Goal: Task Accomplishment & Management: Manage account settings

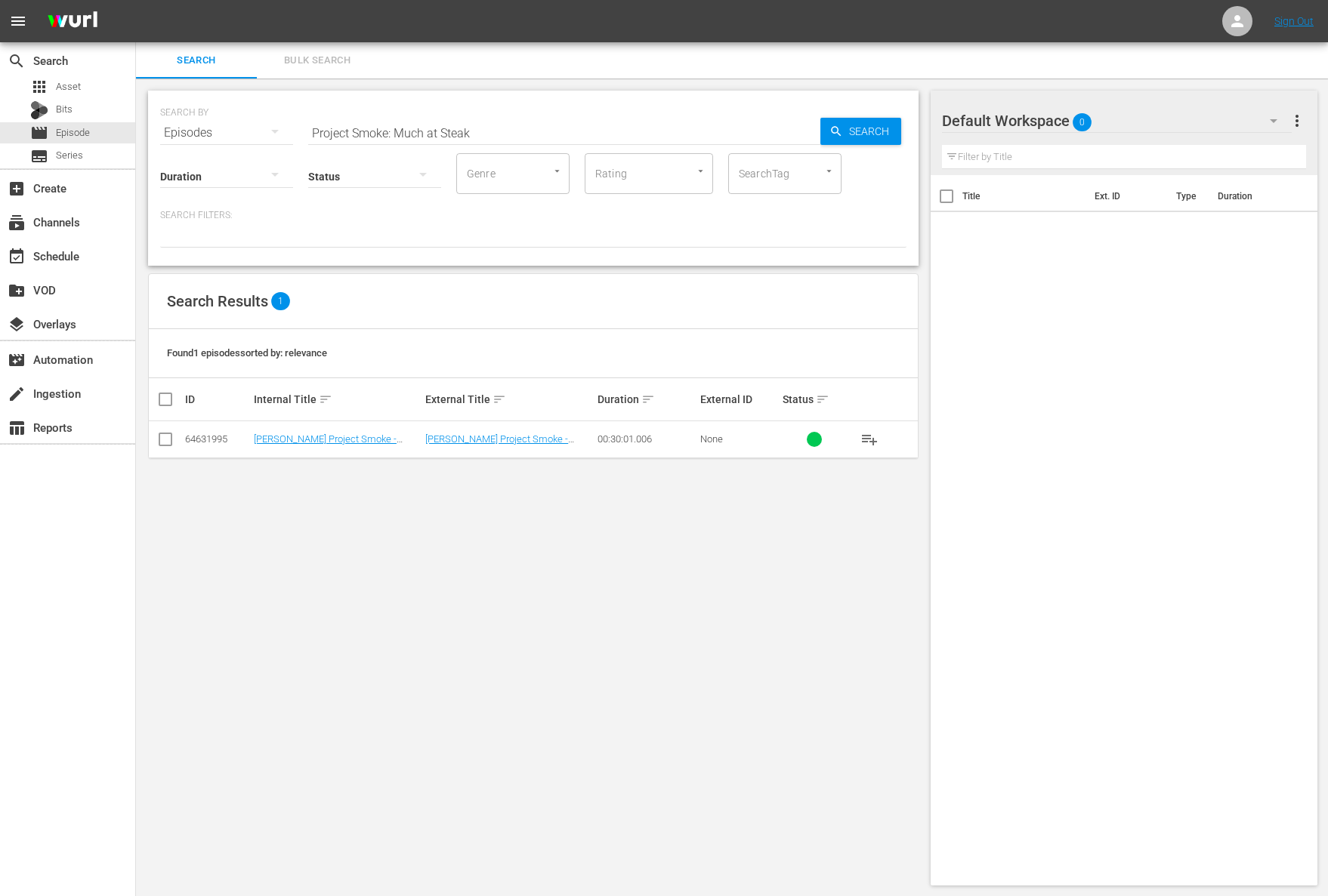
click at [870, 440] on span "playlist_add" at bounding box center [870, 439] width 18 height 18
click at [867, 437] on span "playlist_add" at bounding box center [870, 439] width 18 height 18
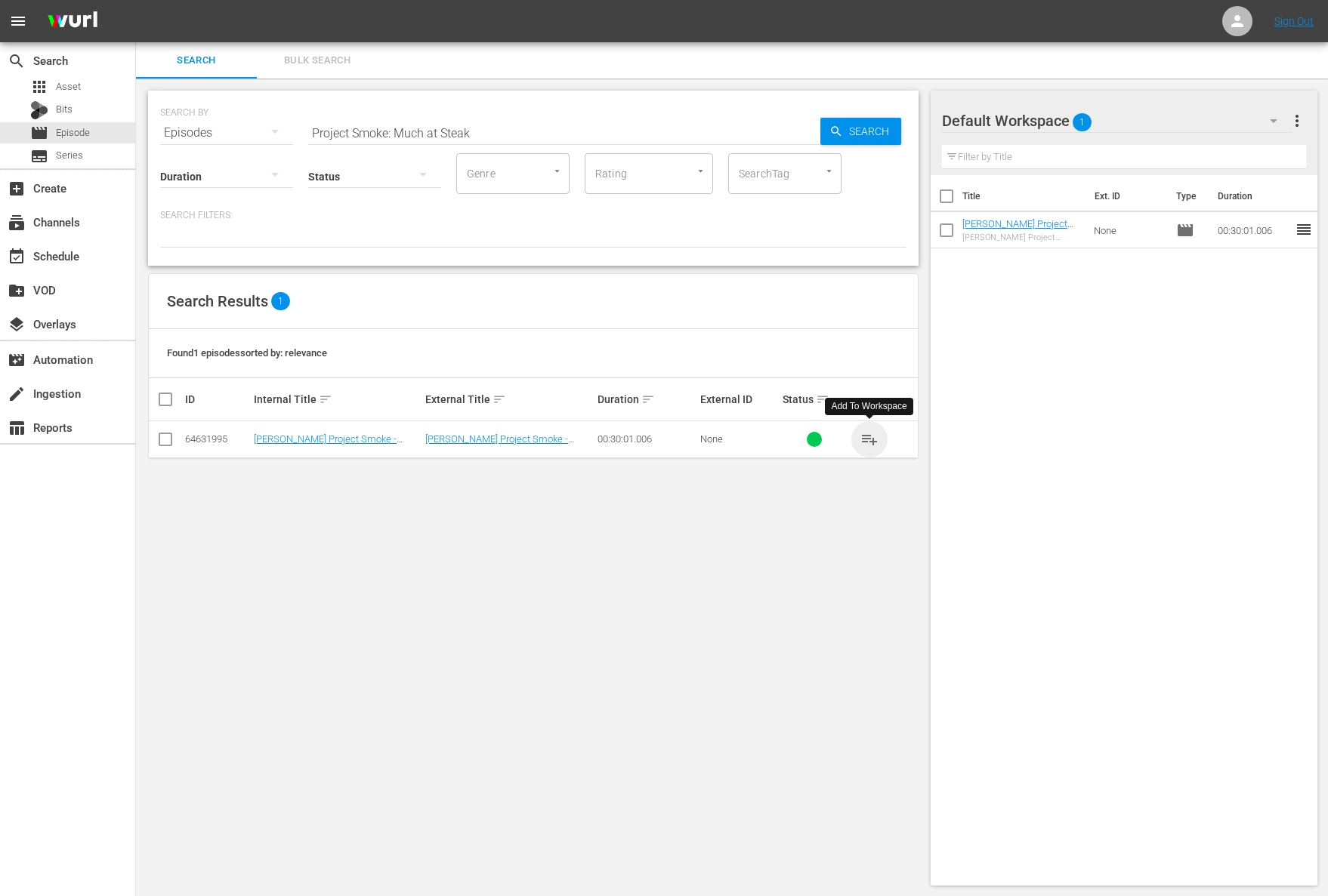
click at [867, 437] on span "playlist_add" at bounding box center [870, 439] width 18 height 18
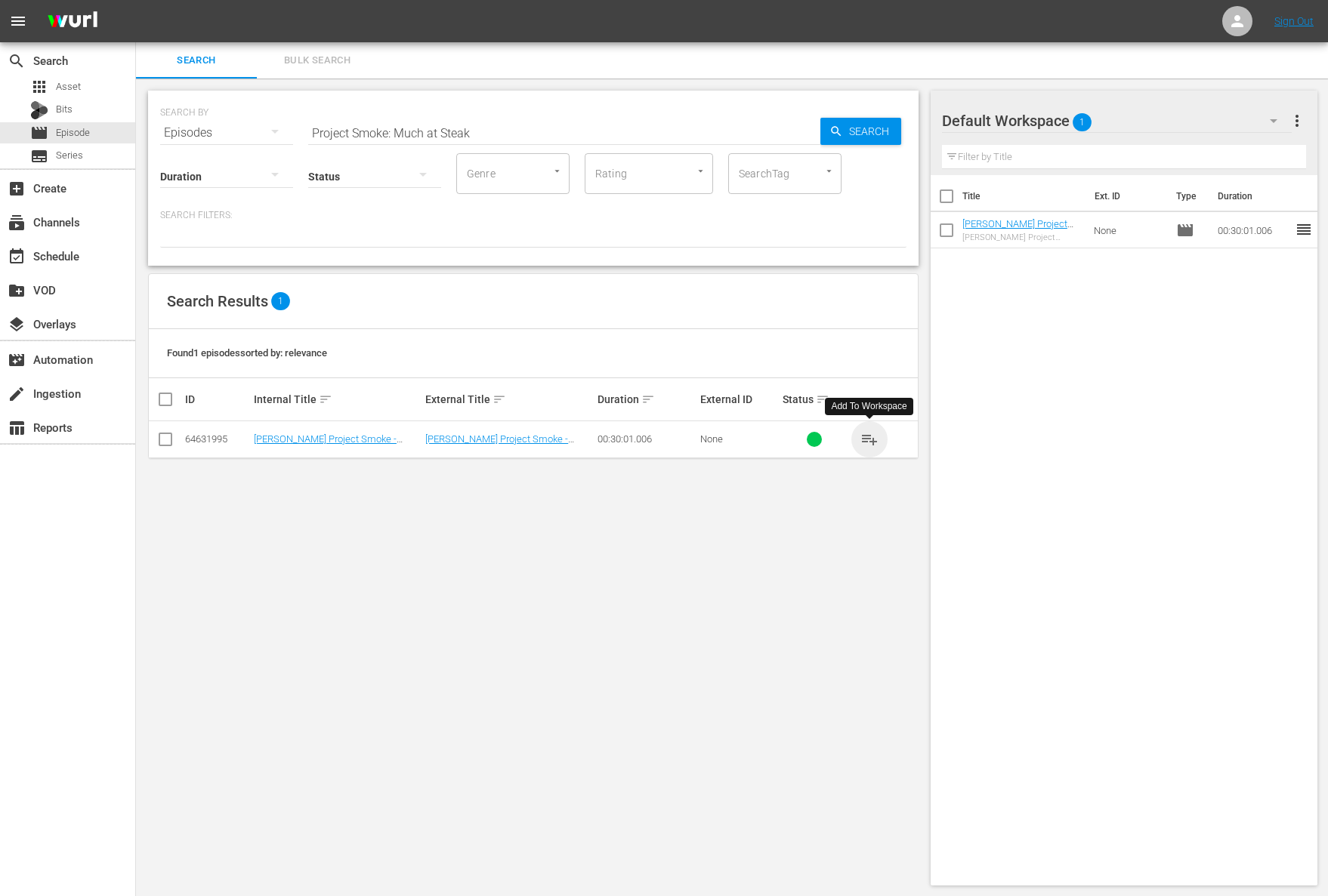
click at [867, 437] on span "playlist_add" at bounding box center [870, 439] width 18 height 18
drag, startPoint x: 902, startPoint y: 420, endPoint x: 864, endPoint y: 439, distance: 42.5
click at [901, 421] on div "ID Internal Title sort External Title sort Duration sort External ID Status sor…" at bounding box center [534, 418] width 769 height 80
click at [862, 439] on span "playlist_add" at bounding box center [870, 439] width 18 height 18
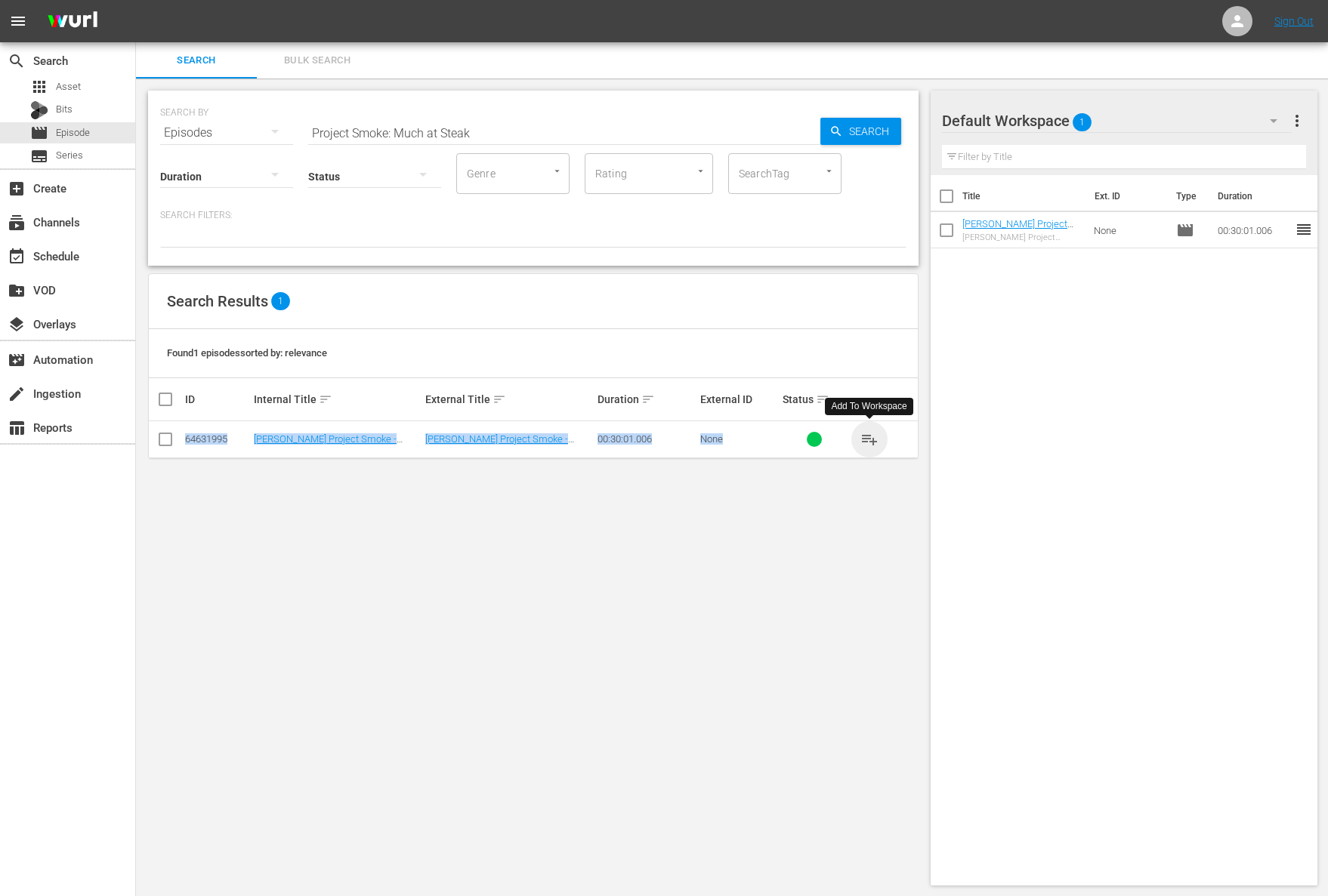
click at [862, 439] on span "playlist_add" at bounding box center [870, 439] width 18 height 18
click at [865, 436] on span "playlist_add" at bounding box center [870, 439] width 18 height 18
click at [622, 571] on div "SEARCH BY Search By Episodes Search ID, Title, Description, Keywords, or Catego…" at bounding box center [533, 488] width 794 height 819
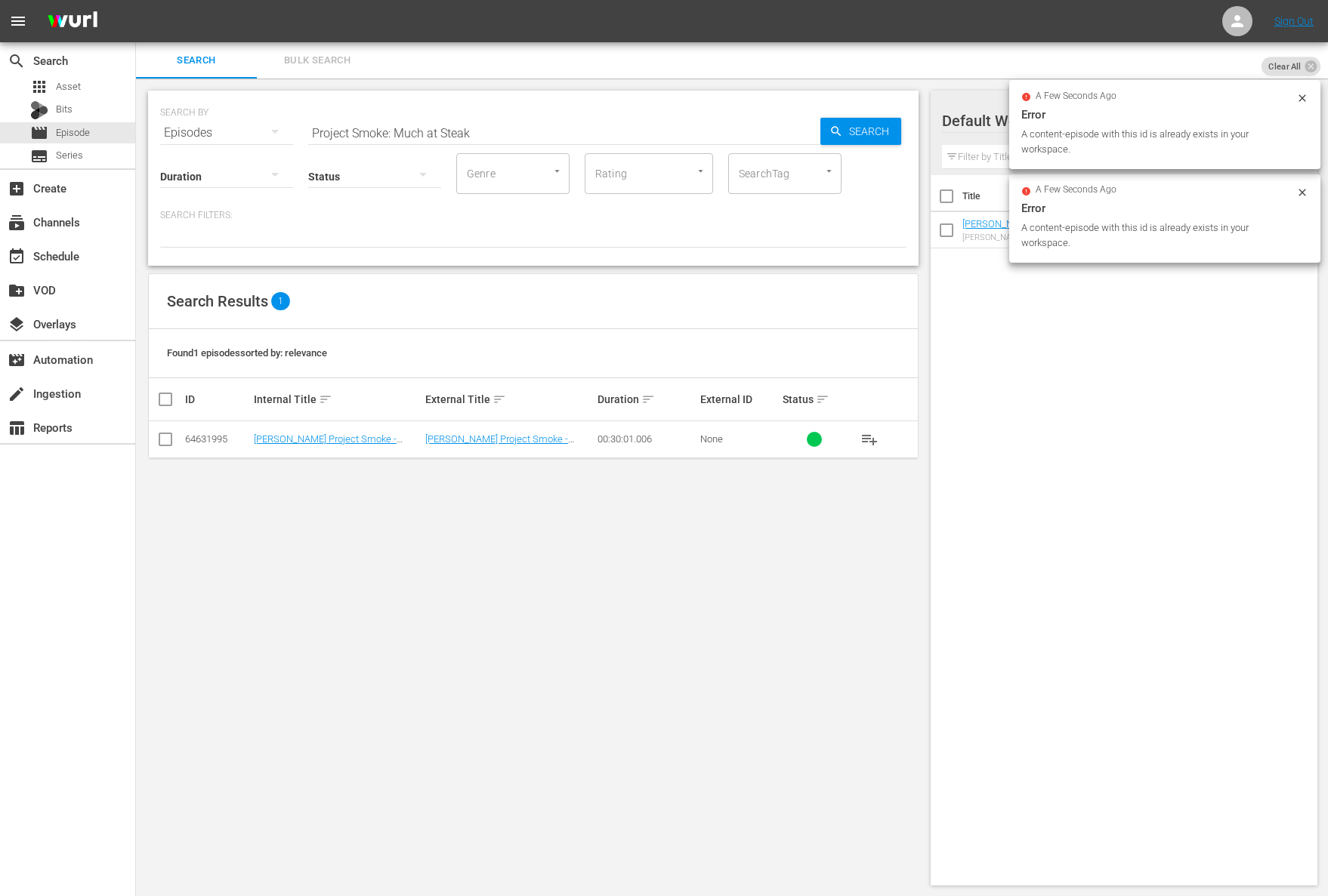
click at [469, 116] on input "Project Smoke: Much at Steak" at bounding box center [564, 133] width 512 height 36
paste input "The Big Smoke"
click at [893, 122] on span "Search" at bounding box center [872, 131] width 59 height 27
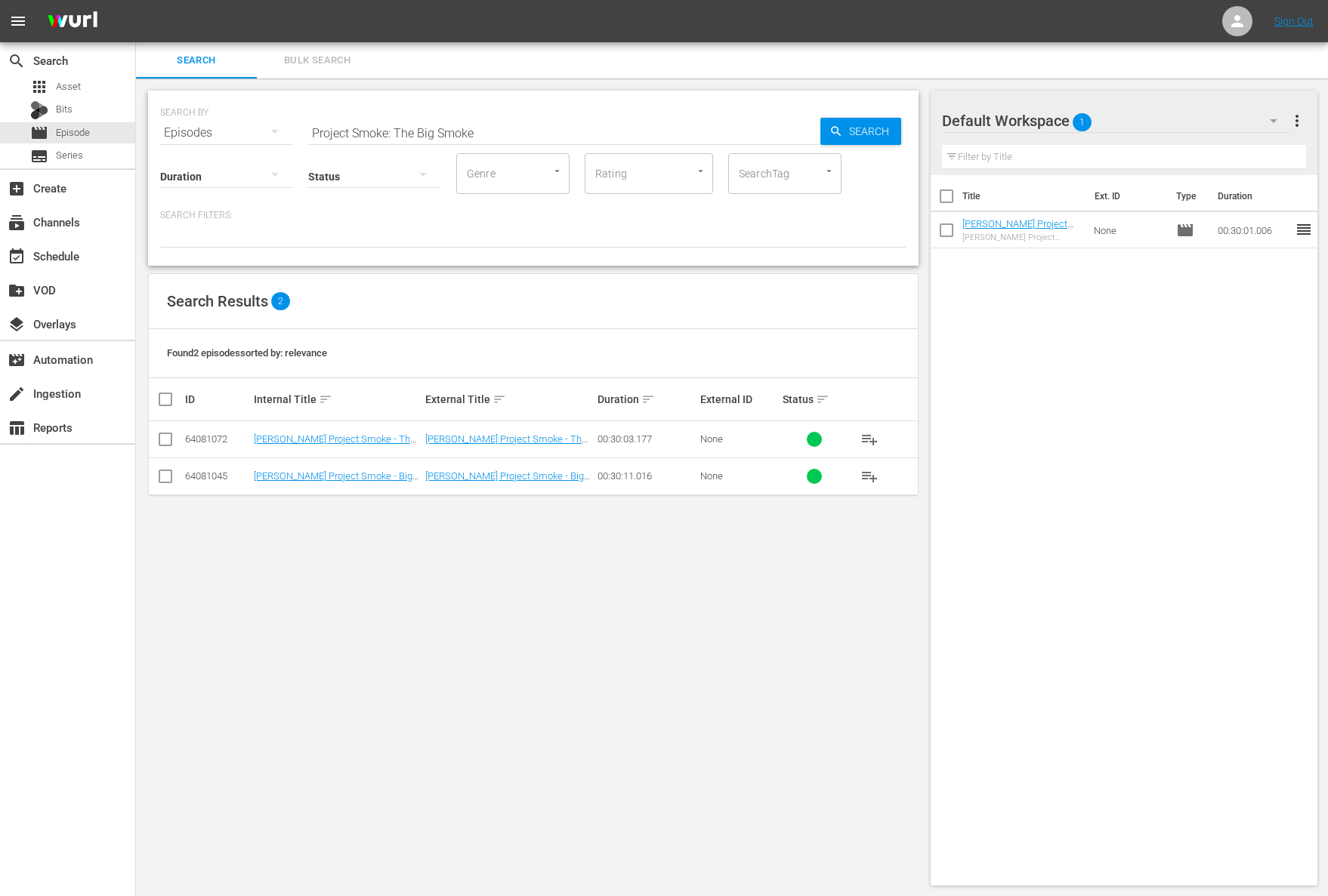
drag, startPoint x: 505, startPoint y: 138, endPoint x: 513, endPoint y: 140, distance: 8.2
click at [507, 138] on input "Project Smoke: The Big Smoke" at bounding box center [564, 133] width 512 height 36
paste input "Behind the"
drag, startPoint x: 868, startPoint y: 107, endPoint x: 864, endPoint y: 128, distance: 21.4
click at [868, 107] on div "SEARCH BY Search By Episodes Search ID, Title, Description, Keywords, or Catego…" at bounding box center [534, 124] width 746 height 55
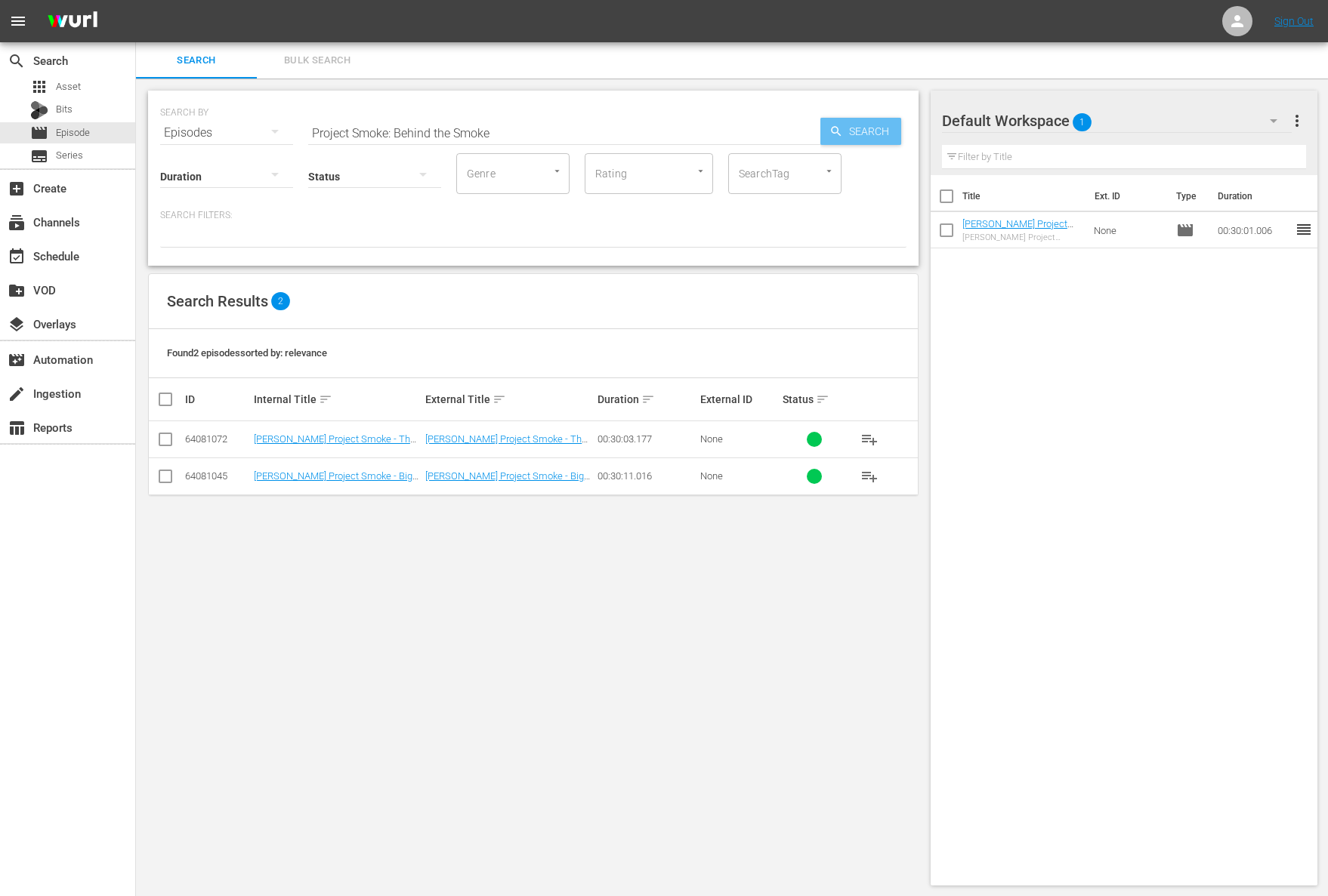
click at [864, 128] on span "Search" at bounding box center [872, 131] width 59 height 27
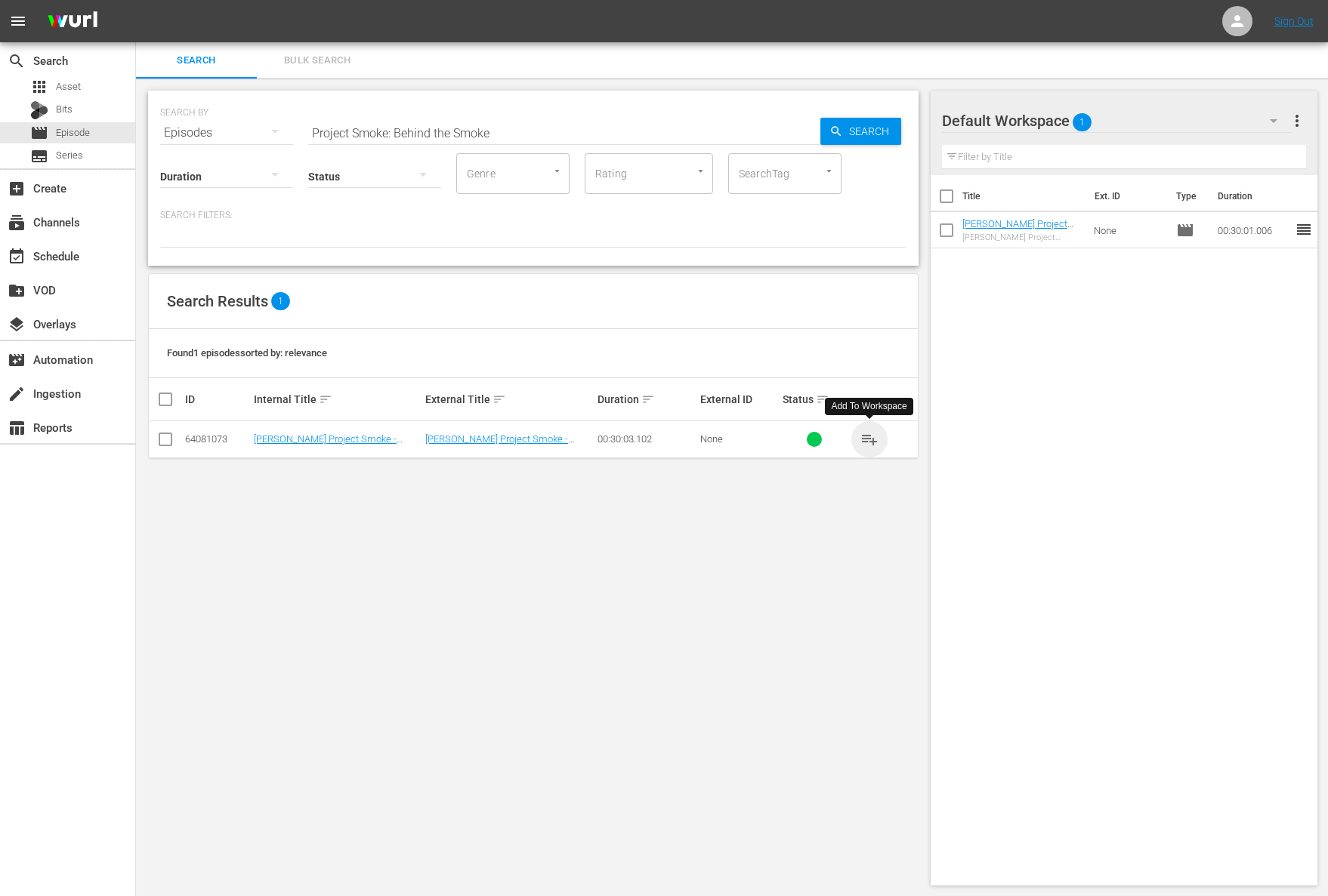
click at [867, 440] on span "playlist_add" at bounding box center [870, 439] width 18 height 18
click at [862, 433] on span "playlist_add" at bounding box center [870, 439] width 18 height 18
click at [866, 439] on span "playlist_add" at bounding box center [870, 439] width 18 height 18
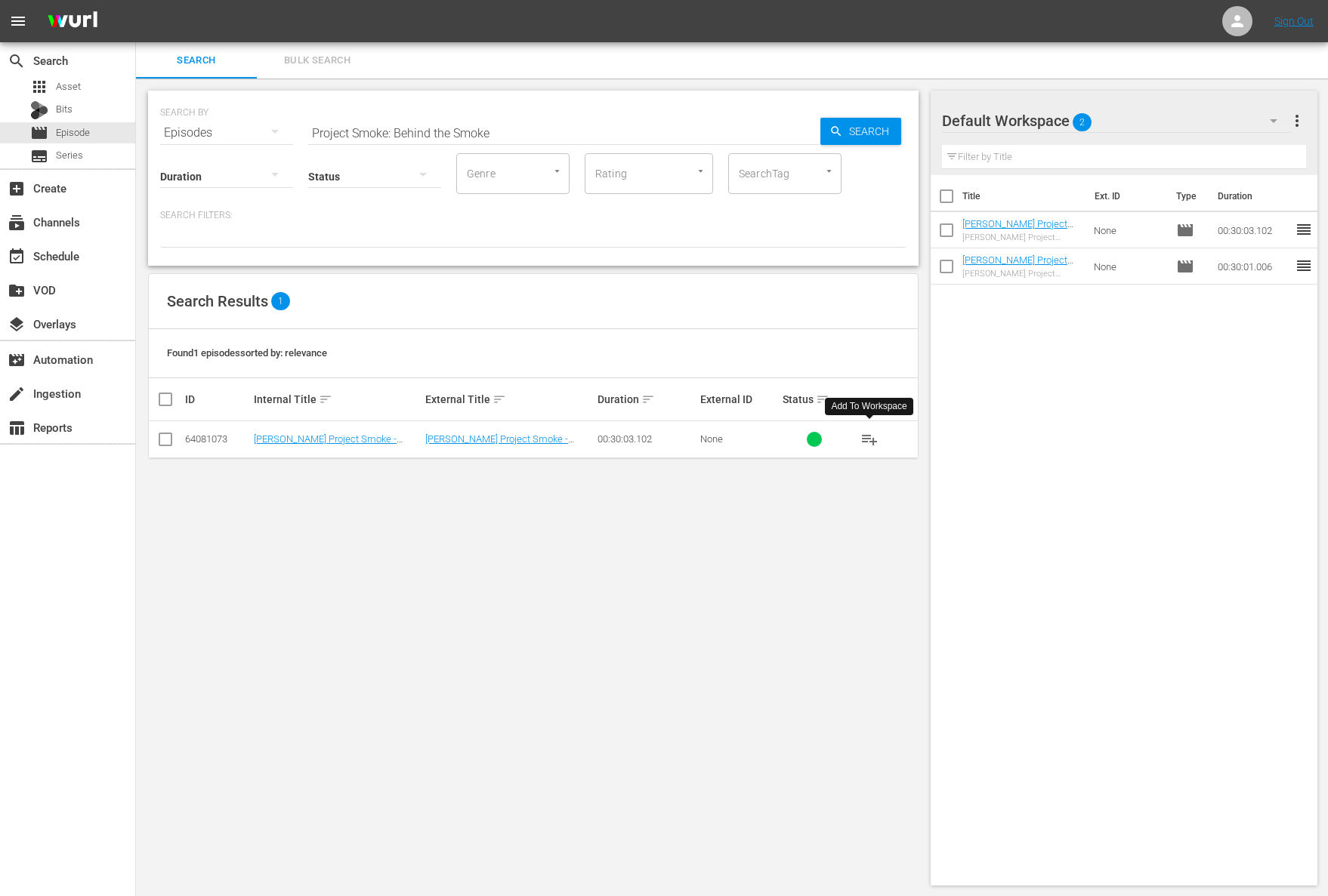
click at [866, 439] on span "playlist_add" at bounding box center [870, 439] width 18 height 18
click at [861, 440] on span "playlist_add" at bounding box center [870, 439] width 18 height 18
click at [874, 438] on span "playlist_add" at bounding box center [870, 439] width 18 height 18
click at [466, 123] on input "Project Smoke: Behind the Smoke" at bounding box center [564, 133] width 512 height 36
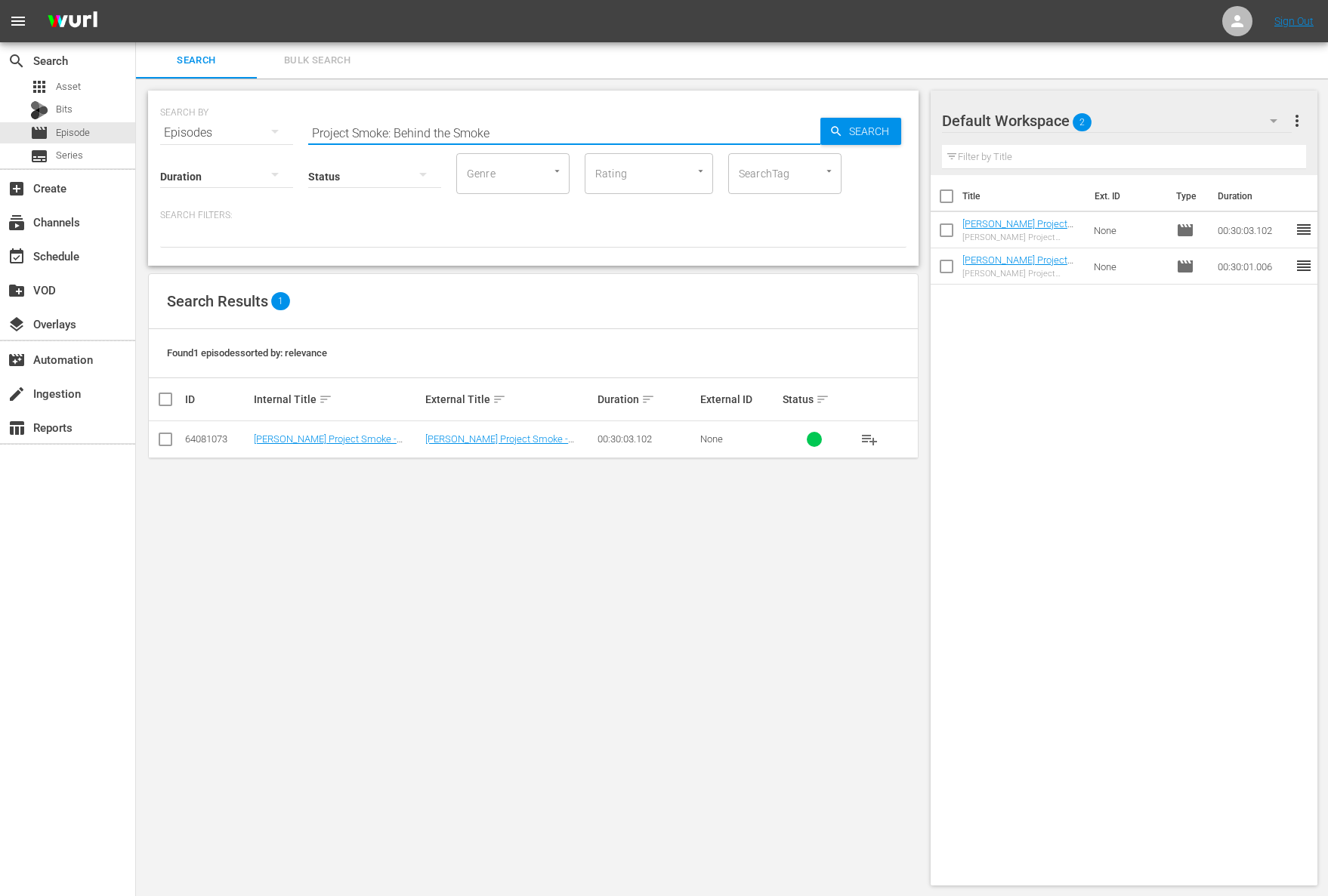
paste input "Smokehouse Cocktail Party"
type input "Project Smoke: Smokehouse Cocktail Party"
drag, startPoint x: 907, startPoint y: 131, endPoint x: 854, endPoint y: 129, distance: 53.0
click at [907, 131] on div "SEARCH BY Search By Episodes Search ID, Title, Description, Keywords, or Catego…" at bounding box center [534, 178] width 771 height 176
click at [854, 129] on span "Search" at bounding box center [872, 131] width 59 height 27
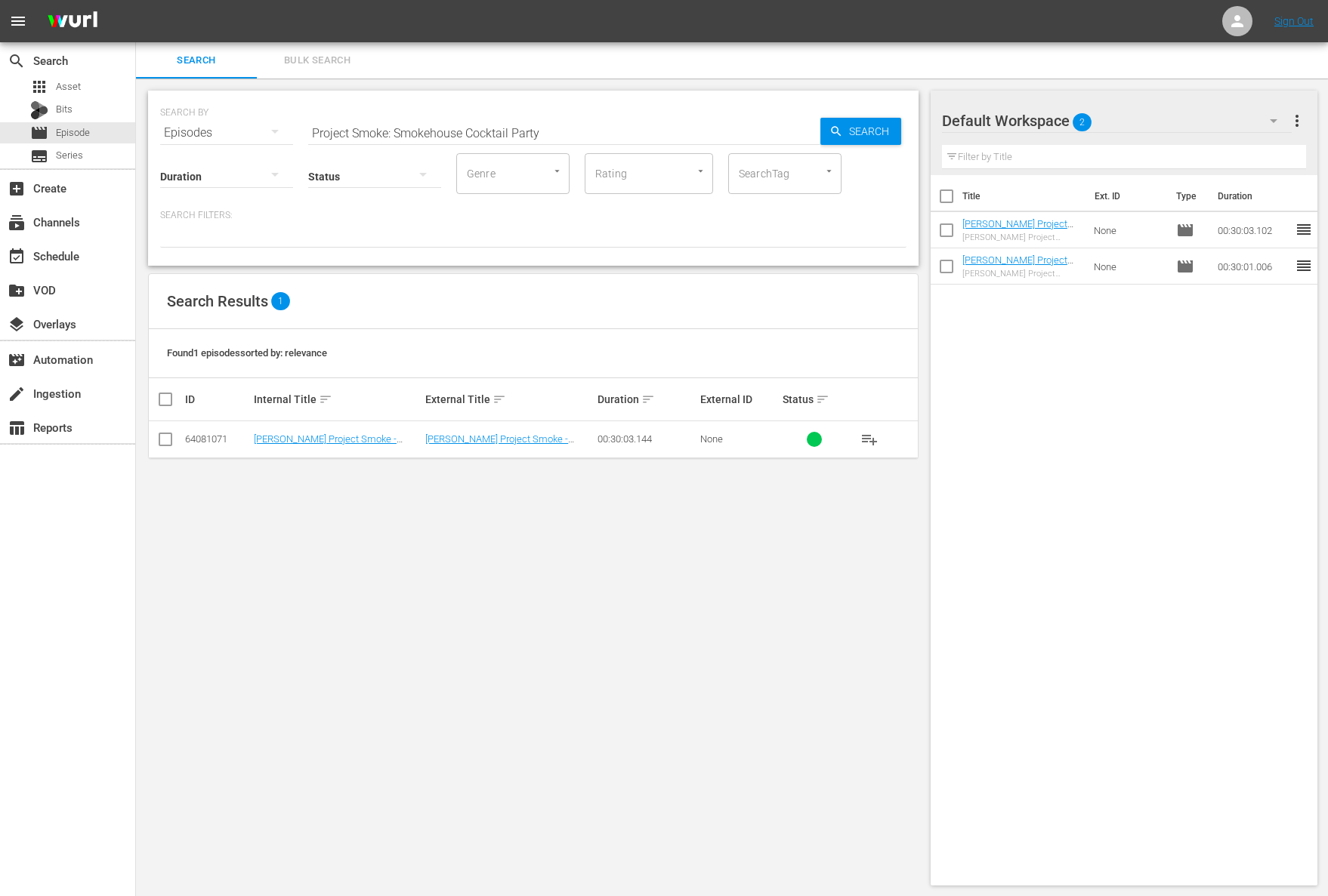
click at [876, 442] on span "playlist_add" at bounding box center [870, 439] width 18 height 18
click at [875, 442] on span "playlist_add" at bounding box center [870, 439] width 18 height 18
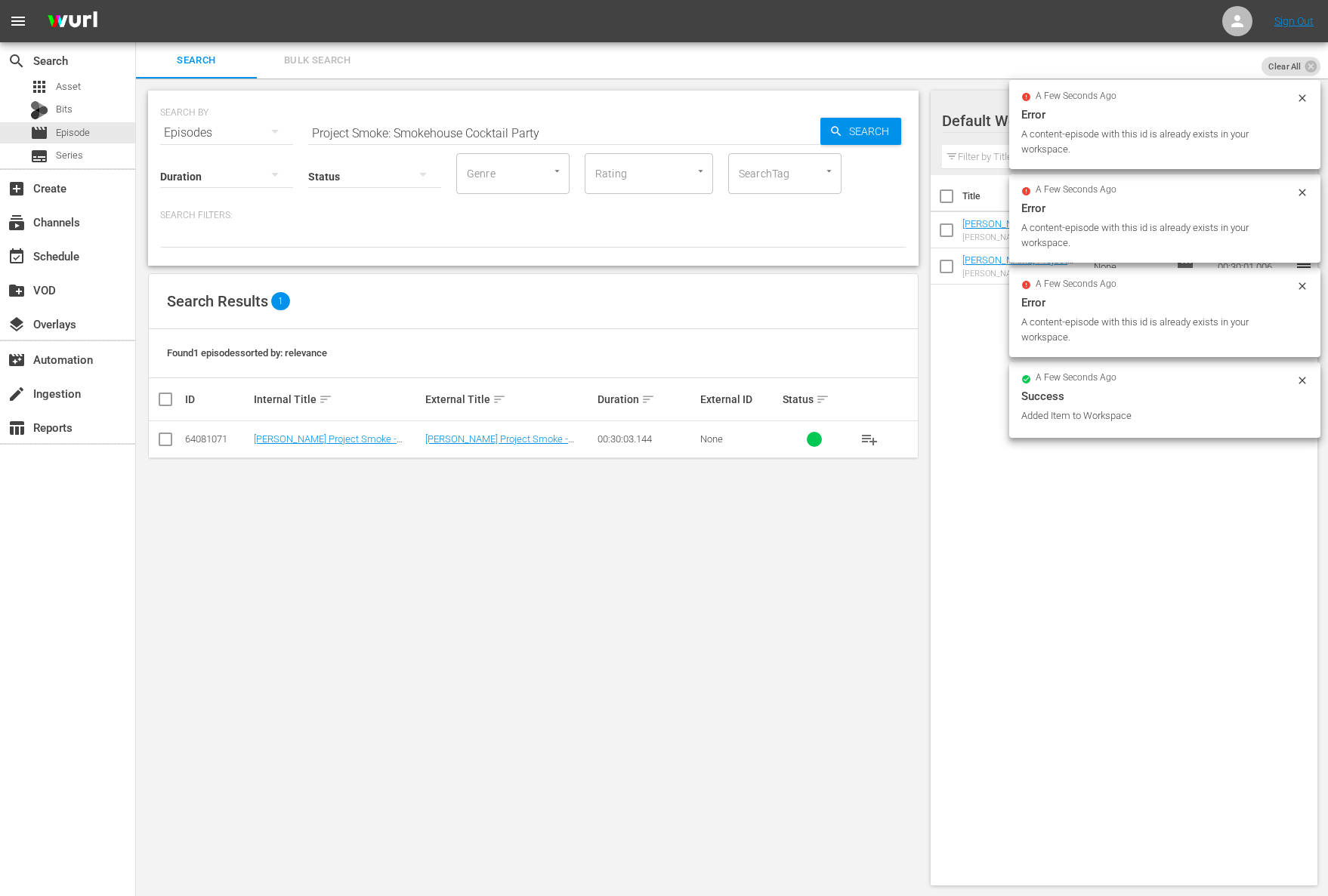
click at [491, 688] on div "SEARCH BY Search By Episodes Search ID, Title, Description, Keywords, or Catego…" at bounding box center [533, 488] width 794 height 819
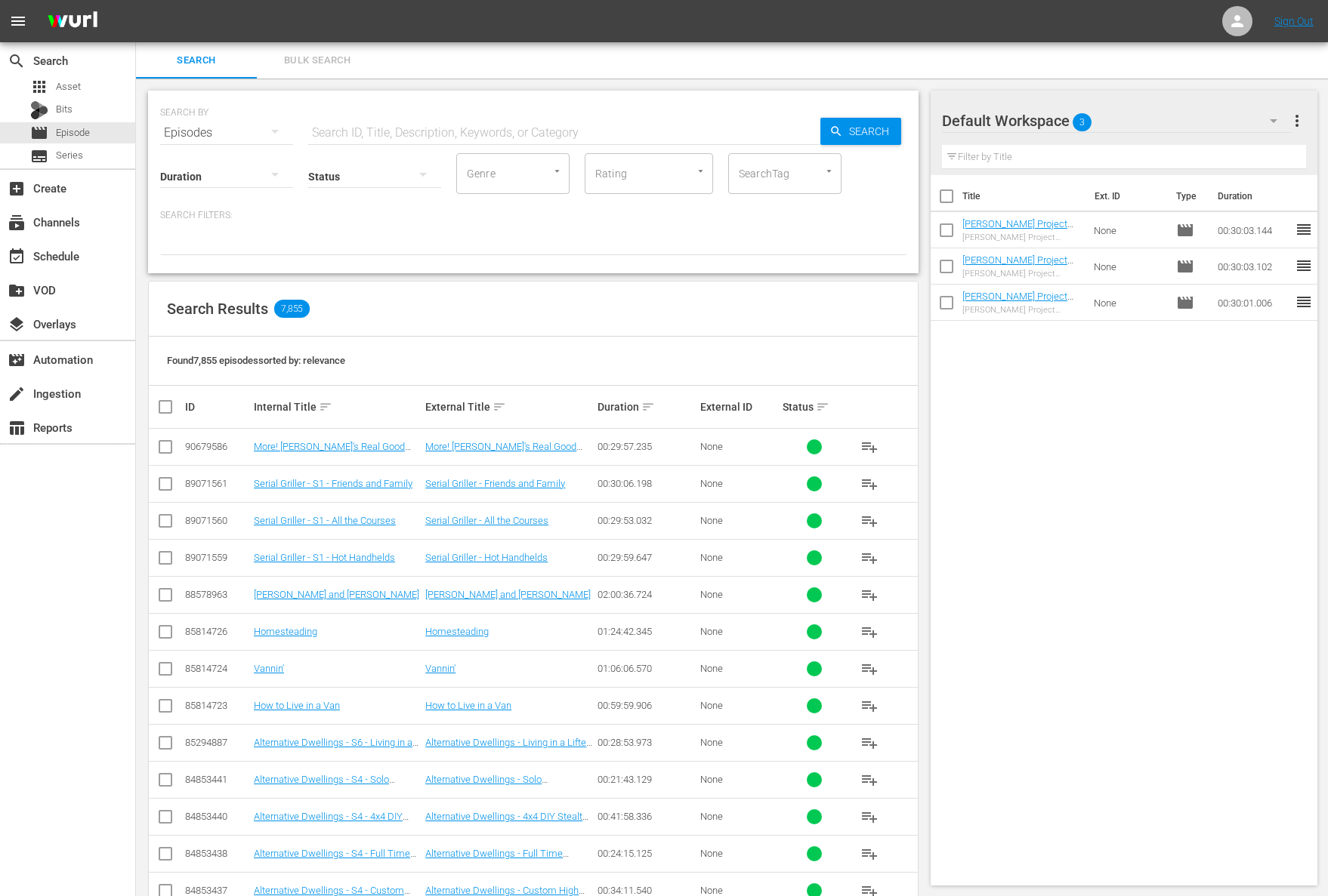
click at [952, 223] on input "checkbox" at bounding box center [946, 233] width 32 height 32
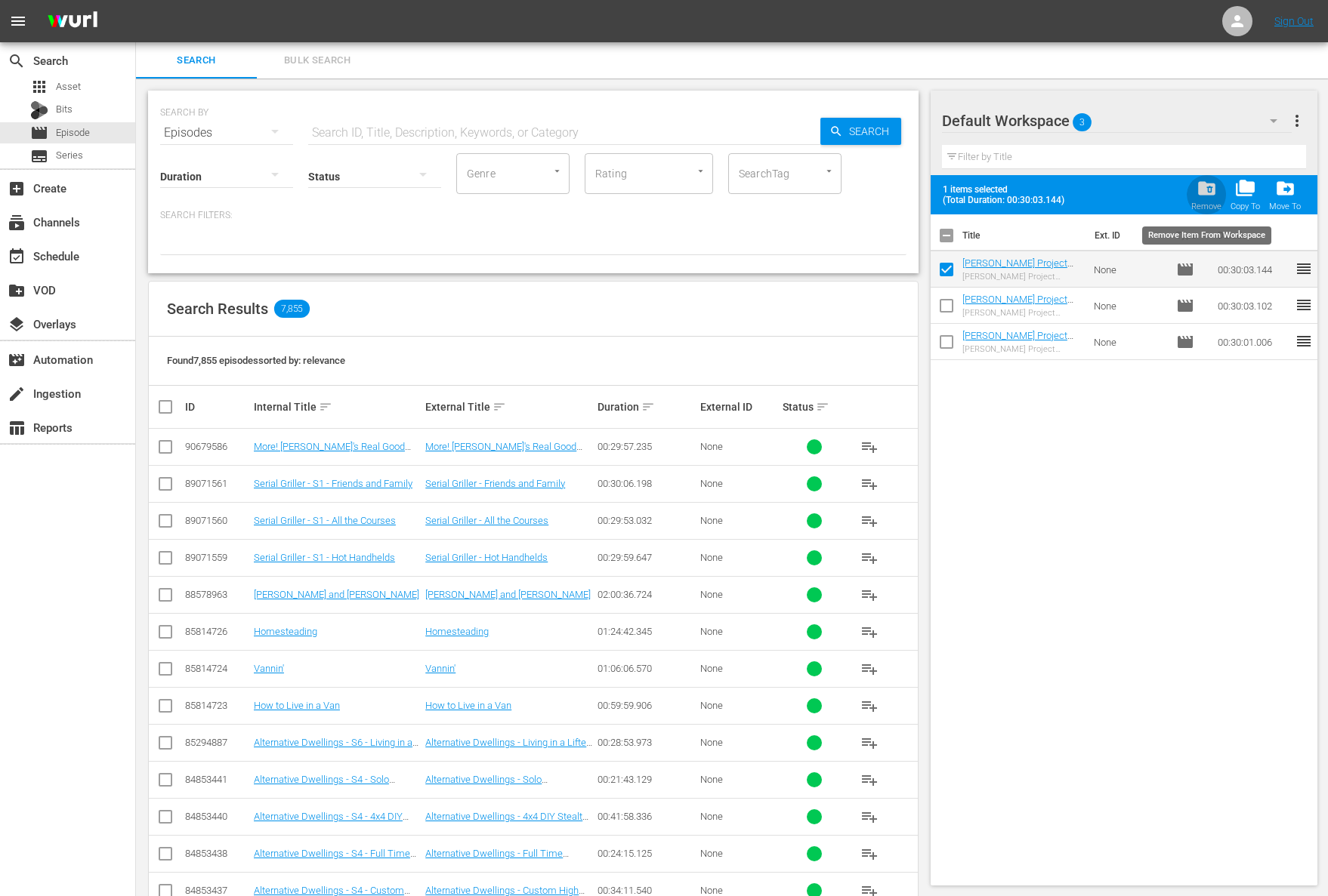
click at [1212, 191] on span "folder_delete" at bounding box center [1206, 188] width 21 height 21
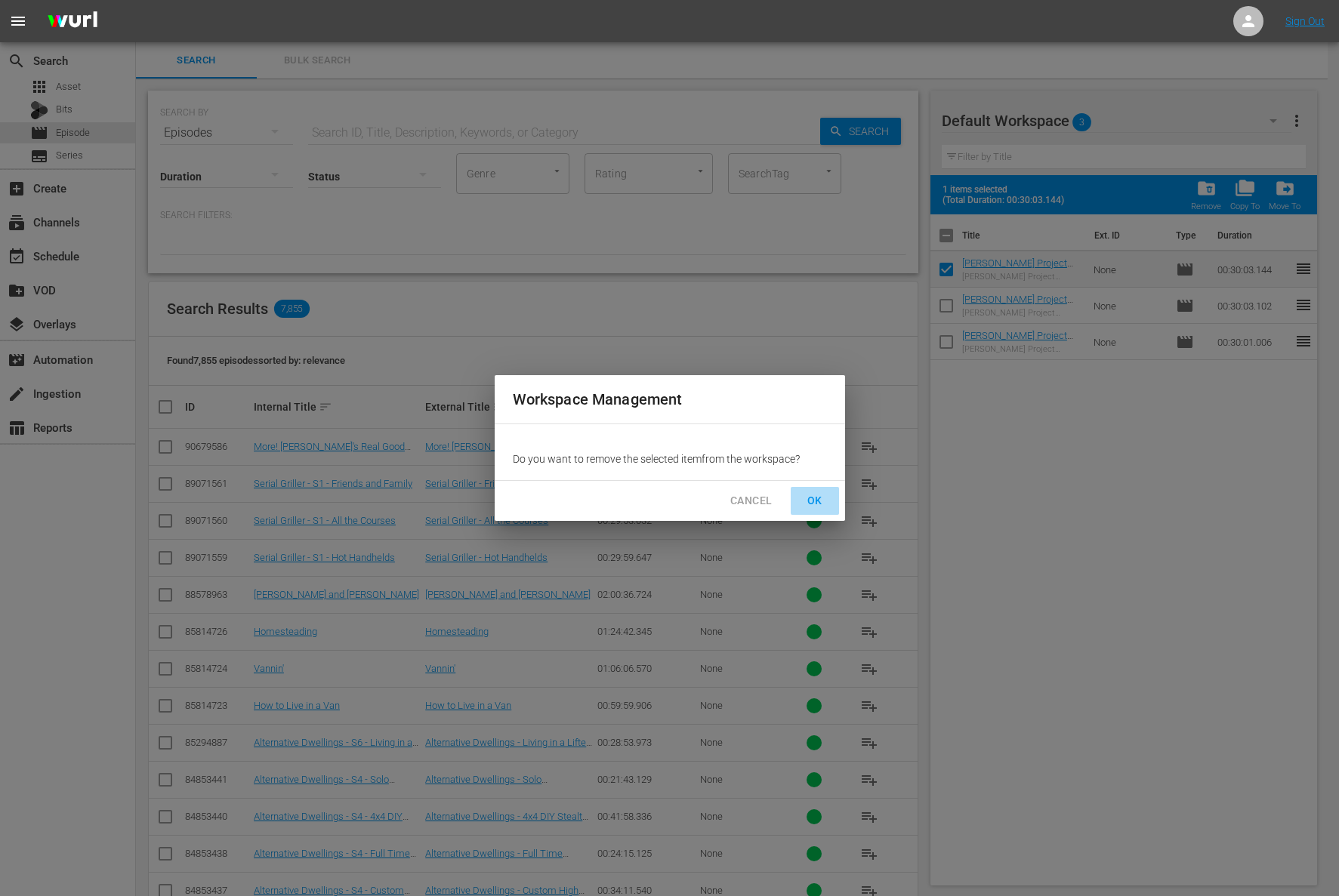
click at [818, 499] on span "OK" at bounding box center [815, 501] width 24 height 19
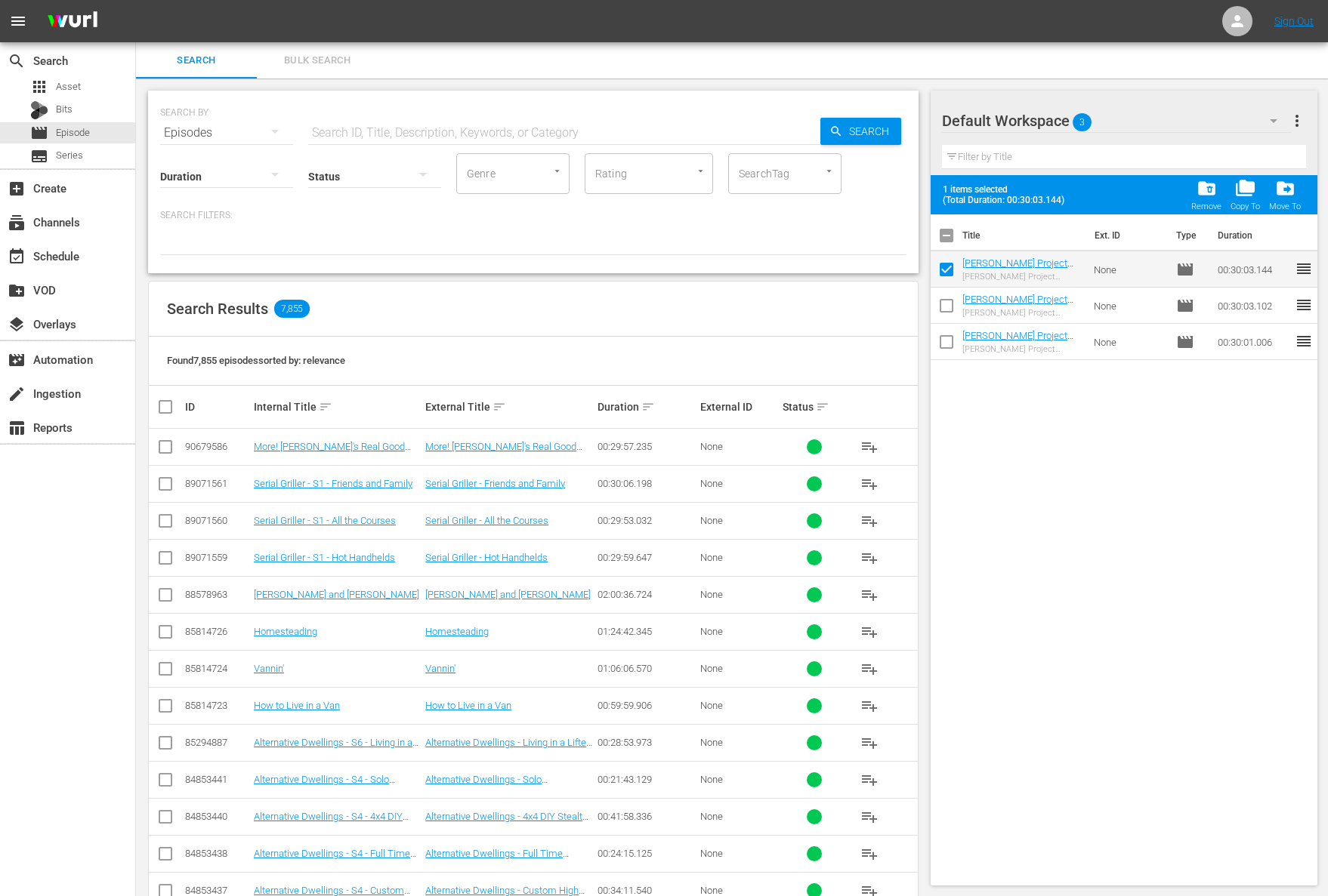
checkbox input "false"
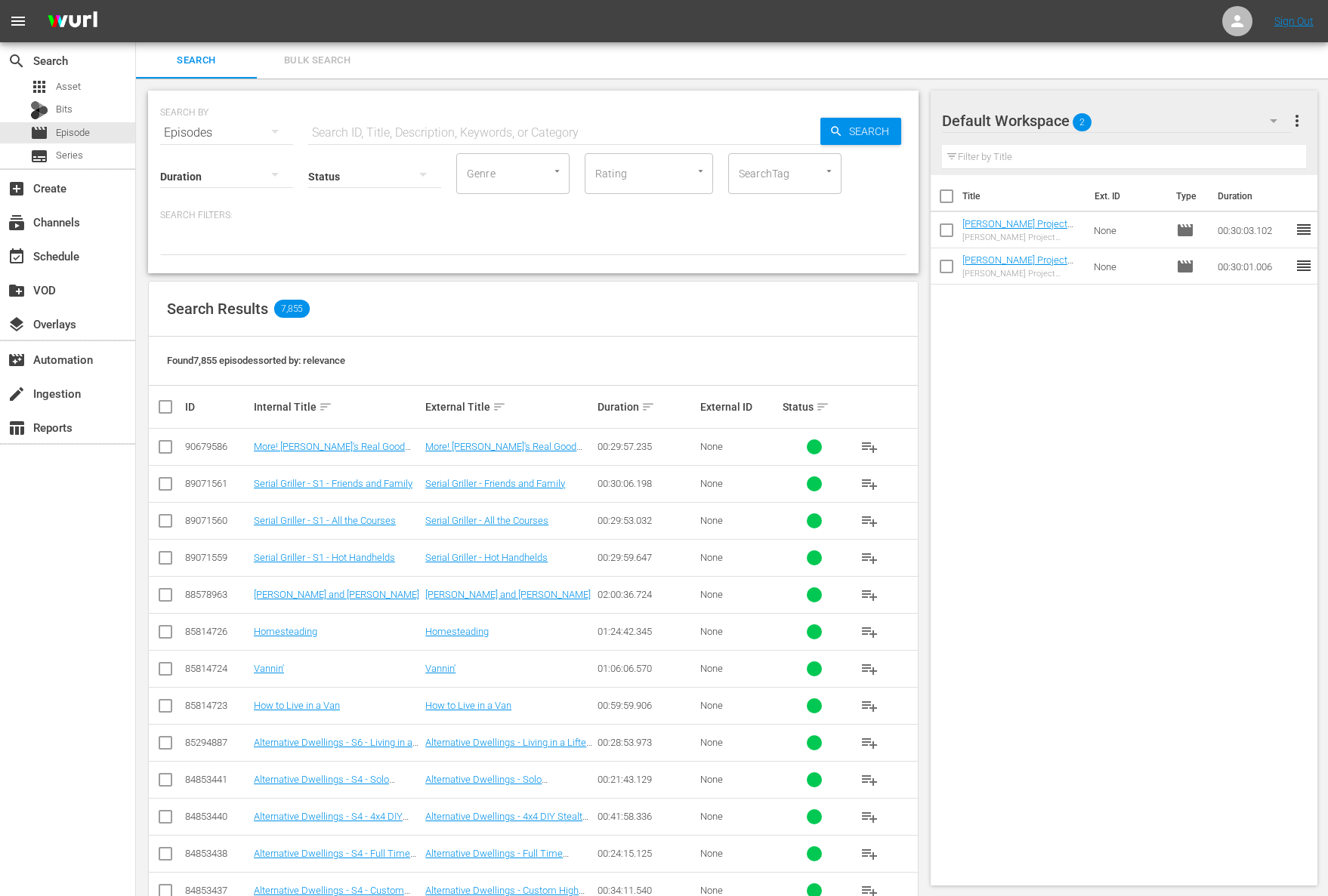
click at [634, 138] on input "text" at bounding box center [564, 133] width 512 height 36
paste input "Project Smoke: The Big Smoke"
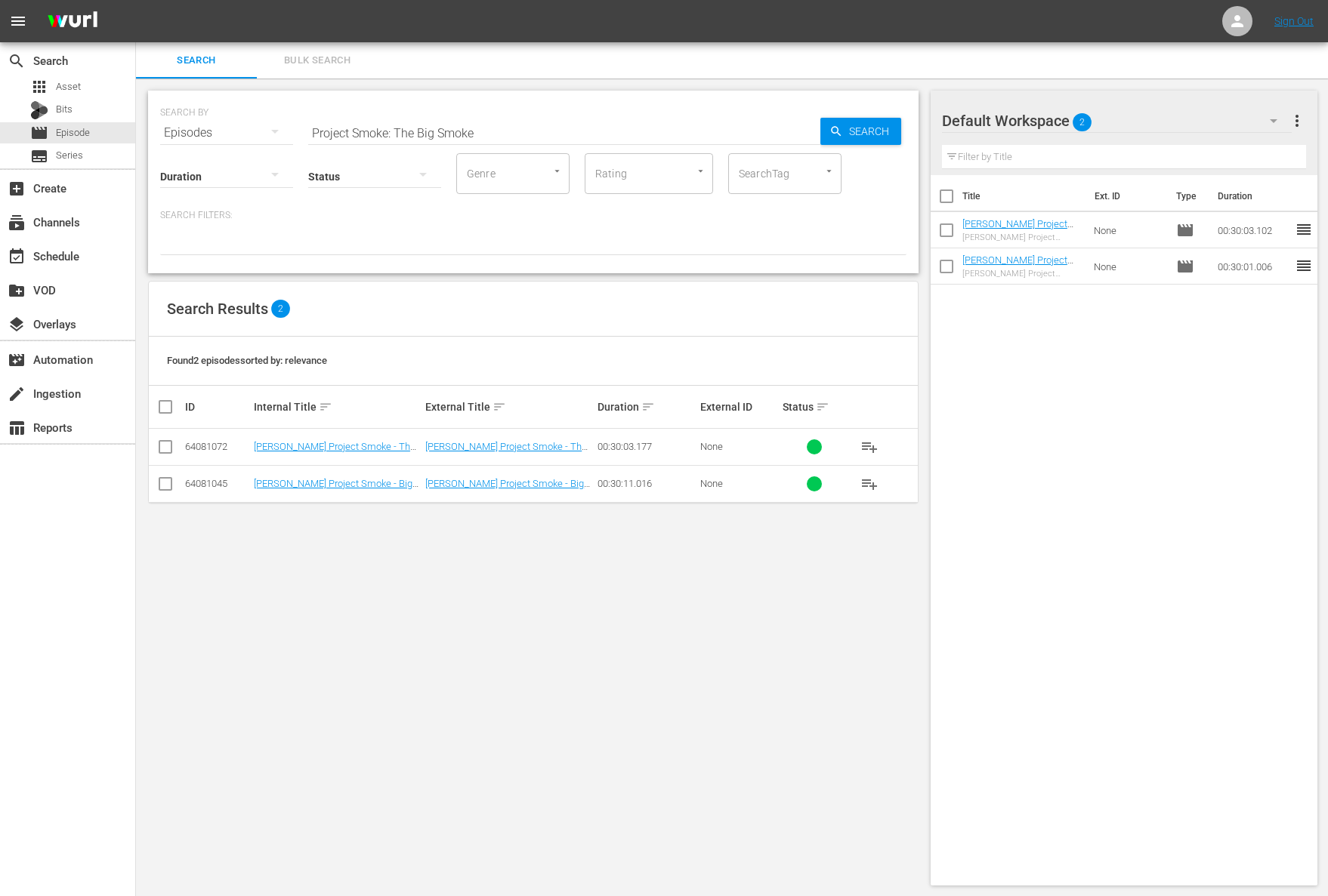
drag, startPoint x: 873, startPoint y: 108, endPoint x: 873, endPoint y: 120, distance: 12.0
click at [873, 118] on div "SEARCH BY Search By Episodes Search ID, Title, Description, Keywords, or Catego…" at bounding box center [534, 124] width 746 height 55
click at [873, 136] on span "Search" at bounding box center [872, 131] width 59 height 27
click at [868, 446] on span "playlist_add" at bounding box center [870, 447] width 18 height 18
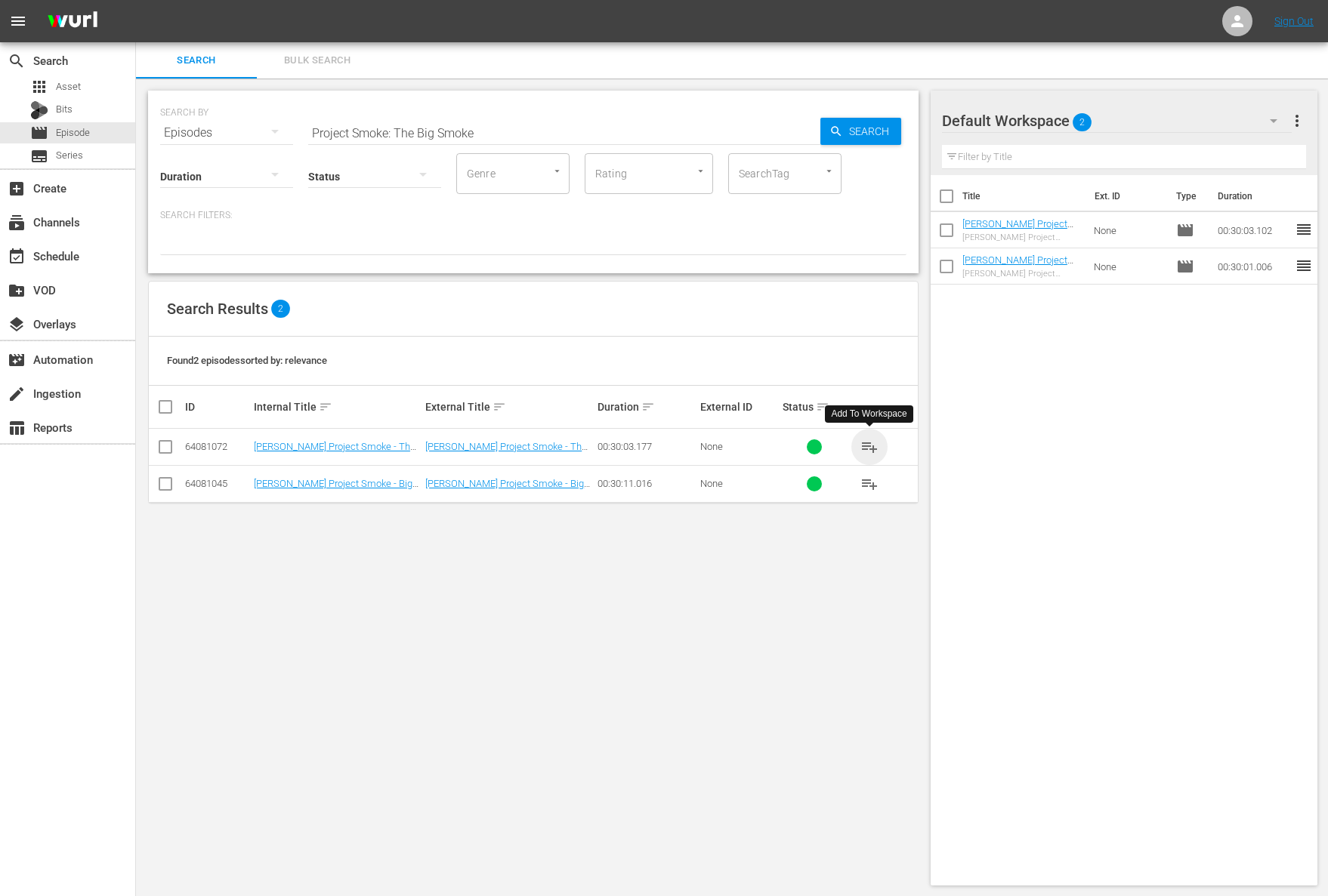
click at [868, 446] on span "playlist_add" at bounding box center [870, 447] width 18 height 18
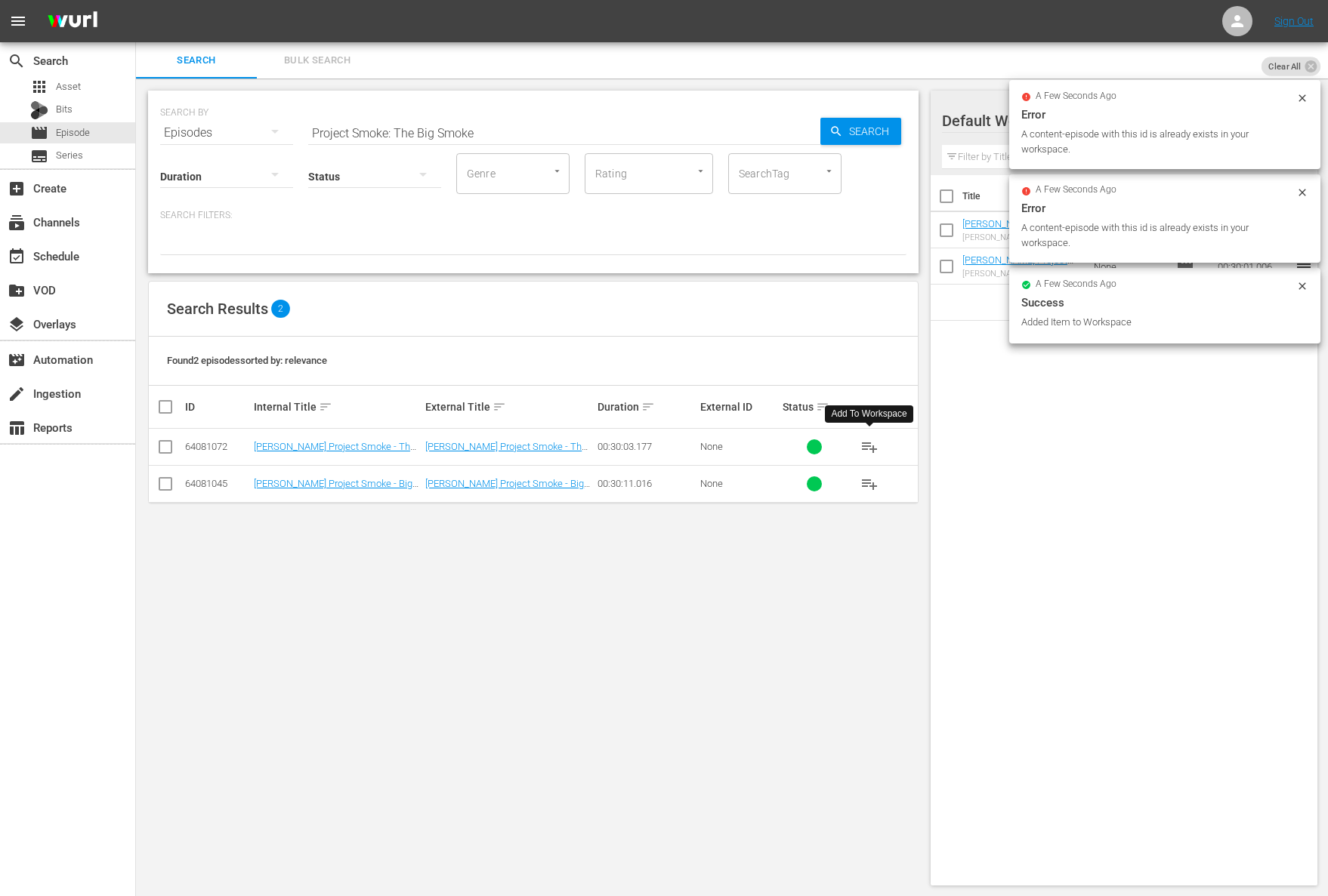
click at [611, 137] on input "Project Smoke: The Big Smoke" at bounding box center [564, 133] width 512 height 36
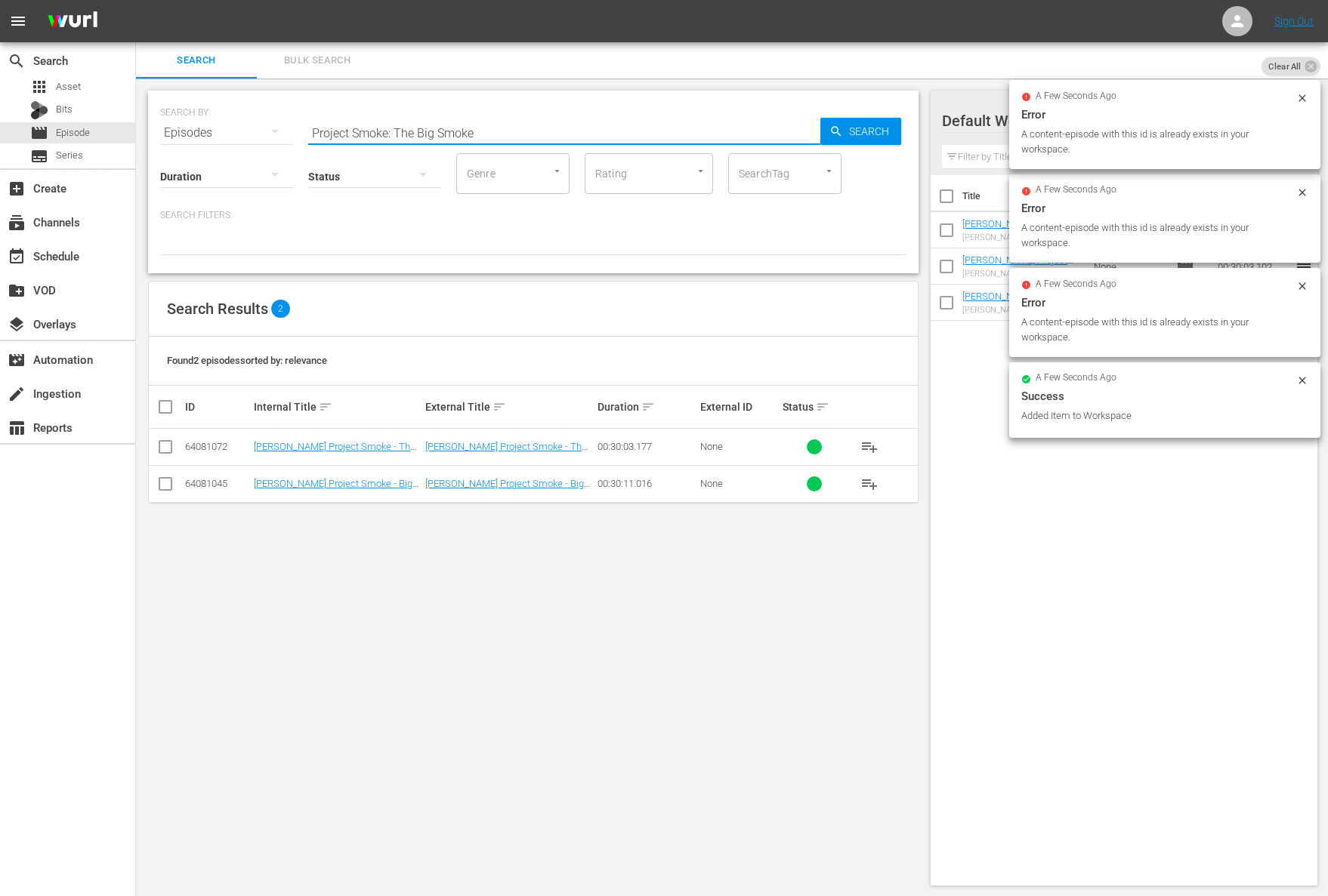
paste input "Smokehouse Cocktail Party"
click at [851, 141] on span "Search" at bounding box center [872, 131] width 59 height 27
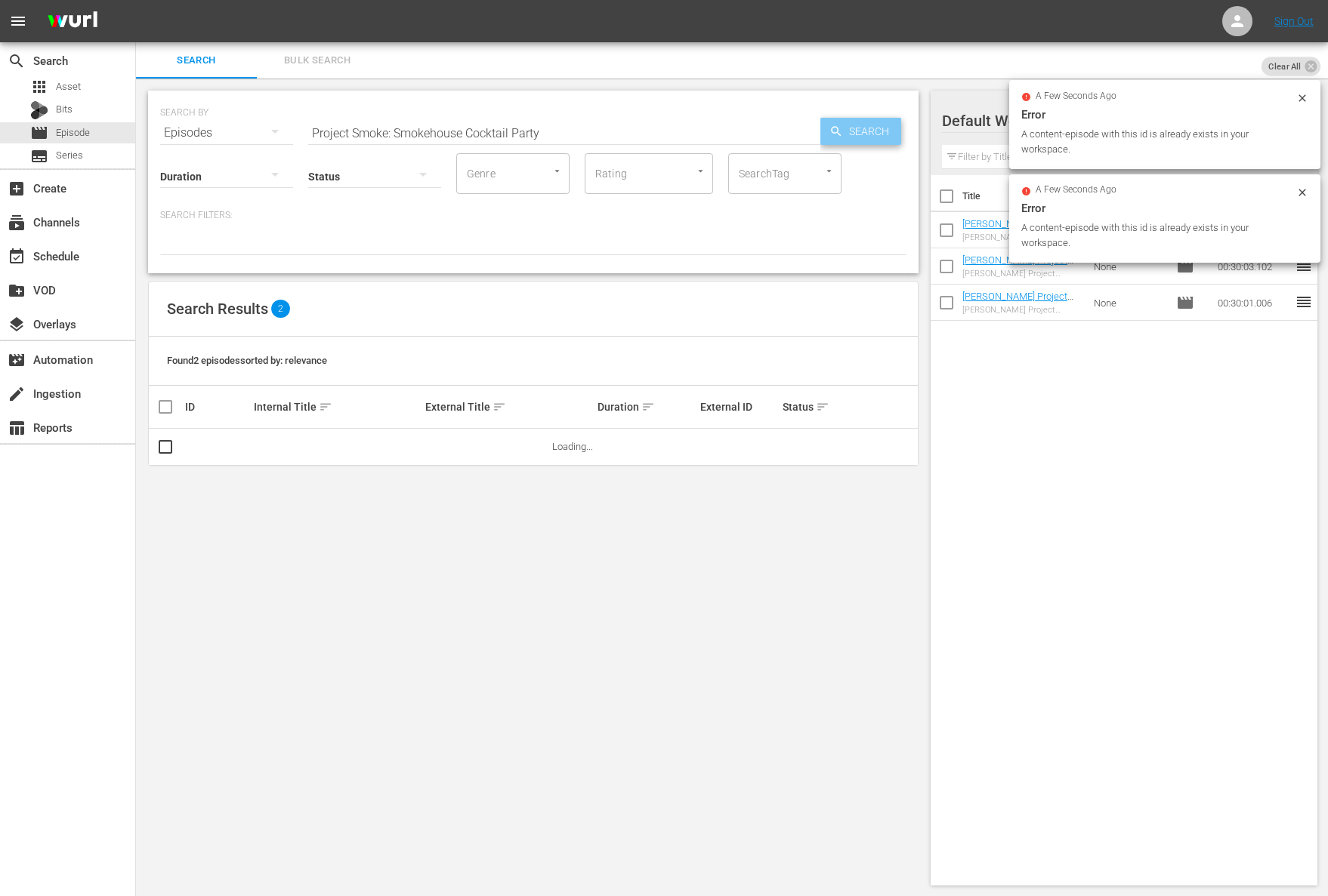
click at [857, 136] on span "Search" at bounding box center [872, 131] width 59 height 27
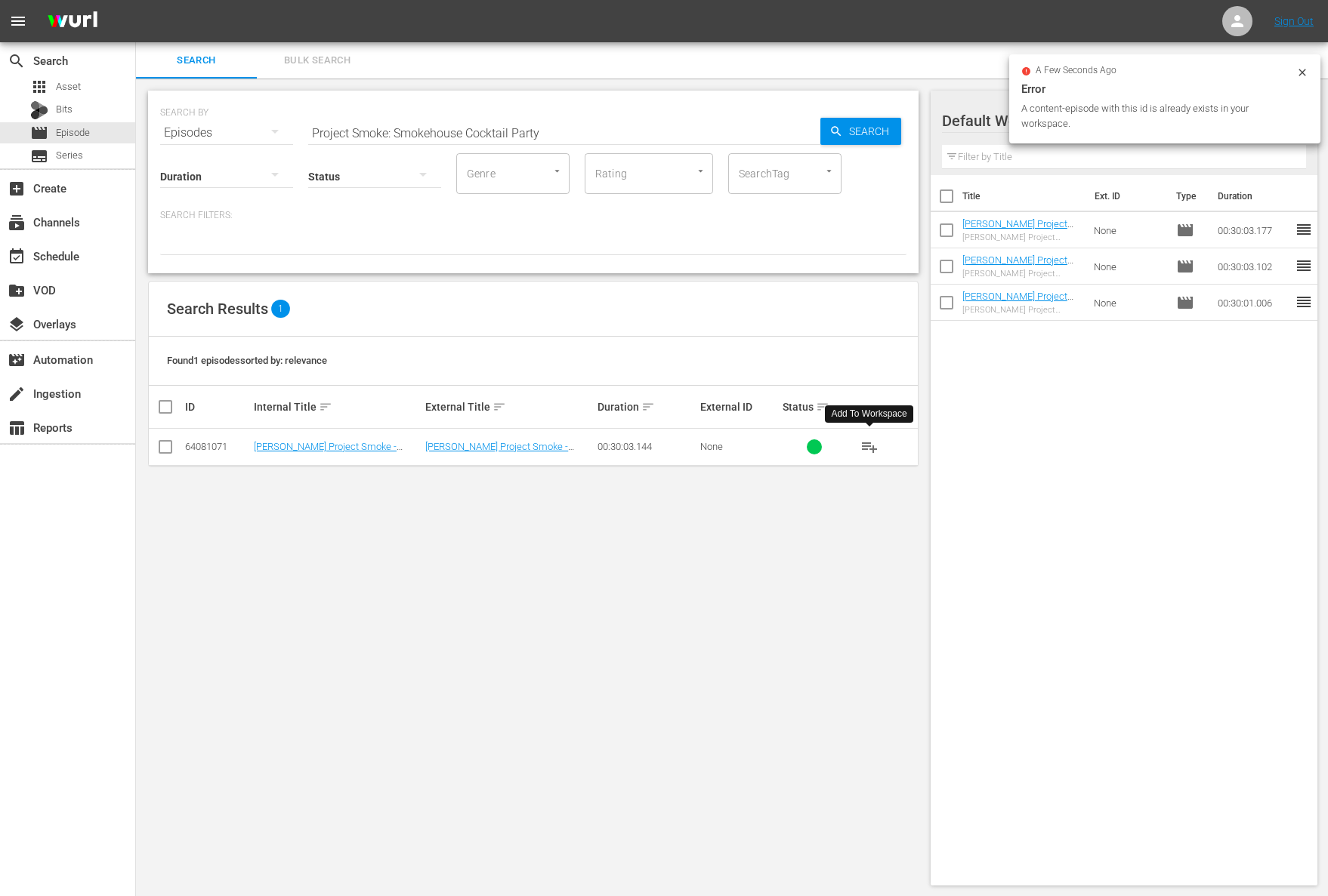
click at [867, 443] on span "playlist_add" at bounding box center [870, 447] width 18 height 18
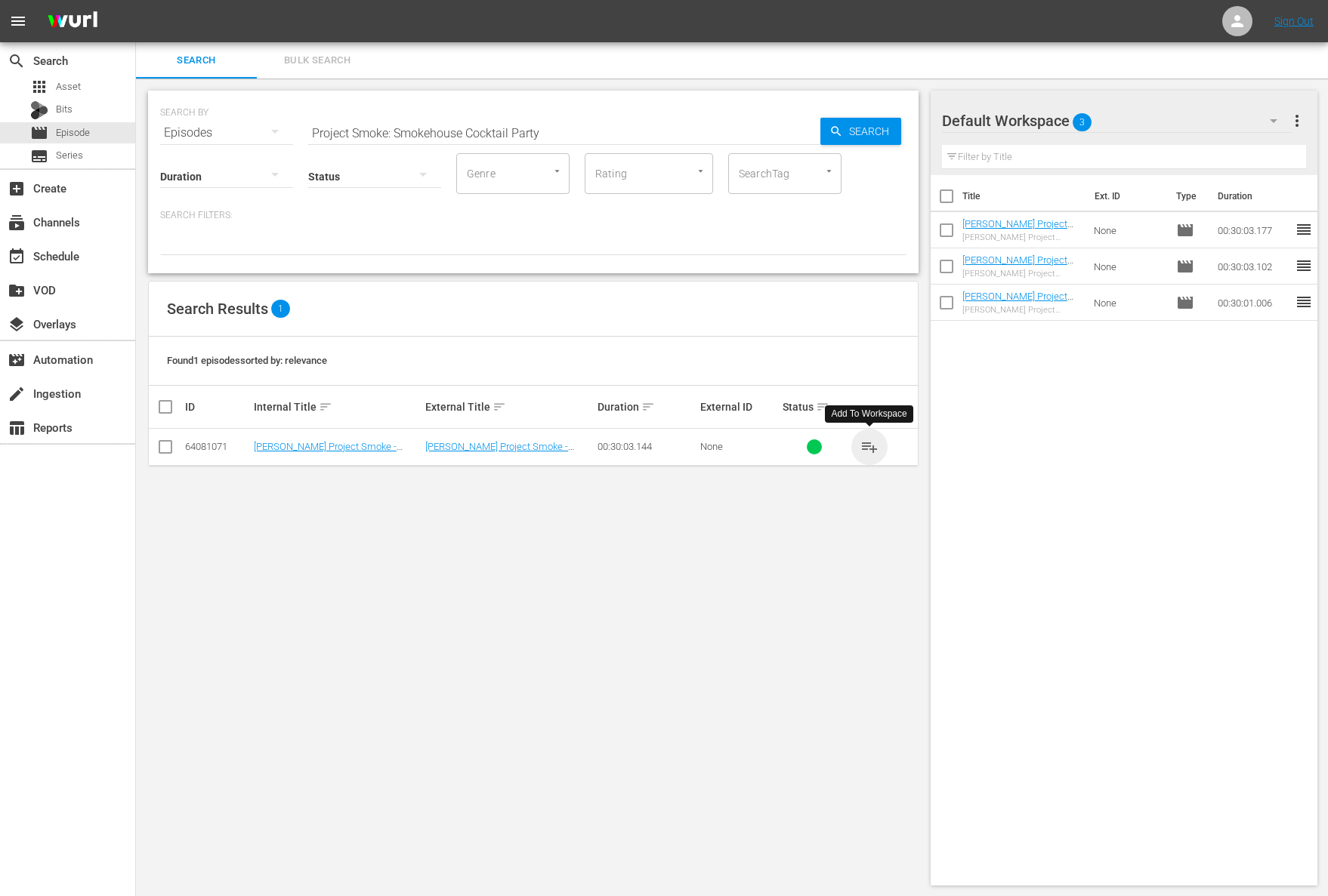
click at [867, 443] on span "playlist_add" at bounding box center [870, 447] width 18 height 18
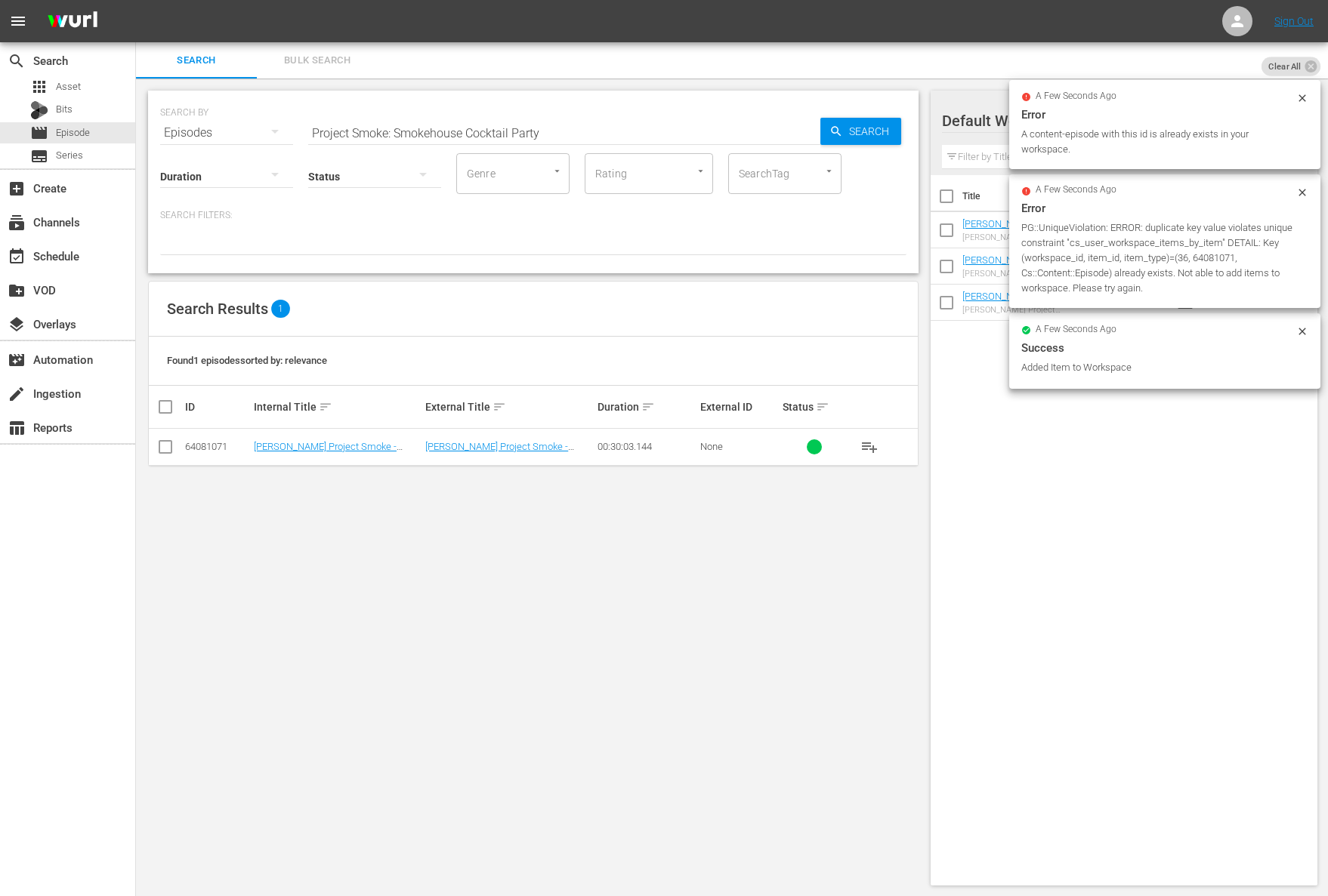
click at [867, 450] on span "playlist_add" at bounding box center [870, 447] width 18 height 18
click at [867, 449] on span "playlist_add" at bounding box center [870, 447] width 18 height 18
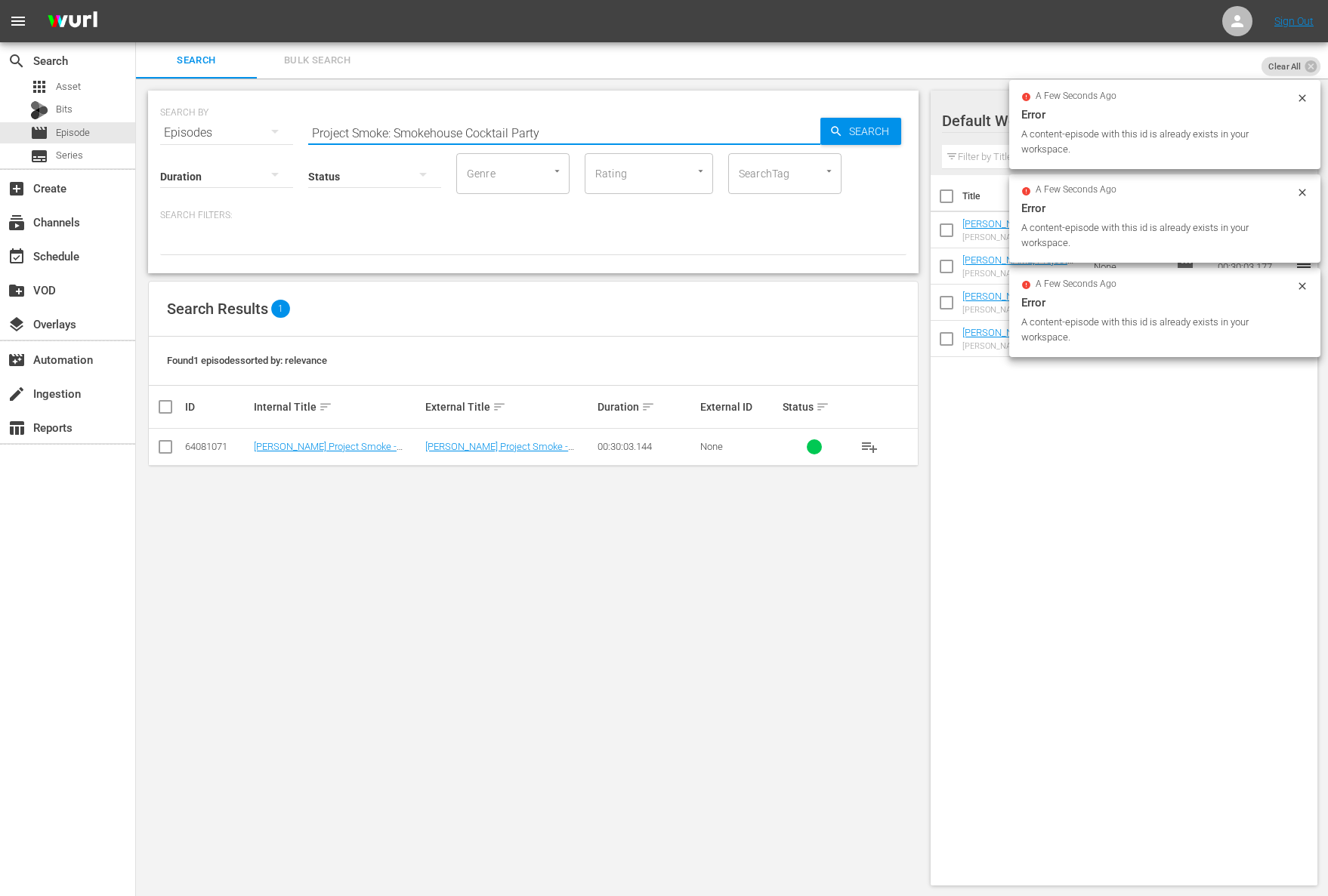
click at [568, 122] on input "Project Smoke: Smokehouse Cocktail Party" at bounding box center [564, 133] width 512 height 36
paste input "Tropical Smoke"
click at [876, 128] on span "Search" at bounding box center [872, 131] width 59 height 27
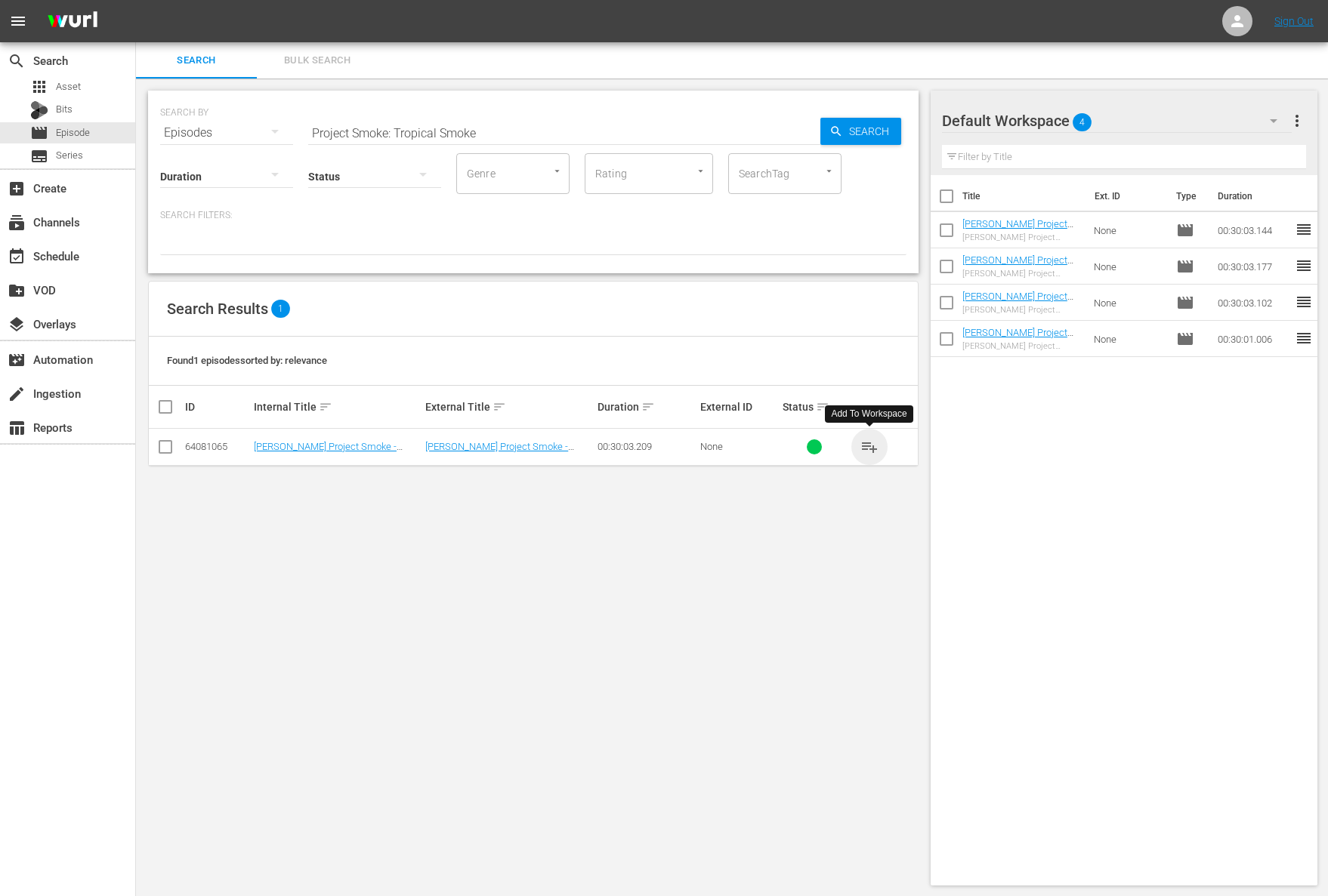
click at [869, 448] on span "playlist_add" at bounding box center [870, 447] width 18 height 18
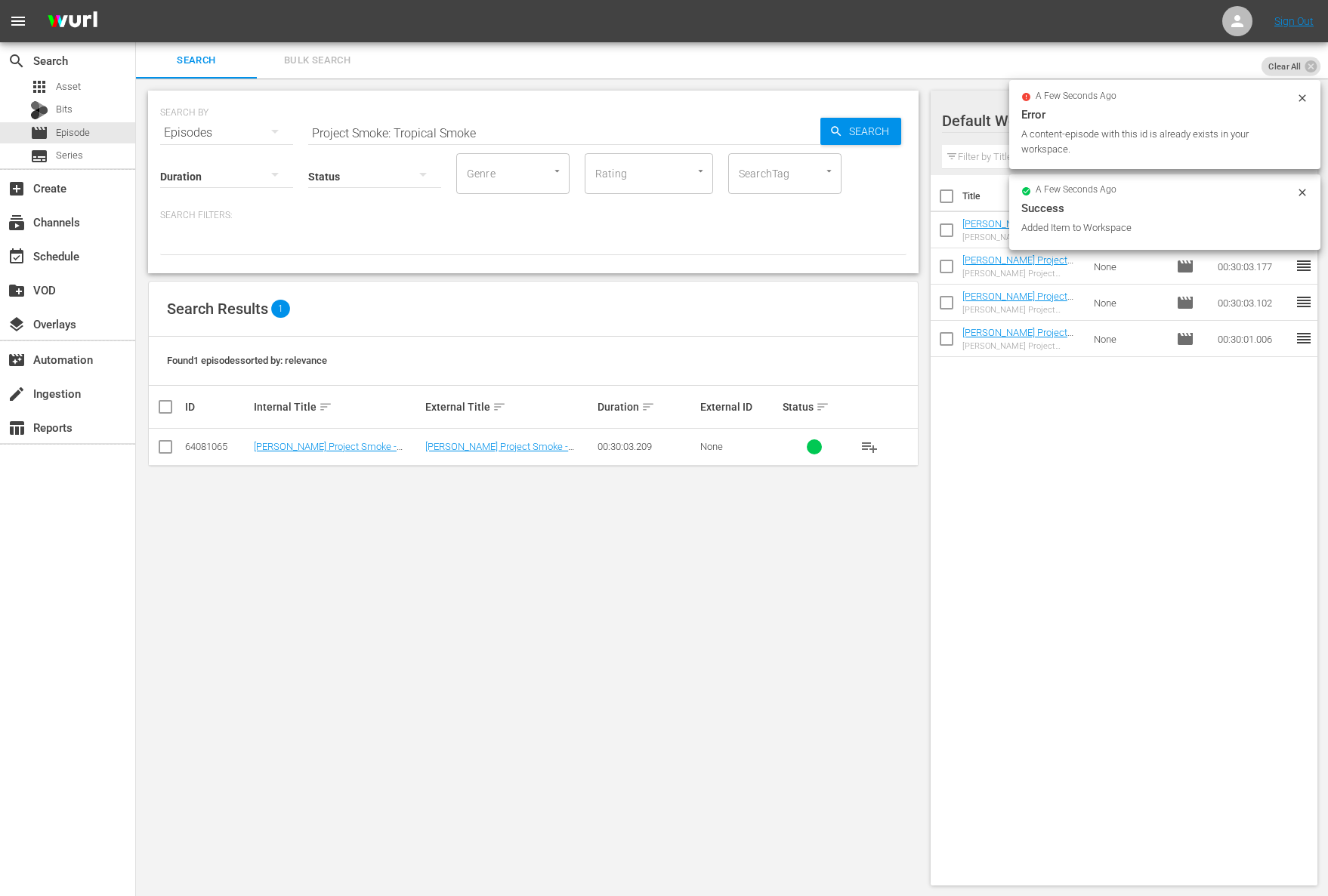
click at [578, 139] on input "Project Smoke: Tropical Smoke" at bounding box center [564, 133] width 512 height 36
paste input "Smoke in a Hurry"
click at [849, 140] on span "Search" at bounding box center [872, 131] width 59 height 27
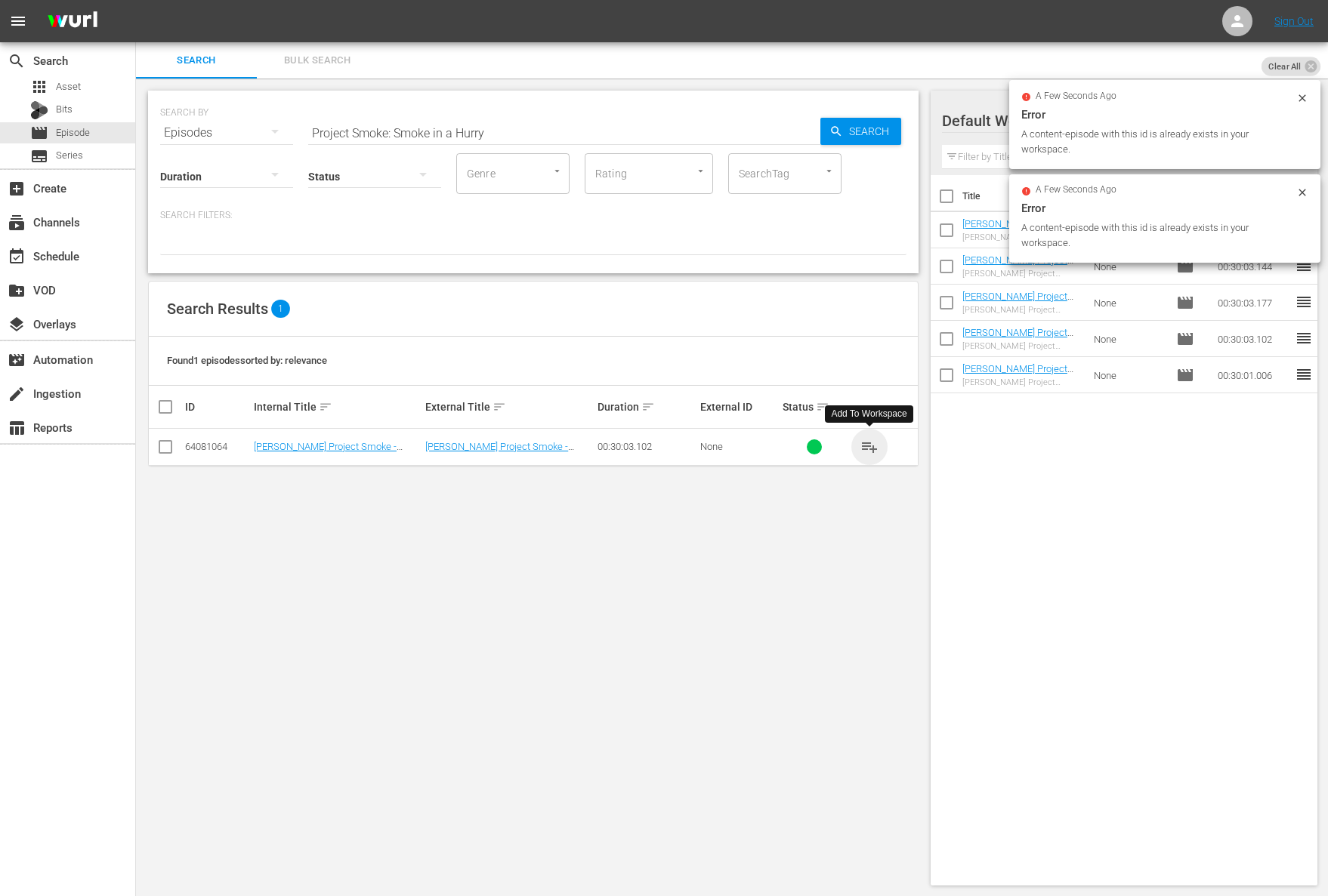
click at [866, 443] on span "playlist_add" at bounding box center [870, 447] width 18 height 18
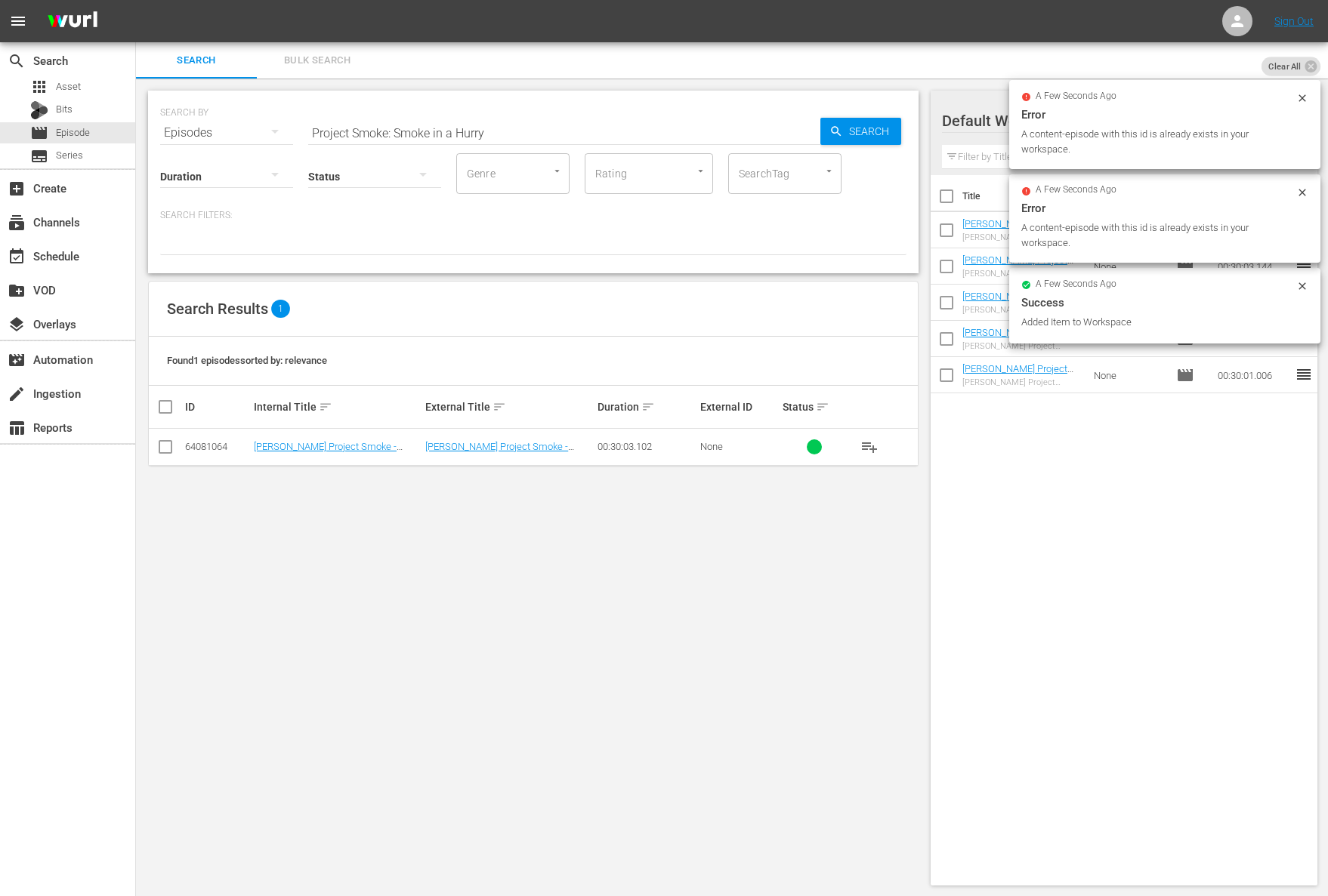
click at [536, 131] on input "Project Smoke: Smoke in a Hurry" at bounding box center [564, 133] width 512 height 36
paste input "Rise and Smoke: Breakfast Hits the Smoker"
click at [862, 129] on span "Search" at bounding box center [872, 131] width 59 height 27
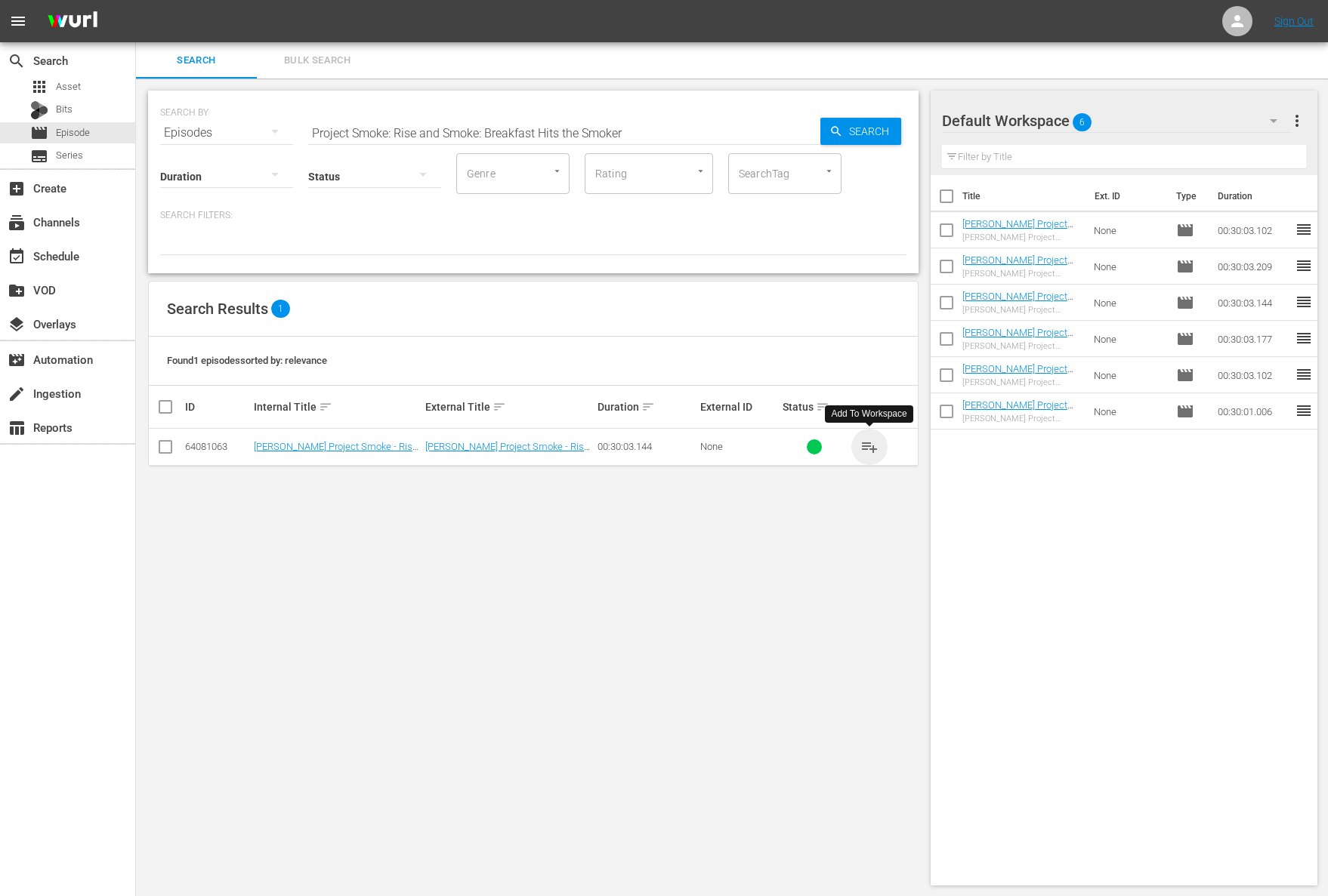
click at [870, 447] on span "playlist_add" at bounding box center [870, 447] width 18 height 18
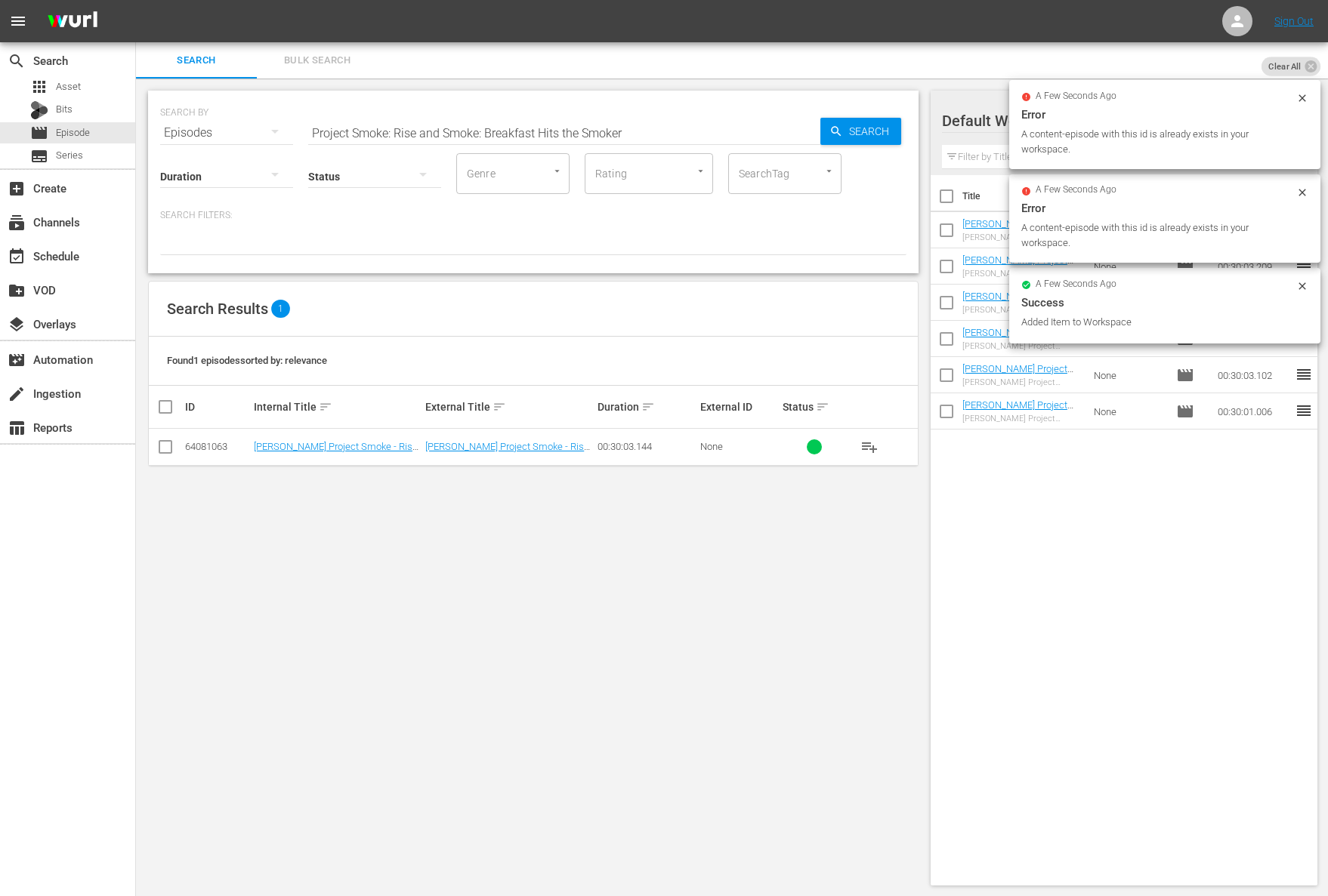
click at [557, 141] on input "Project Smoke: Rise and Smoke: Breakfast Hits the Smoker" at bounding box center [564, 133] width 512 height 36
paste input "Ham Sessions"
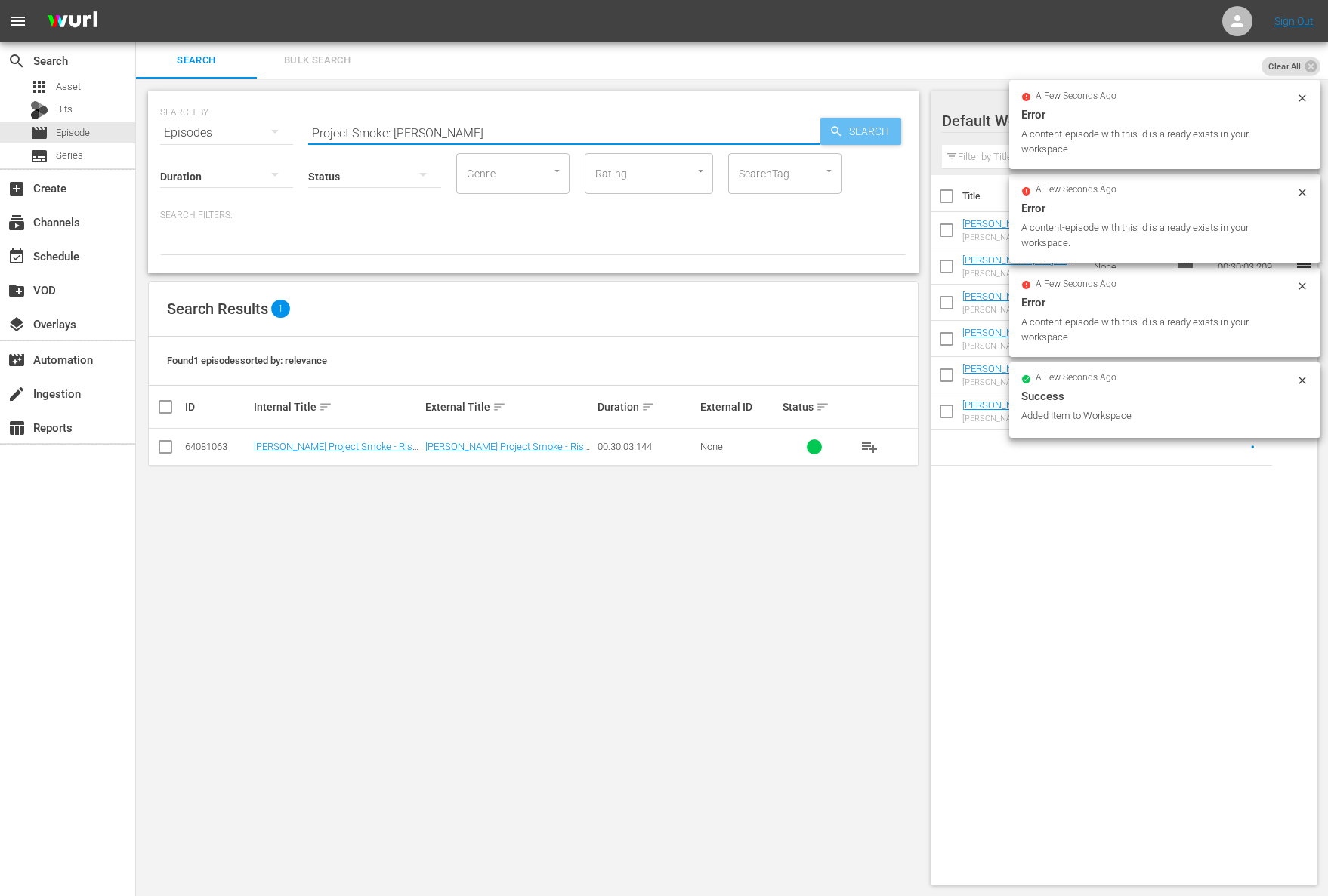
click at [874, 136] on span "Search" at bounding box center [872, 131] width 59 height 27
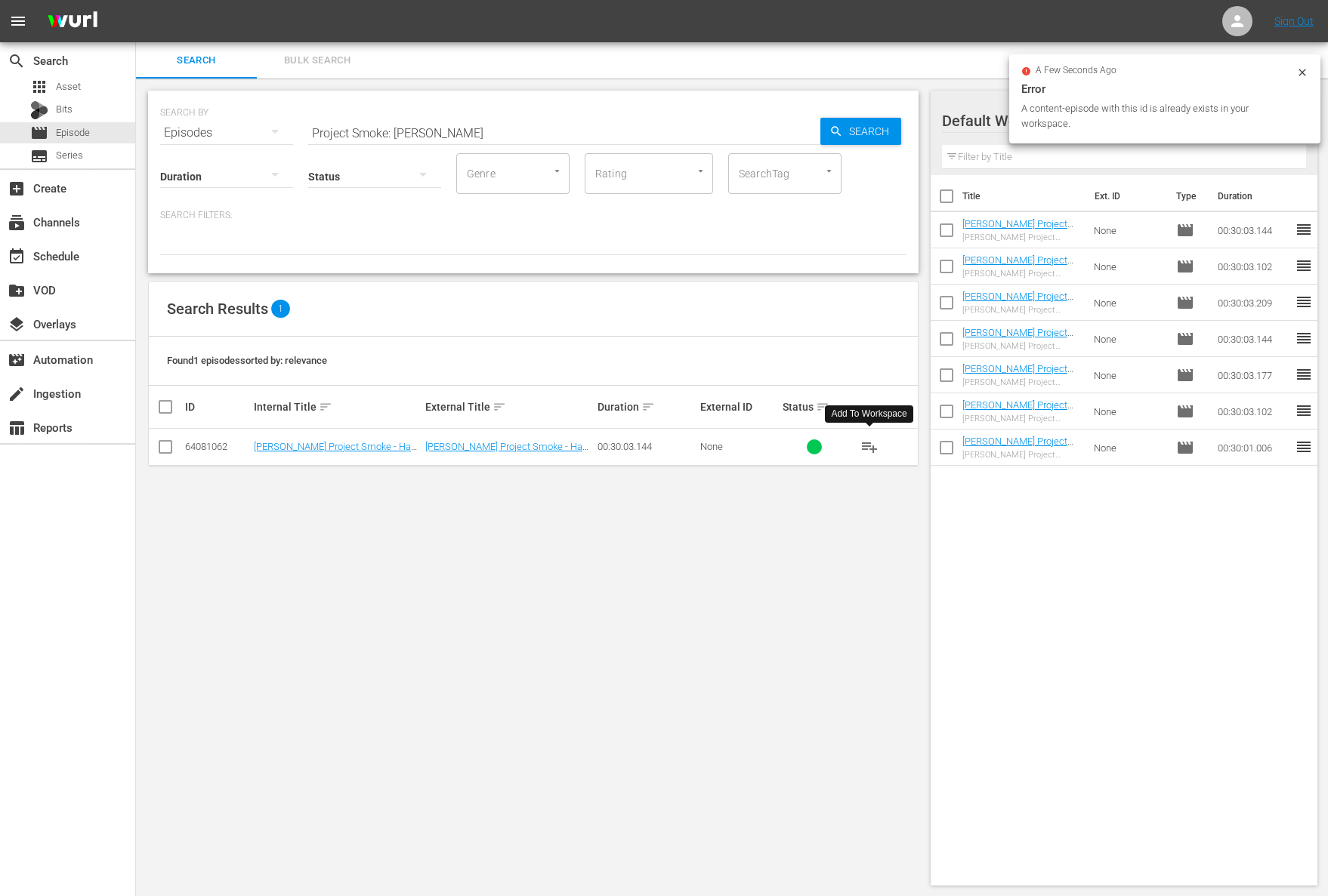
click at [871, 447] on span "playlist_add" at bounding box center [870, 447] width 18 height 18
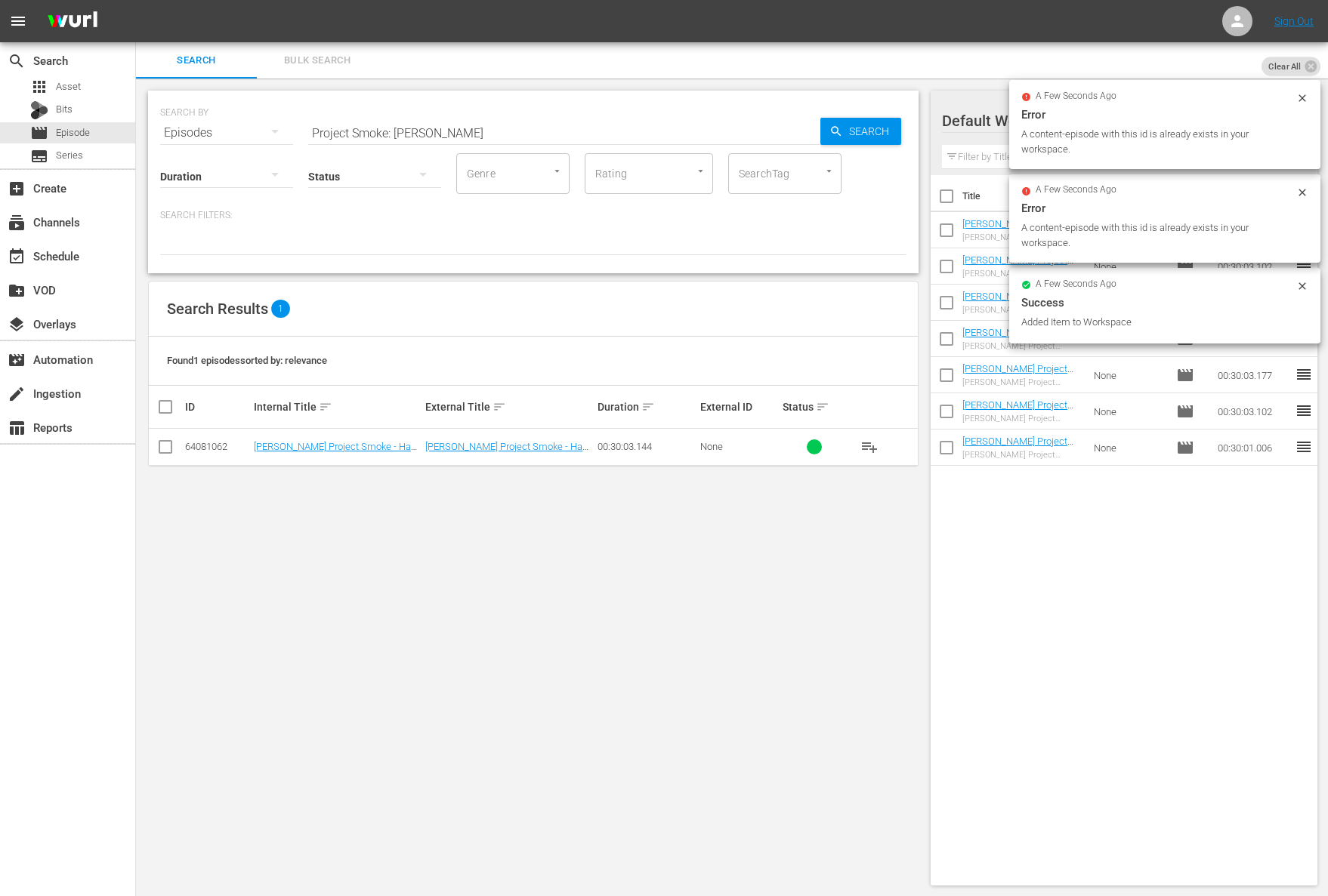
click at [525, 127] on input "Project Smoke: Ham Sessions" at bounding box center [564, 133] width 512 height 36
paste input "Smoked in Four Course"
click at [879, 128] on span "Search" at bounding box center [872, 131] width 59 height 27
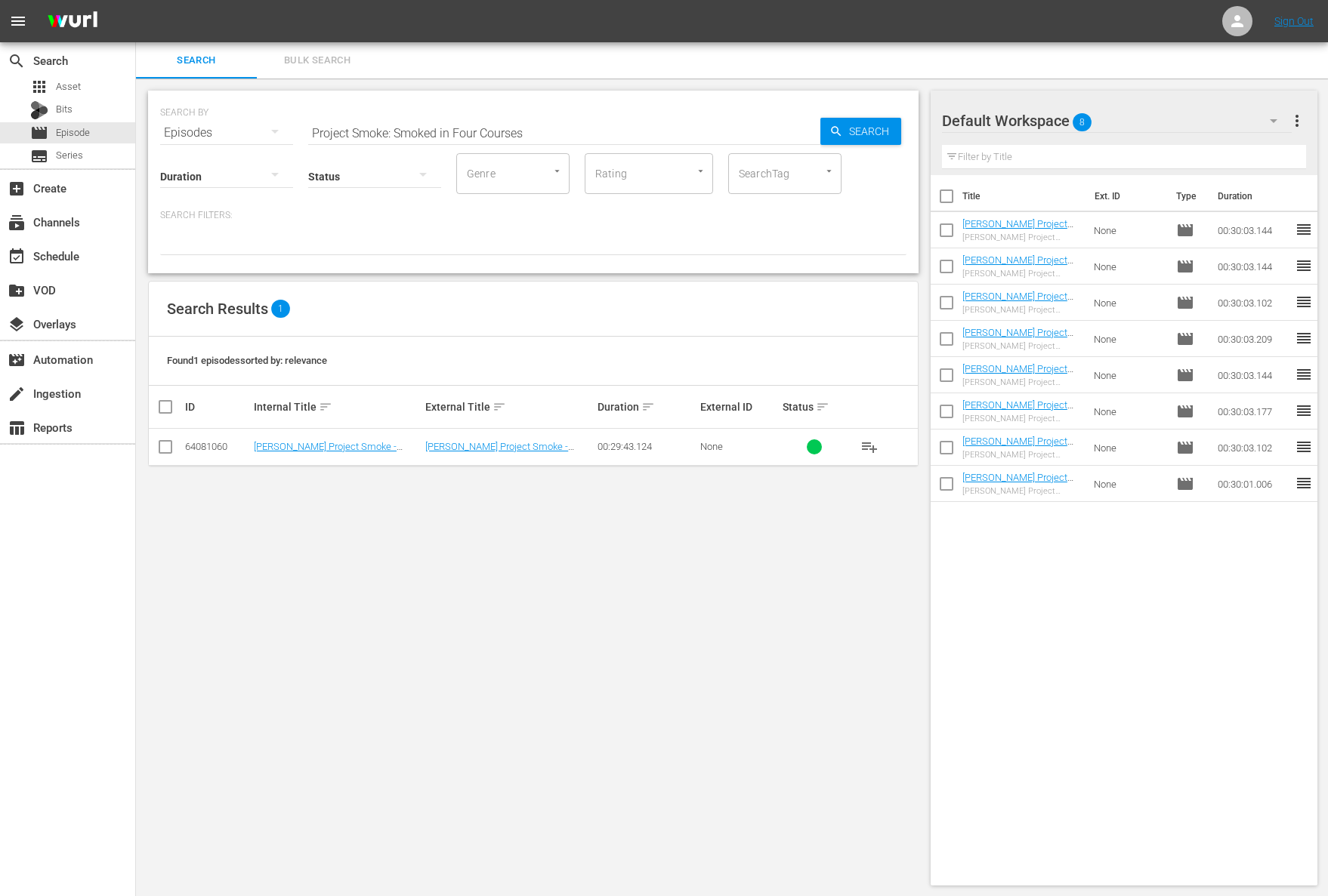
click at [866, 443] on span "playlist_add" at bounding box center [870, 447] width 18 height 18
click at [867, 443] on span "playlist_add" at bounding box center [870, 447] width 18 height 18
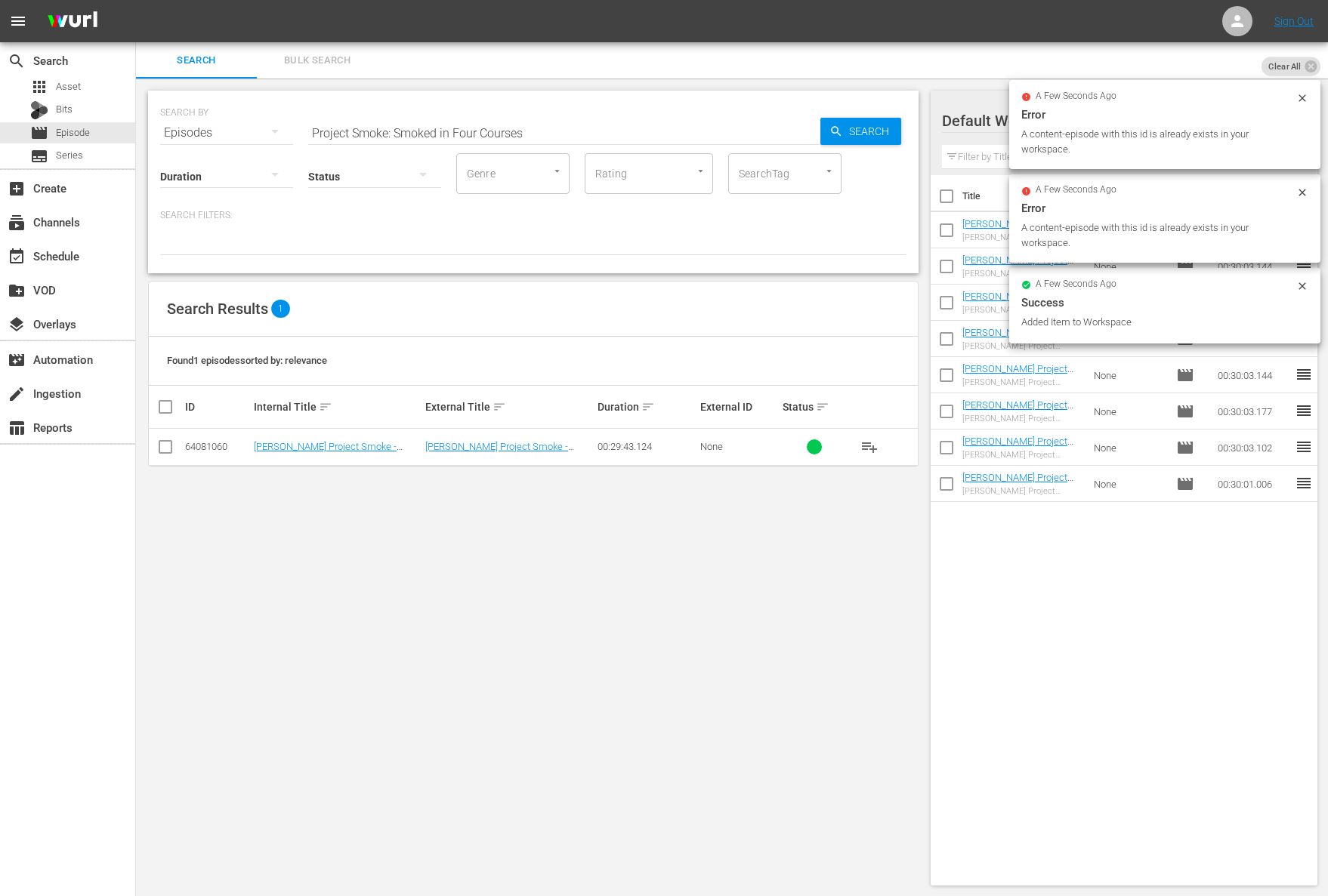
click at [531, 109] on div "SEARCH BY Search By Episodes Search ID, Title, Description, Keywords, or Catego…" at bounding box center [534, 124] width 746 height 55
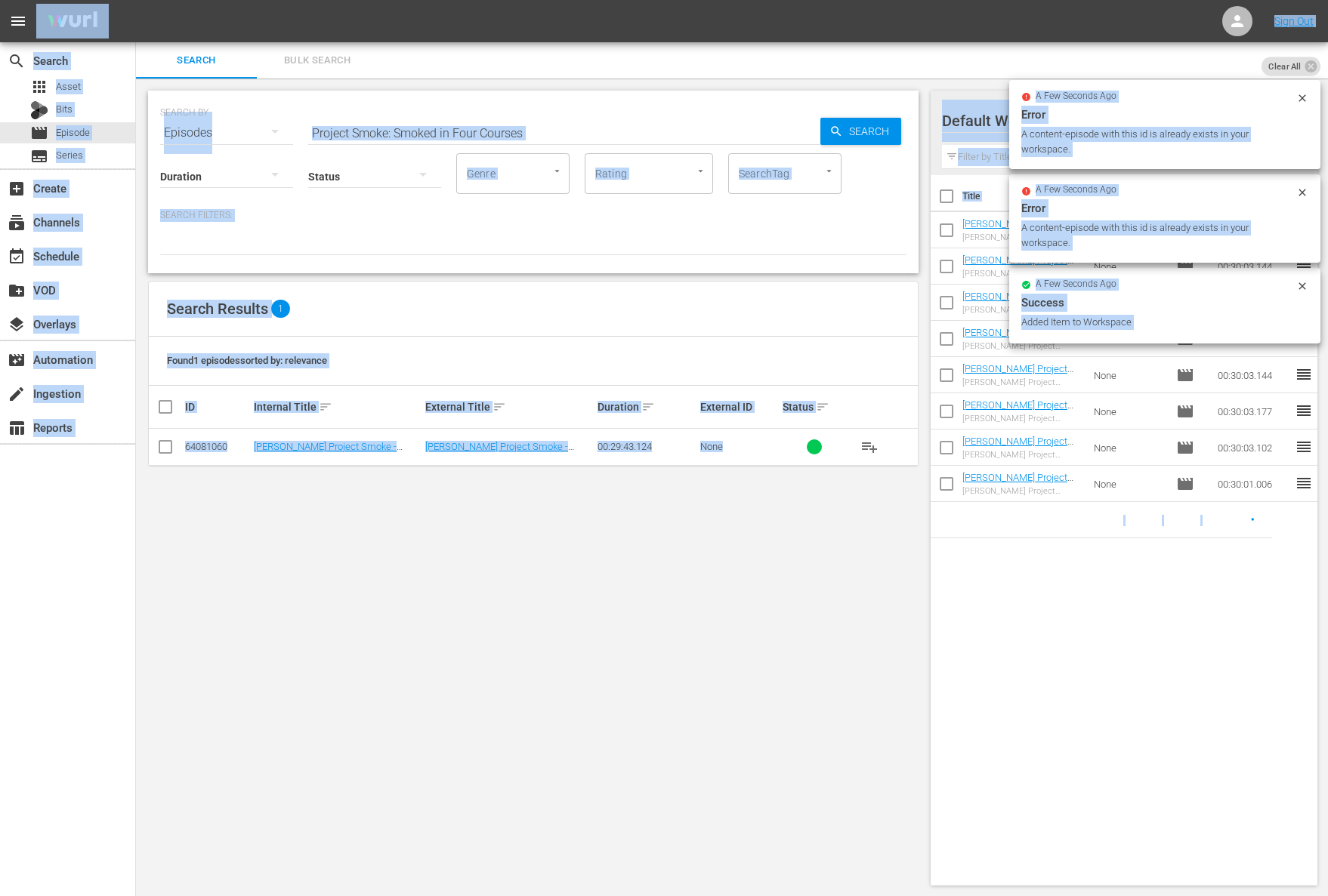
click at [531, 133] on input "Project Smoke: Smoked in Four Courses" at bounding box center [564, 133] width 512 height 36
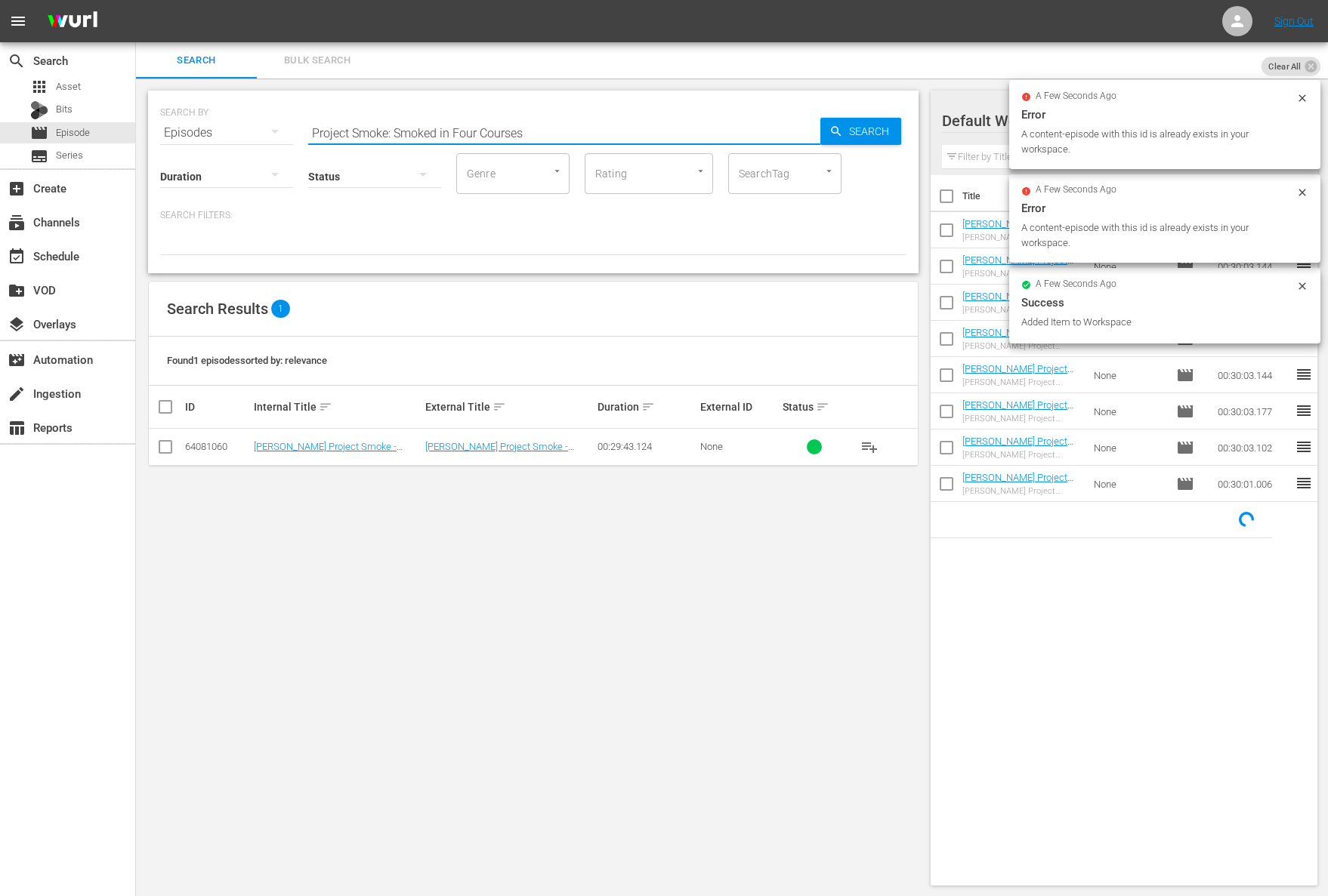
paste input "eafood Gets Smoked"
click at [884, 128] on span "Search" at bounding box center [872, 131] width 59 height 27
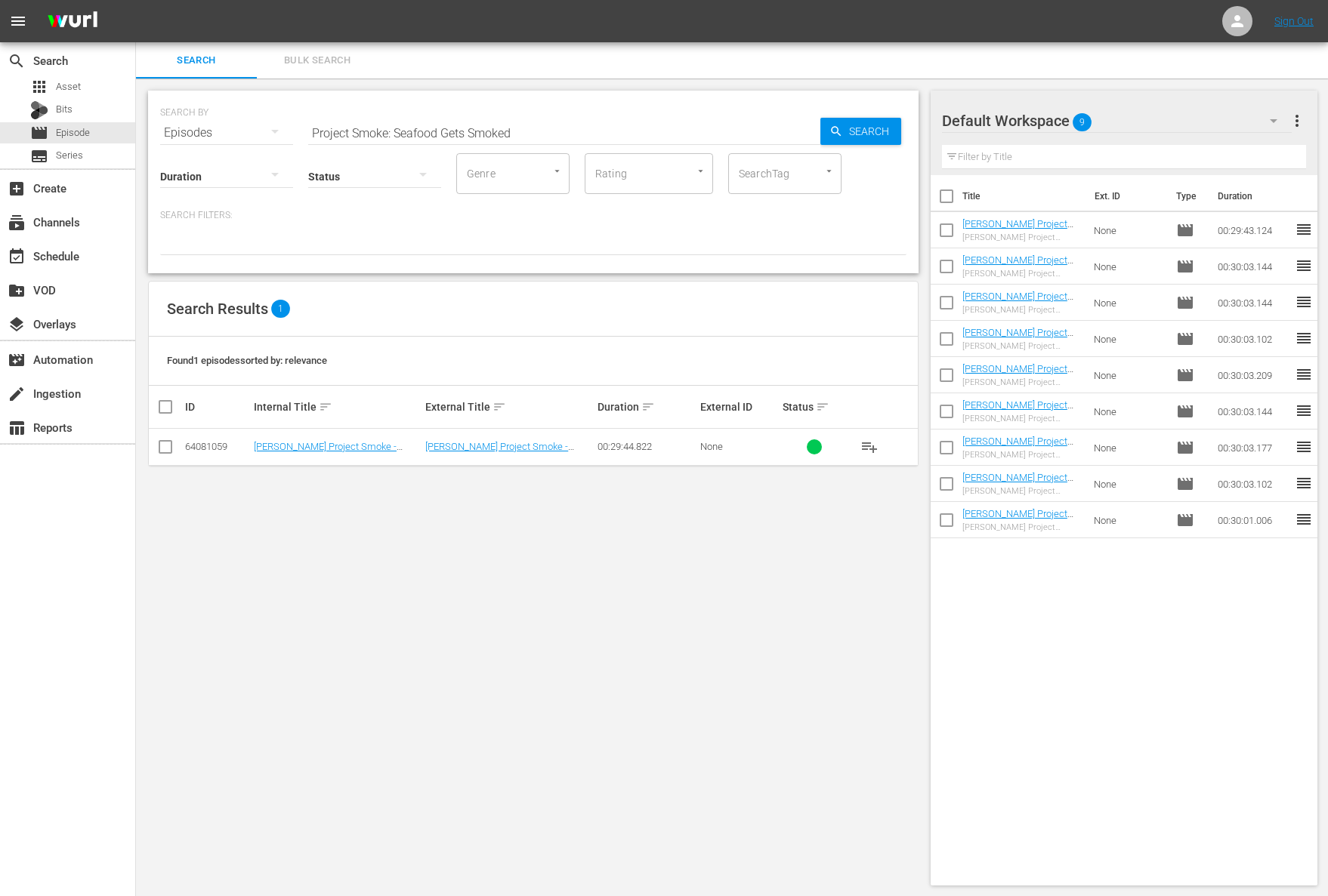
click at [874, 443] on span "playlist_add" at bounding box center [870, 447] width 18 height 18
click at [873, 444] on span "playlist_add" at bounding box center [870, 447] width 18 height 18
click at [871, 445] on span "playlist_add" at bounding box center [870, 447] width 18 height 18
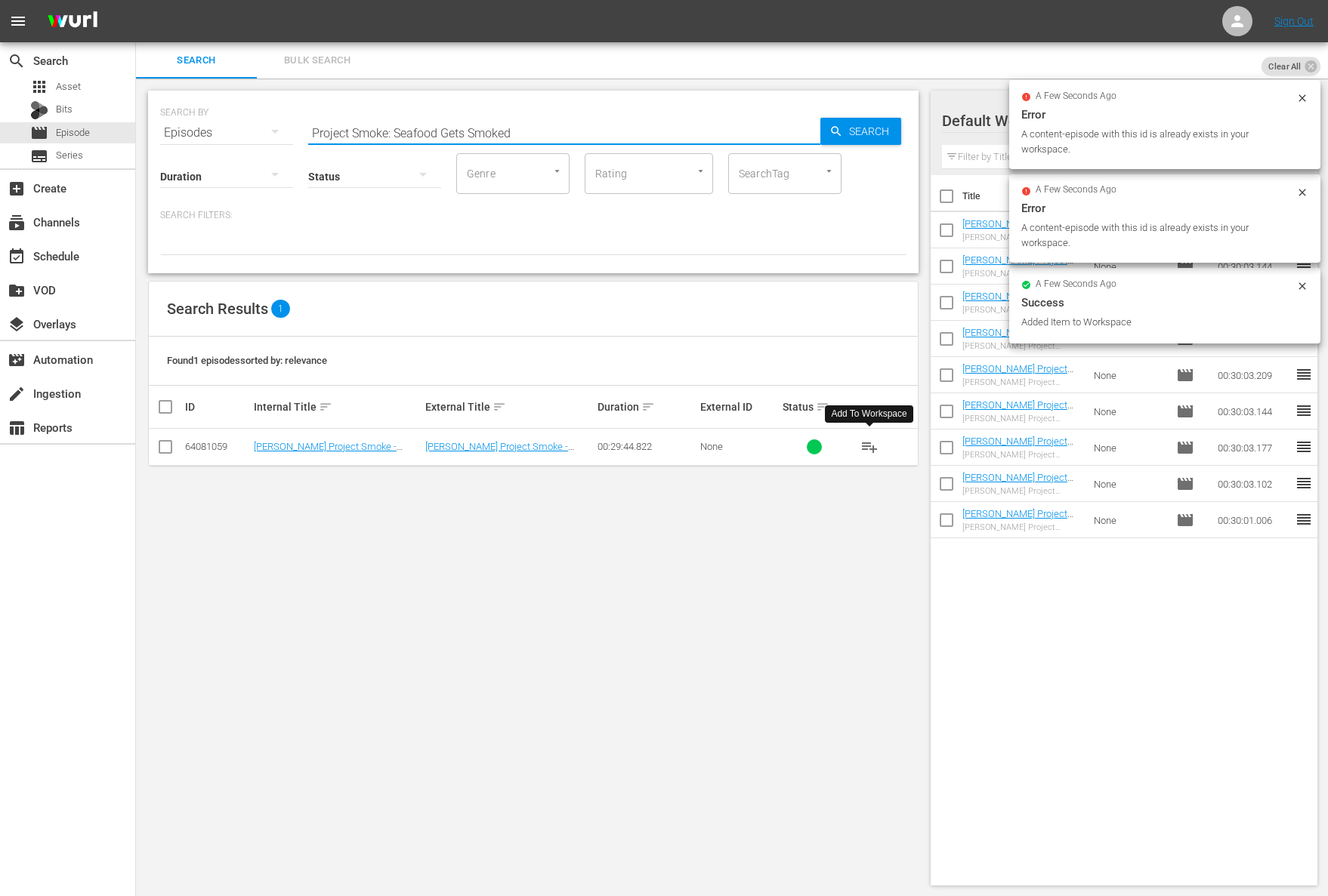
click at [549, 135] on input "Project Smoke: Seafood Gets Smoked" at bounding box center [564, 133] width 512 height 36
paste input "Raichlen on Ribs"
click at [815, 138] on input "Project Smoke: Raichlen on Ribs" at bounding box center [564, 133] width 512 height 36
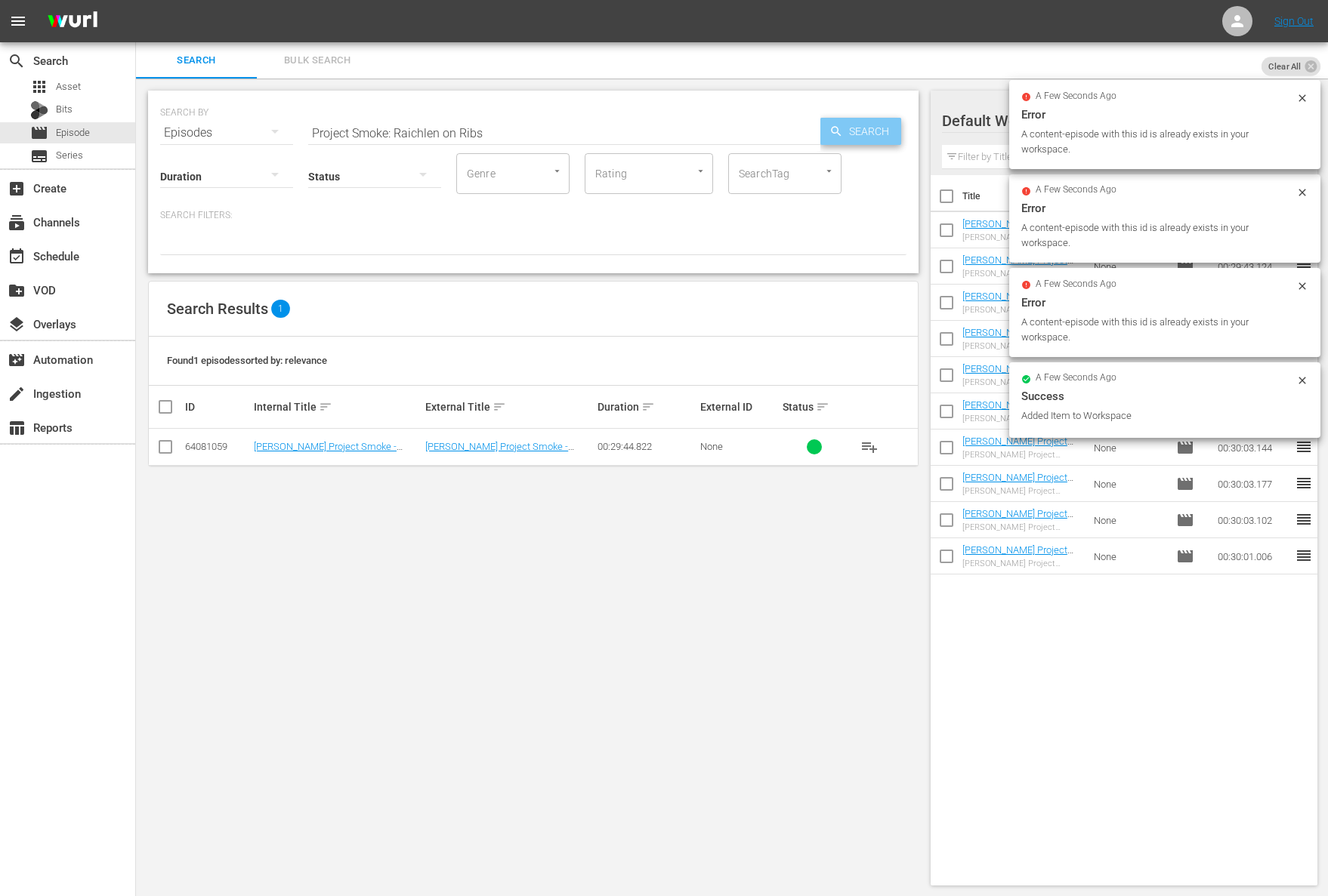
click at [849, 138] on span "Search" at bounding box center [872, 131] width 59 height 27
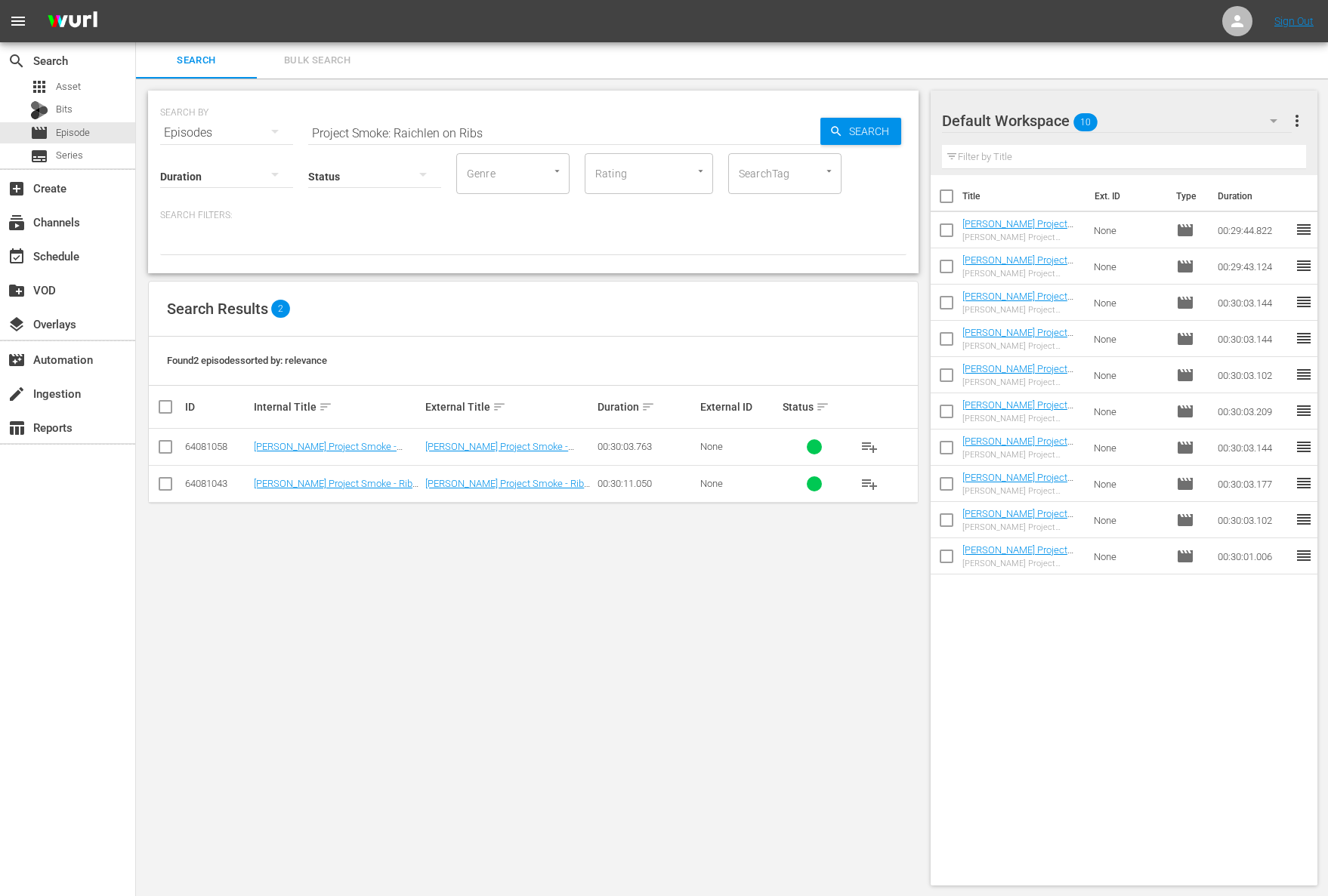
drag, startPoint x: 865, startPoint y: 436, endPoint x: 864, endPoint y: 448, distance: 12.0
click at [864, 444] on button "playlist_add" at bounding box center [870, 447] width 36 height 36
click at [865, 447] on span "playlist_add" at bounding box center [870, 447] width 18 height 18
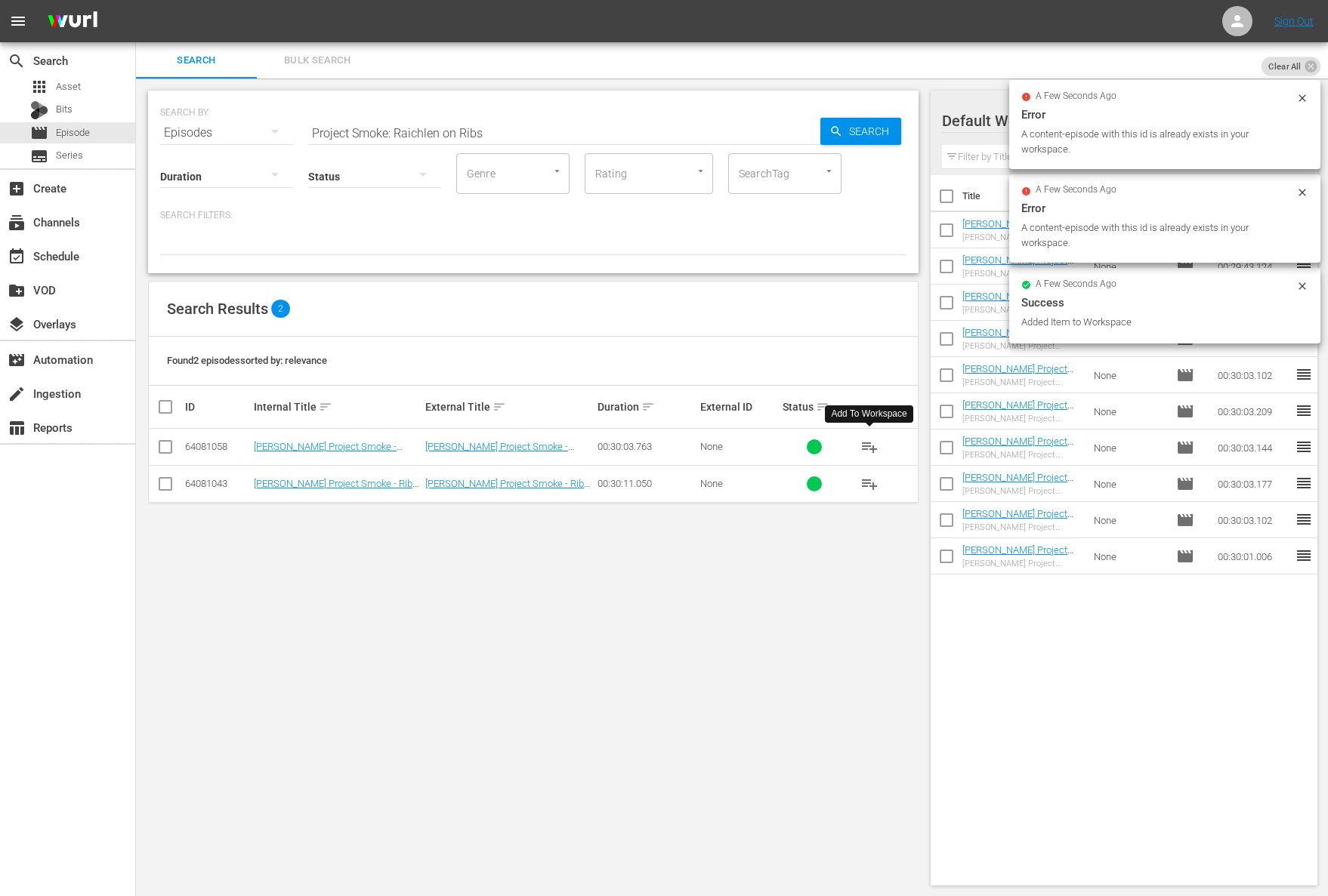
click at [445, 129] on input "Project Smoke: Raichlen on Ribs" at bounding box center [564, 133] width 512 height 36
paste input "Asian Smoke"
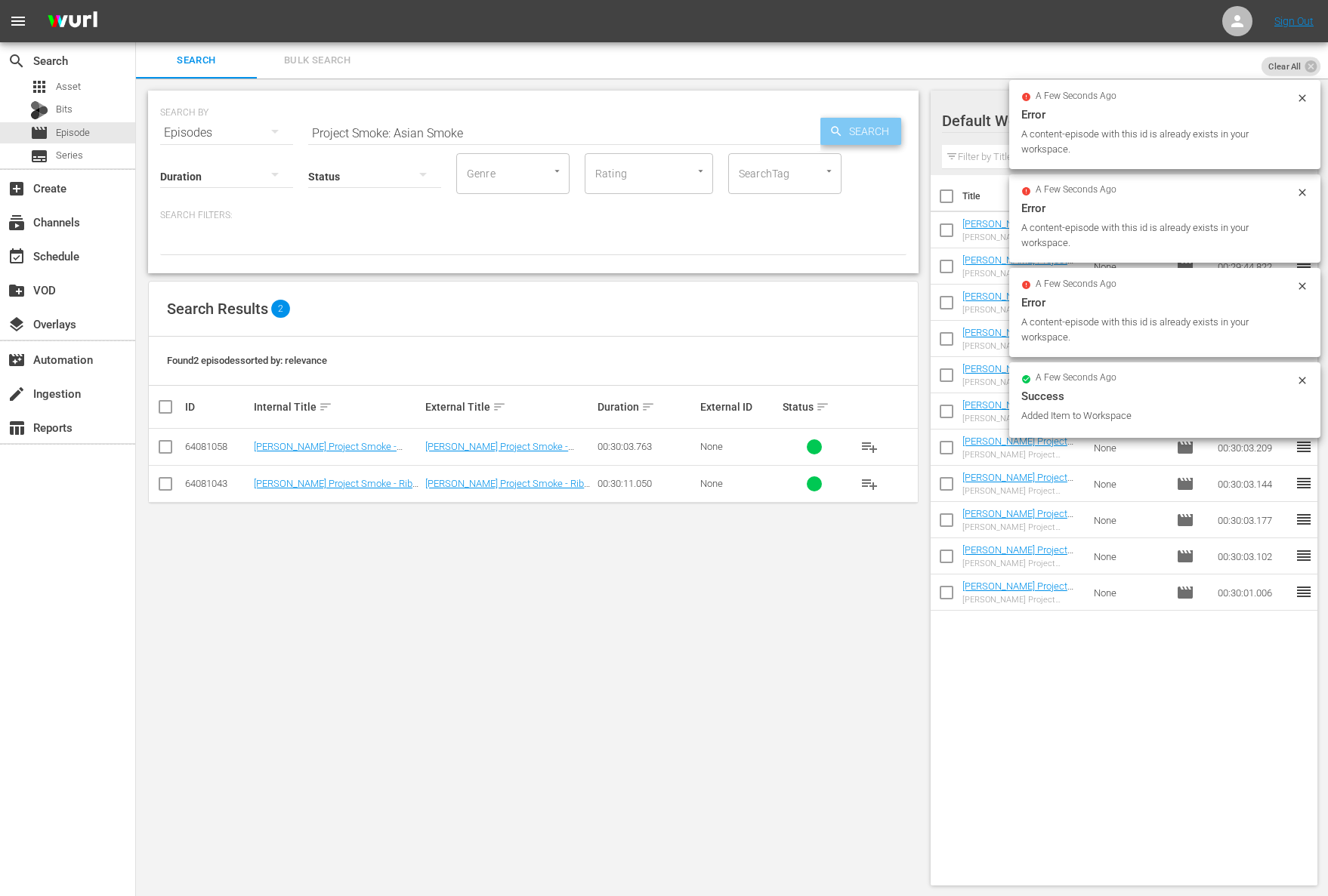
click at [852, 128] on span "Search" at bounding box center [872, 131] width 59 height 27
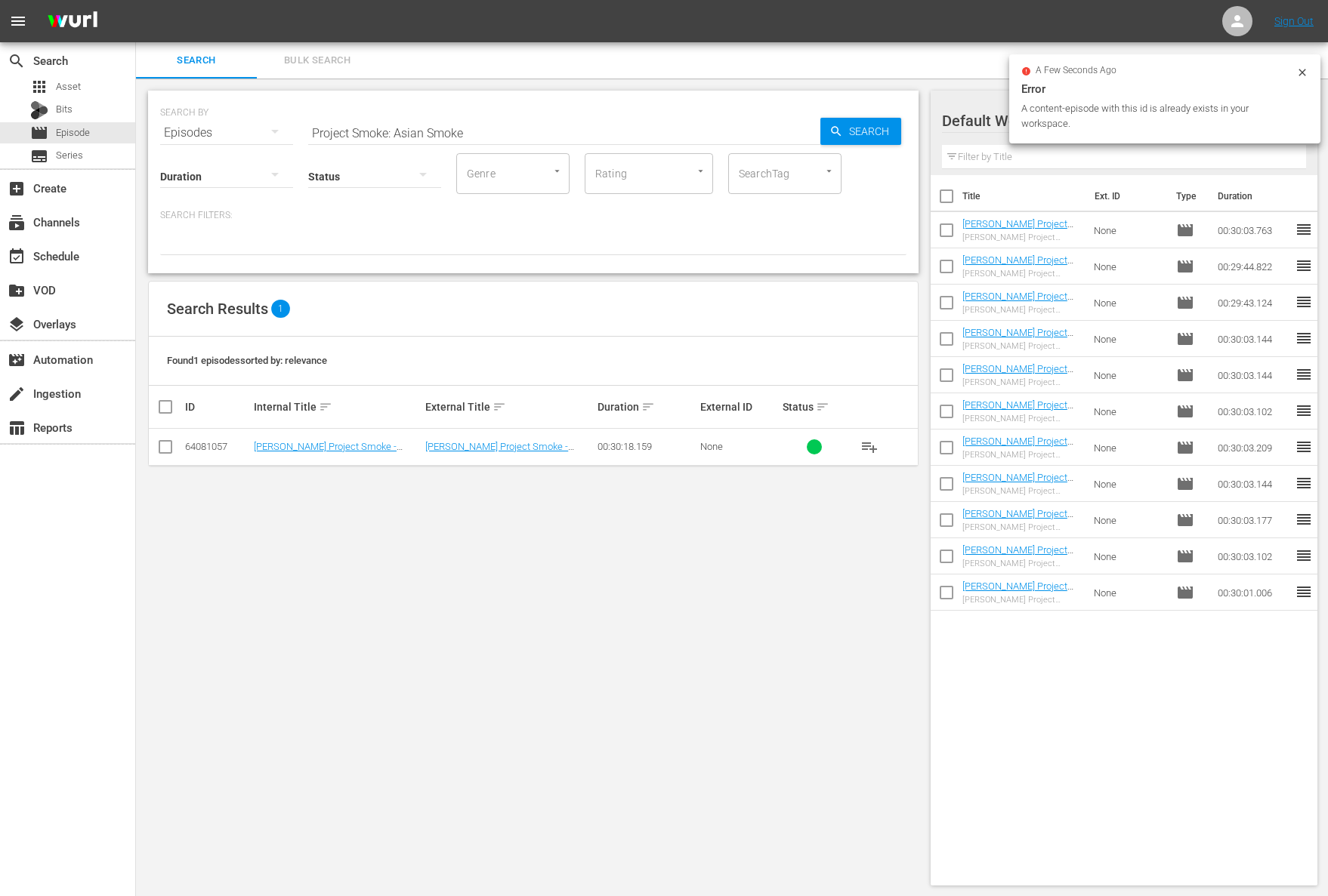
click at [867, 439] on span "playlist_add" at bounding box center [870, 447] width 18 height 18
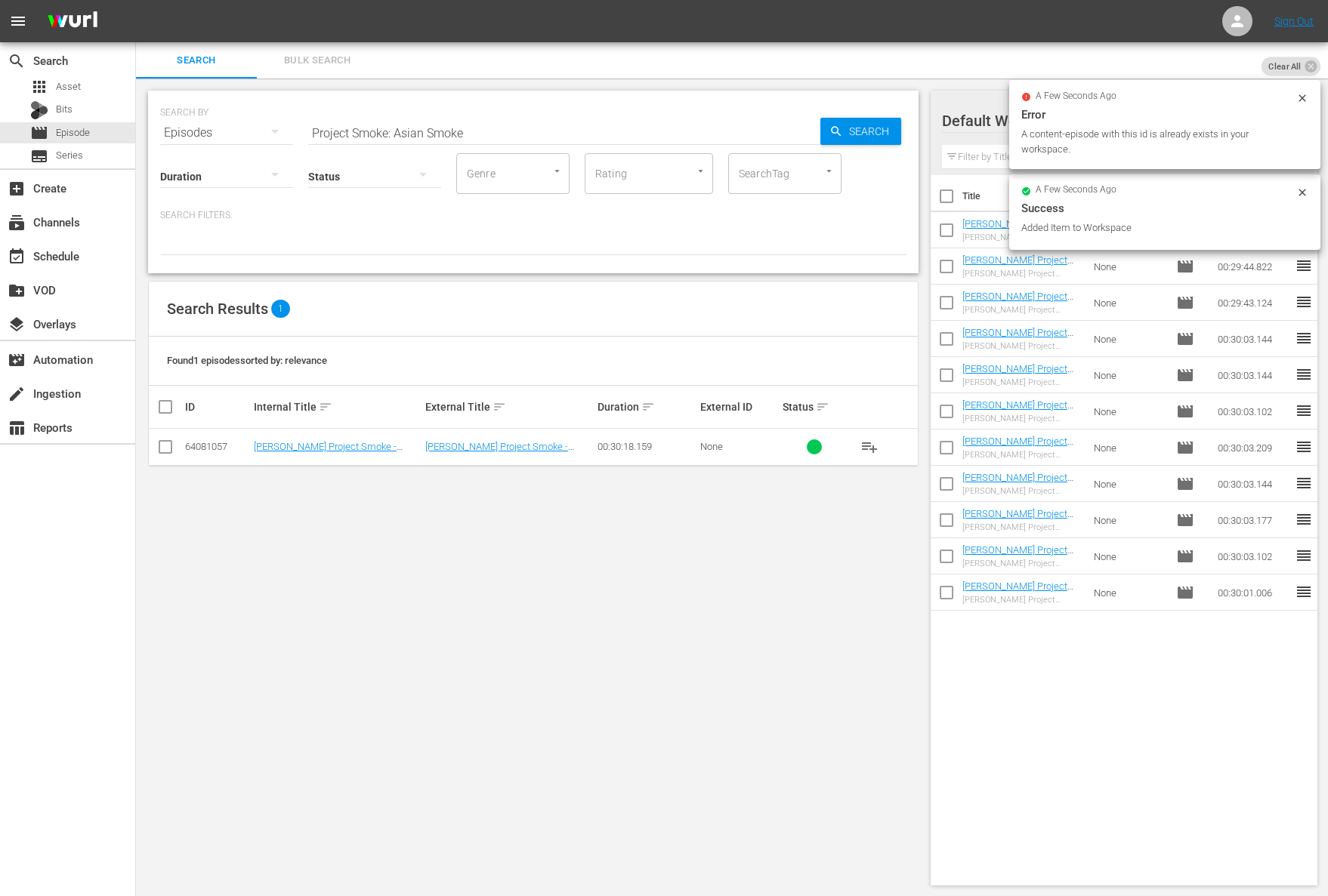
click at [461, 131] on input "Project Smoke: Asian Smoke" at bounding box center [564, 133] width 512 height 36
paste input "Project Smoke: Bird Meets Smoke"
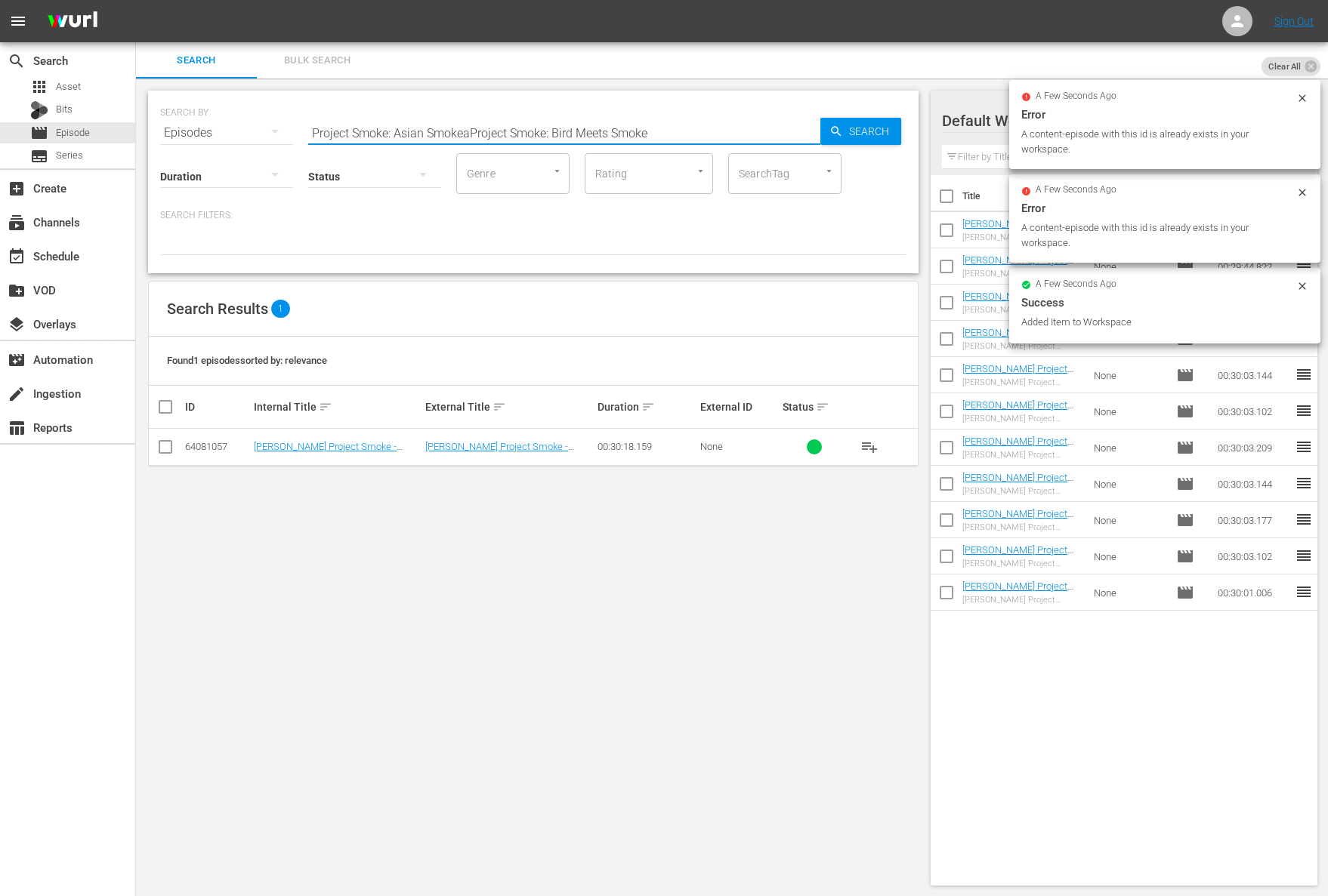
paste input "text"
click at [895, 130] on span "Search" at bounding box center [872, 131] width 59 height 27
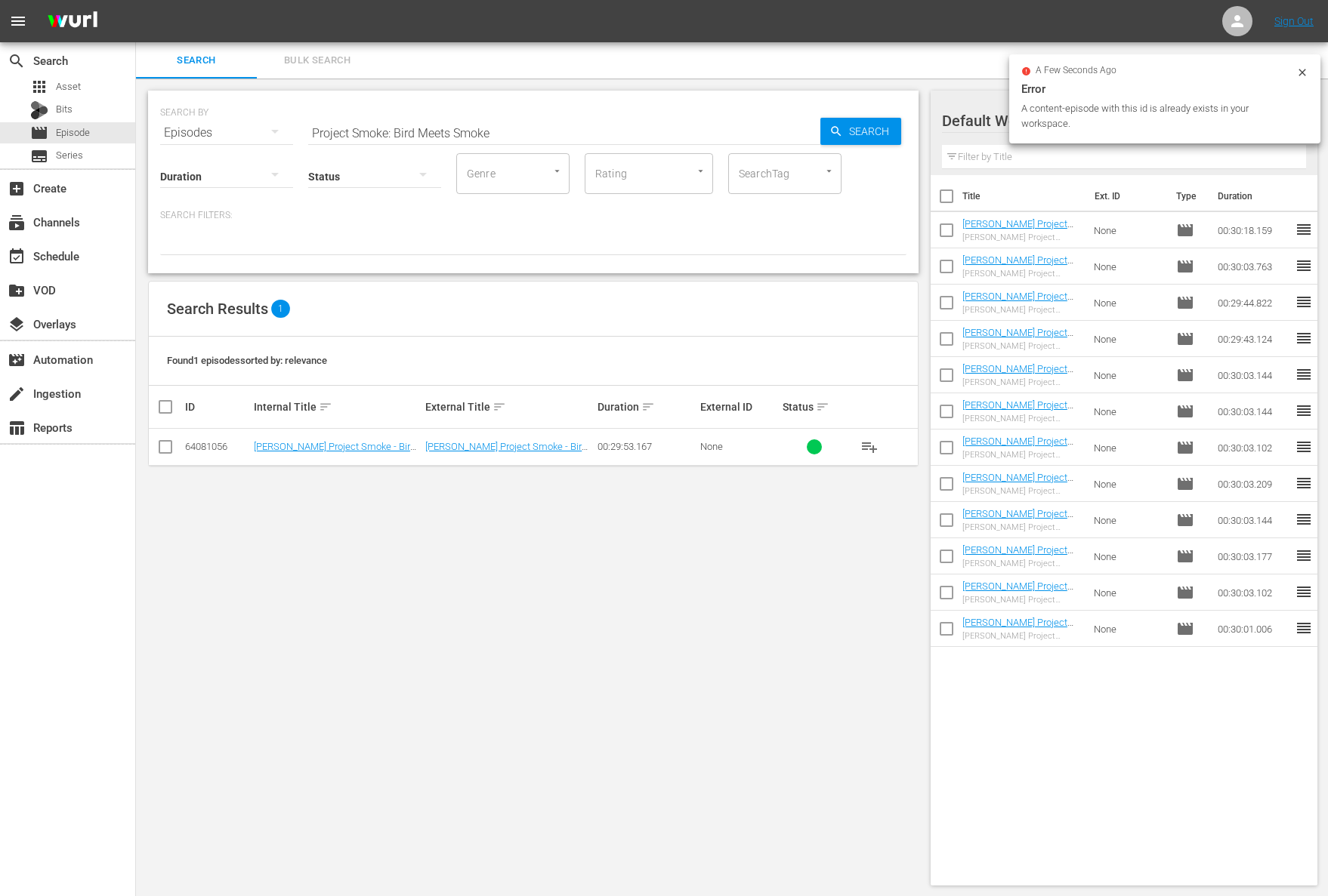
click at [872, 445] on span "playlist_add" at bounding box center [870, 447] width 18 height 18
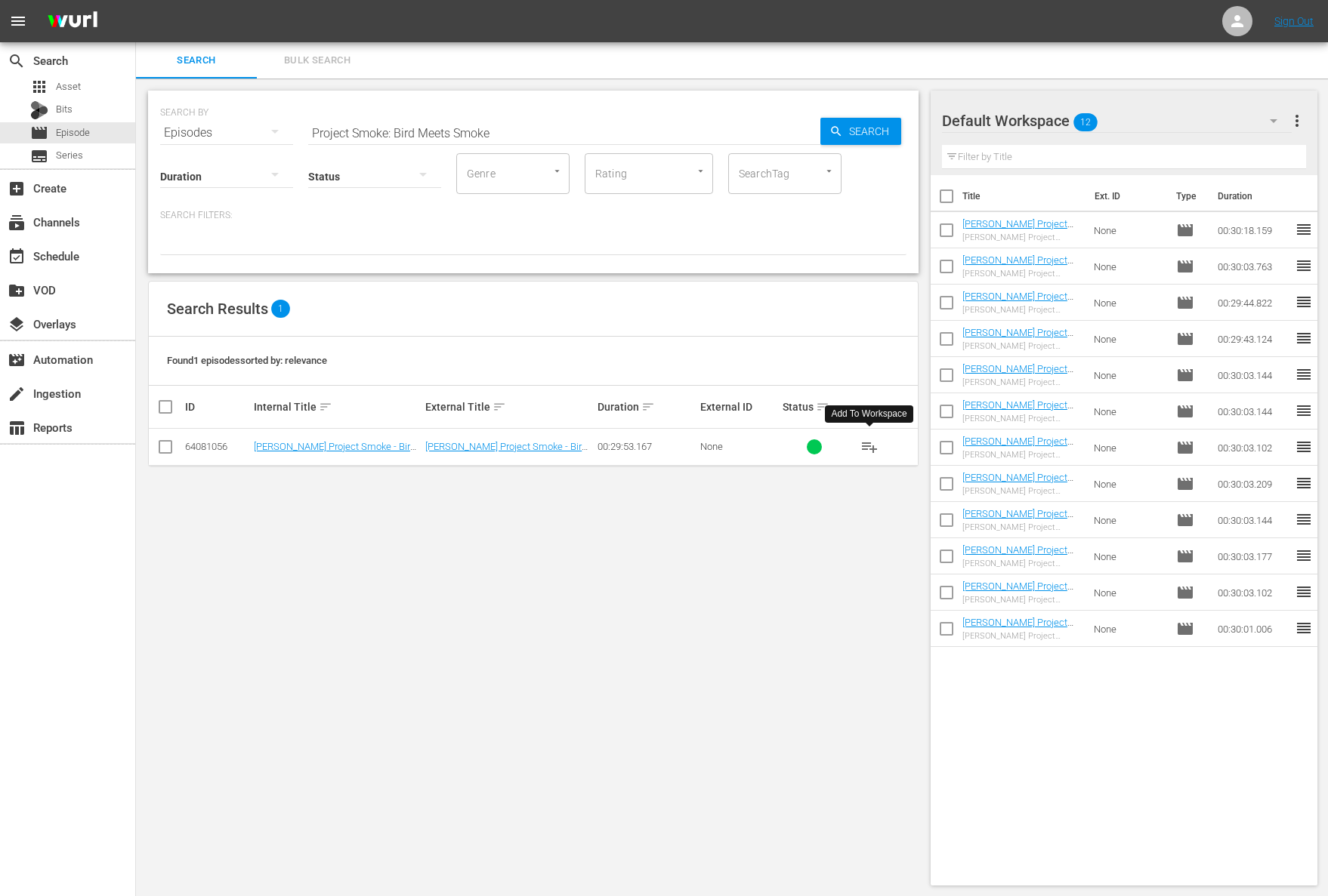
click at [872, 445] on span "playlist_add" at bounding box center [870, 447] width 18 height 18
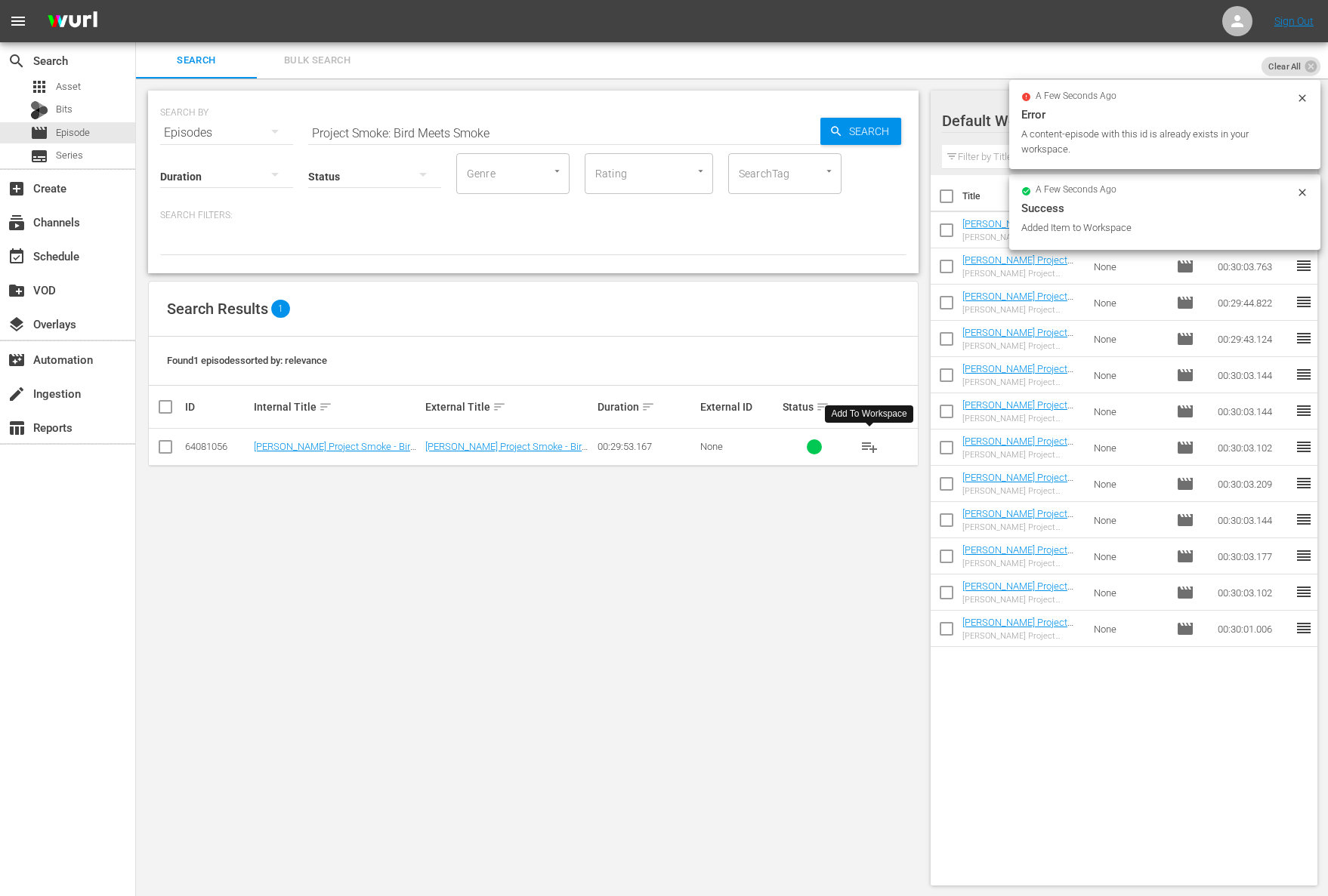
click at [510, 120] on input "Project Smoke: Bird Meets Smoke" at bounding box center [564, 133] width 512 height 36
paste input "ABC's of"
click at [873, 132] on span "Search" at bounding box center [872, 131] width 59 height 27
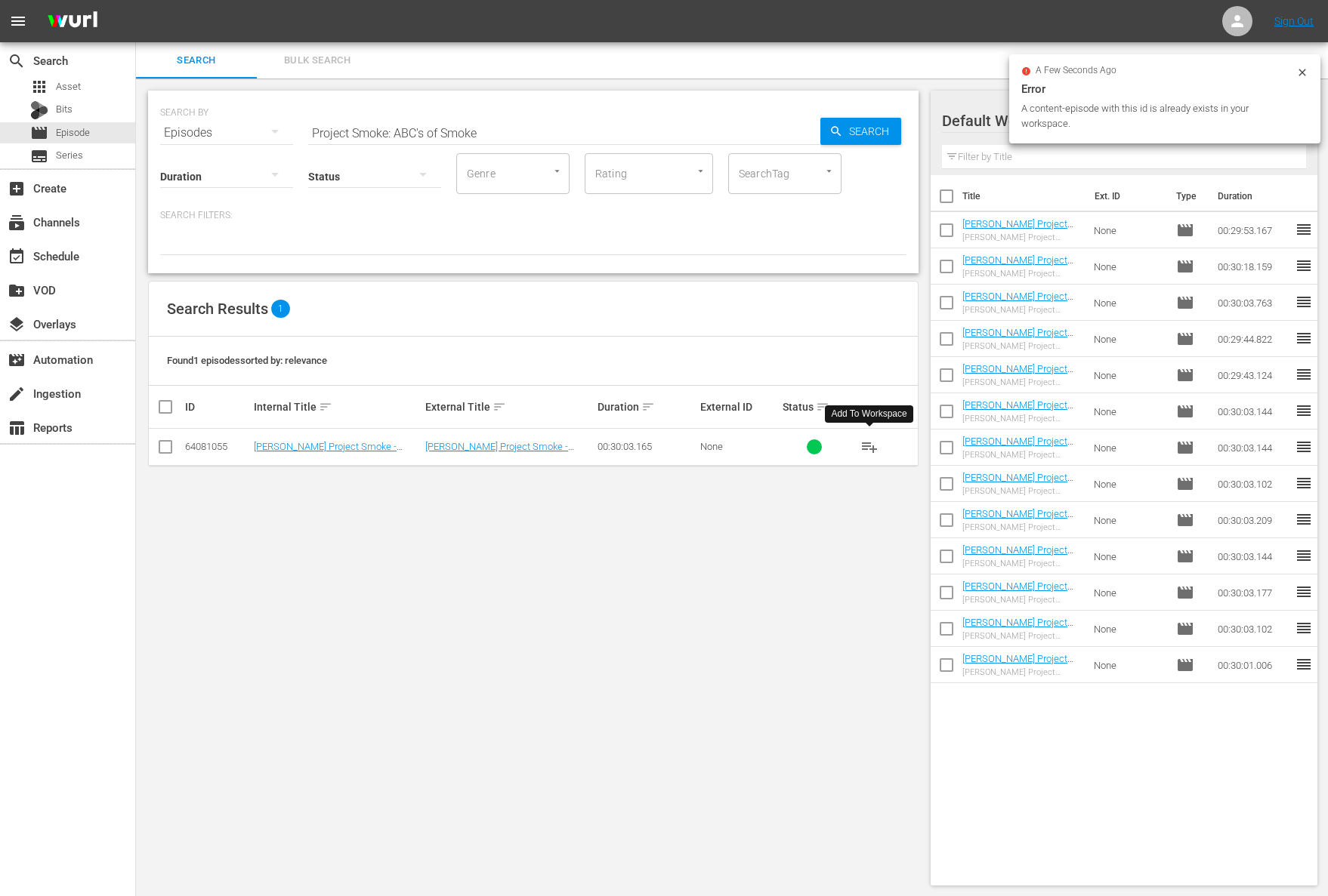
click at [870, 443] on span "playlist_add" at bounding box center [870, 447] width 18 height 18
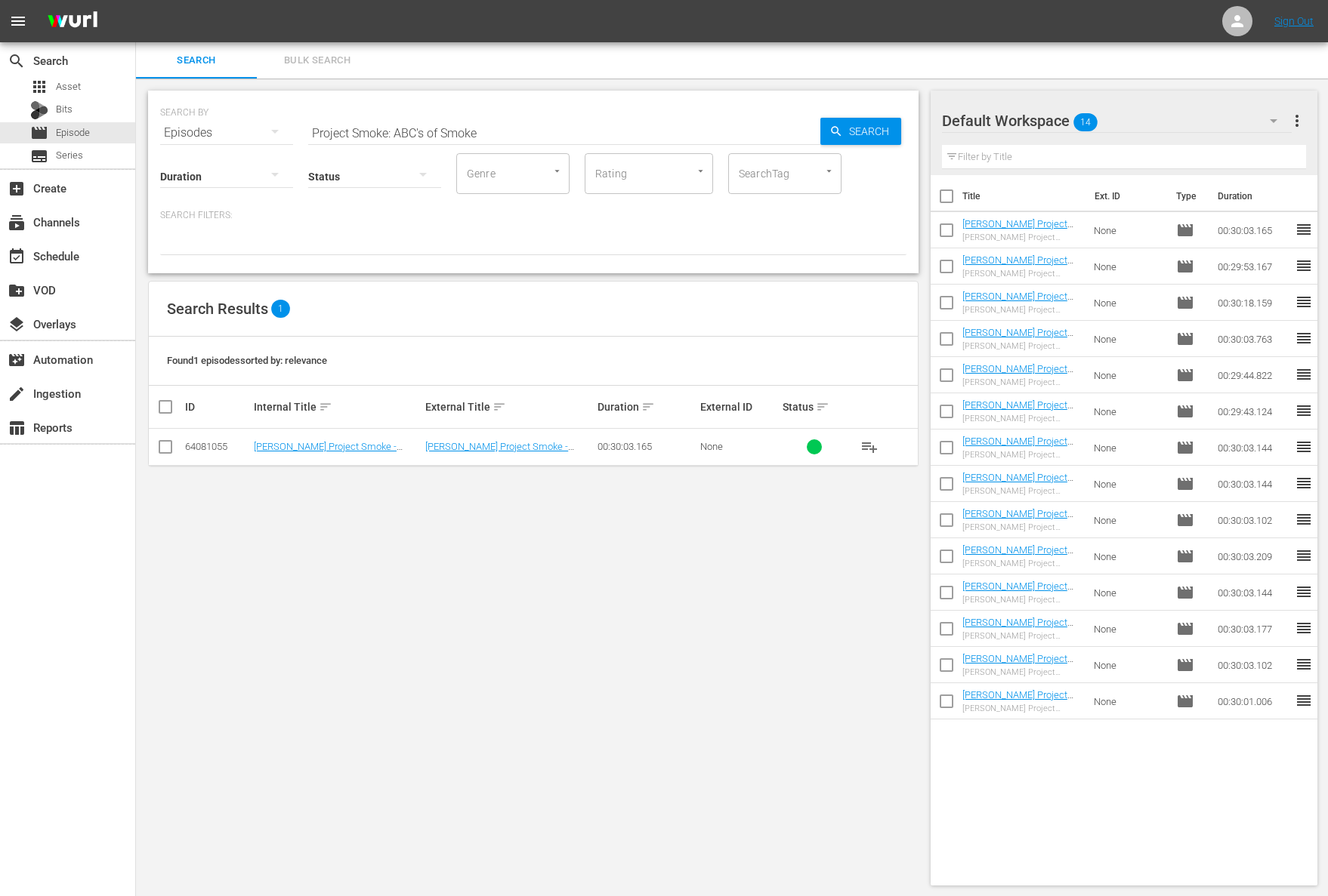
click at [864, 448] on span "playlist_add" at bounding box center [870, 447] width 18 height 18
click at [865, 447] on span "playlist_add" at bounding box center [870, 447] width 18 height 18
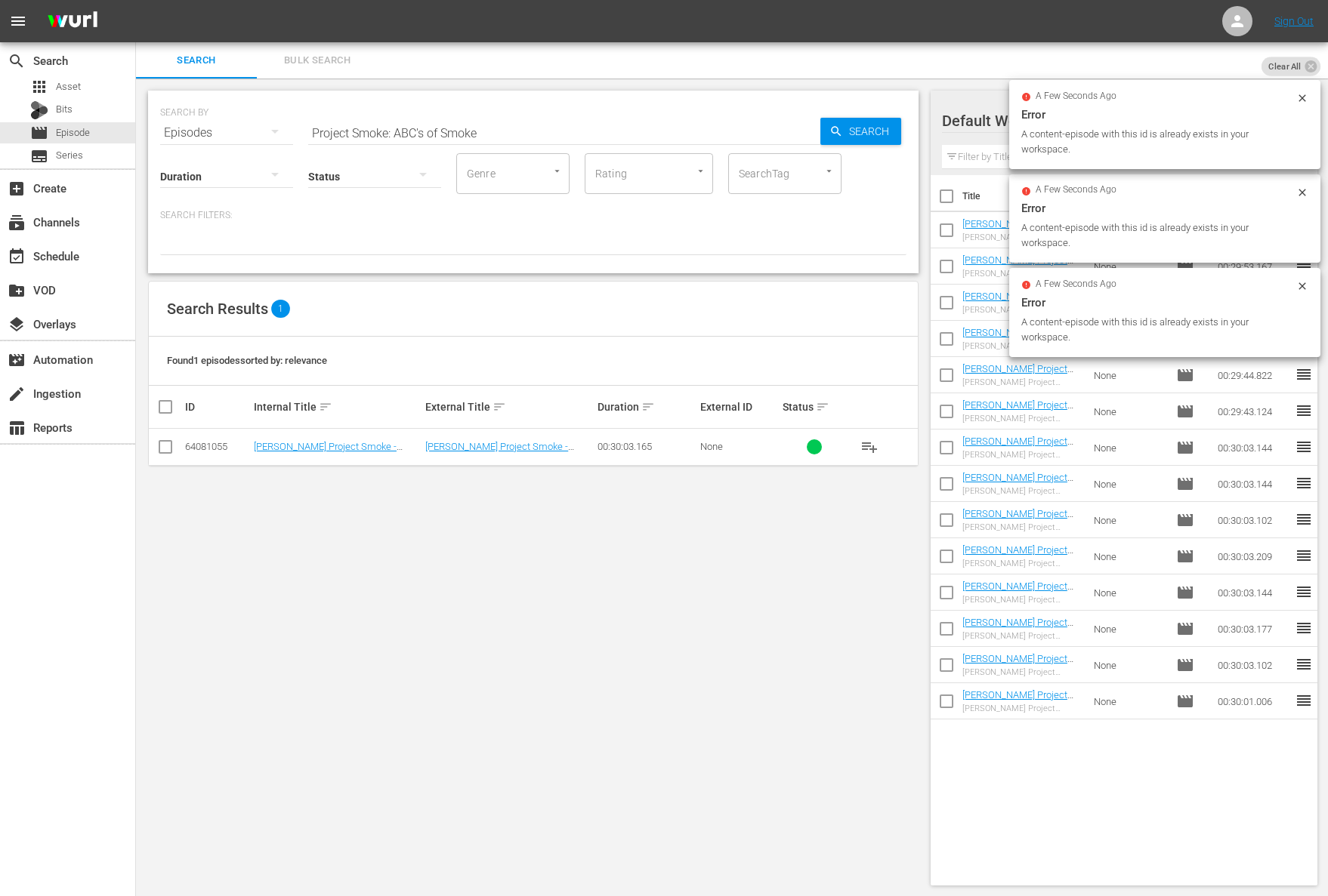
click at [601, 120] on input "Project Smoke: ABC's of Smoke" at bounding box center [564, 133] width 512 height 36
paste input "Fire: Raichlen's Rules: Steak"
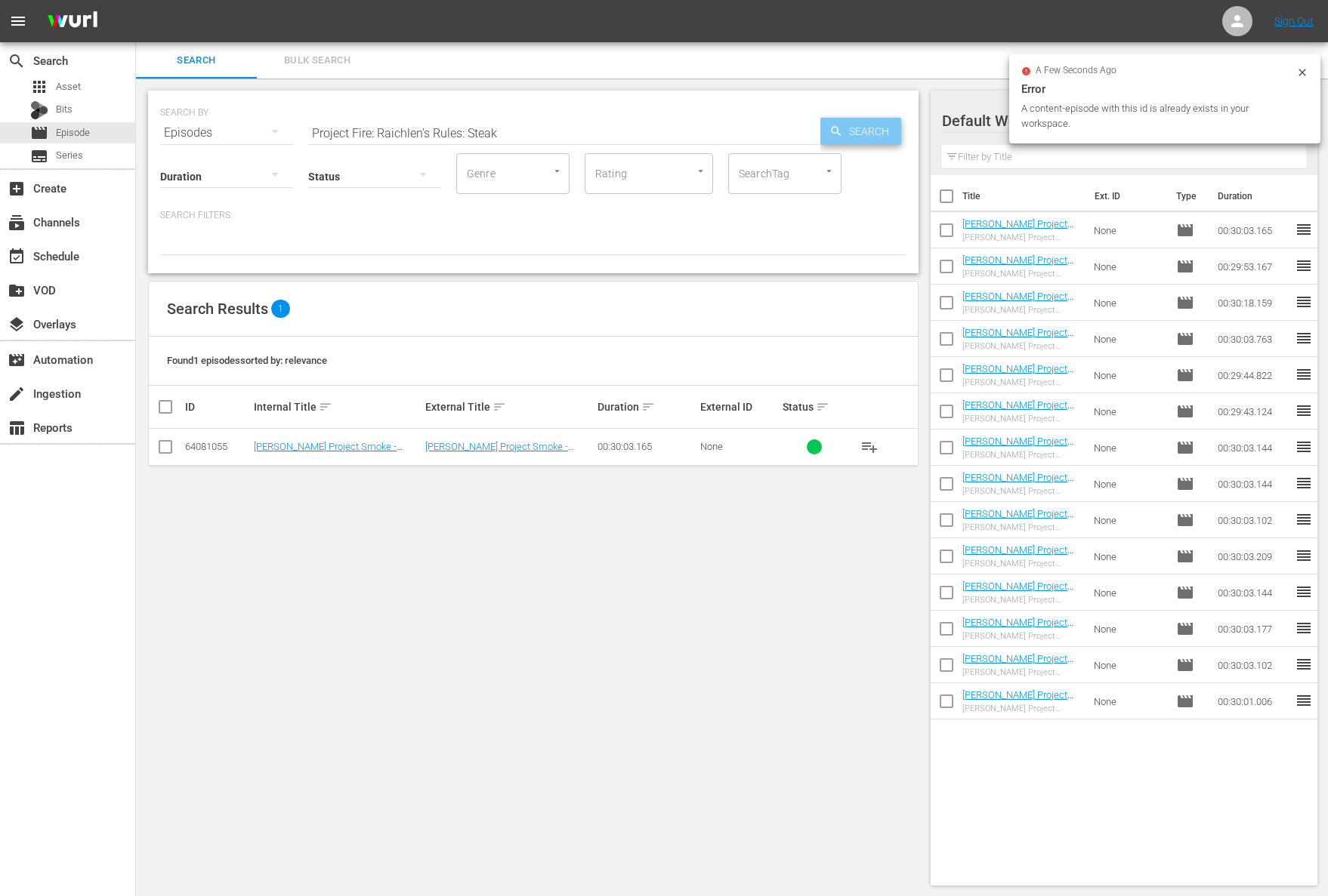
click at [848, 123] on span "Search" at bounding box center [872, 131] width 59 height 27
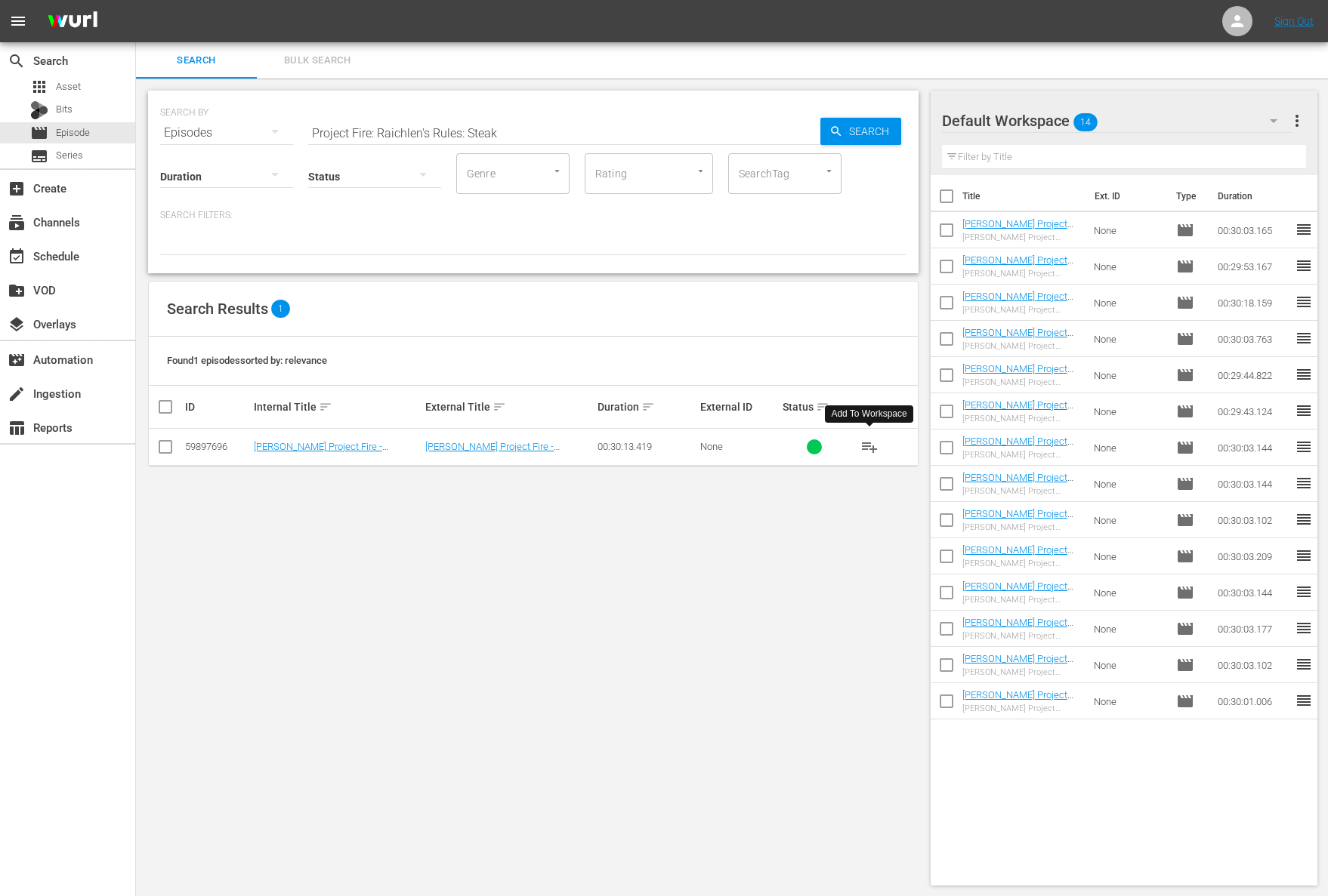
click at [871, 442] on span "playlist_add" at bounding box center [870, 447] width 18 height 18
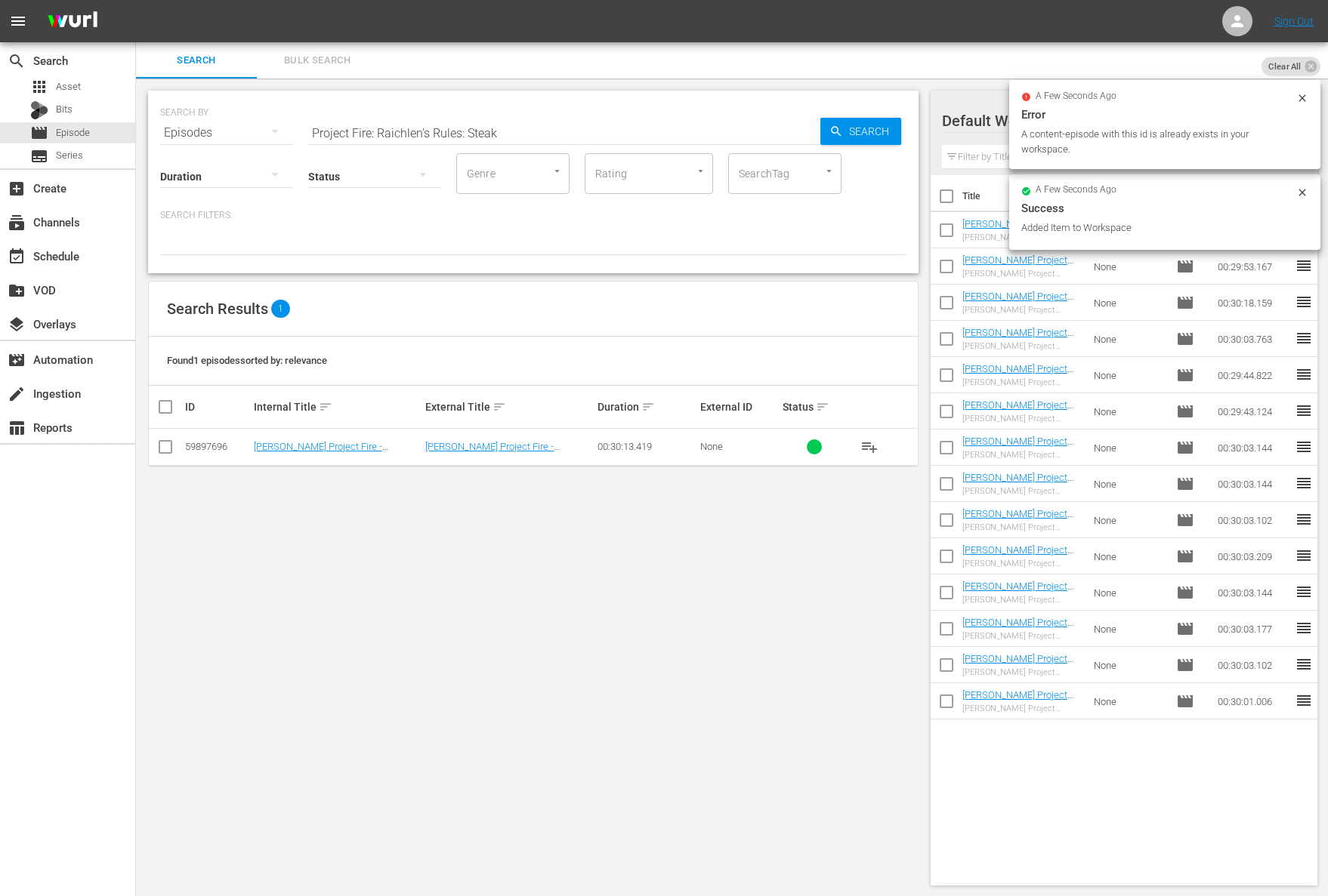
click at [521, 128] on input "Project Fire: Raichlen's Rules: Steak" at bounding box center [564, 133] width 512 height 36
paste input "Miami Spice"
click at [850, 132] on span "Search" at bounding box center [872, 131] width 59 height 27
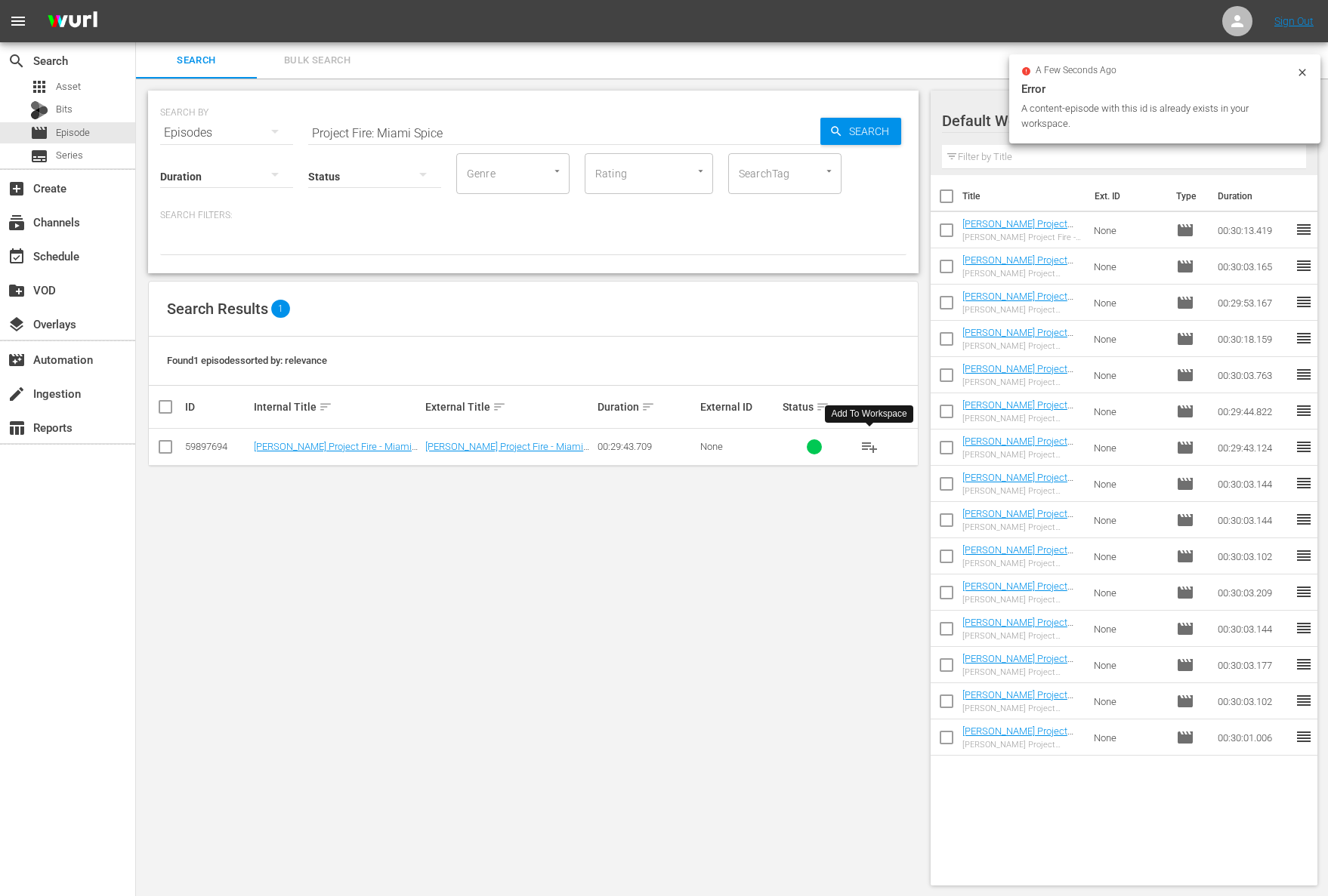
click at [869, 446] on span "playlist_add" at bounding box center [870, 447] width 18 height 18
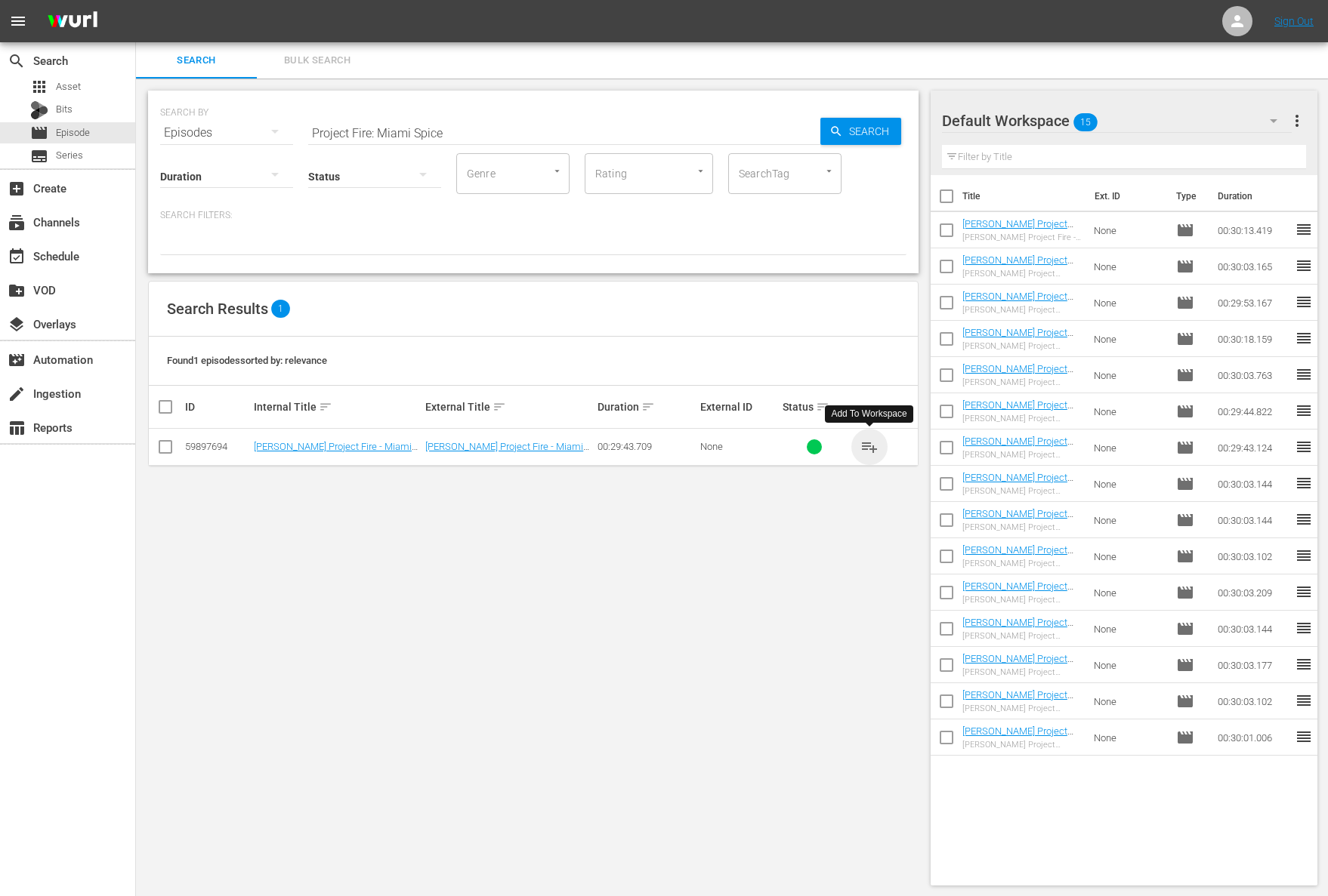
click at [869, 446] on span "playlist_add" at bounding box center [870, 447] width 18 height 18
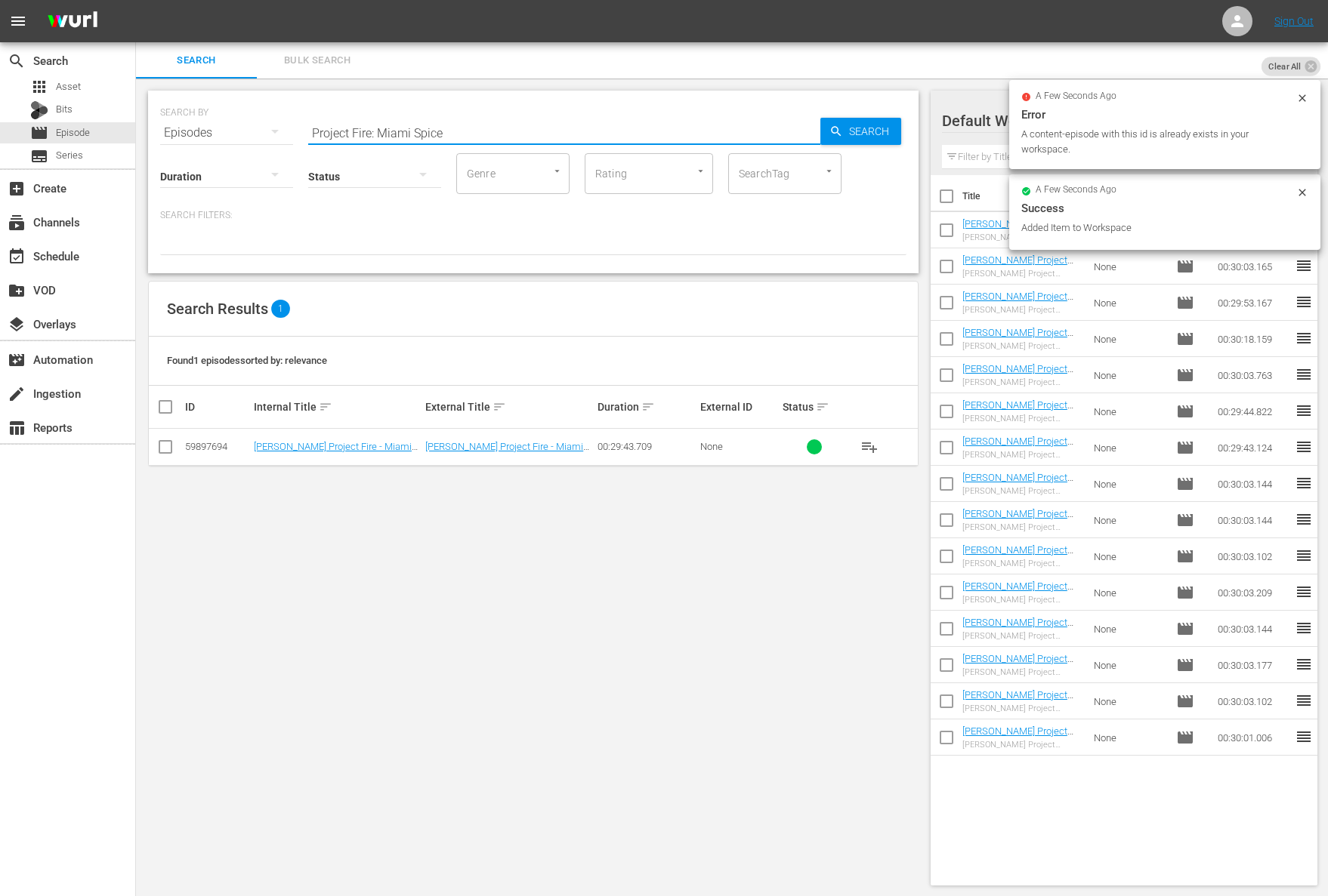
click at [519, 147] on input "Project Fire: Miami Spice" at bounding box center [564, 133] width 512 height 36
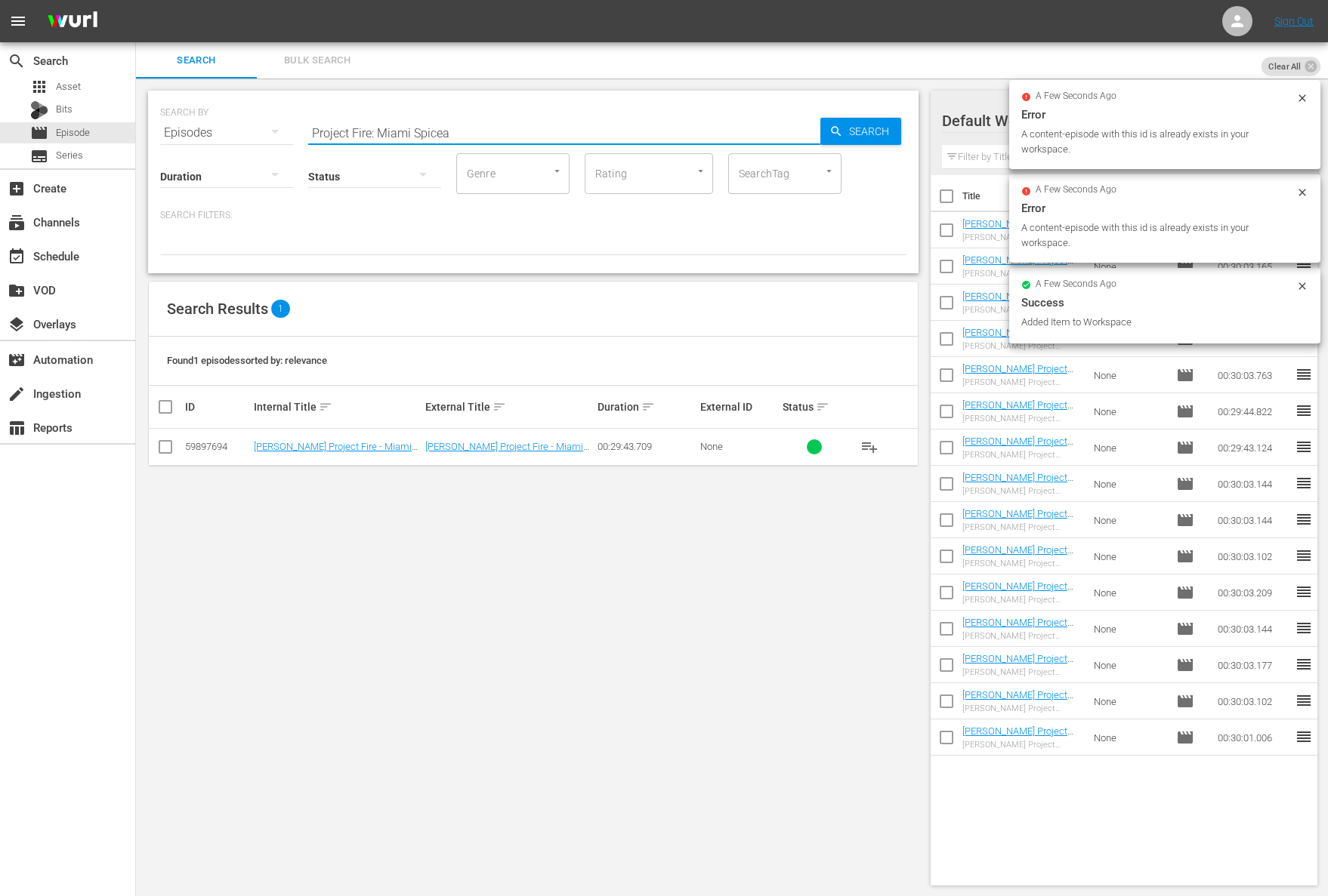
paste input "Project Fire: Chino-Latino"
paste input "text"
click at [871, 142] on span "Search" at bounding box center [872, 131] width 59 height 27
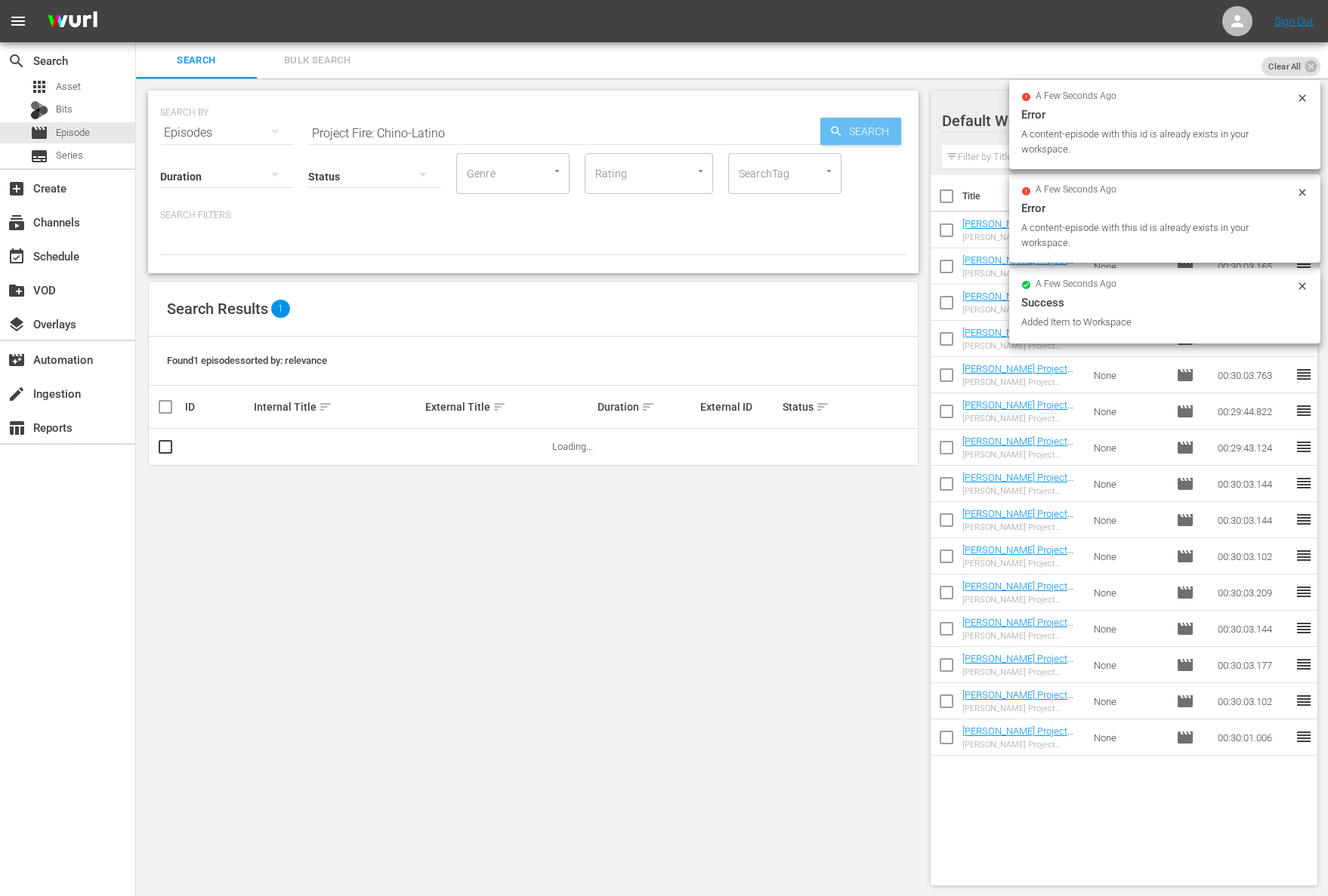
click at [881, 130] on span "Search" at bounding box center [872, 131] width 59 height 27
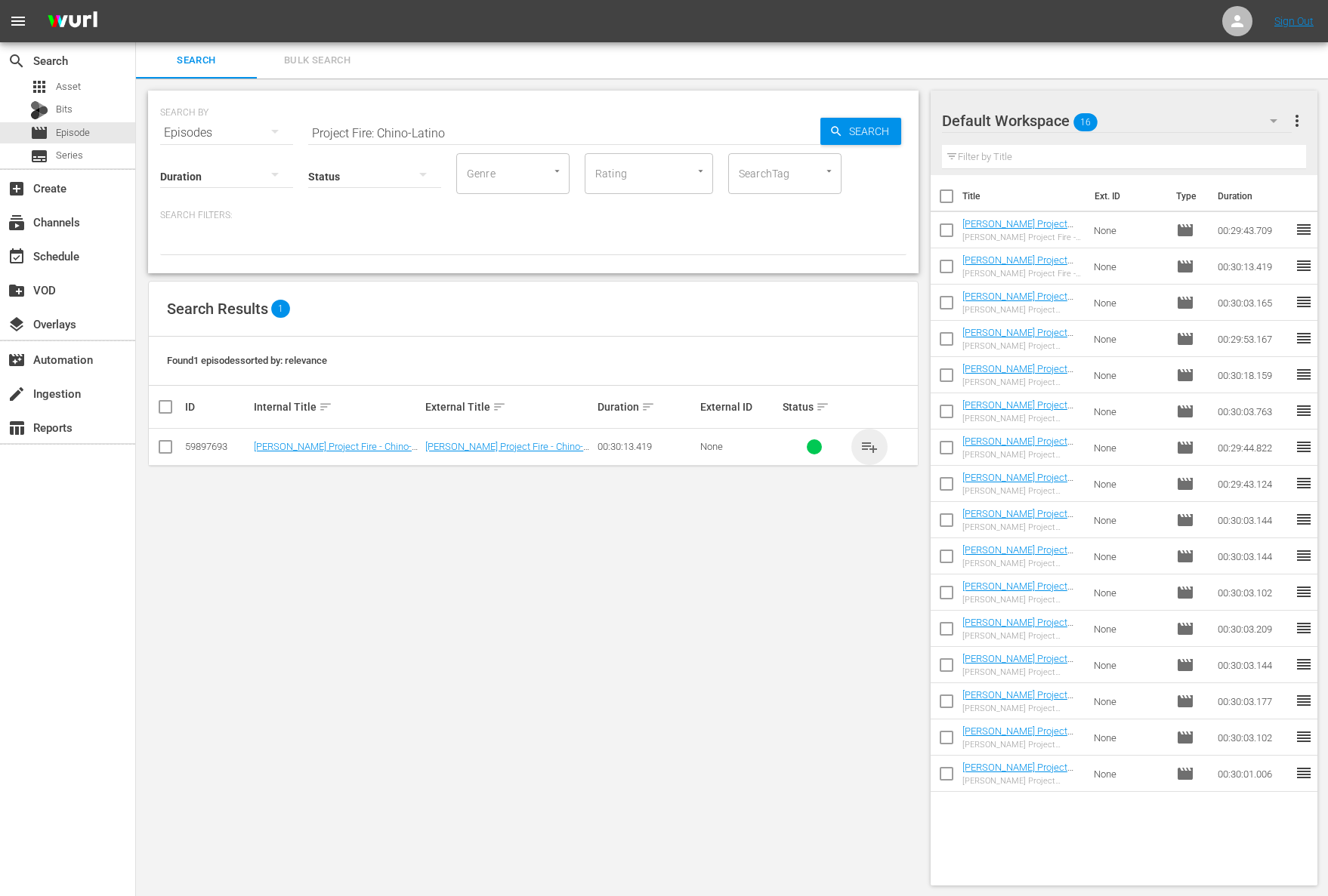
click at [867, 439] on span "playlist_add" at bounding box center [870, 447] width 18 height 18
click at [868, 445] on span "playlist_add" at bounding box center [870, 447] width 18 height 18
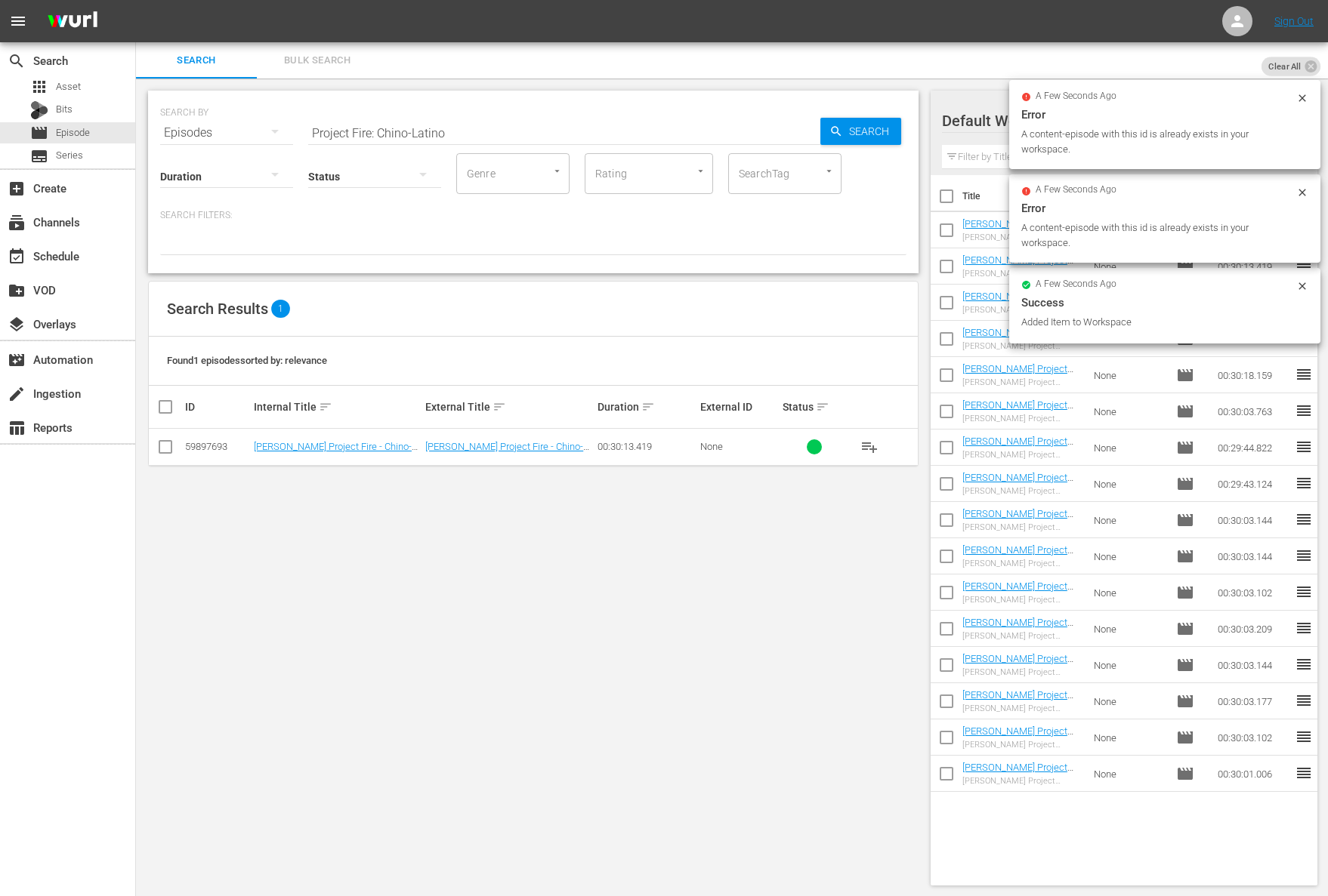
click at [562, 132] on input "Project Fire: Chino-Latino" at bounding box center [564, 133] width 512 height 36
paste input "Project Fire: Shoulder On"
paste input "text"
click at [867, 132] on span "Search" at bounding box center [872, 131] width 59 height 27
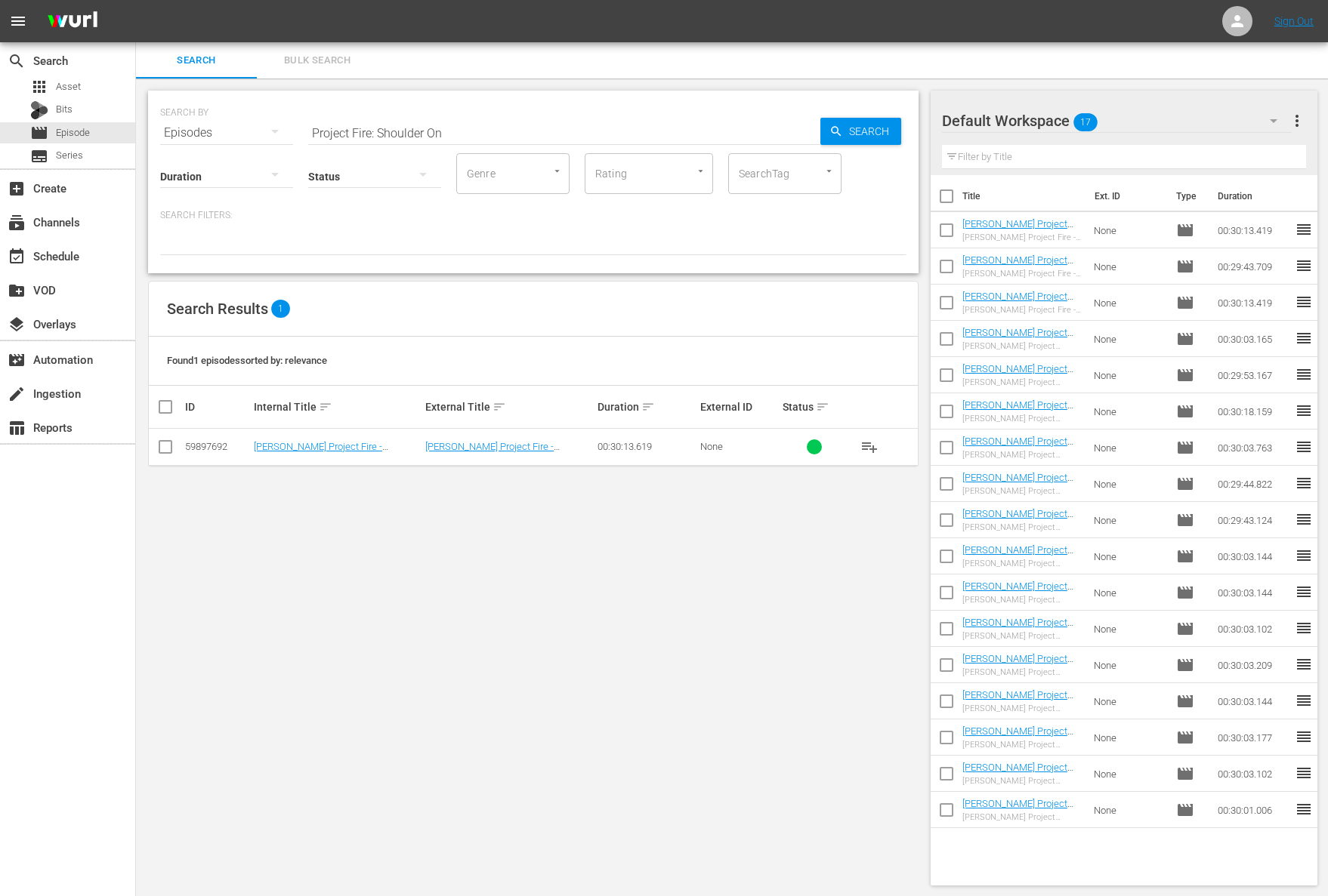
click at [869, 449] on span "playlist_add" at bounding box center [870, 447] width 18 height 18
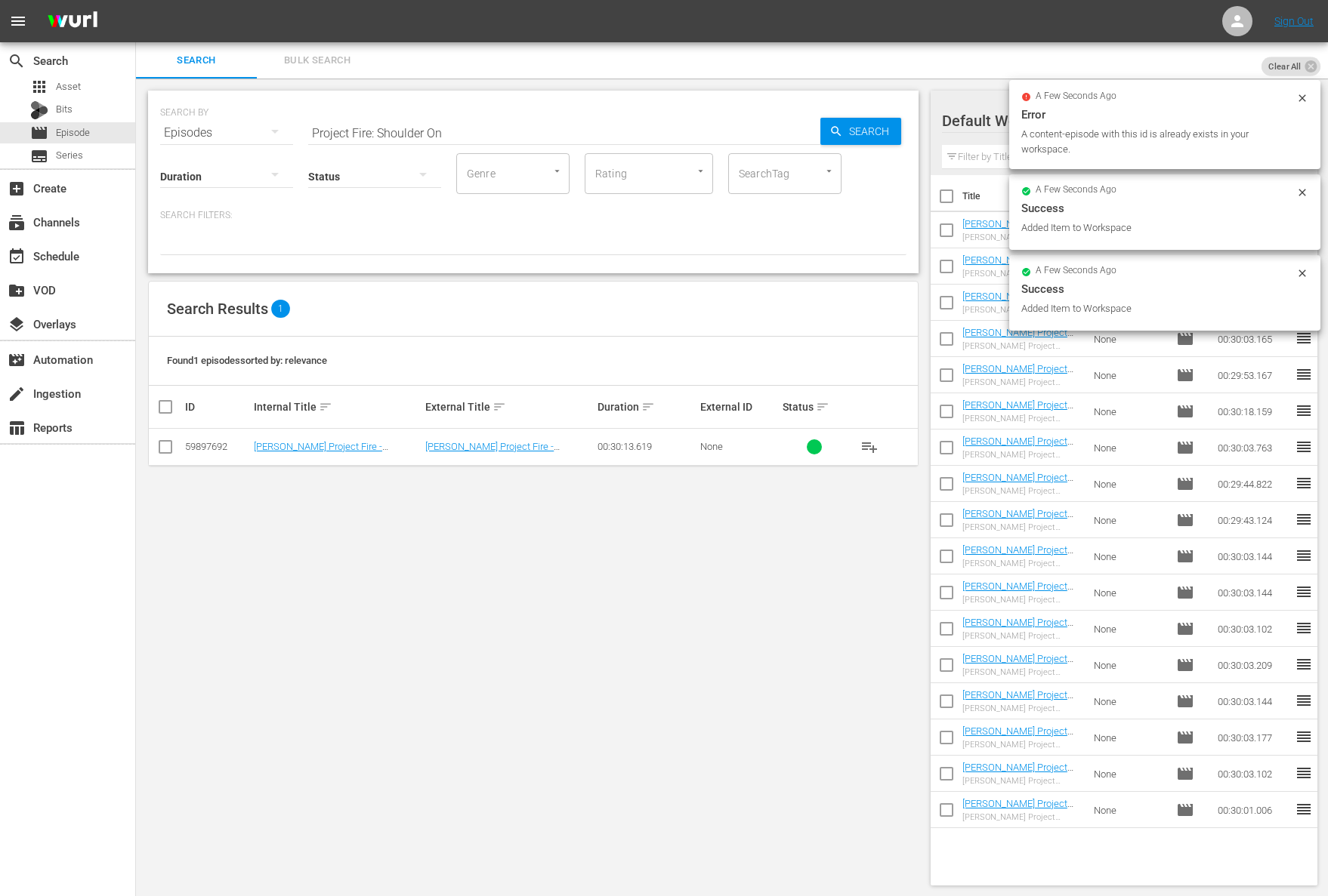
click at [464, 128] on input "Project Fire: Shoulder On" at bounding box center [564, 133] width 512 height 36
paste input "Project Fire: Florida Tailgate Party"
paste input "text"
click at [876, 128] on span "Search" at bounding box center [872, 131] width 59 height 27
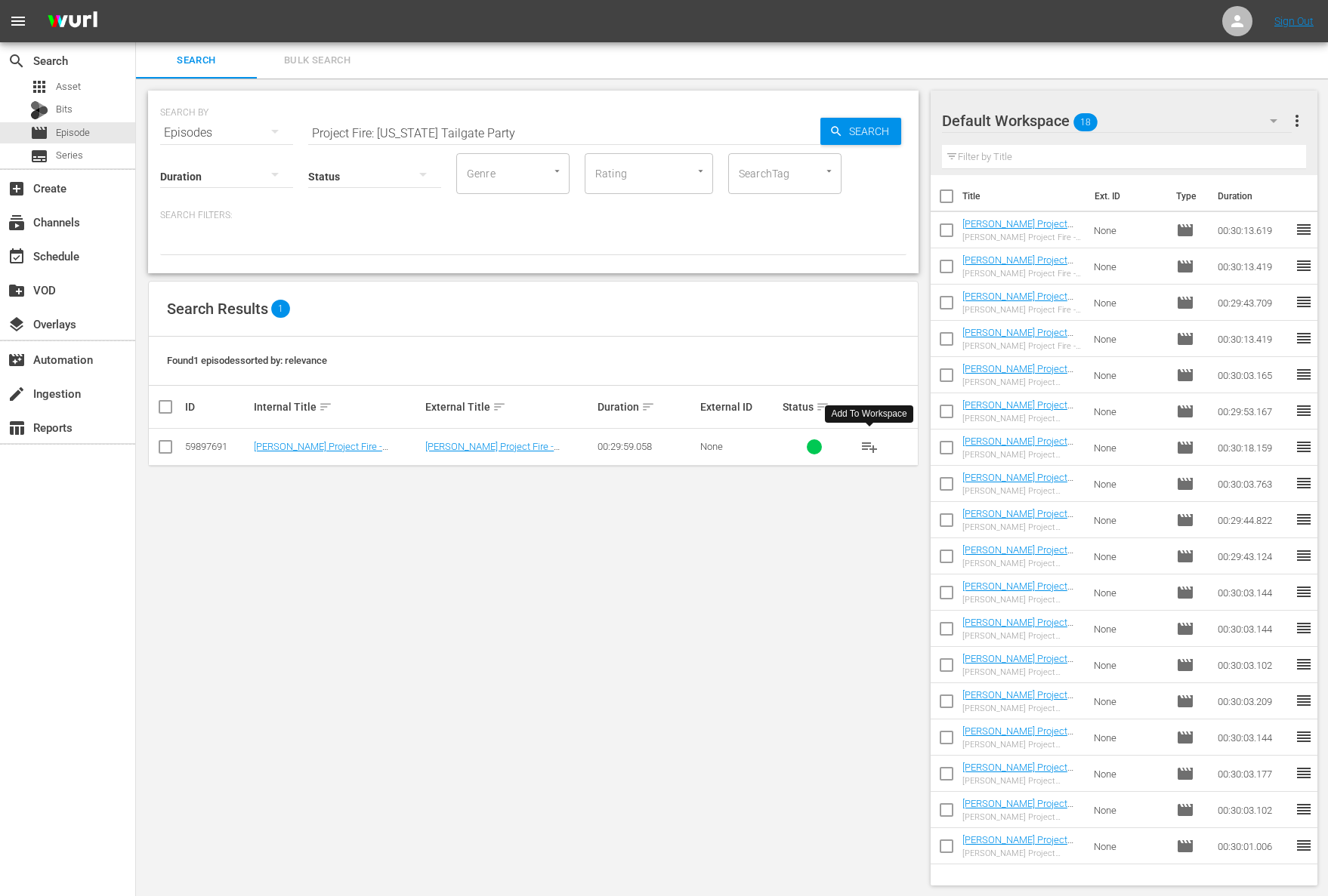
click at [866, 445] on span "playlist_add" at bounding box center [870, 447] width 18 height 18
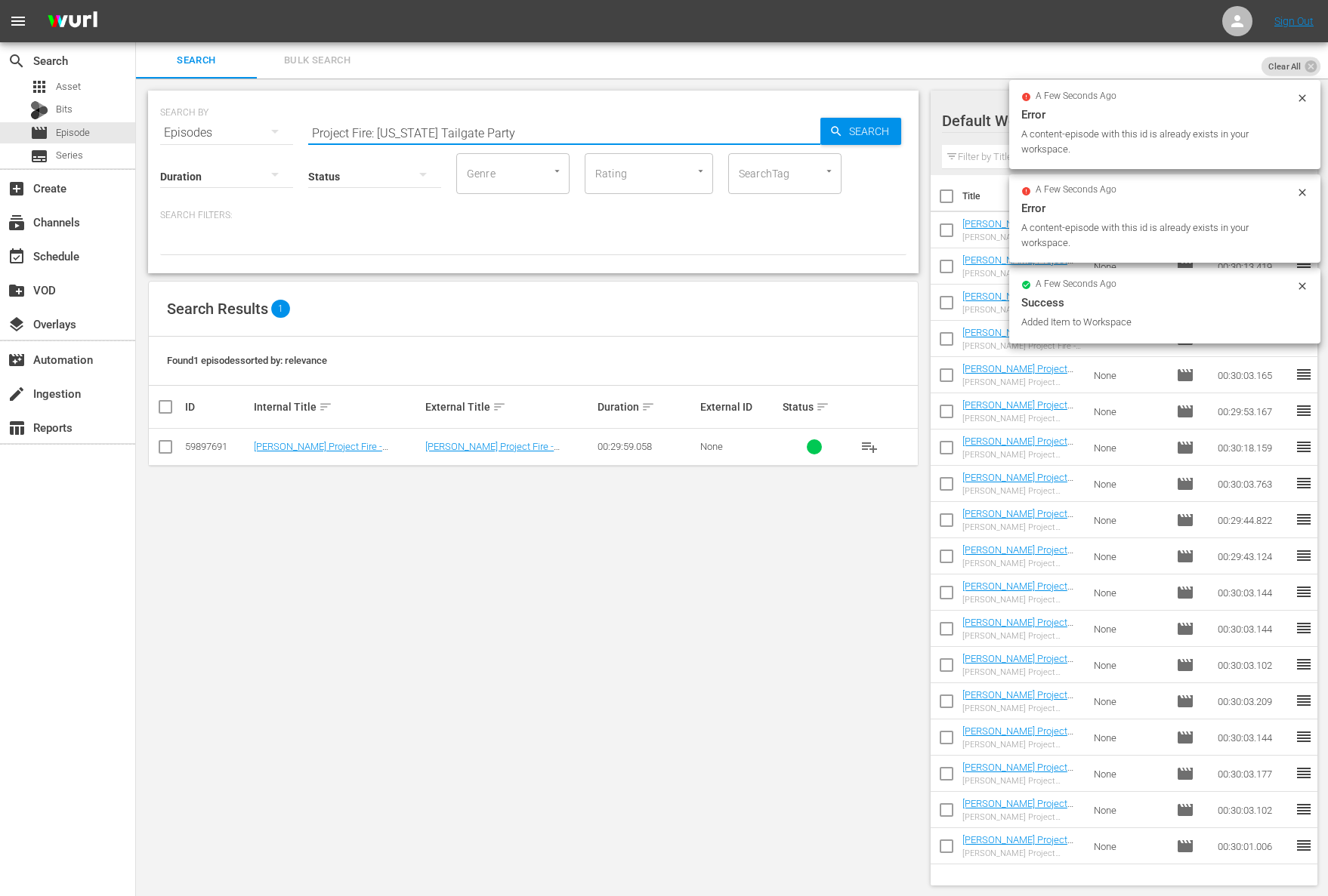
click at [544, 127] on input "Project Fire: Florida Tailgate Party" at bounding box center [564, 133] width 512 height 36
paste input "The Best BBQ You've Never Heard Of"
click at [852, 124] on span "Search" at bounding box center [872, 131] width 59 height 27
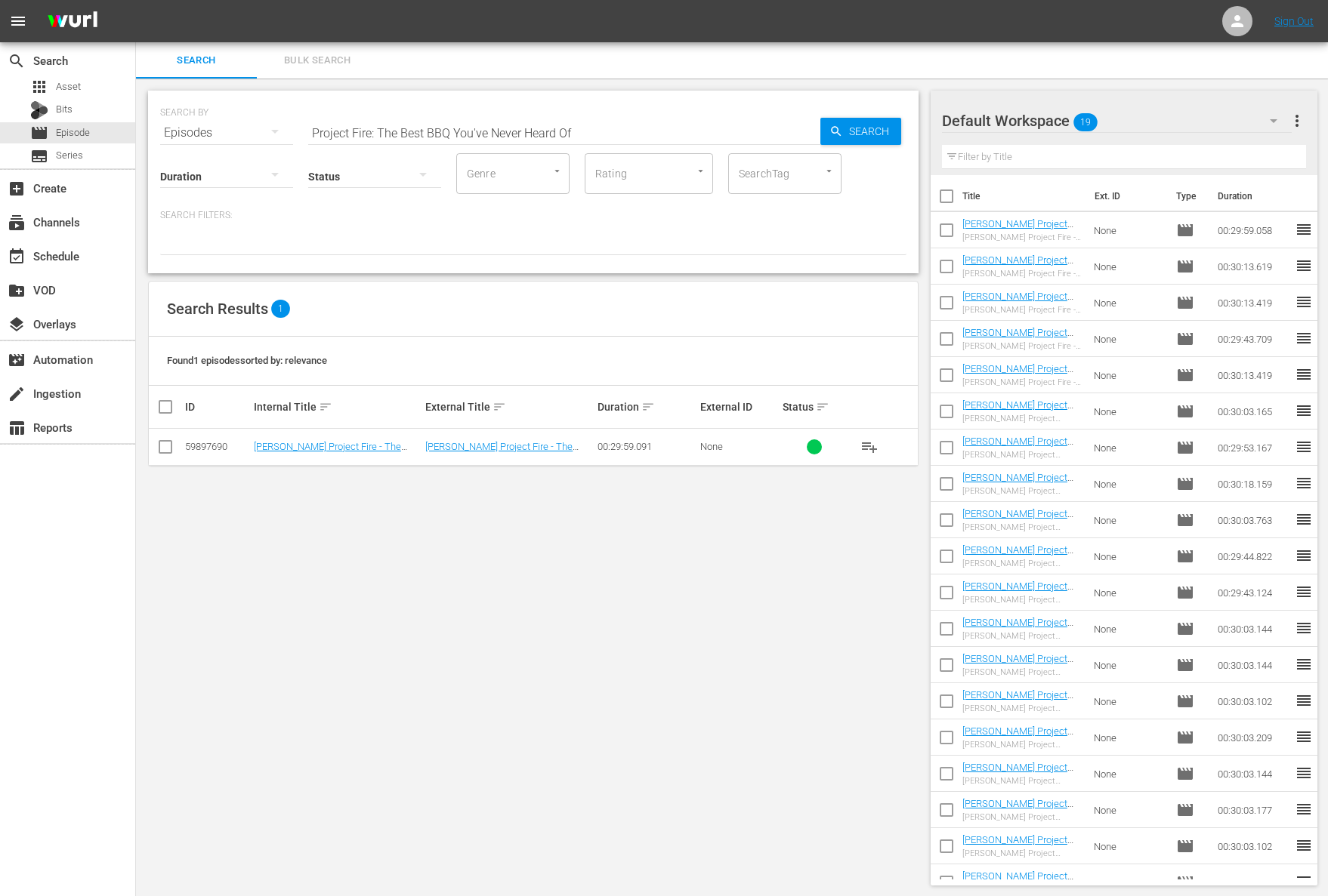
click at [870, 444] on span "playlist_add" at bounding box center [870, 447] width 18 height 18
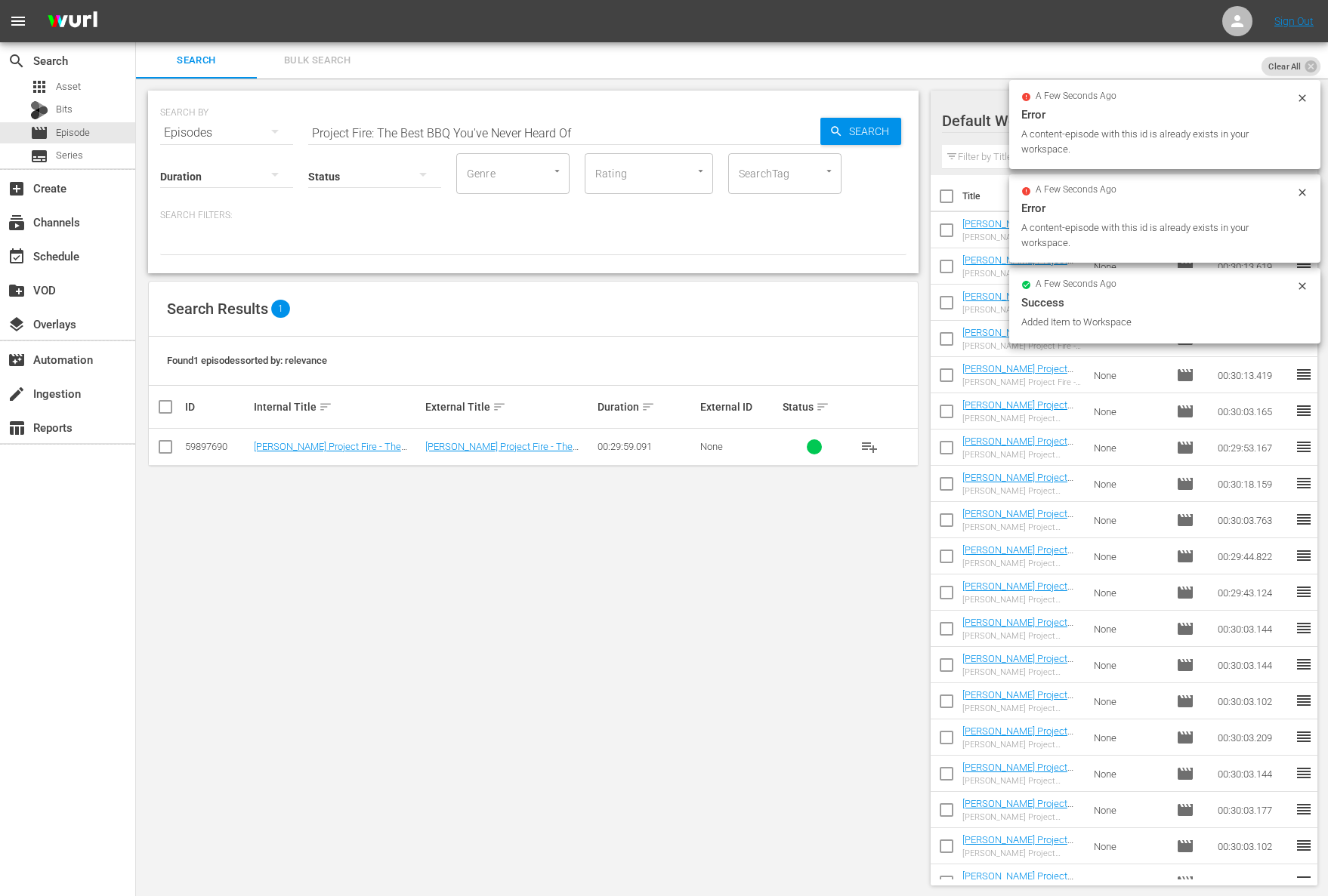
drag, startPoint x: 490, startPoint y: 113, endPoint x: 493, endPoint y: 122, distance: 9.5
click at [490, 115] on div "SEARCH BY Search By Episodes Search ID, Title, Description, Keywords, or Catego…" at bounding box center [534, 124] width 746 height 55
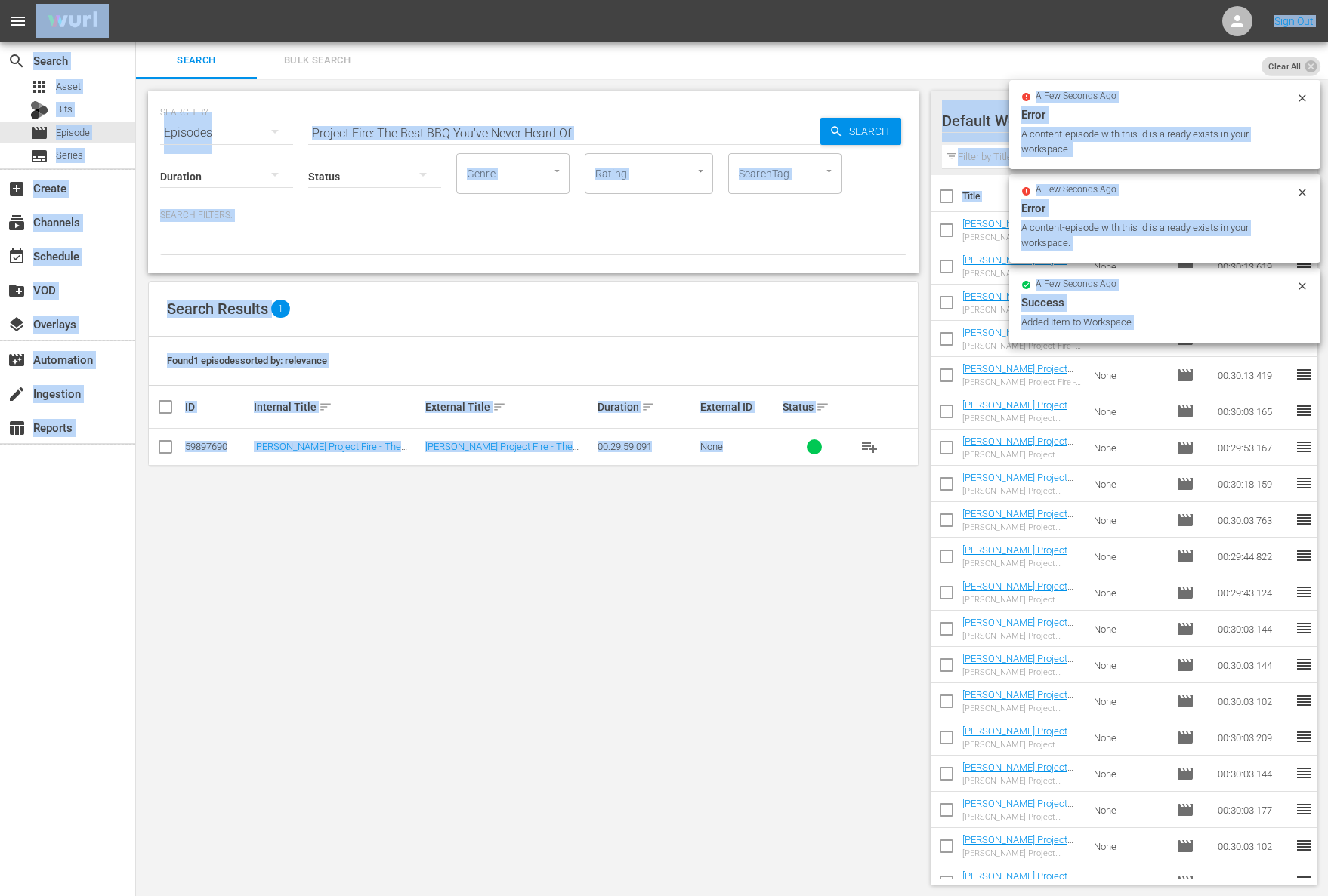
click at [491, 127] on input "Project Fire: The Best BBQ You've Never Heard Of" at bounding box center [564, 133] width 512 height 36
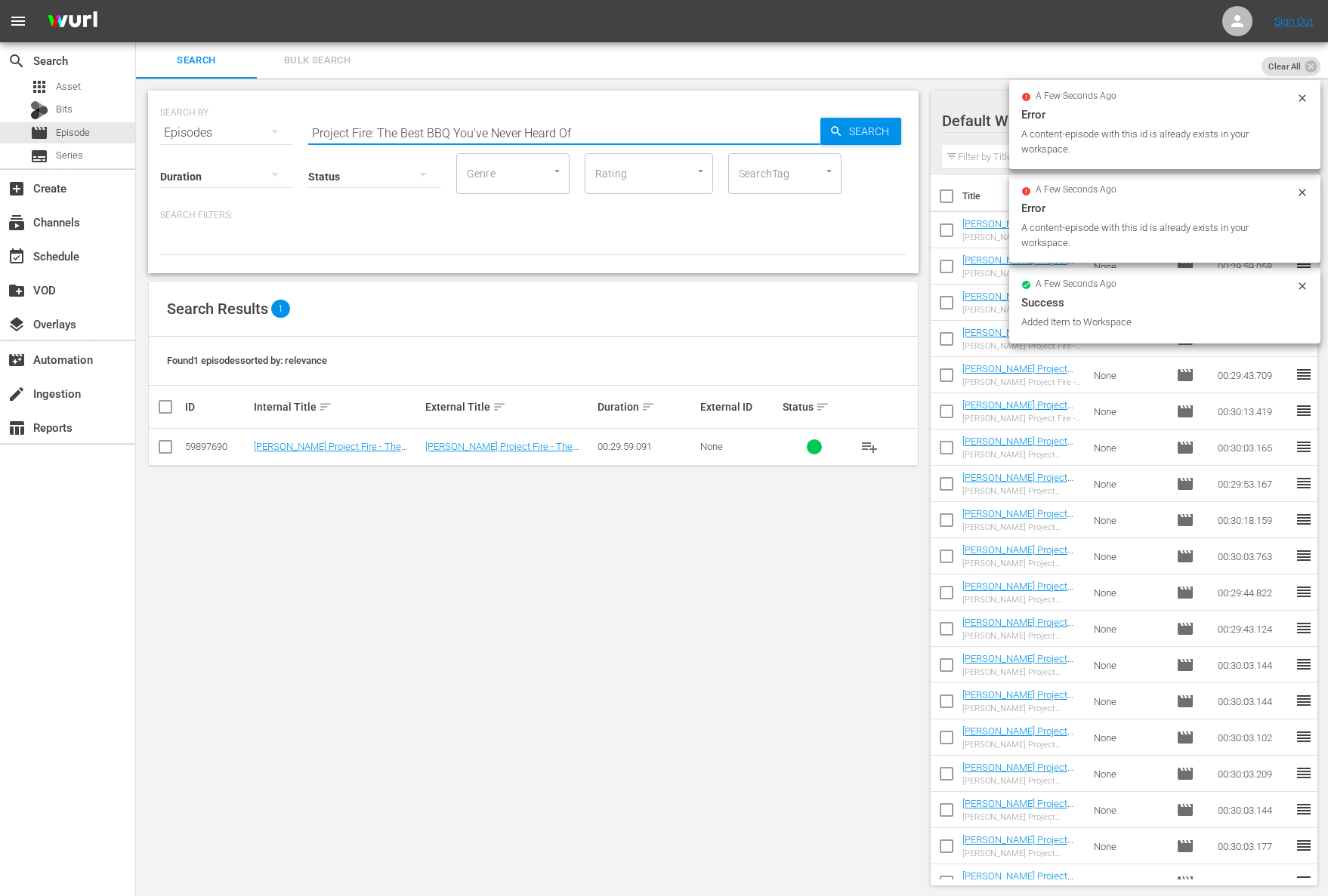
paste input "ex Meets Mex"
click at [859, 128] on span "Search" at bounding box center [872, 131] width 59 height 27
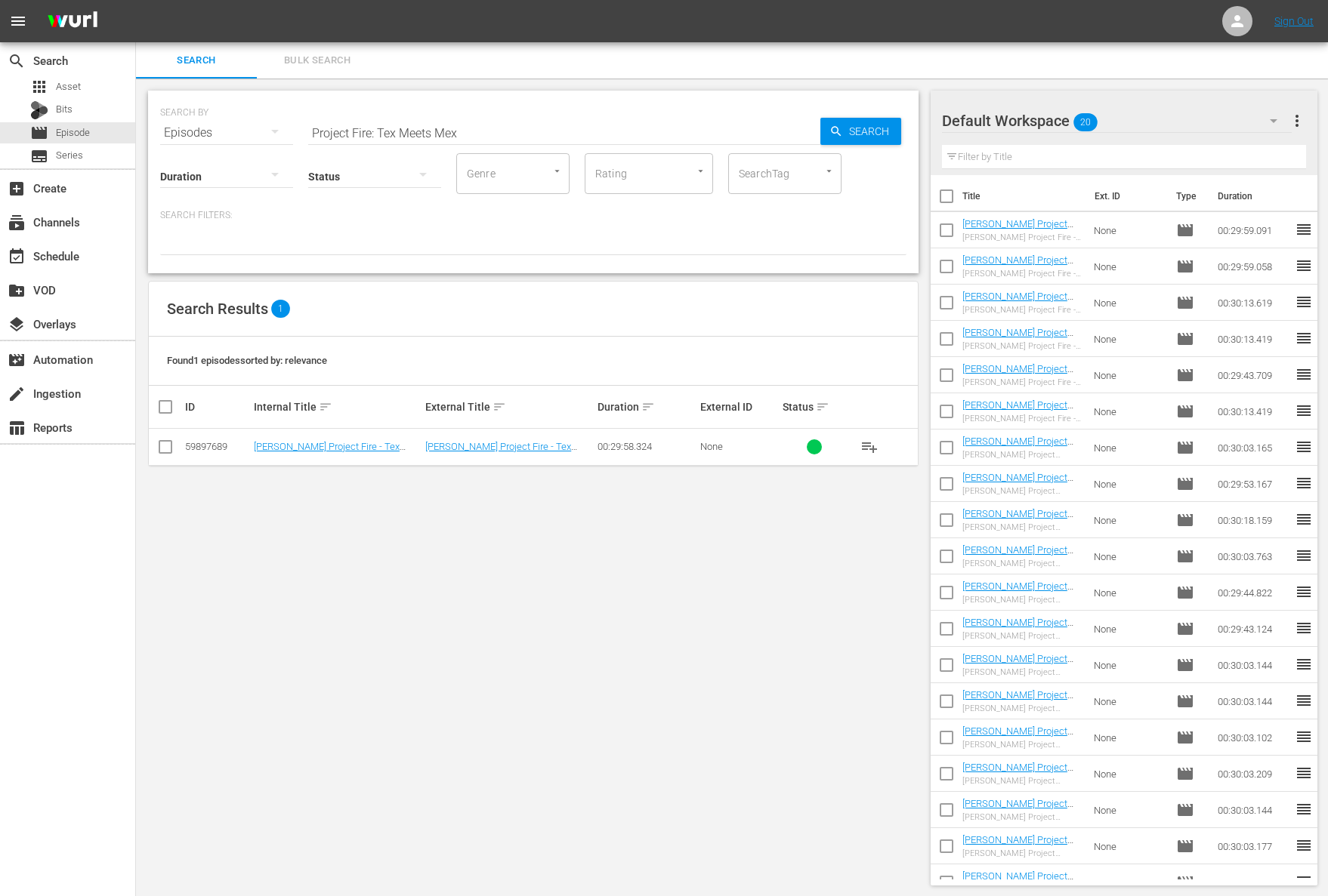
click at [879, 442] on button "playlist_add" at bounding box center [870, 447] width 36 height 36
click at [866, 443] on span "playlist_add" at bounding box center [870, 447] width 18 height 18
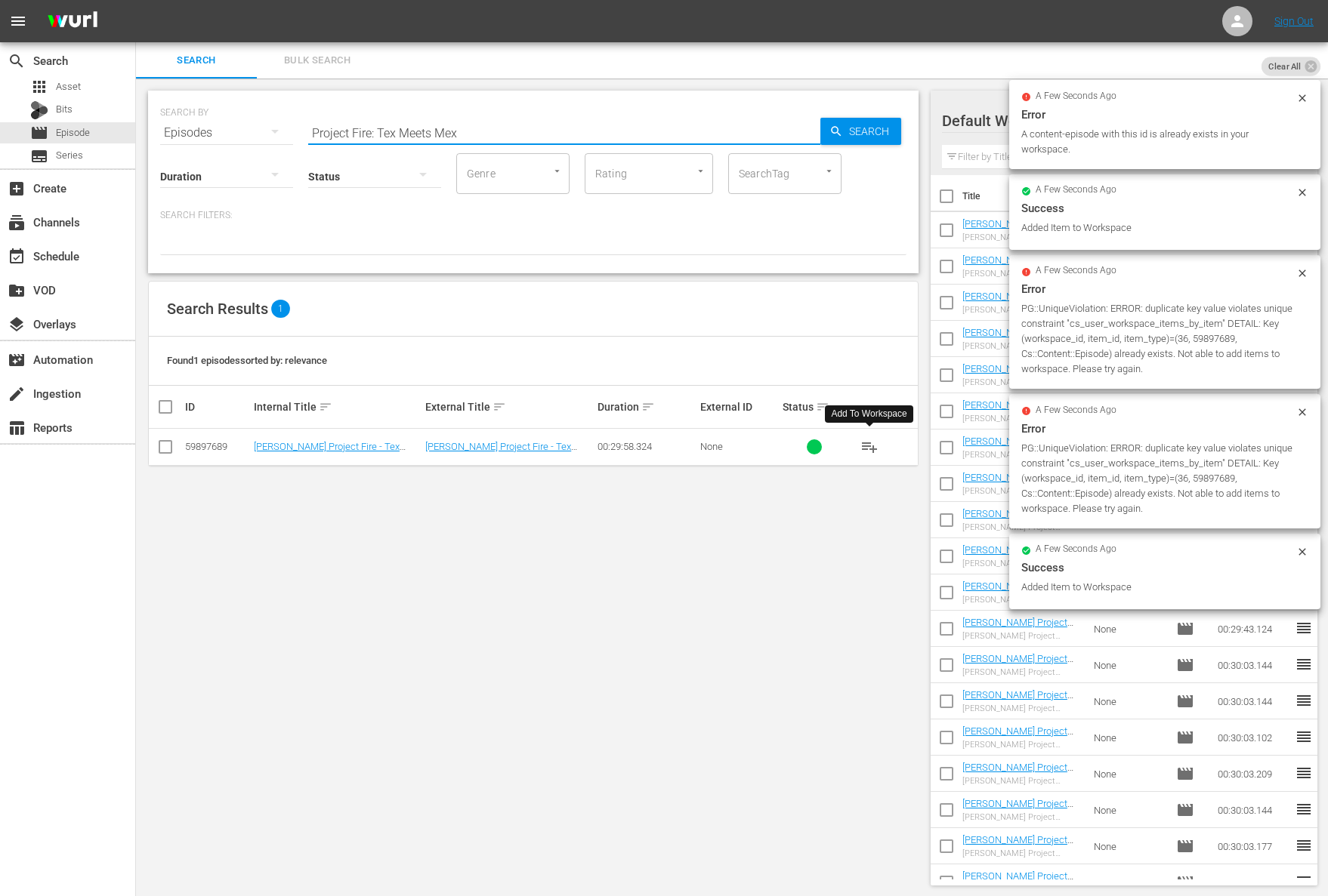
click at [524, 143] on div "Search ID, Title, Description, Keywords, or Category Project Fire: Tex Meets Mex" at bounding box center [564, 133] width 512 height 36
paste input "Primal Grilling"
click at [873, 129] on span "Search" at bounding box center [872, 131] width 59 height 27
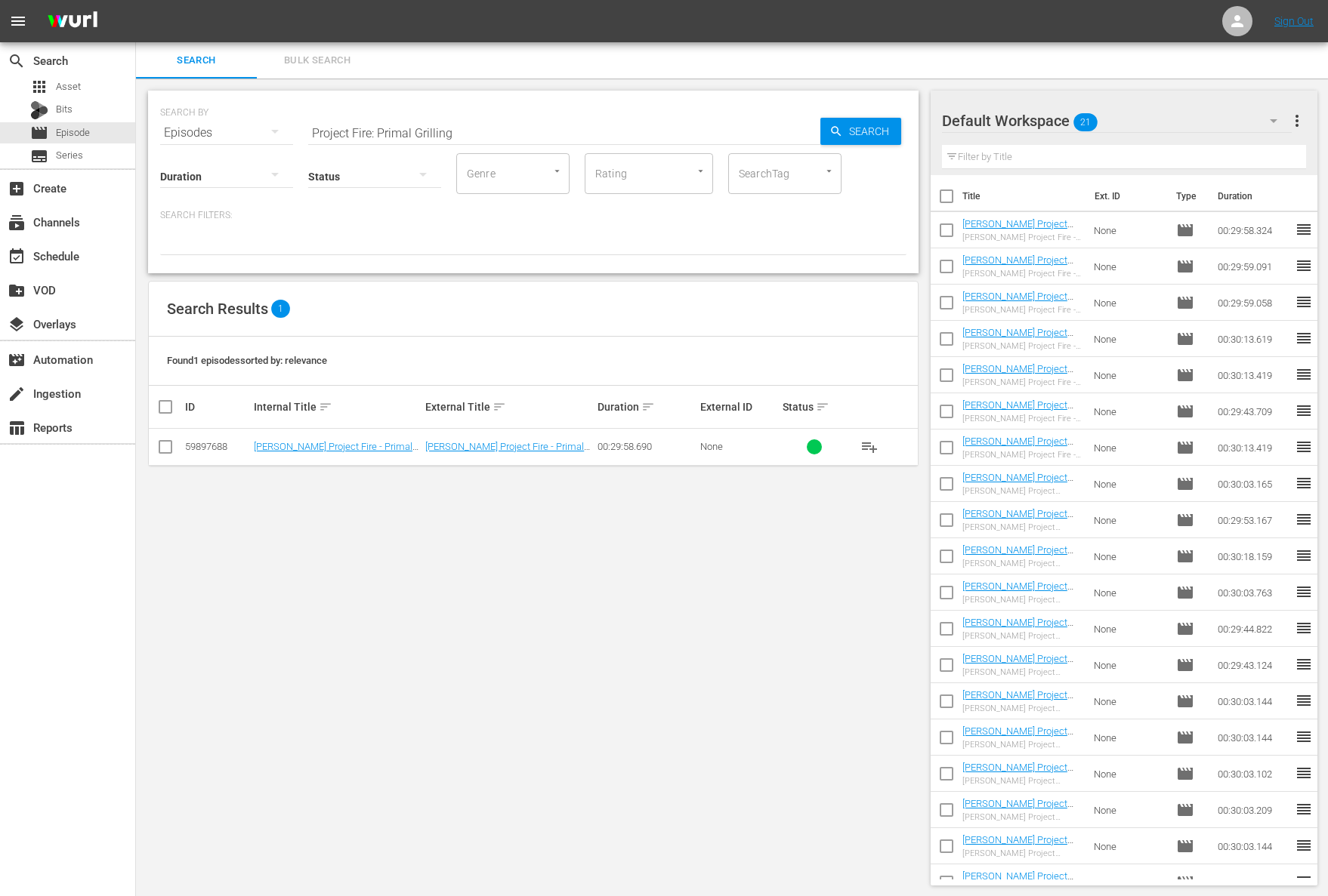
click at [872, 445] on span "playlist_add" at bounding box center [870, 447] width 18 height 18
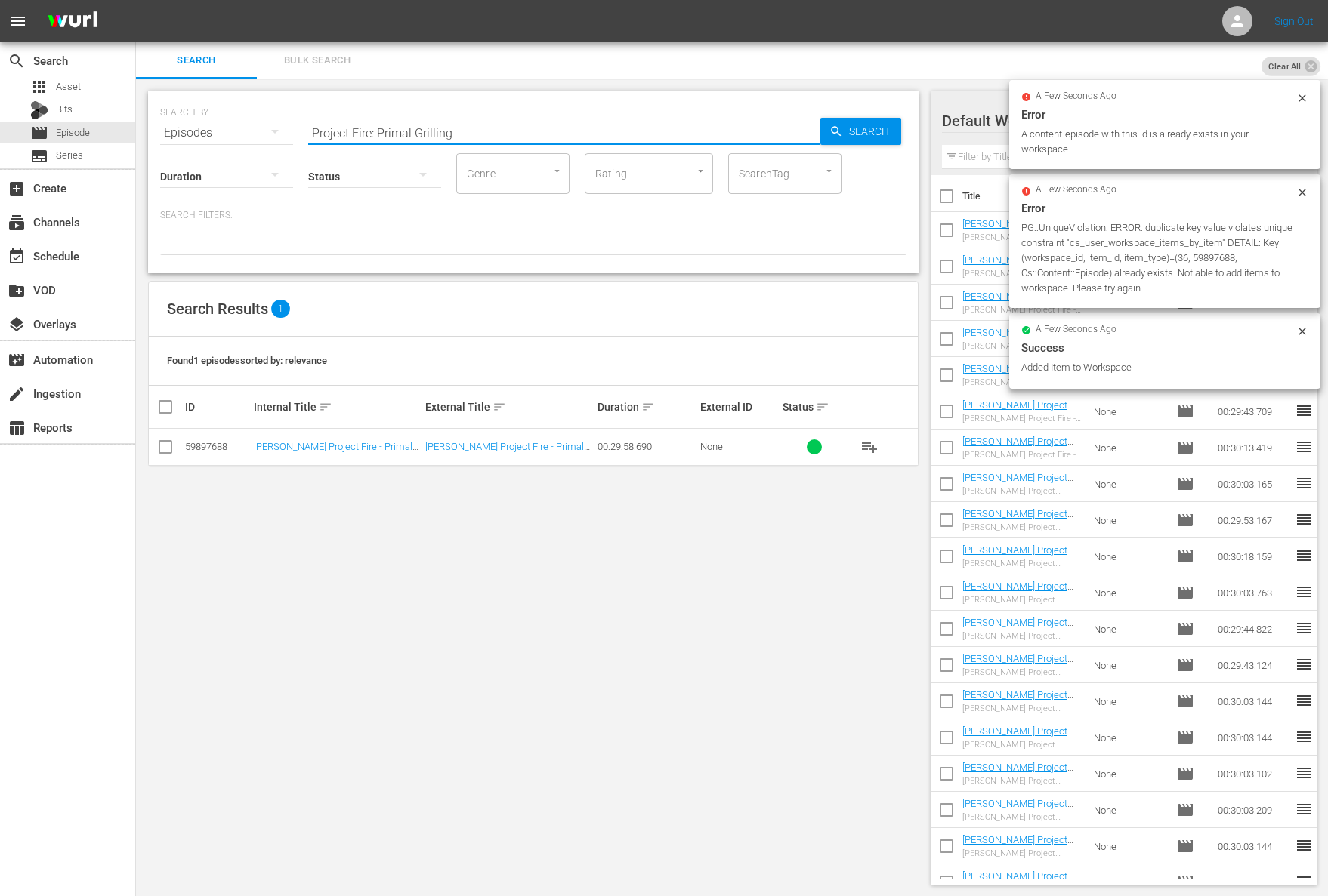
click at [585, 122] on input "Project Fire: Primal Grilling" at bounding box center [564, 133] width 512 height 36
paste input "Secret Steaks"
click at [851, 123] on span "Search" at bounding box center [872, 131] width 59 height 27
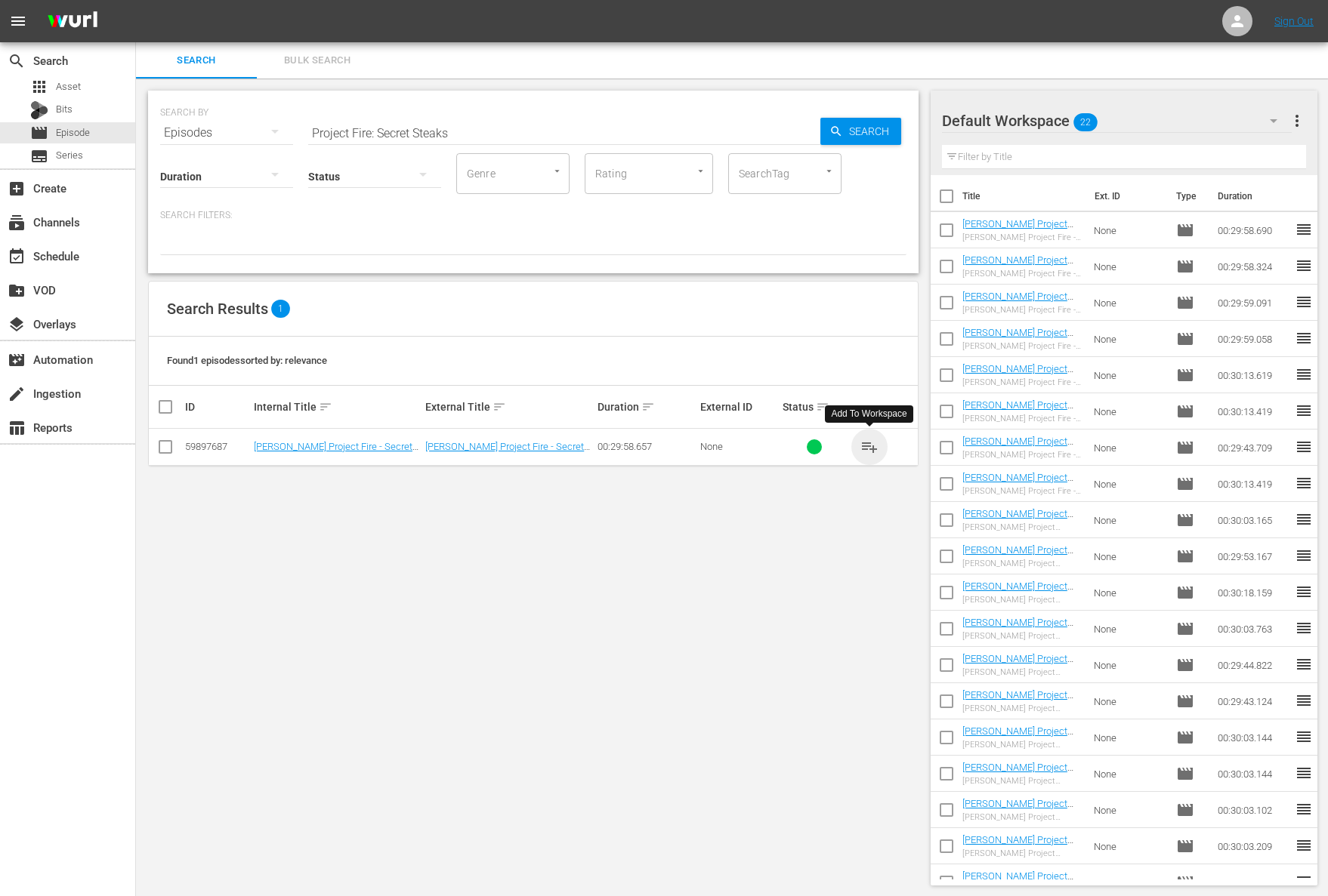
click at [870, 445] on span "playlist_add" at bounding box center [870, 447] width 18 height 18
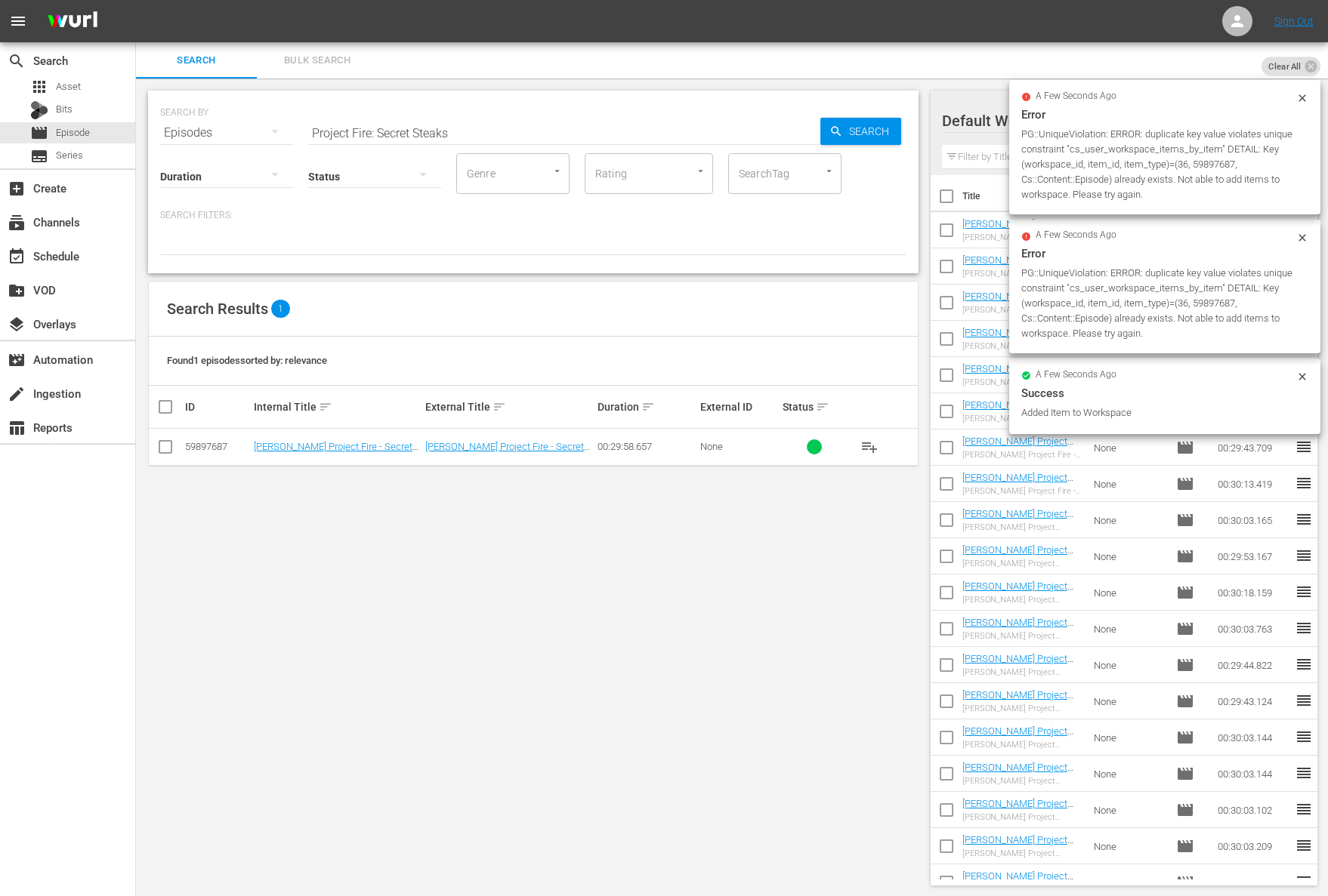
click at [493, 135] on input "Project Fire: Secret Steaks" at bounding box center [564, 133] width 512 height 36
paste input "Green Meet Grill"
click at [895, 133] on span "Search" at bounding box center [872, 131] width 59 height 27
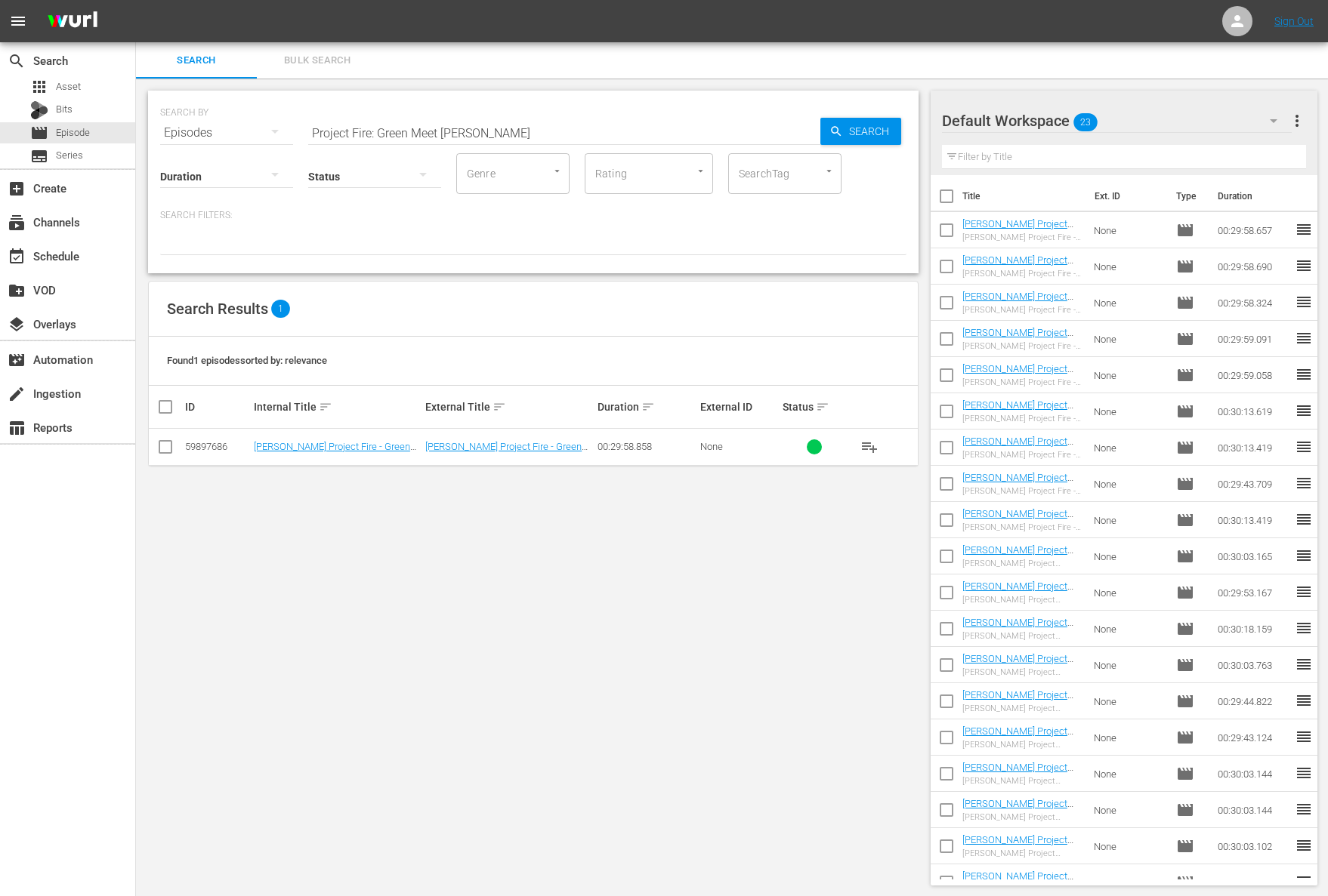
click at [872, 442] on span "playlist_add" at bounding box center [870, 447] width 18 height 18
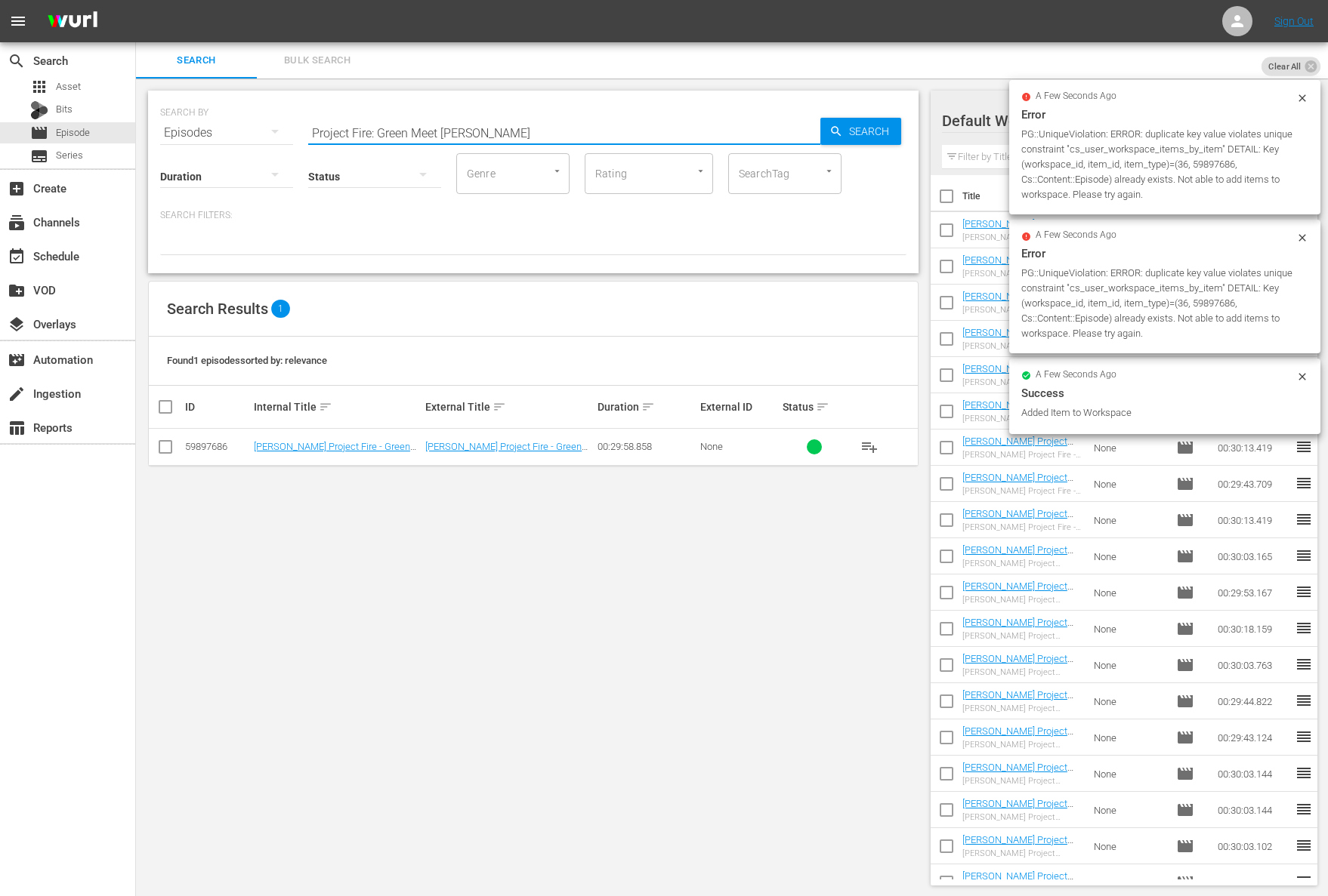
click at [570, 125] on input "Project Fire: Green Meet Grill" at bounding box center [564, 133] width 512 height 36
paste input "ulf Coast GrillProject Fire: G"
paste input "Project Fire: Gulf Coas"
click at [857, 127] on span "Search" at bounding box center [872, 131] width 59 height 27
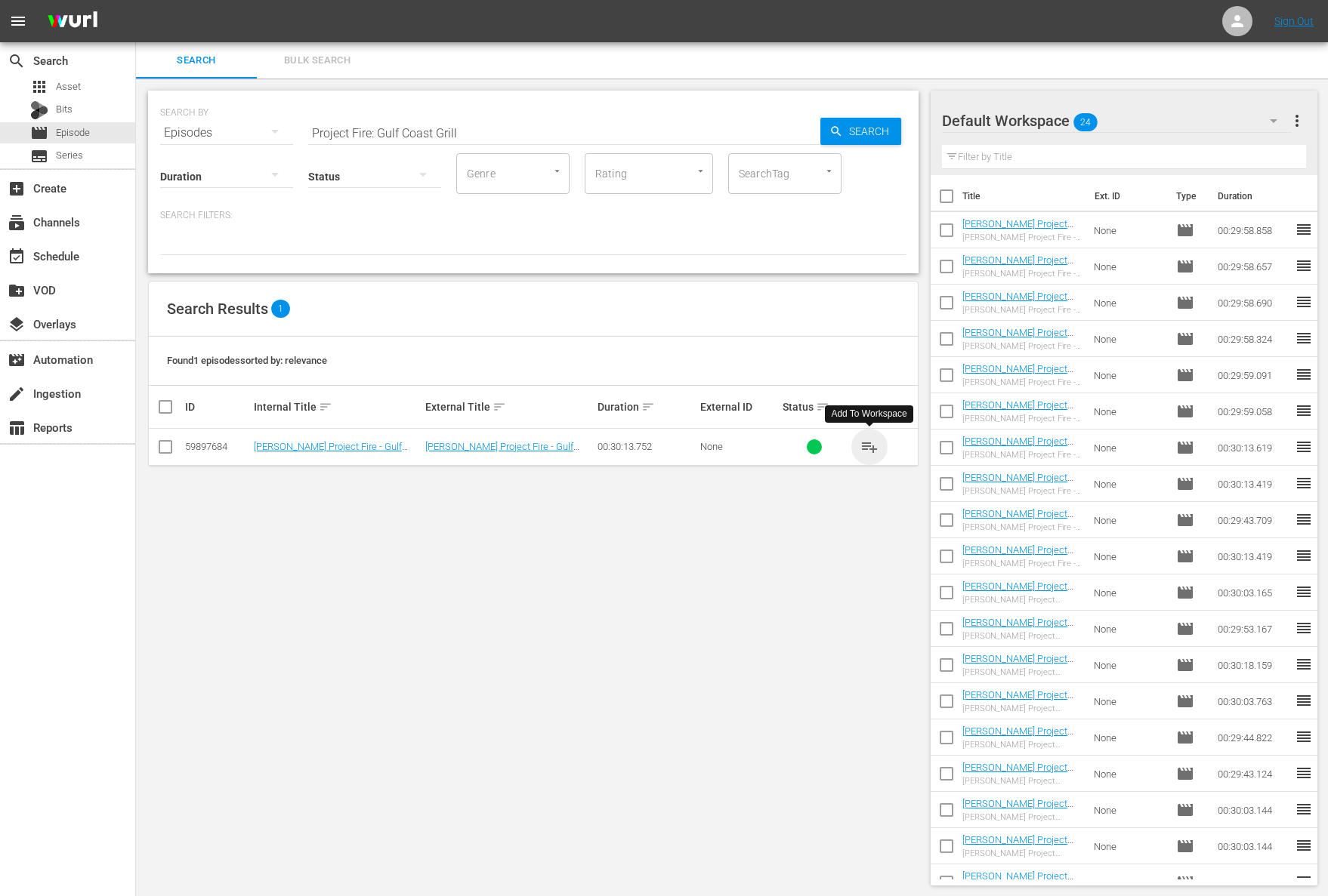
click at [871, 443] on span "playlist_add" at bounding box center [870, 447] width 18 height 18
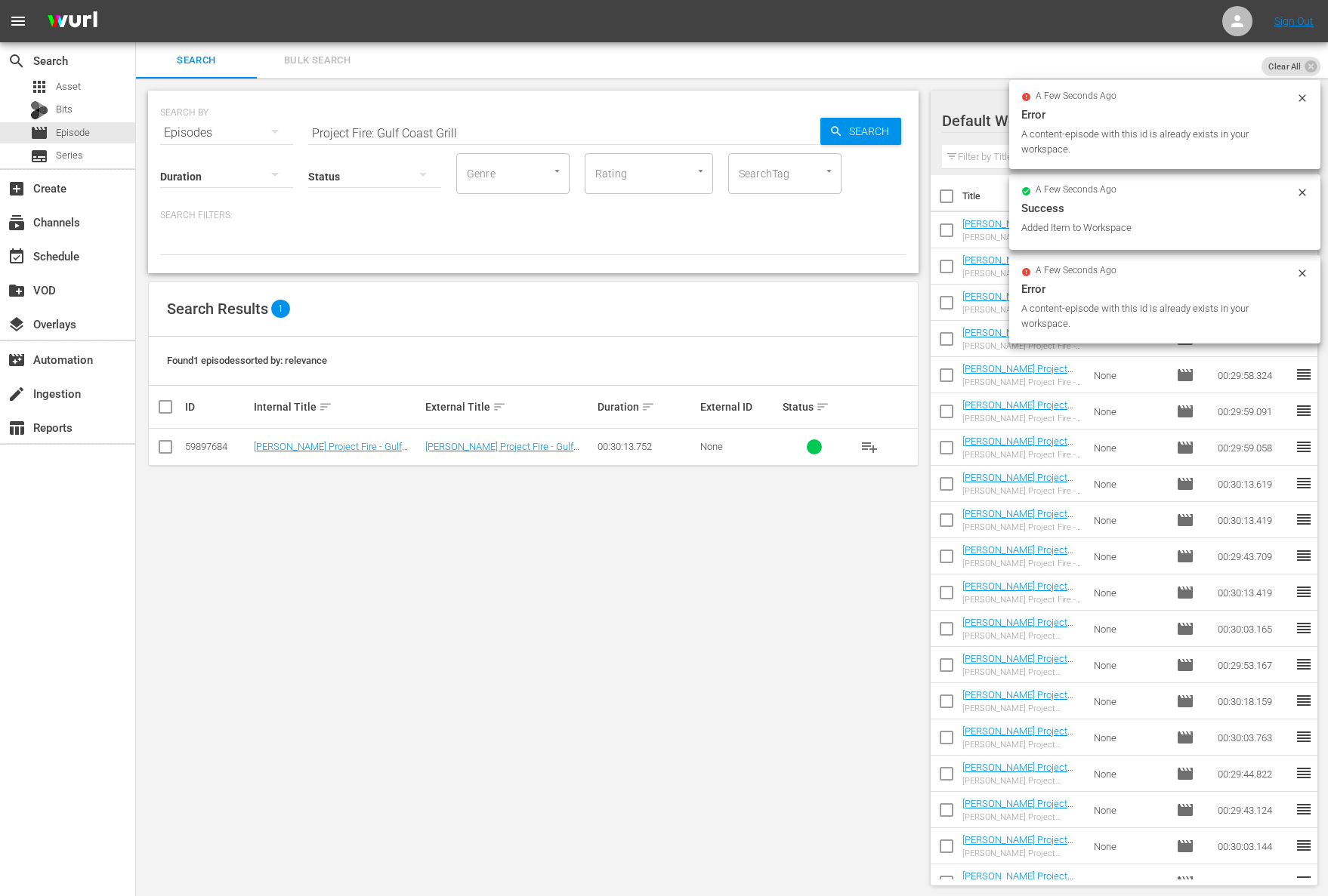
click at [496, 116] on input "Project Fire: Gulf Coast Grill" at bounding box center [564, 133] width 512 height 36
paste input "Brisket 24/7"
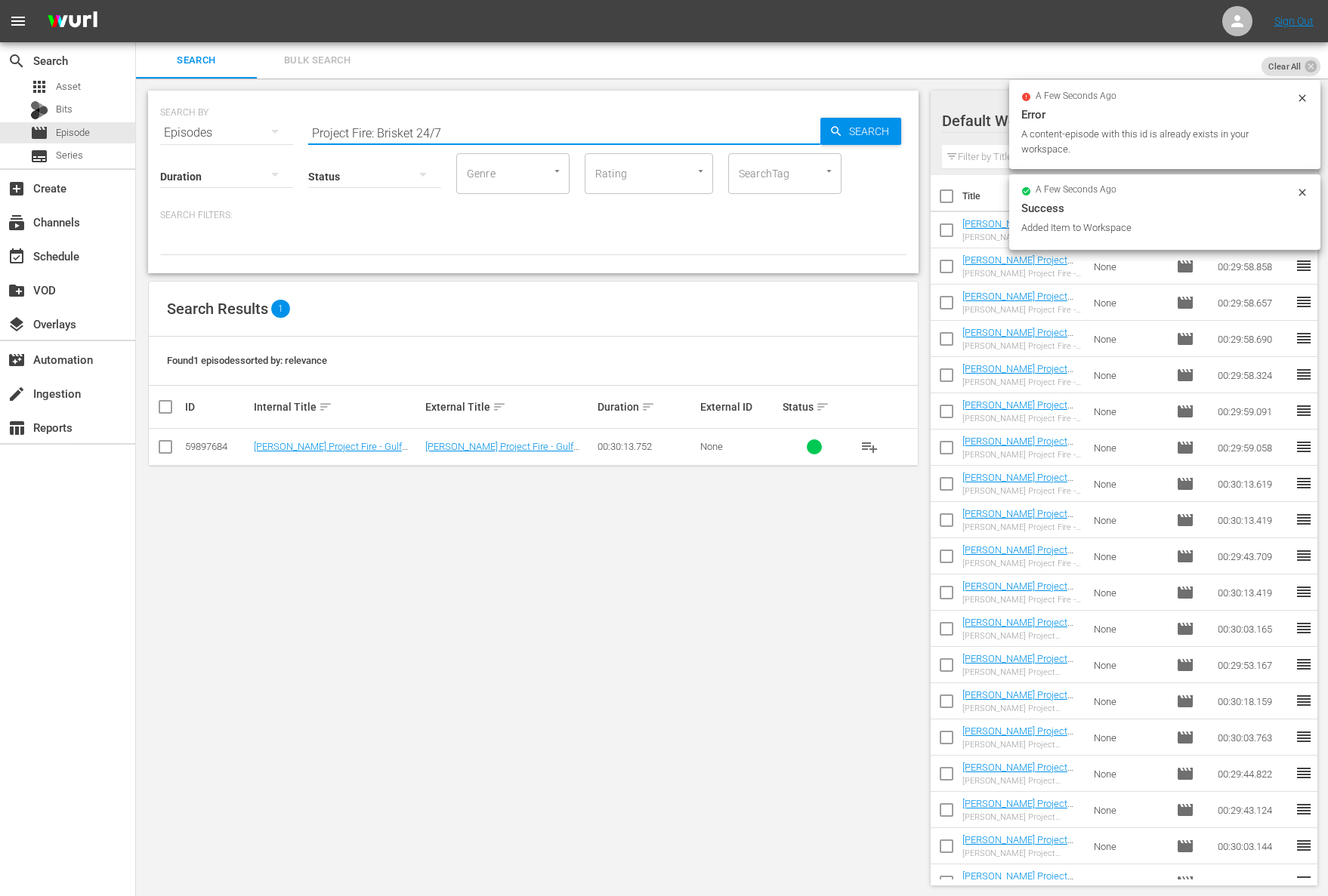
click at [811, 131] on input "Project Fire: Brisket 24/7" at bounding box center [564, 133] width 512 height 36
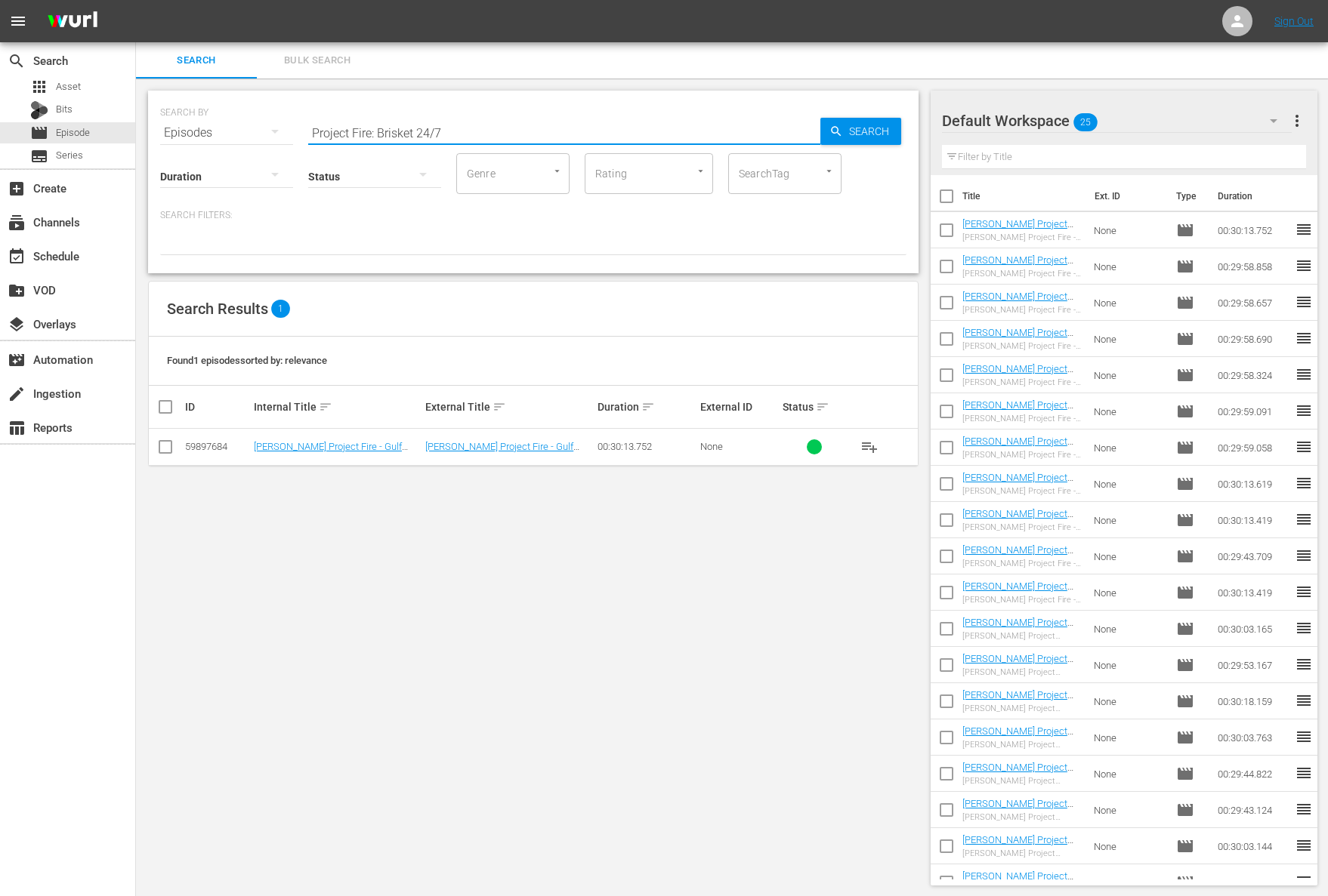
click at [841, 135] on icon "button" at bounding box center [836, 131] width 14 height 14
click at [865, 440] on span "playlist_add" at bounding box center [870, 447] width 18 height 18
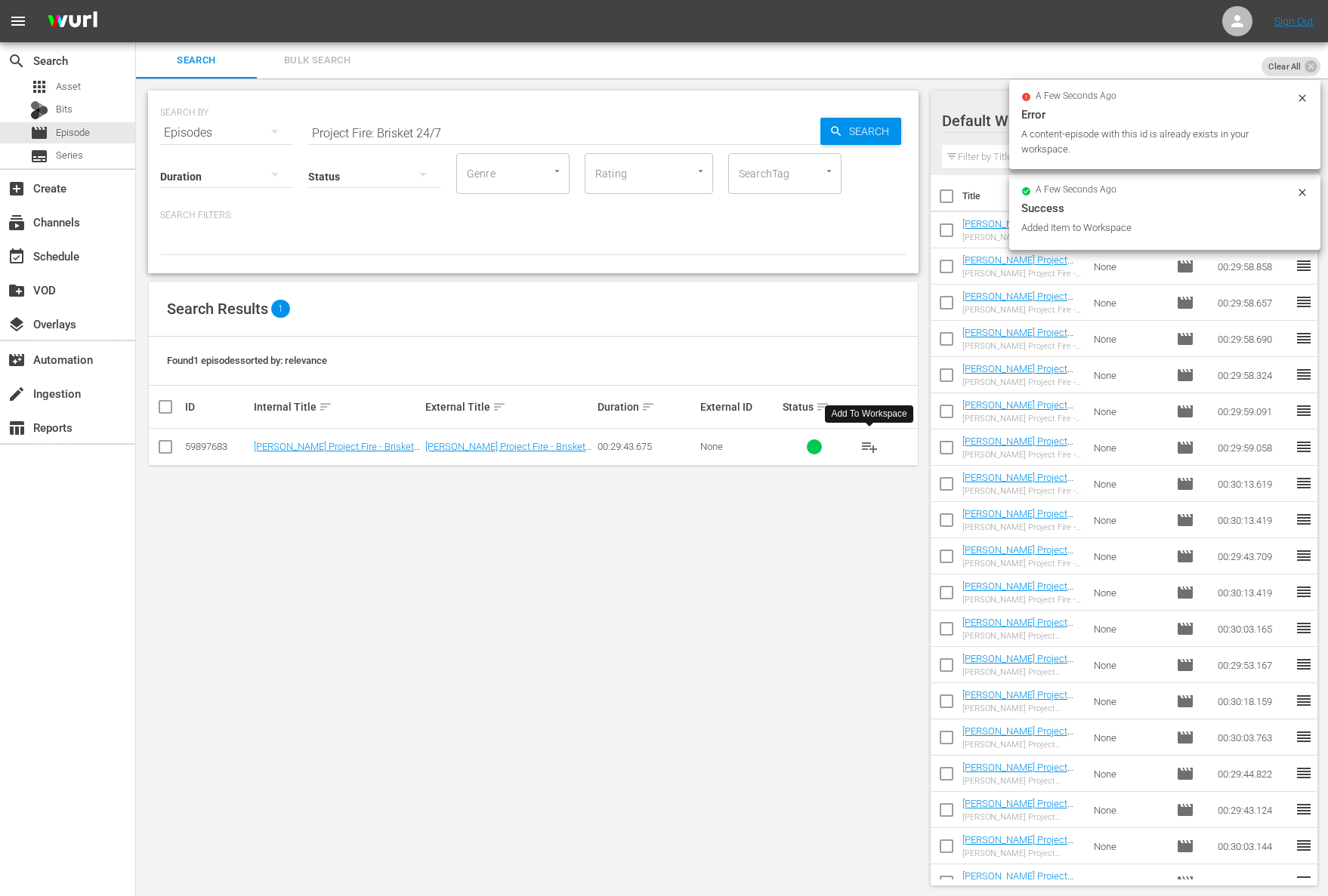
click at [590, 128] on input "Project Fire: Brisket 24/7" at bounding box center [564, 133] width 512 height 36
paste input "Grilling with Wood"
click at [844, 136] on span "Search" at bounding box center [872, 131] width 59 height 27
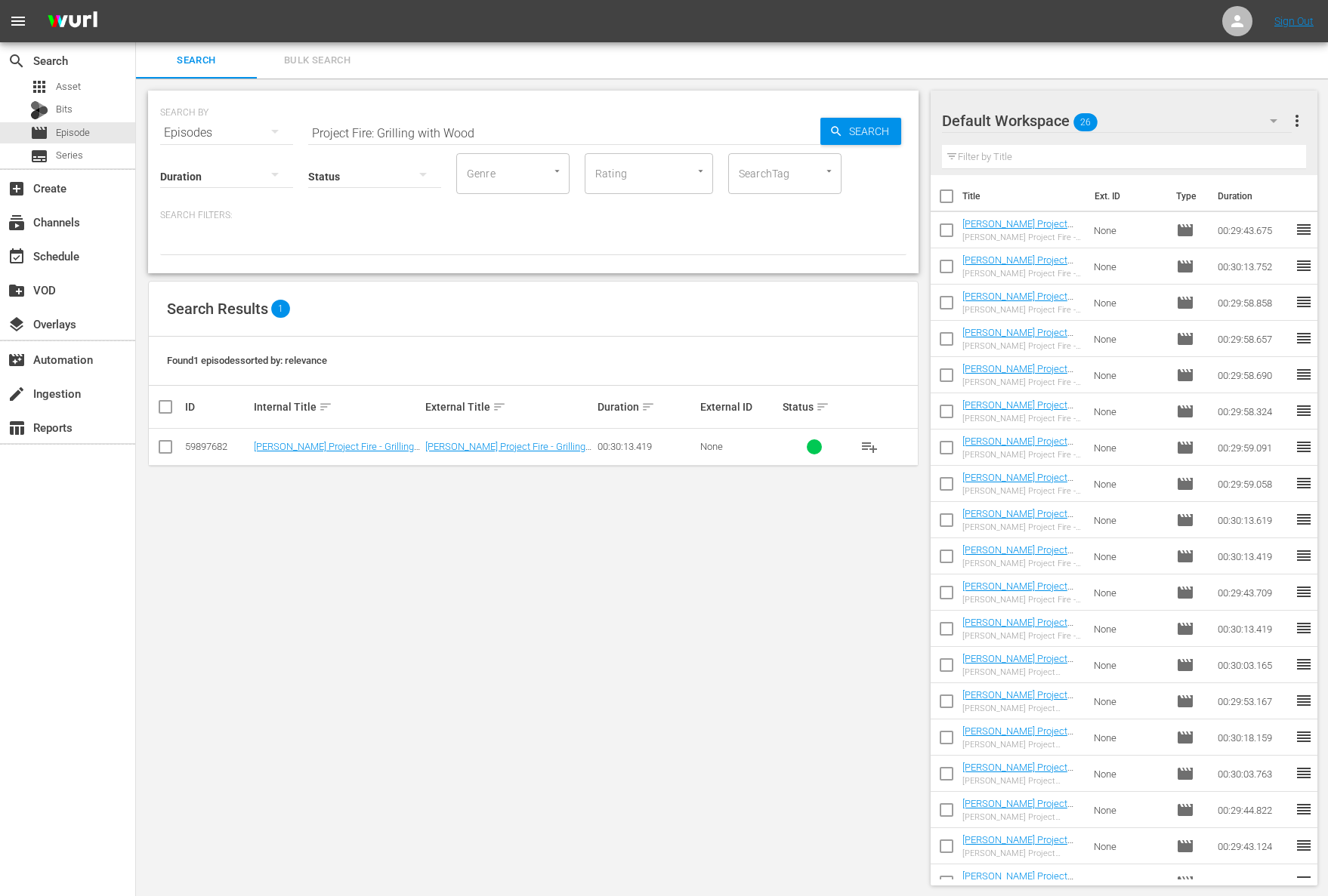
click at [870, 444] on span "playlist_add" at bounding box center [870, 447] width 18 height 18
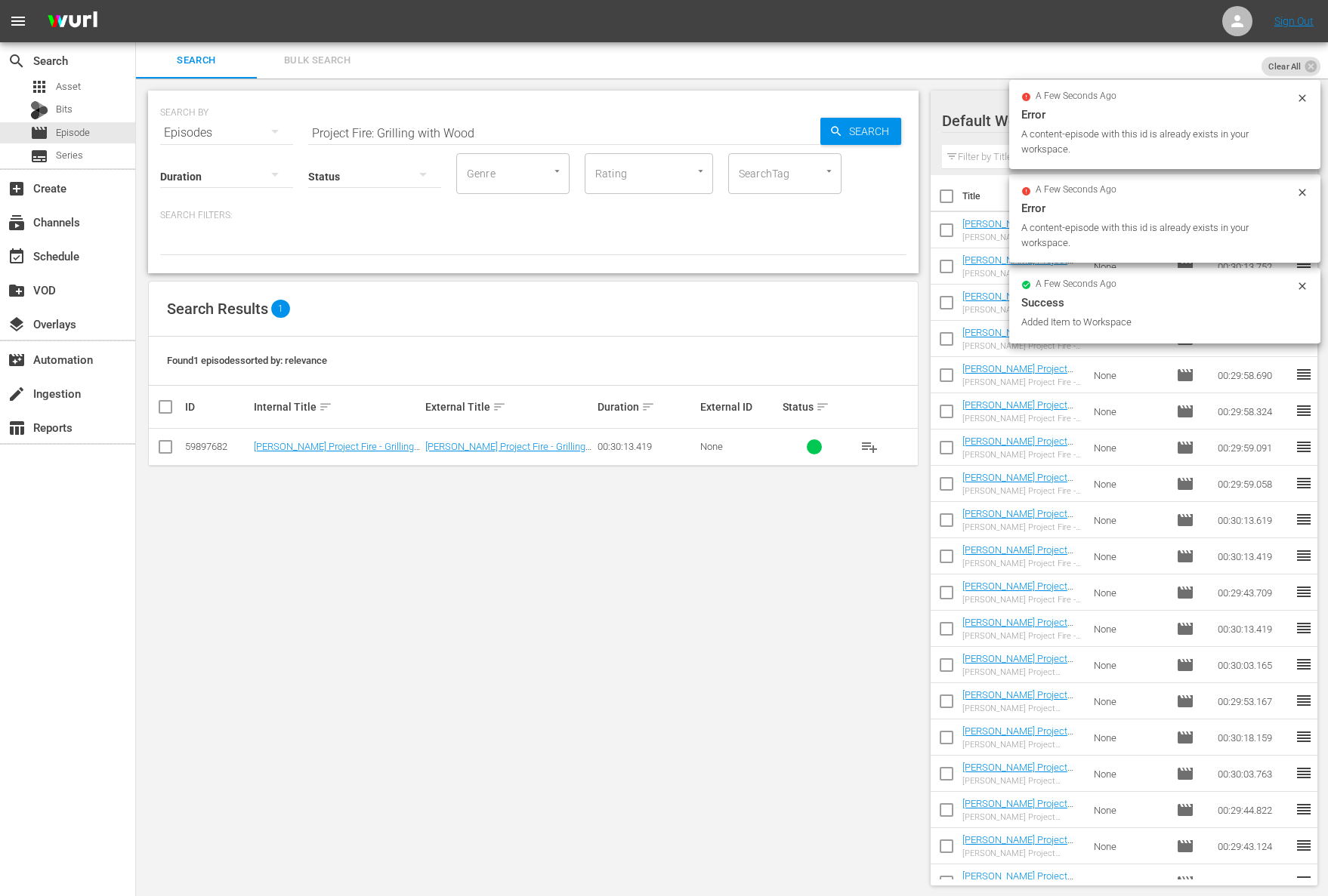
click at [531, 139] on input "Project Fire: Grilling with Wood" at bounding box center [564, 133] width 512 height 36
paste input "Primal Grill: Spanish Smoke"
paste input "text"
click at [838, 126] on icon "button" at bounding box center [836, 131] width 14 height 14
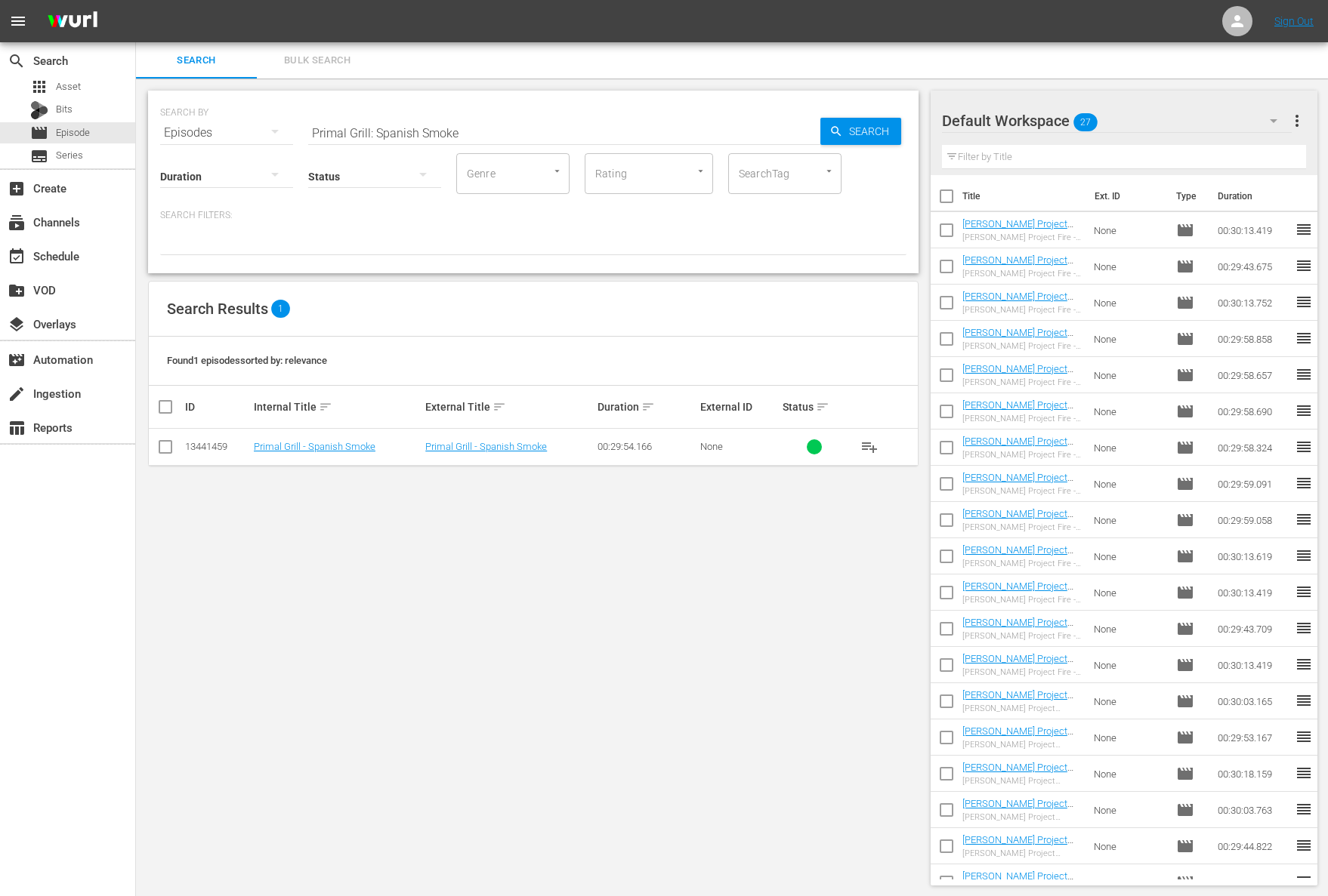
click at [864, 442] on span "playlist_add" at bounding box center [870, 447] width 18 height 18
click at [865, 442] on span "playlist_add" at bounding box center [870, 447] width 18 height 18
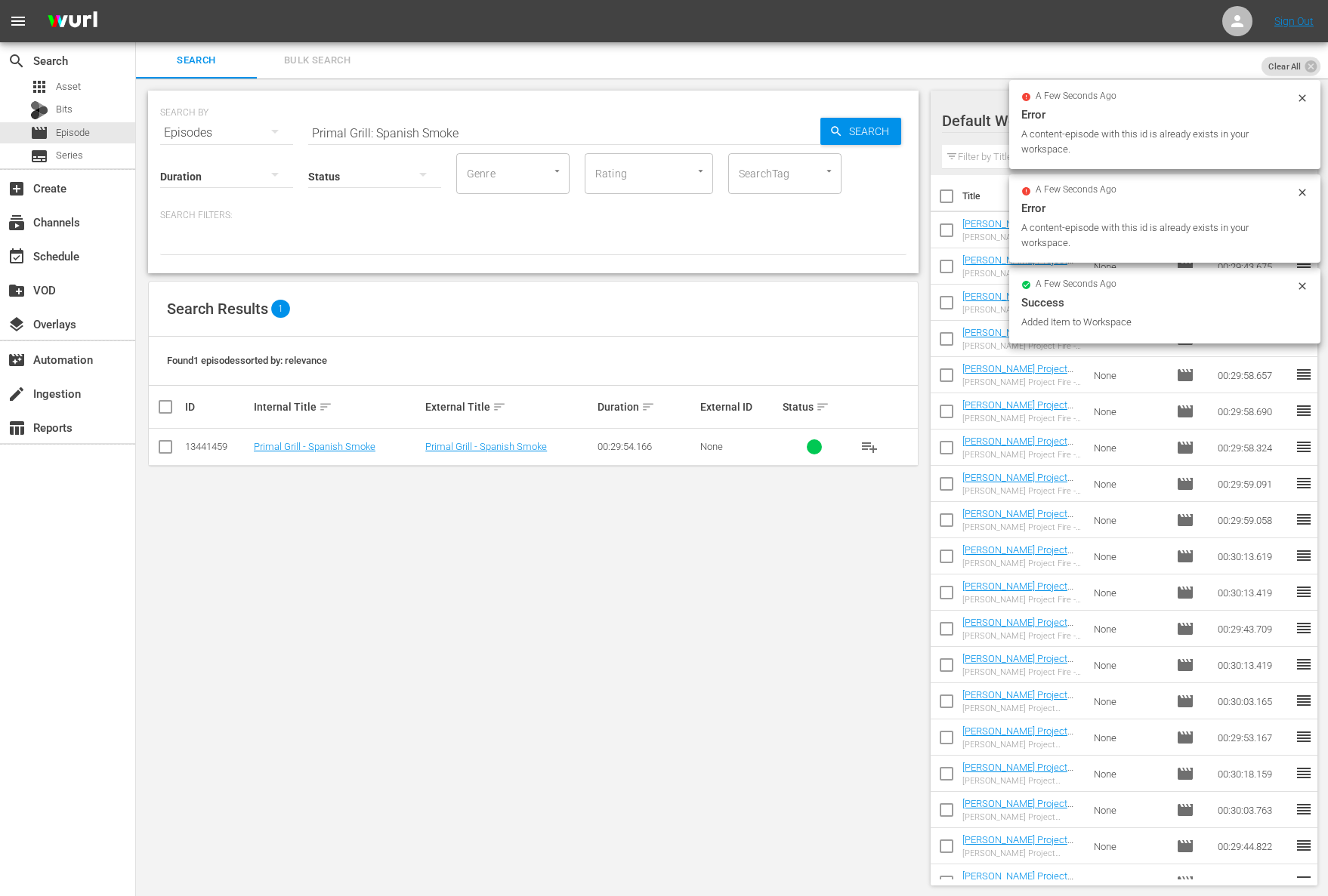
click at [503, 135] on input "Primal Grill: Spanish Smoke" at bounding box center [564, 133] width 512 height 36
paste input "Burn In The USA"
click at [849, 135] on span "Search" at bounding box center [872, 131] width 59 height 27
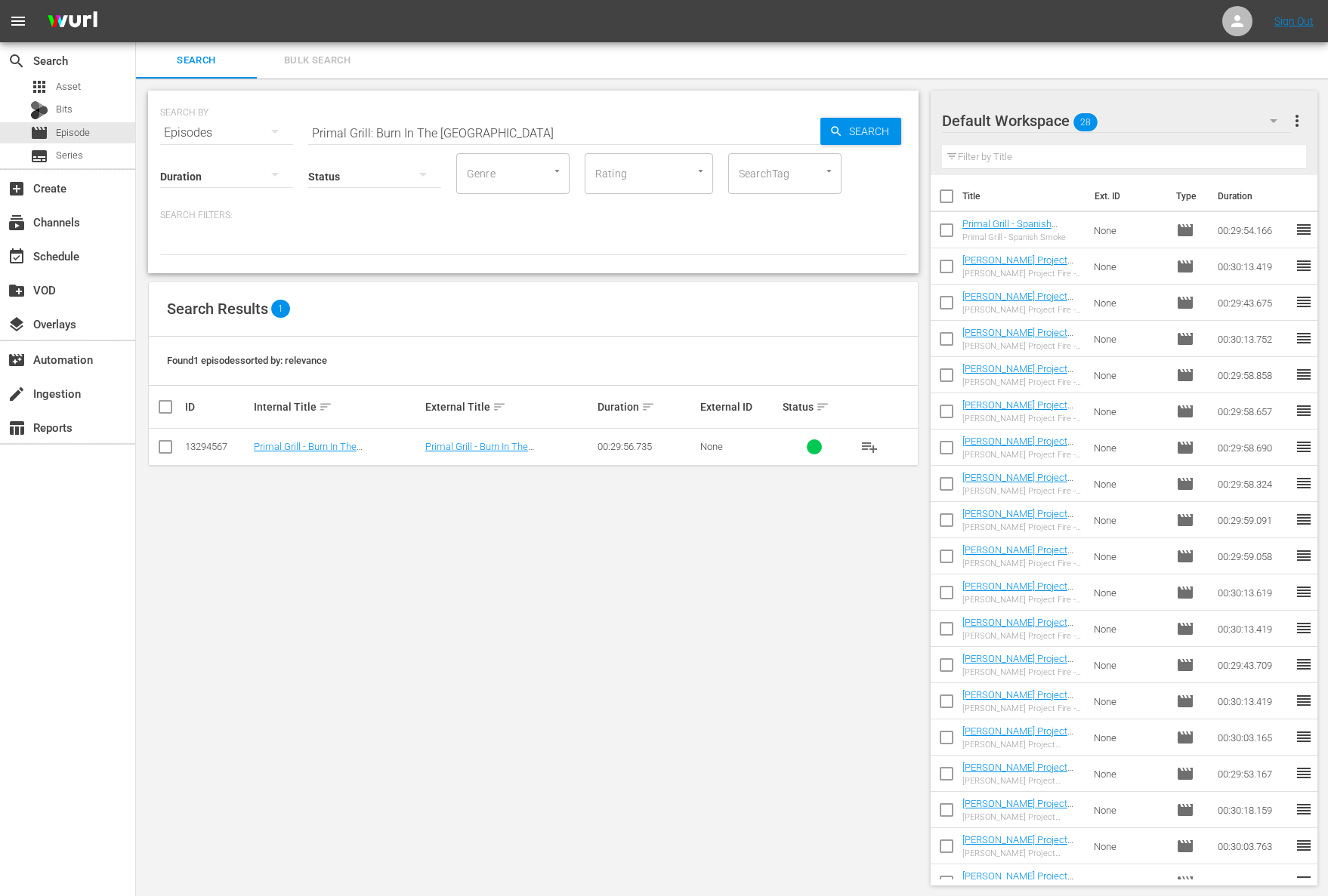
click at [870, 439] on span "playlist_add" at bounding box center [870, 447] width 18 height 18
click at [869, 442] on span "playlist_add" at bounding box center [870, 447] width 18 height 18
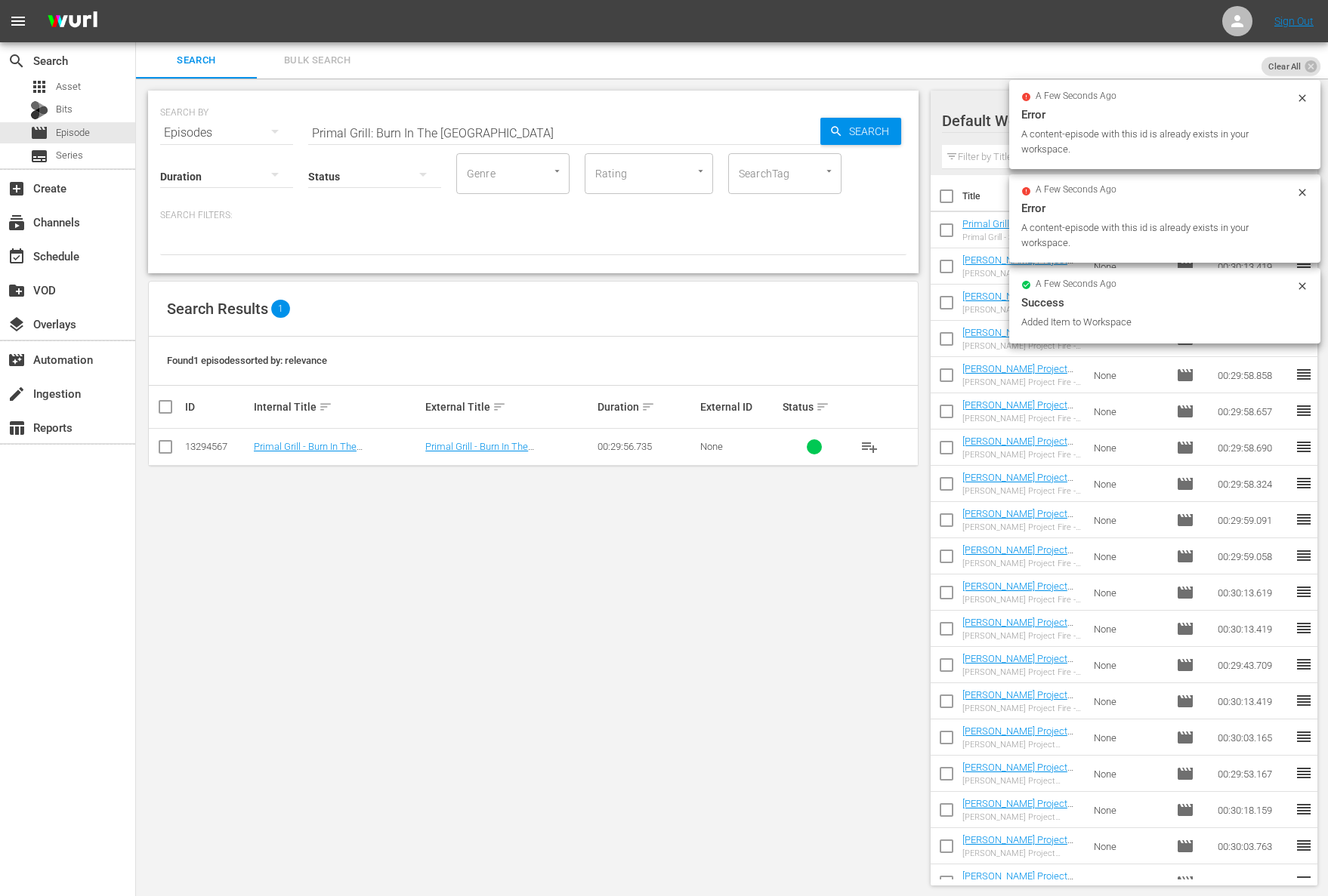
click at [471, 135] on input "Primal Grill: Burn In The USA" at bounding box center [564, 133] width 512 height 36
paste input "Italian Fire"
click at [867, 127] on span "Search" at bounding box center [872, 131] width 59 height 27
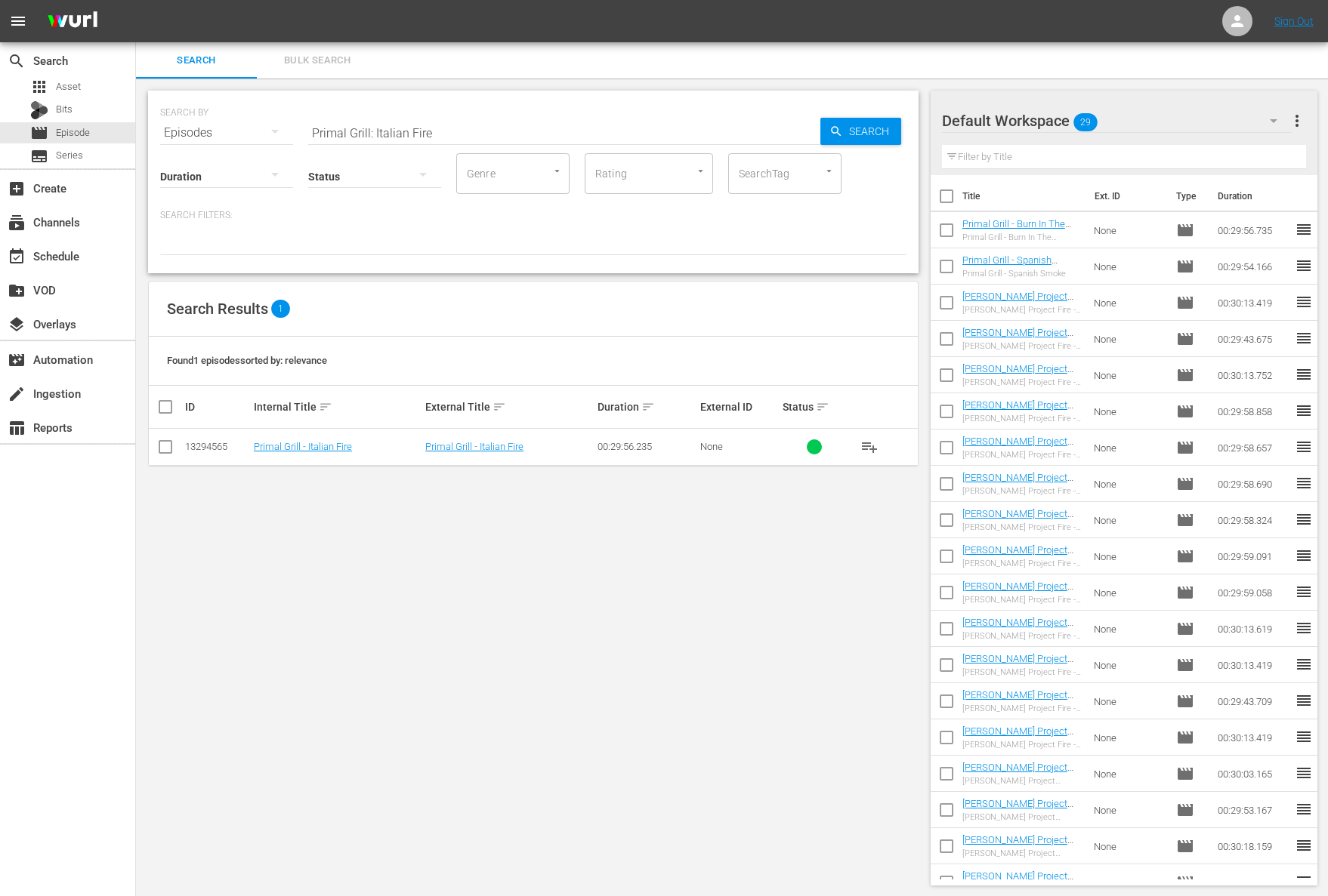
click at [874, 444] on span "playlist_add" at bounding box center [870, 447] width 18 height 18
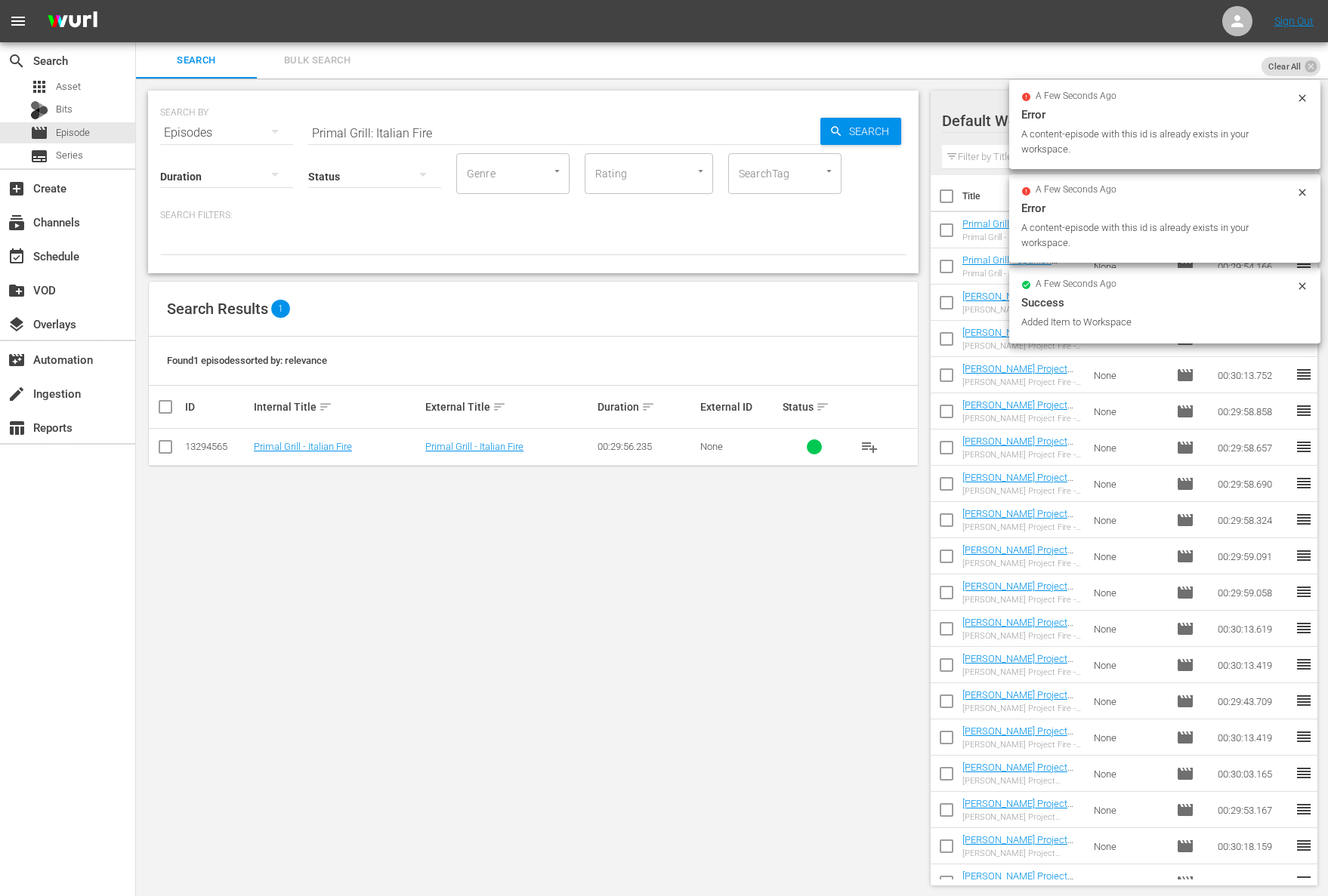
click at [424, 119] on input "Primal Grill: Italian Fire" at bounding box center [564, 133] width 512 height 36
paste input "Gaucho Grill"
click at [845, 135] on span "Search" at bounding box center [872, 131] width 59 height 27
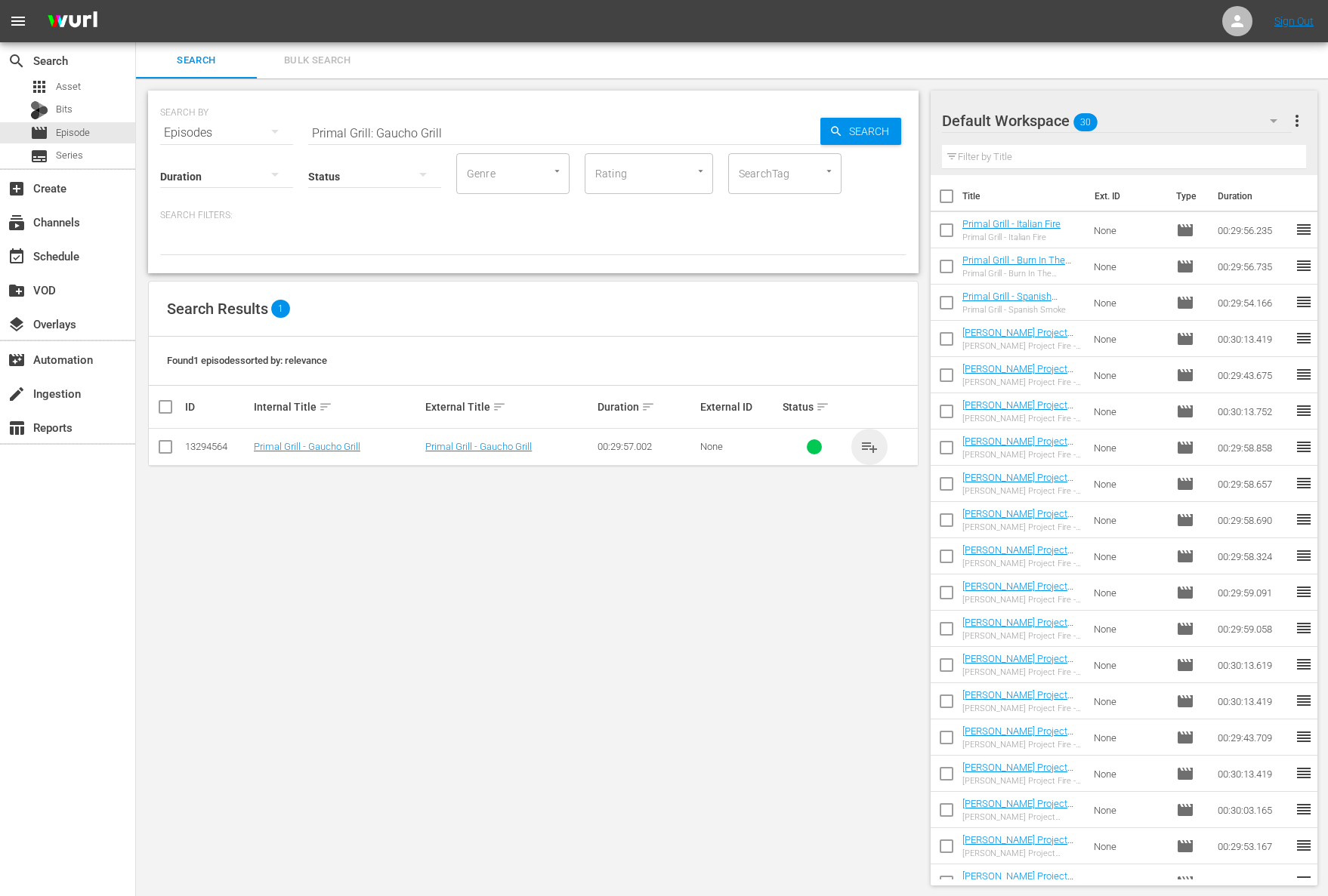
click at [867, 443] on span "playlist_add" at bounding box center [870, 447] width 18 height 18
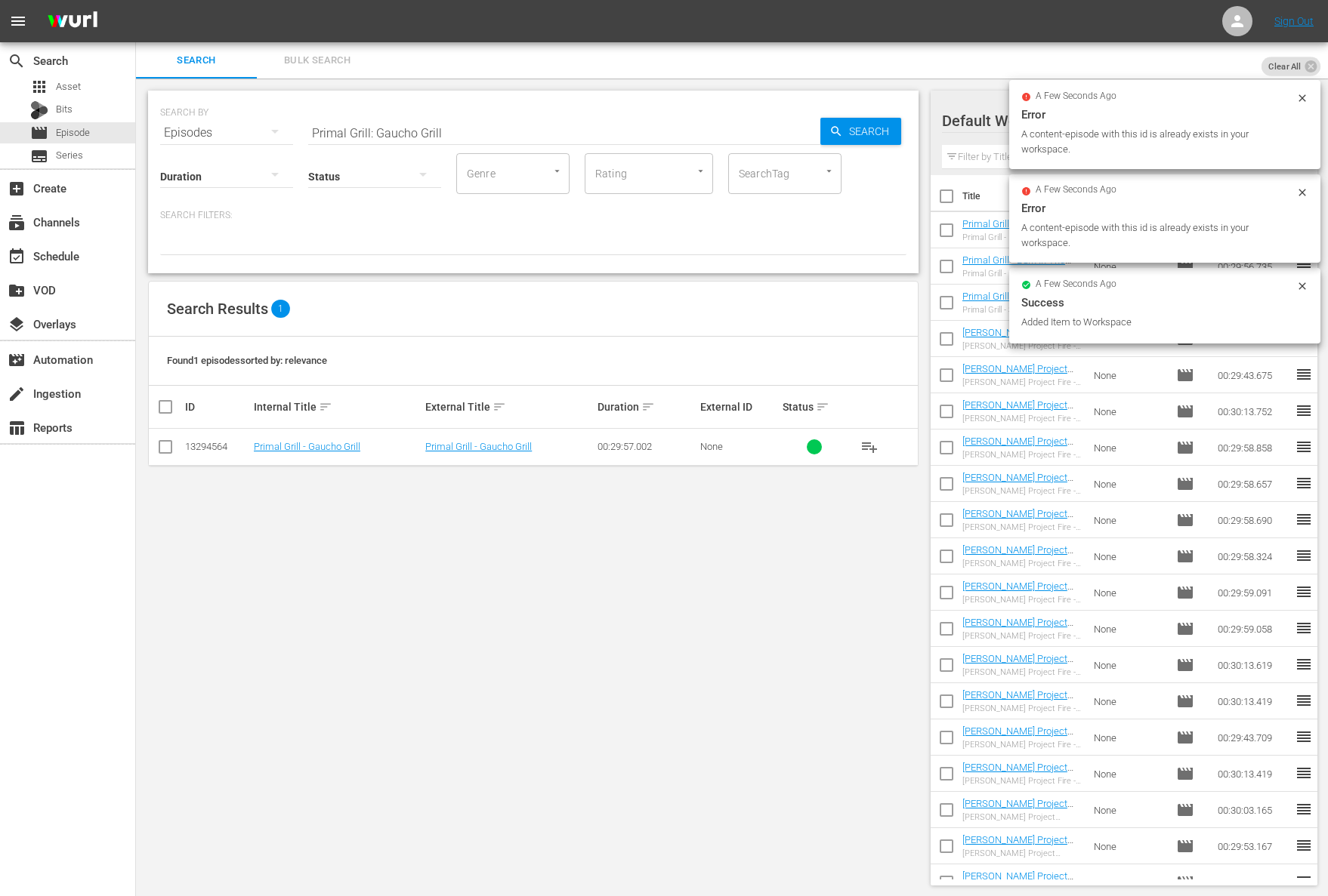
click at [525, 125] on input "Primal Grill: Gaucho Grill" at bounding box center [564, 133] width 512 height 36
paste input "Barbecue's BirthplacePrimal Grill:"
paste input "Primal Grill: Barbecue's Birthplace"
click at [867, 132] on span "Search" at bounding box center [872, 131] width 59 height 27
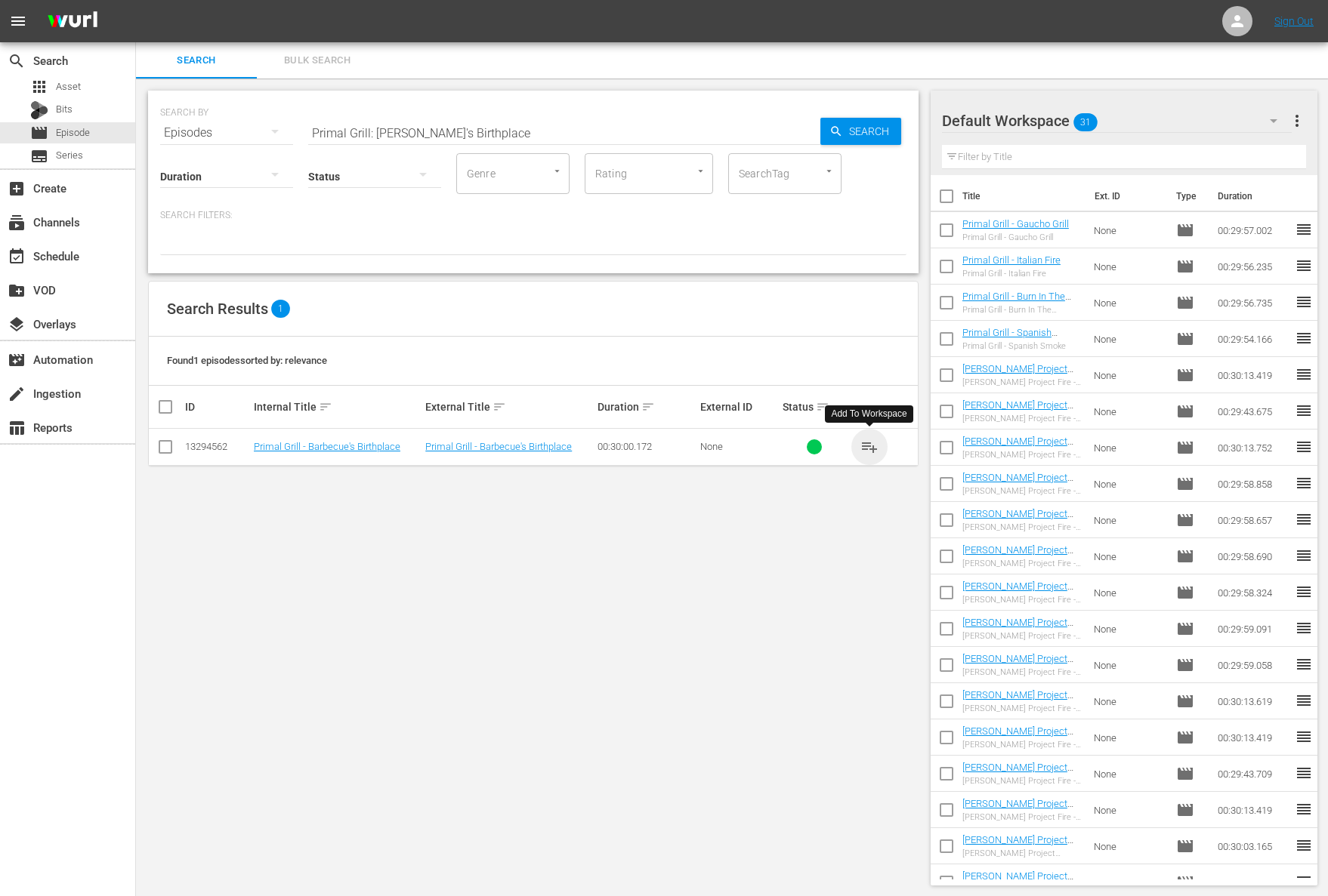
click at [866, 444] on span "playlist_add" at bounding box center [870, 447] width 18 height 18
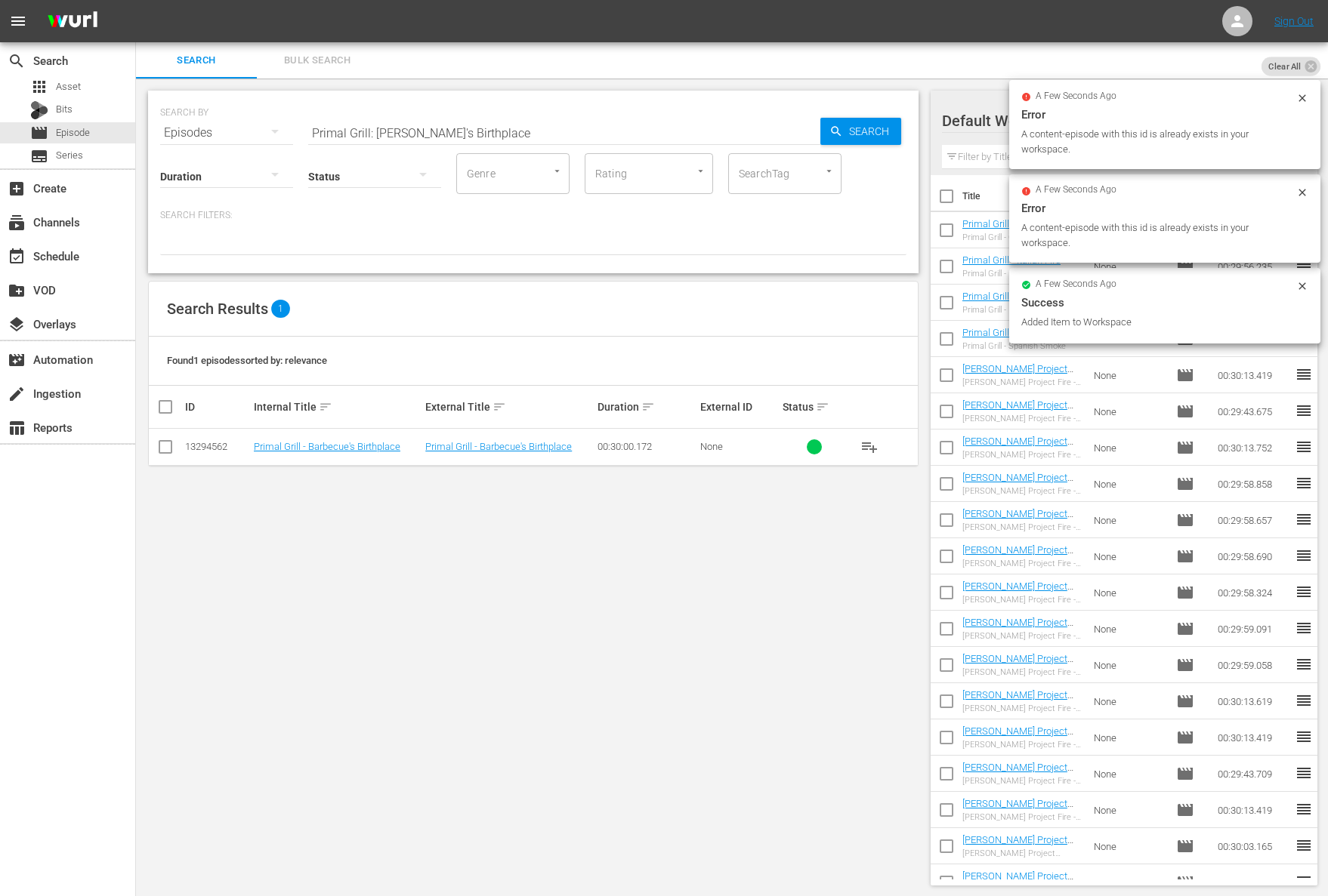
click at [437, 134] on input "Primal Grill: Barbecue's Birthplace" at bounding box center [564, 133] width 512 height 36
paste input "Primal Grill"
click at [857, 138] on span "Search" at bounding box center [872, 131] width 59 height 27
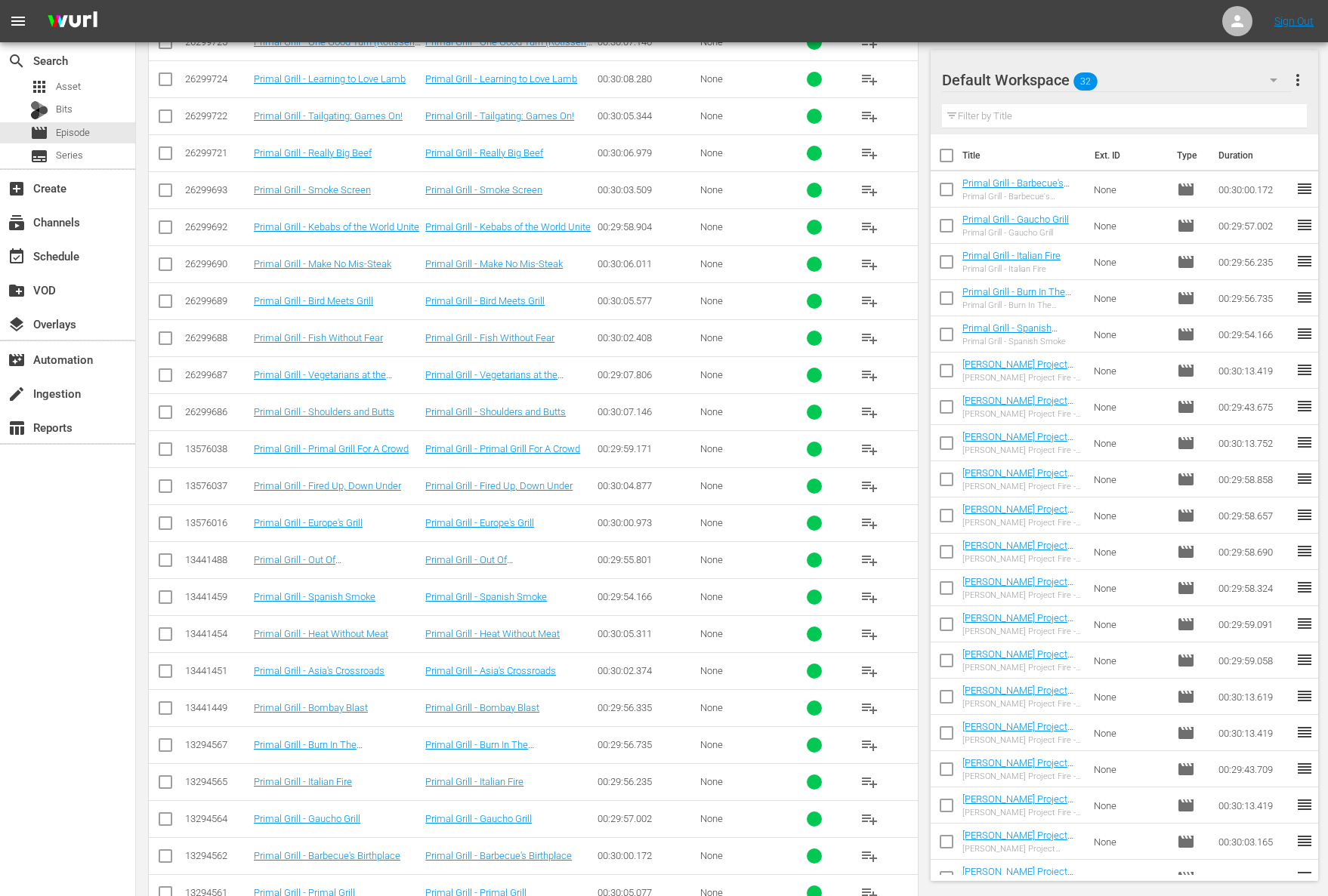
scroll to position [1040, 0]
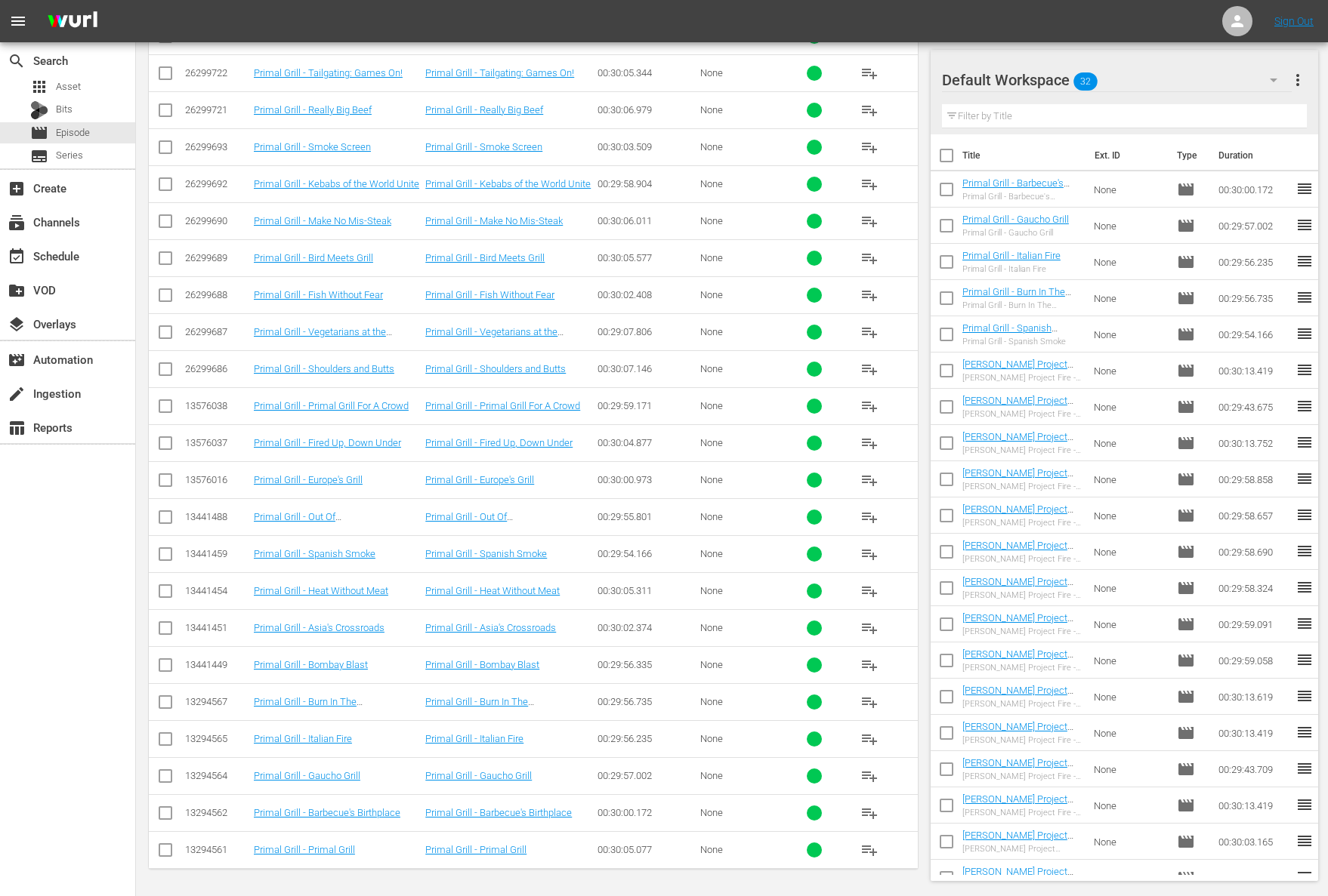
click at [864, 849] on span "playlist_add" at bounding box center [870, 850] width 18 height 18
click at [866, 849] on span "playlist_add" at bounding box center [870, 850] width 18 height 18
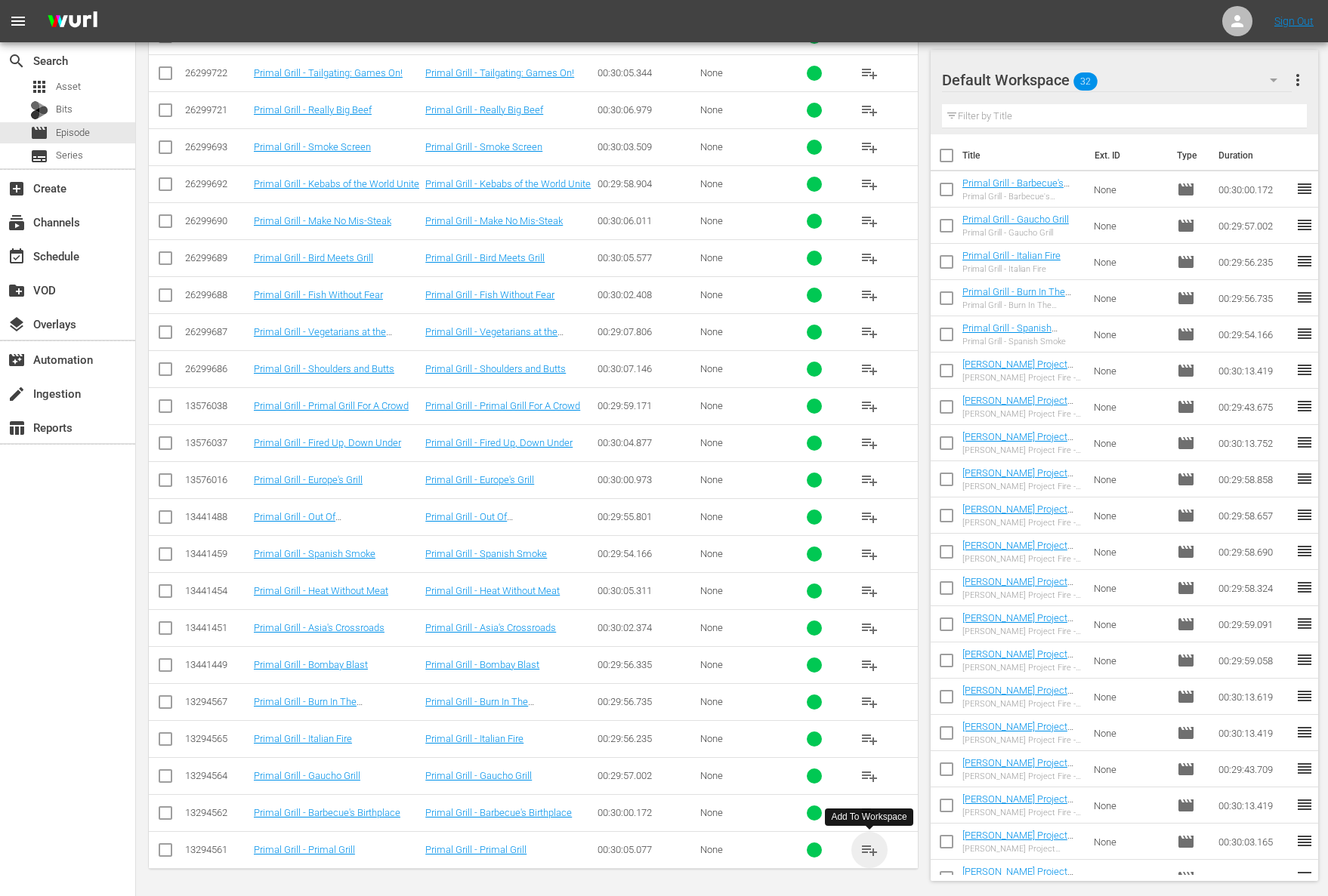
click at [866, 849] on span "playlist_add" at bounding box center [870, 850] width 18 height 18
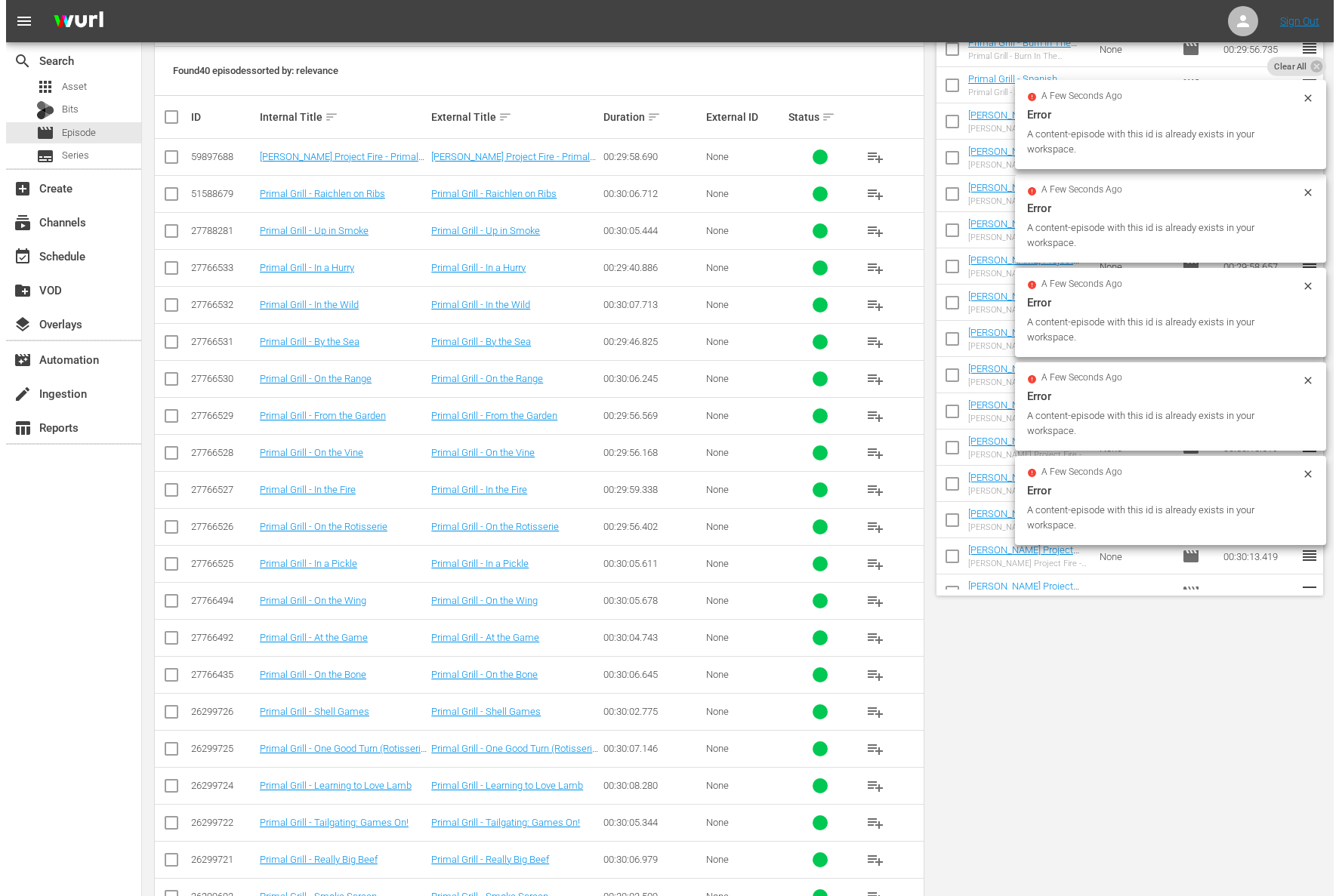
scroll to position [0, 0]
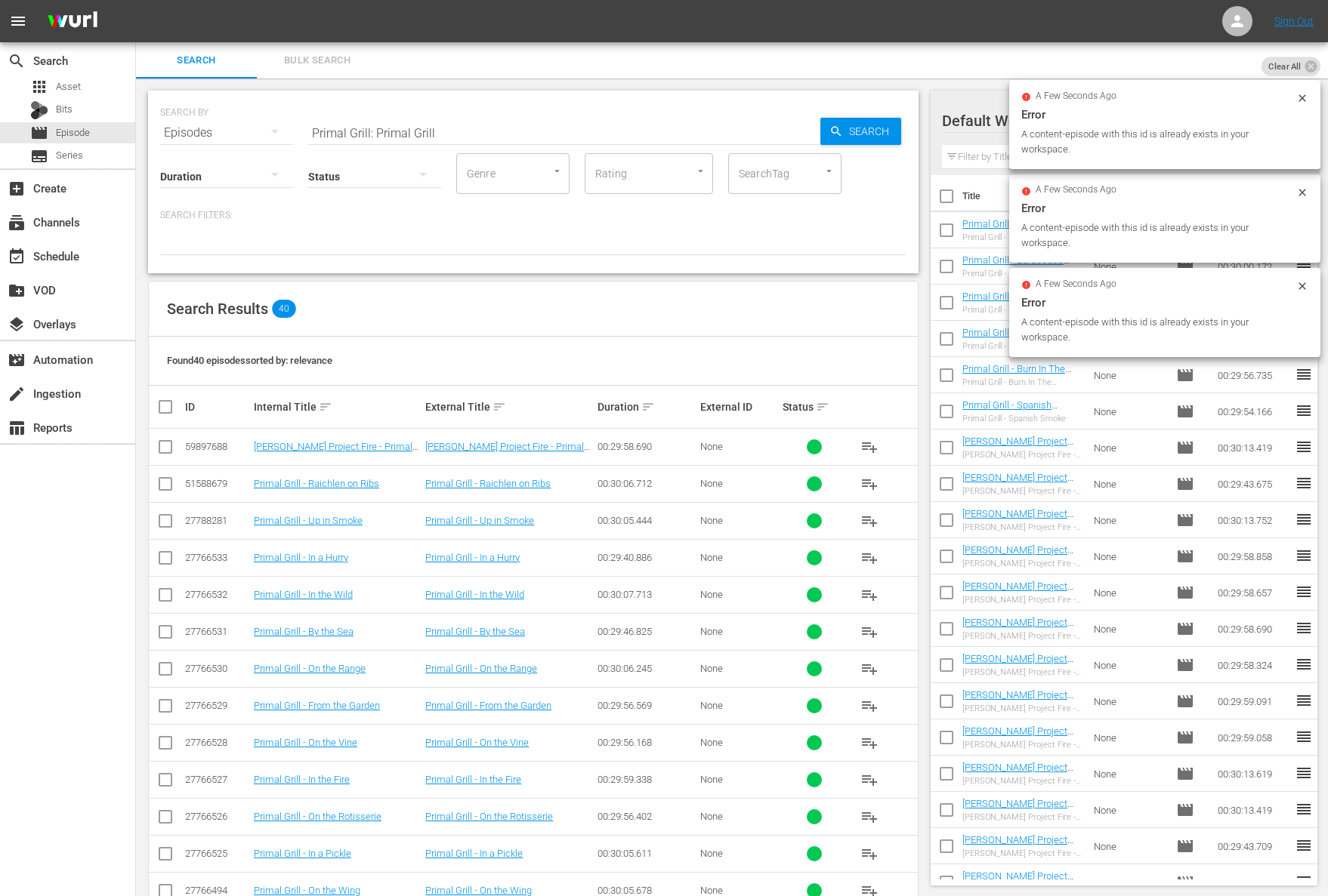
click at [407, 129] on input "Primal Grill: Primal Grill" at bounding box center [564, 133] width 512 height 36
paste input "At the Game"
click at [845, 128] on span "Search" at bounding box center [872, 131] width 59 height 27
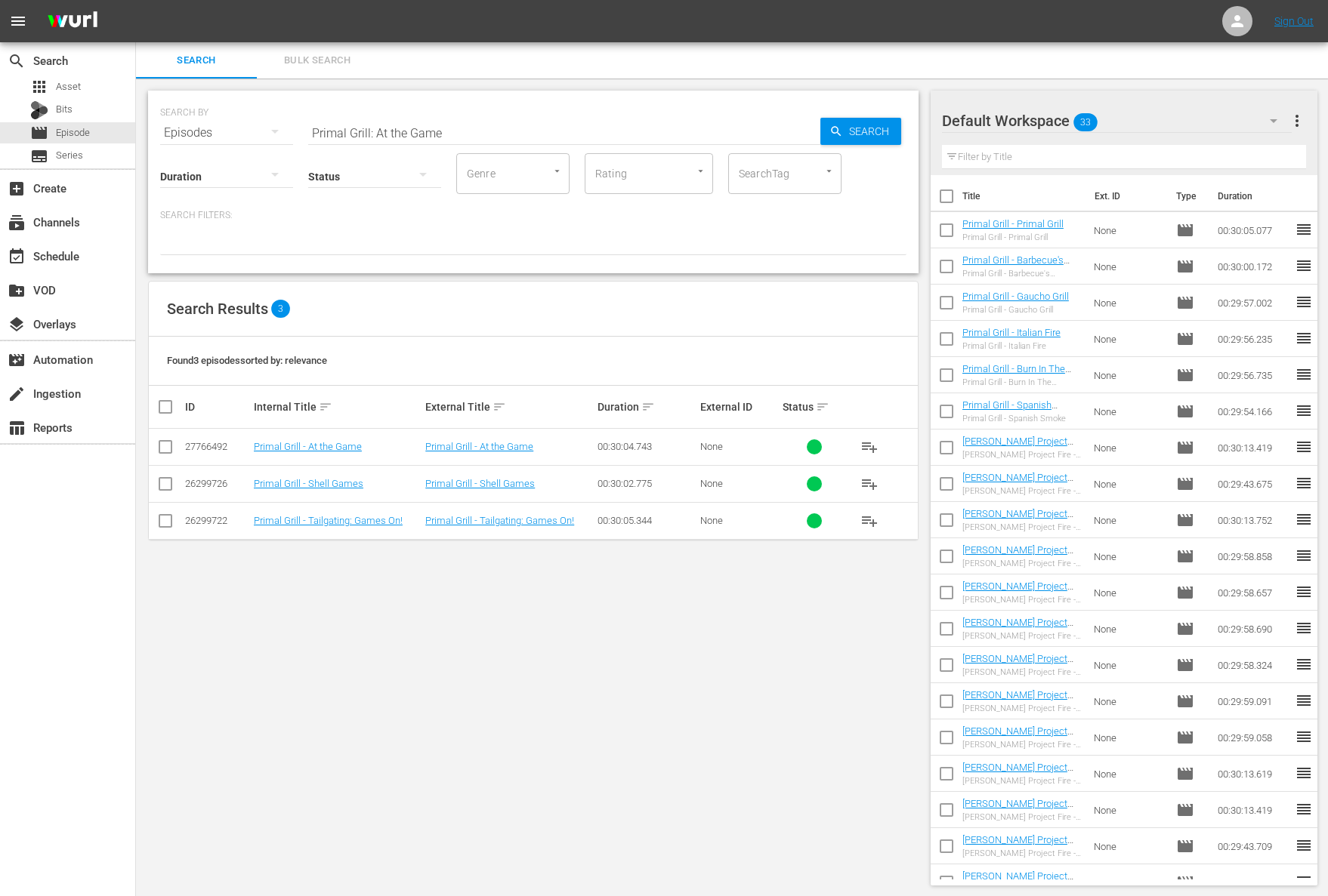
click at [870, 446] on span "playlist_add" at bounding box center [870, 447] width 18 height 18
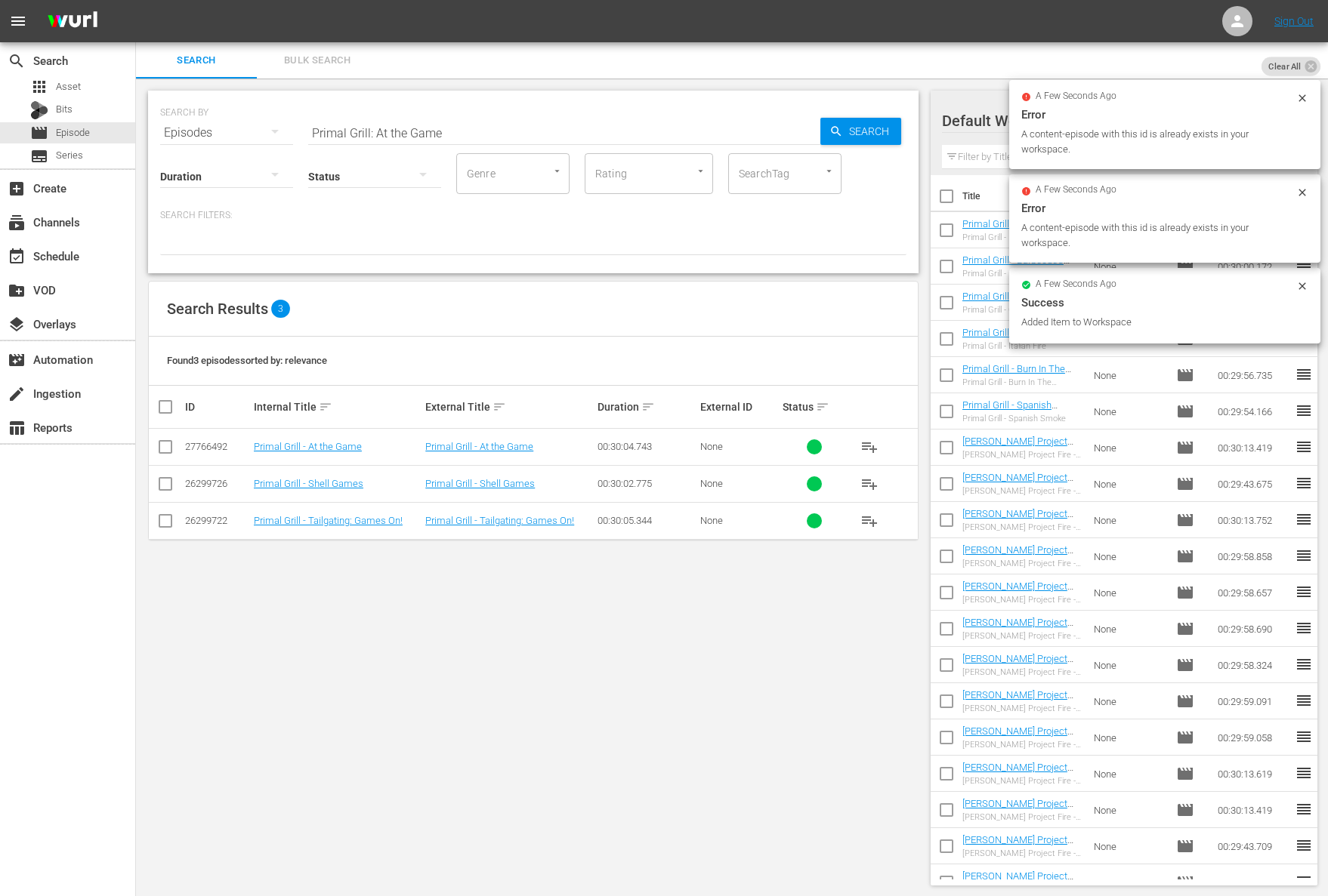
click at [506, 115] on input "Primal Grill: At the Game" at bounding box center [564, 133] width 512 height 36
paste input "On the Wing"
click at [857, 122] on span "Search" at bounding box center [872, 131] width 59 height 27
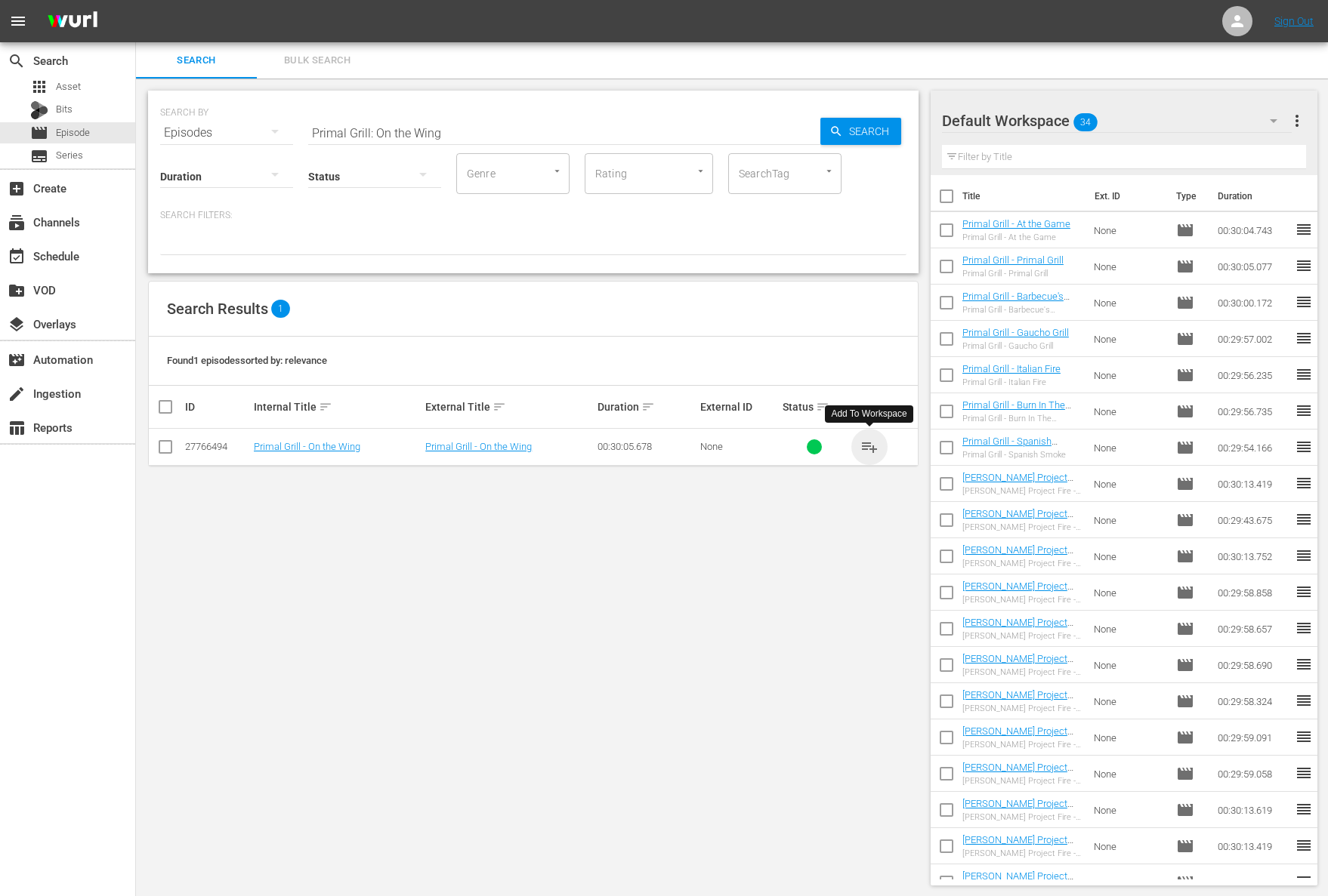
click at [870, 442] on span "playlist_add" at bounding box center [870, 447] width 18 height 18
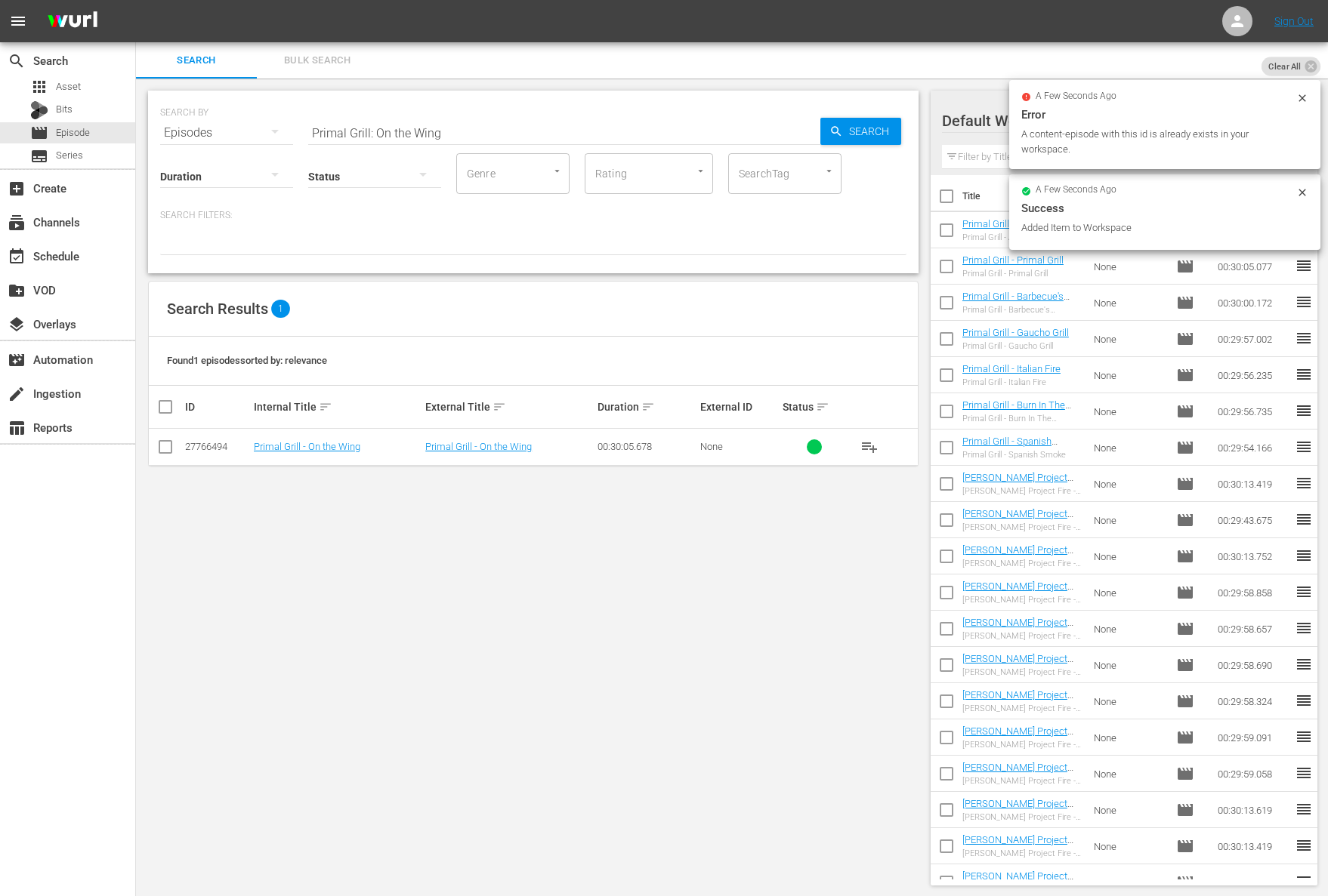
click at [467, 126] on input "Primal Grill: On the Wing" at bounding box center [564, 133] width 512 height 36
paste input "Up in Smoke"
click at [828, 131] on div "Search" at bounding box center [861, 131] width 81 height 27
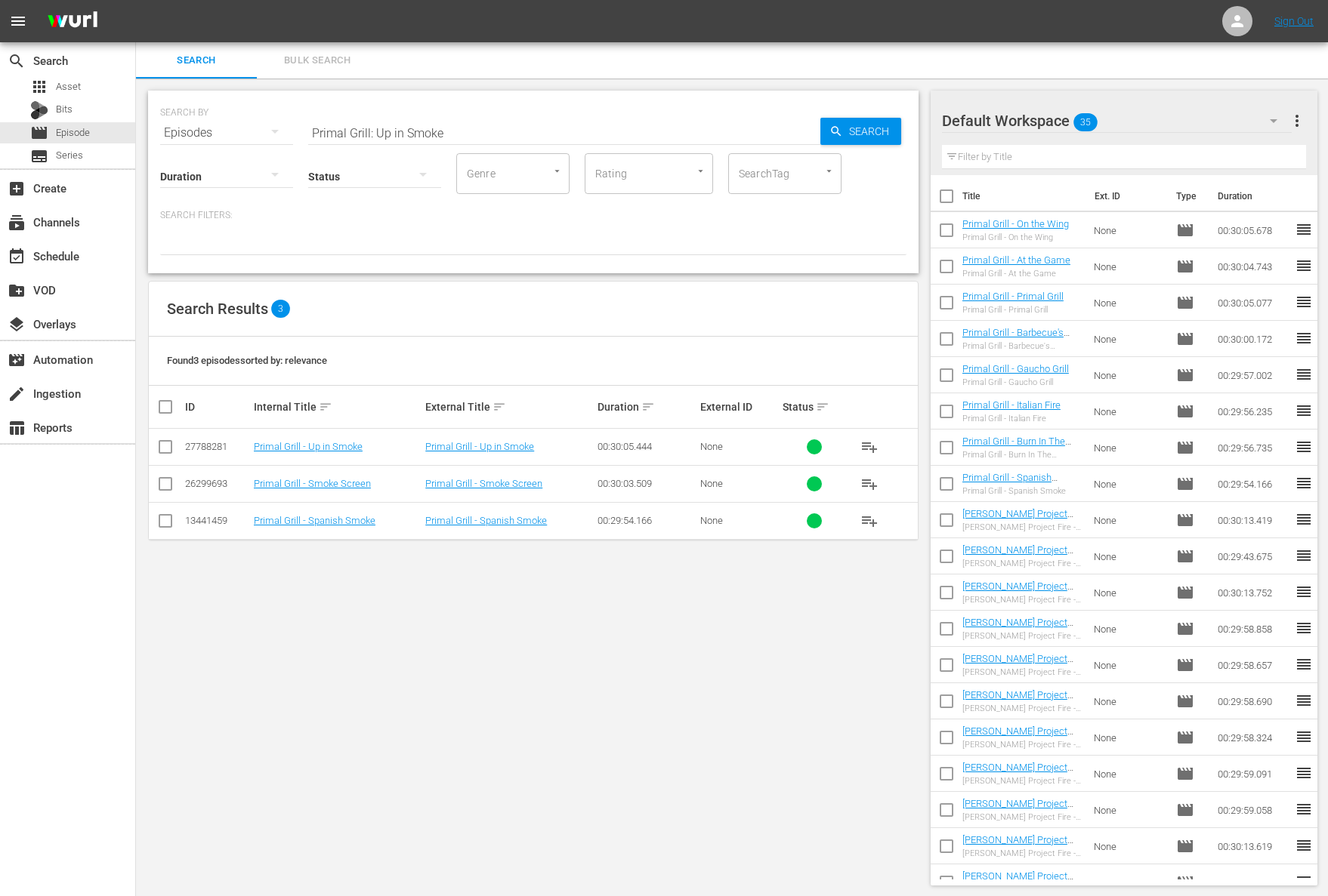
click at [867, 445] on span "playlist_add" at bounding box center [870, 447] width 18 height 18
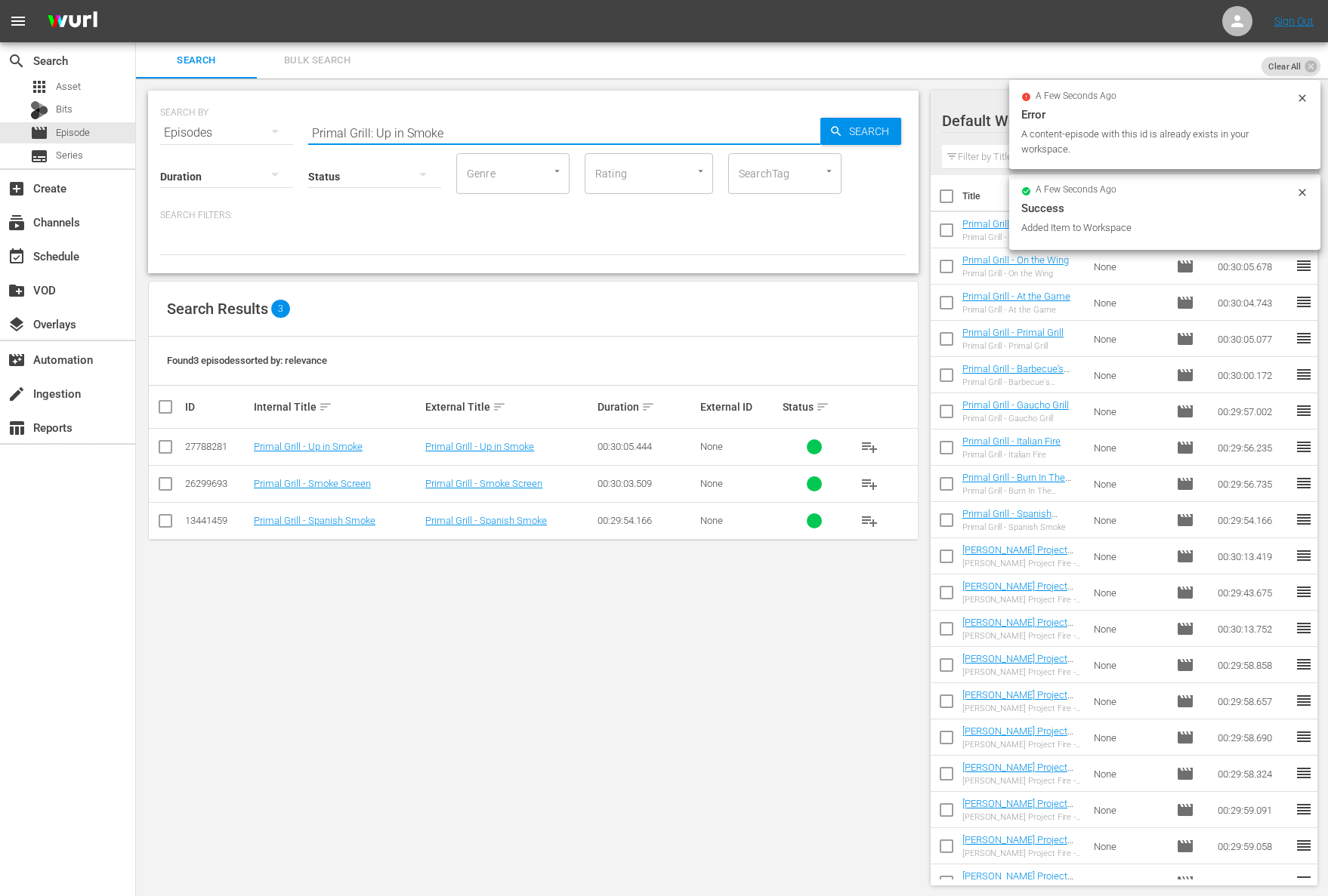
click at [506, 124] on input "Primal Grill: Up in Smoke" at bounding box center [564, 133] width 512 height 36
paste input "In a Pickl"
type input "Primal Grill: In a Pickle"
click at [833, 128] on icon "button" at bounding box center [836, 131] width 14 height 14
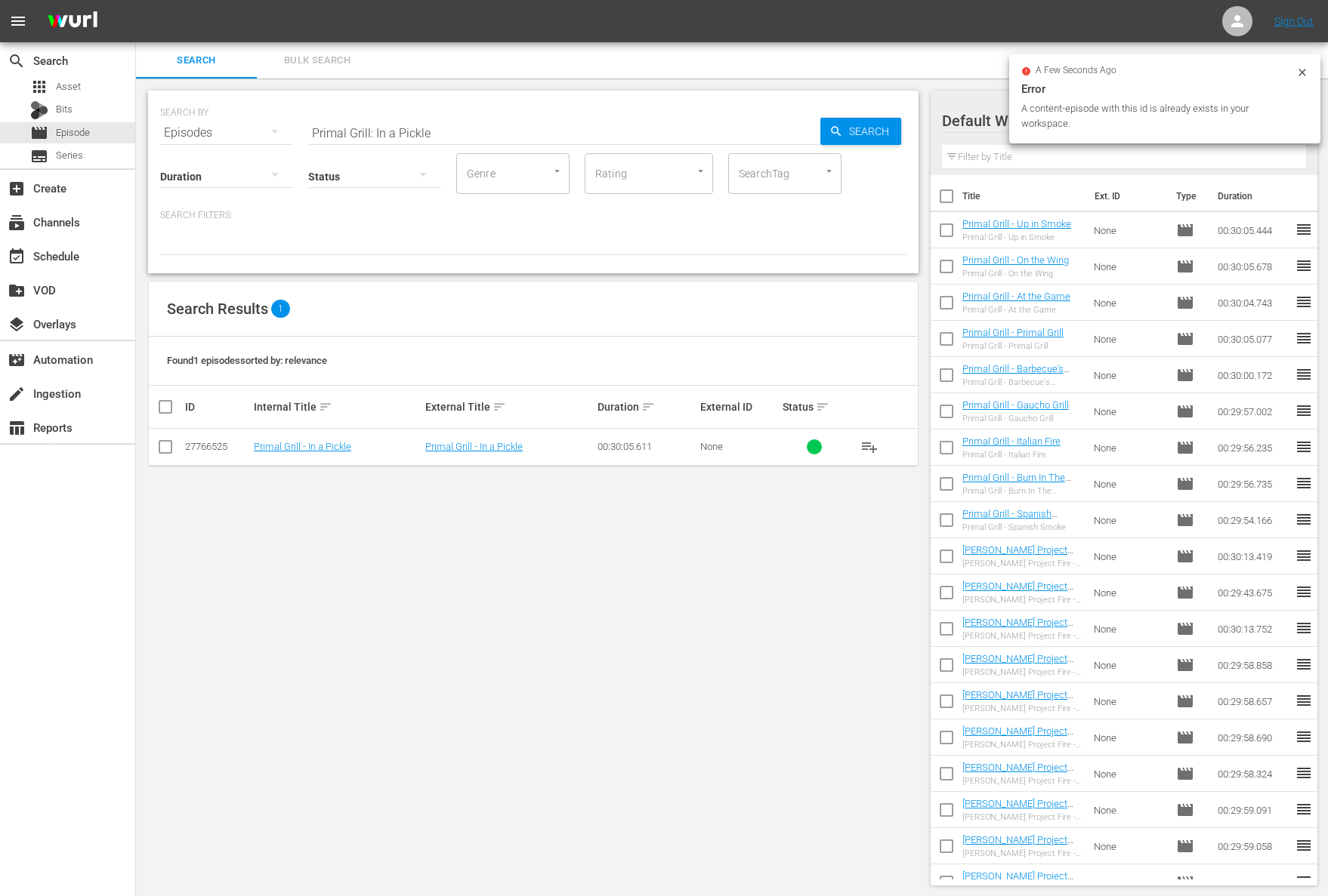
click at [869, 442] on span "playlist_add" at bounding box center [870, 447] width 18 height 18
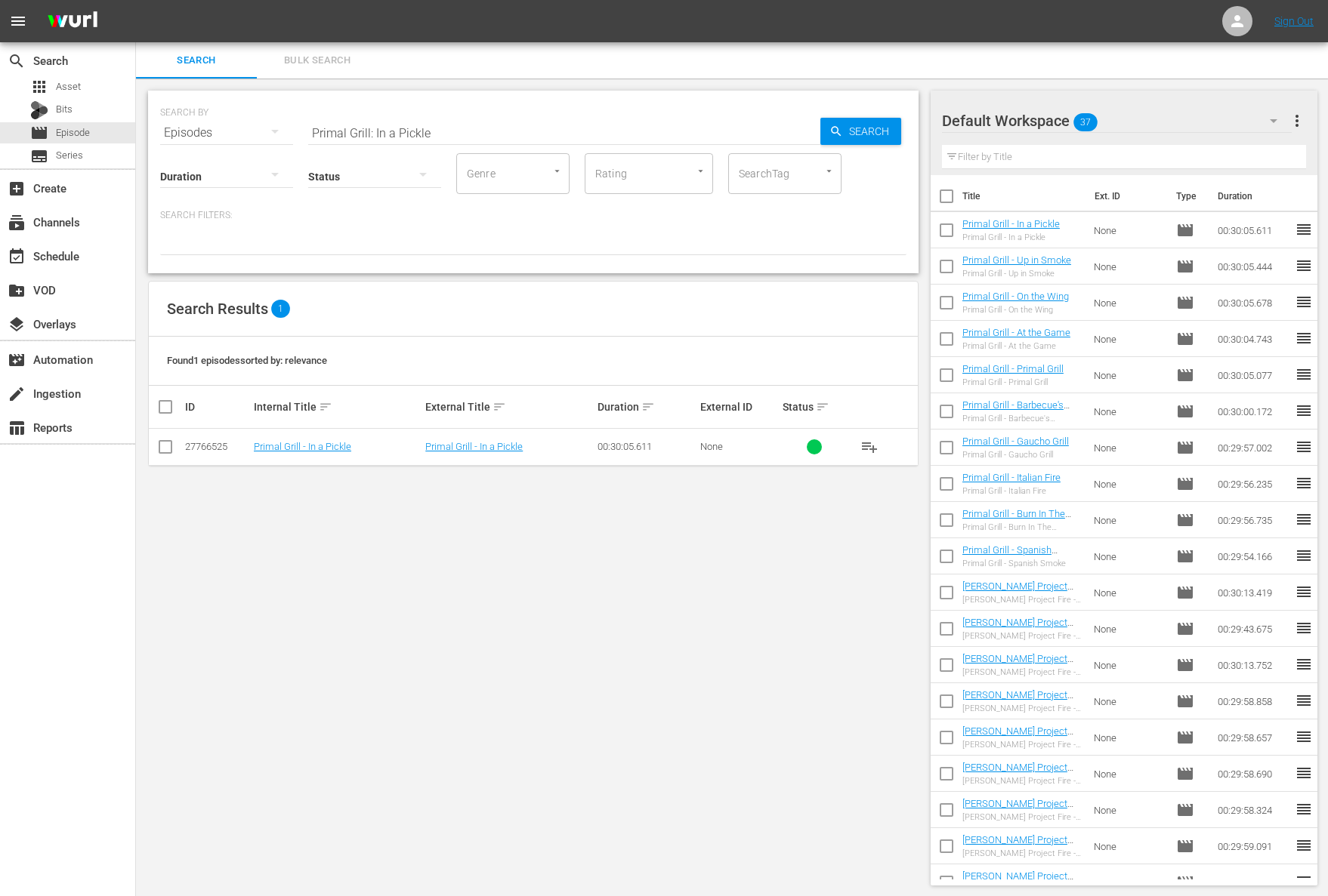
click at [873, 447] on span "playlist_add" at bounding box center [870, 447] width 18 height 18
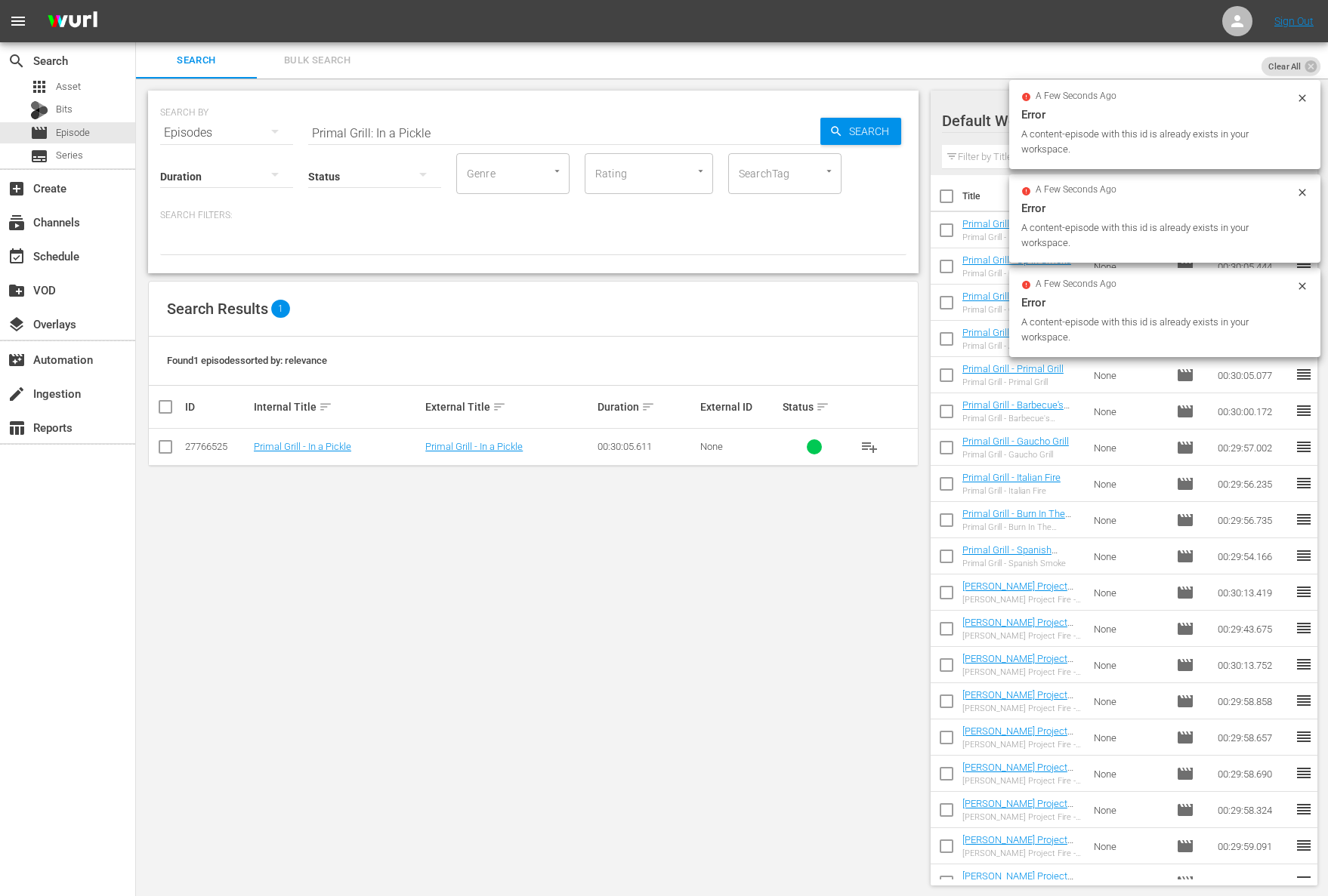
click at [441, 182] on div "Duration Status Genre Genre Rating Rating SearchTag SearchTag" at bounding box center [534, 173] width 746 height 43
click at [467, 133] on input "Primal Grill: In a Pickle" at bounding box center [564, 133] width 512 height 36
paste input "On the Rotisseri"
click at [886, 131] on span "Search" at bounding box center [872, 131] width 59 height 27
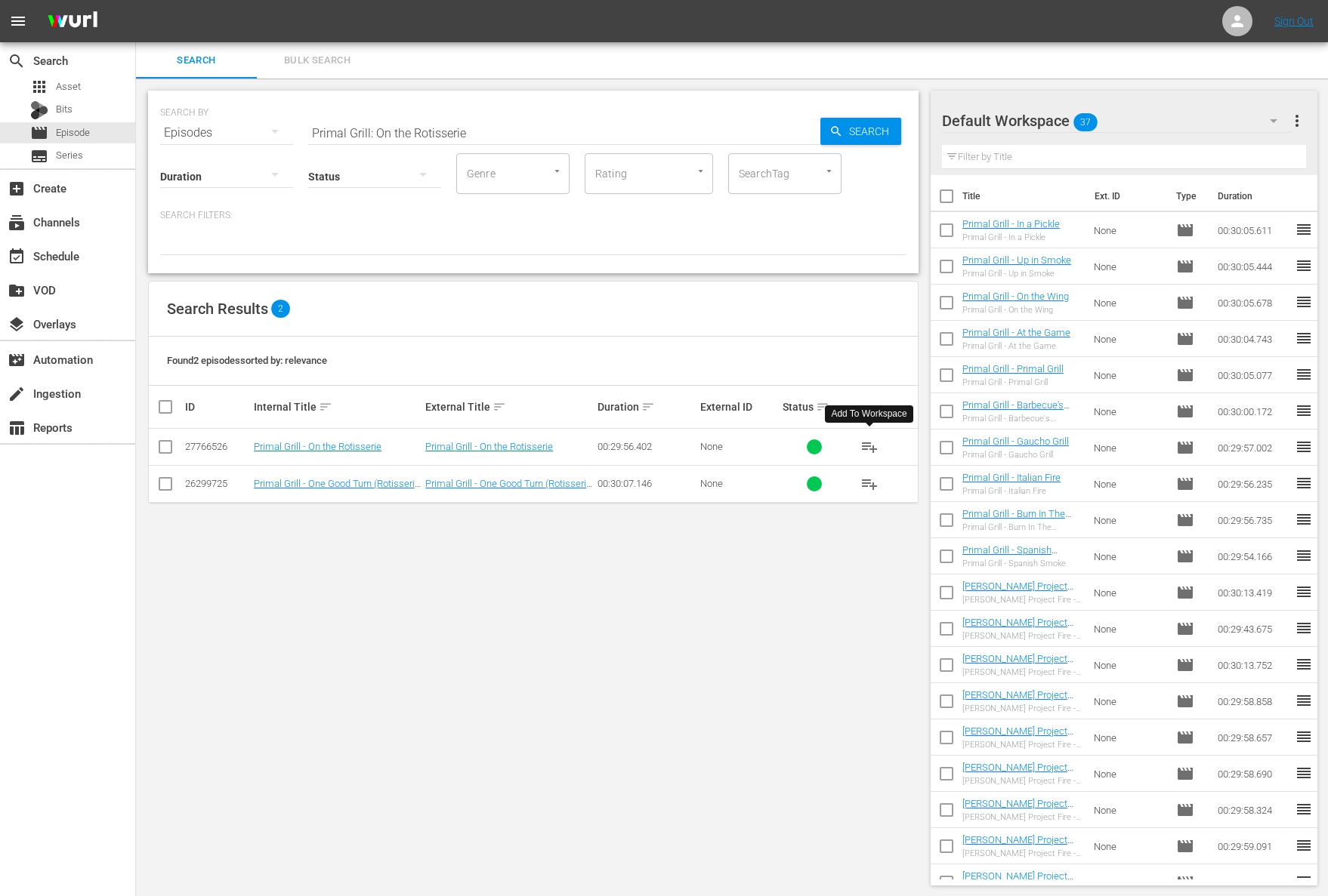
click at [869, 447] on span "playlist_add" at bounding box center [870, 447] width 18 height 18
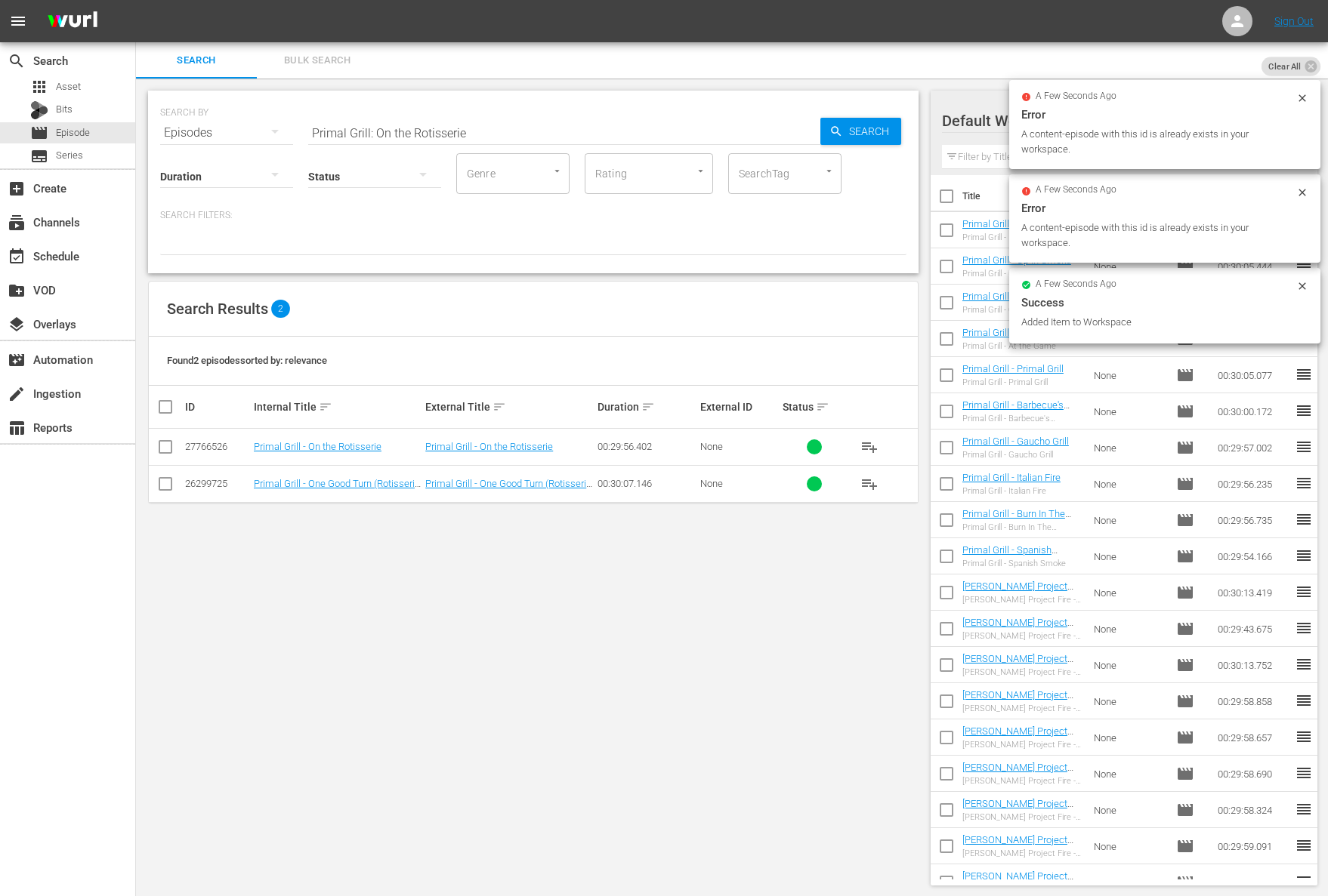
click at [412, 126] on input "Primal Grill: On the Rotisserie" at bounding box center [564, 133] width 512 height 36
paste input "In the Fir"
click at [828, 136] on div "Search" at bounding box center [861, 131] width 81 height 27
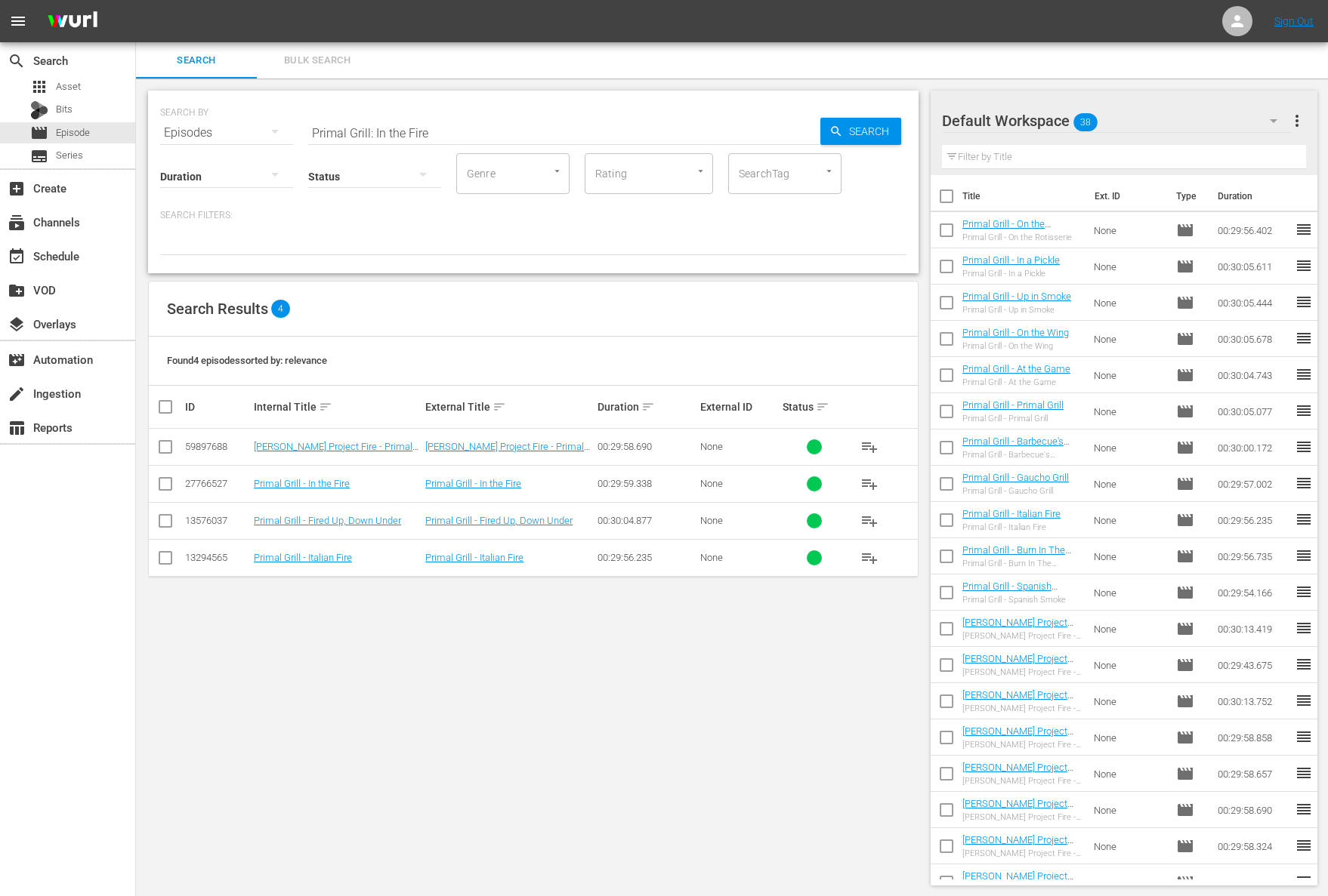
click at [866, 475] on span "playlist_add" at bounding box center [870, 484] width 18 height 18
click at [868, 480] on span "playlist_add" at bounding box center [870, 484] width 18 height 18
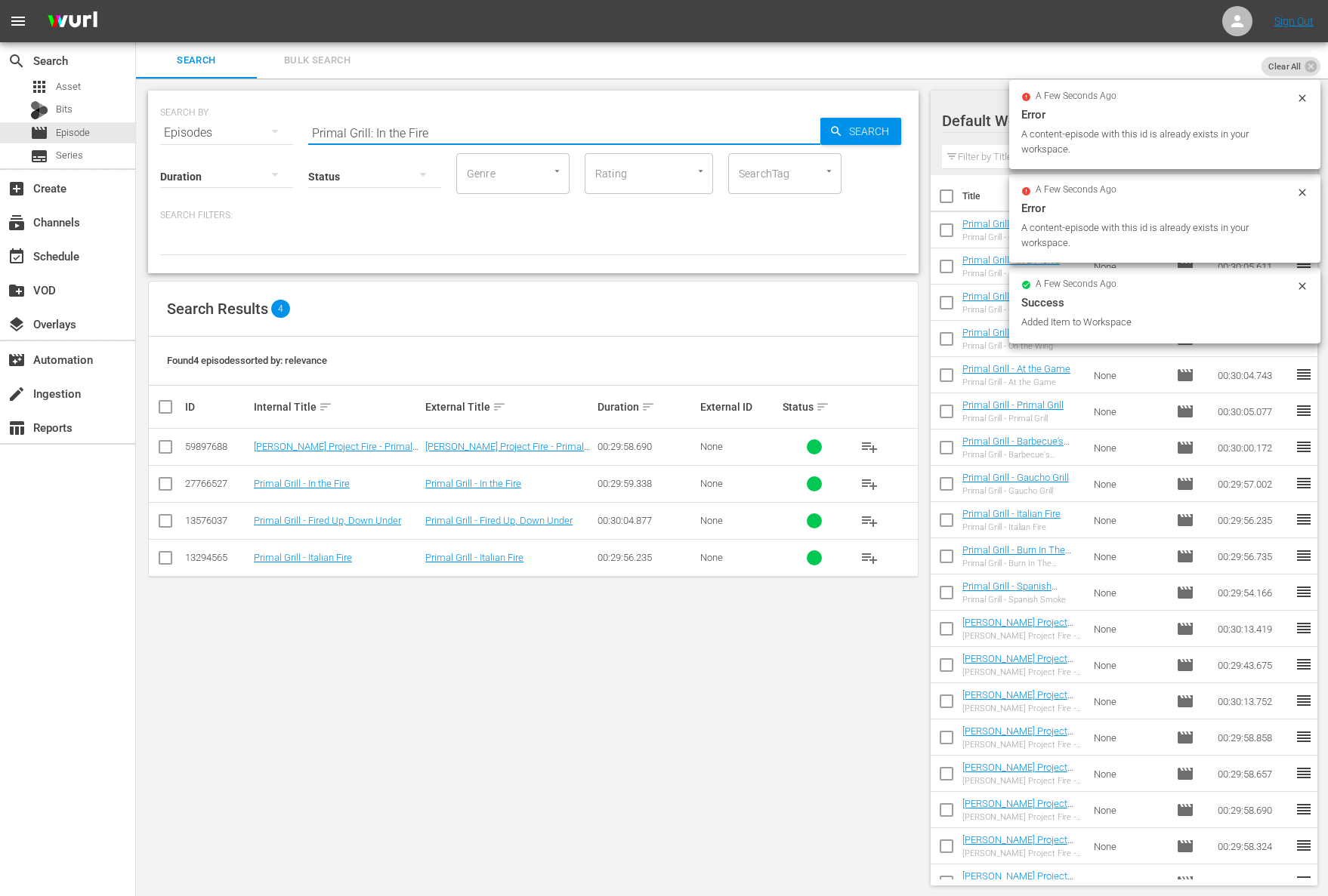
click at [476, 126] on input "Primal Grill: In the Fire" at bounding box center [564, 133] width 512 height 36
paste input "On the Vin"
click at [860, 128] on span "Search" at bounding box center [872, 131] width 59 height 27
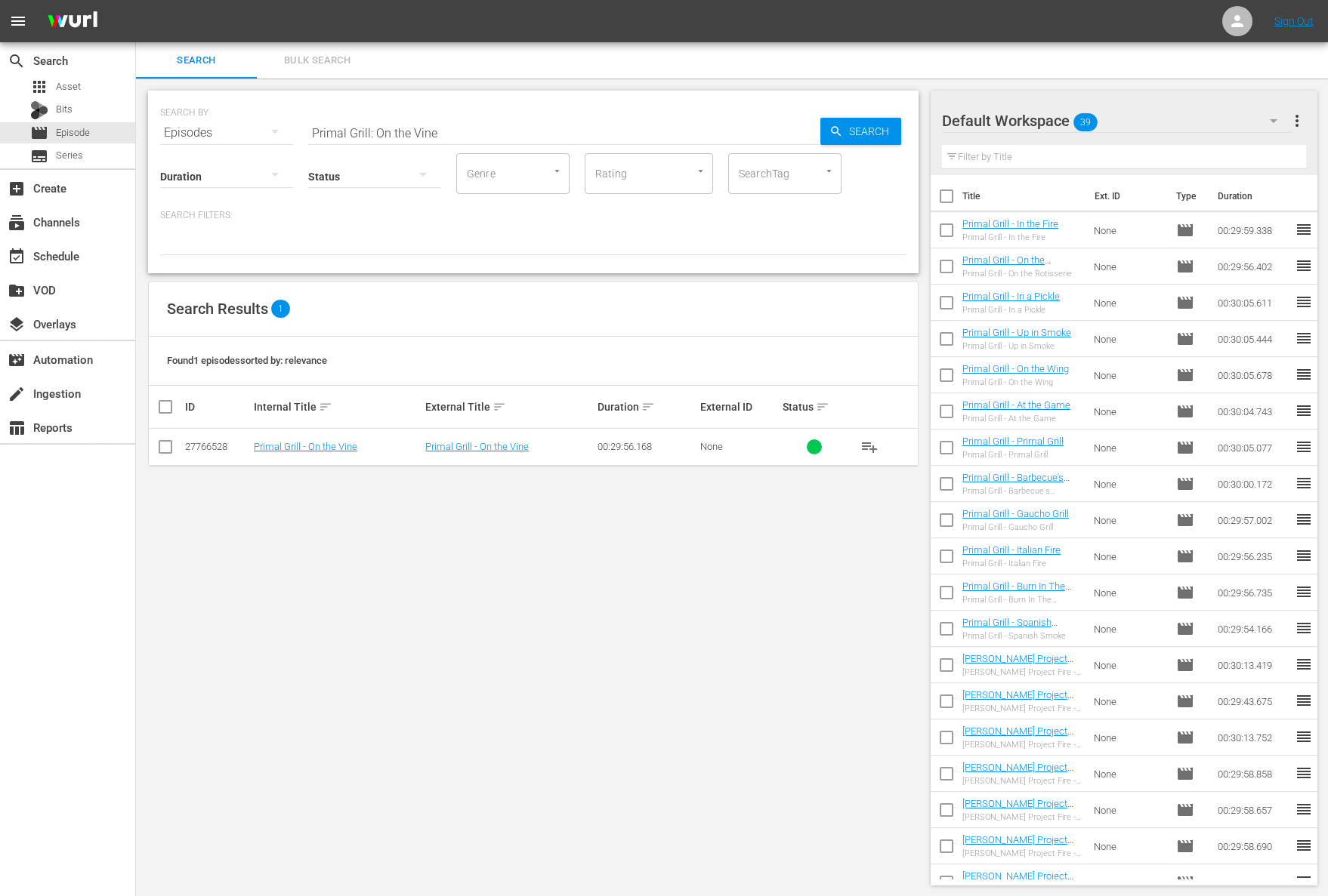
click at [877, 439] on span "playlist_add" at bounding box center [870, 447] width 18 height 18
click at [874, 440] on span "playlist_add" at bounding box center [870, 447] width 18 height 18
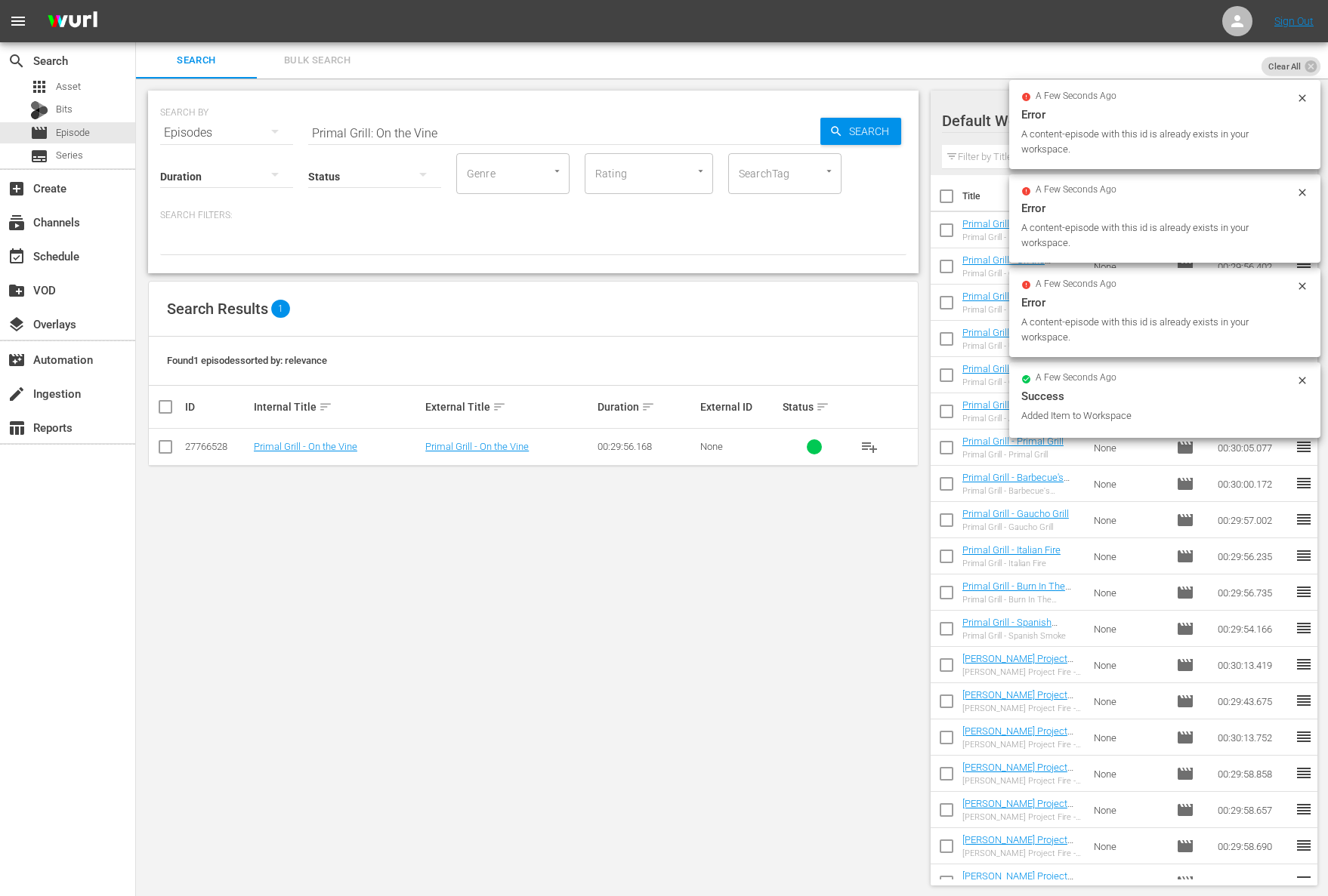
click at [409, 140] on div "Status" at bounding box center [374, 167] width 133 height 55
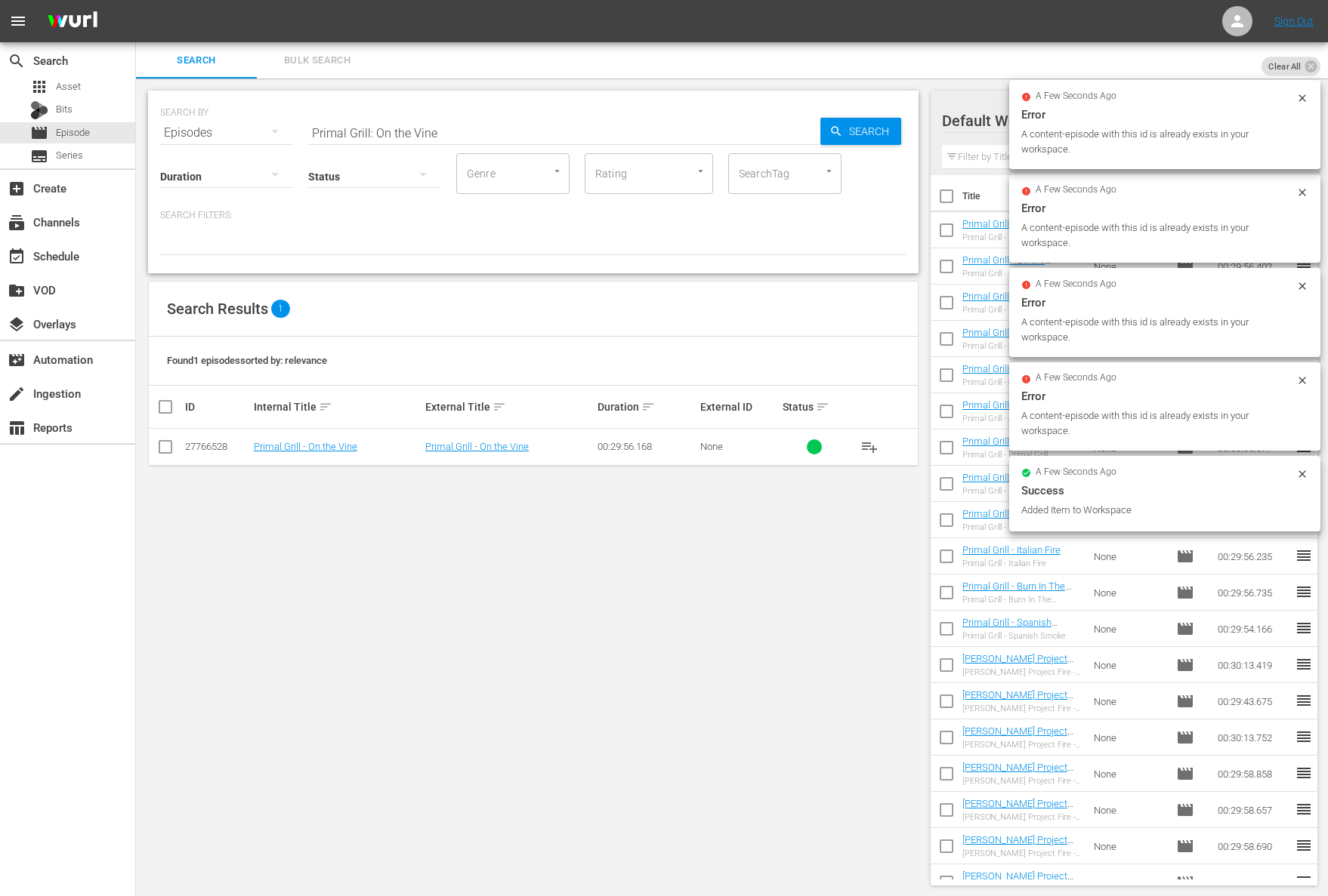
click at [419, 137] on input "Primal Grill: On the Vine" at bounding box center [564, 133] width 512 height 36
paste input "From the Garden"
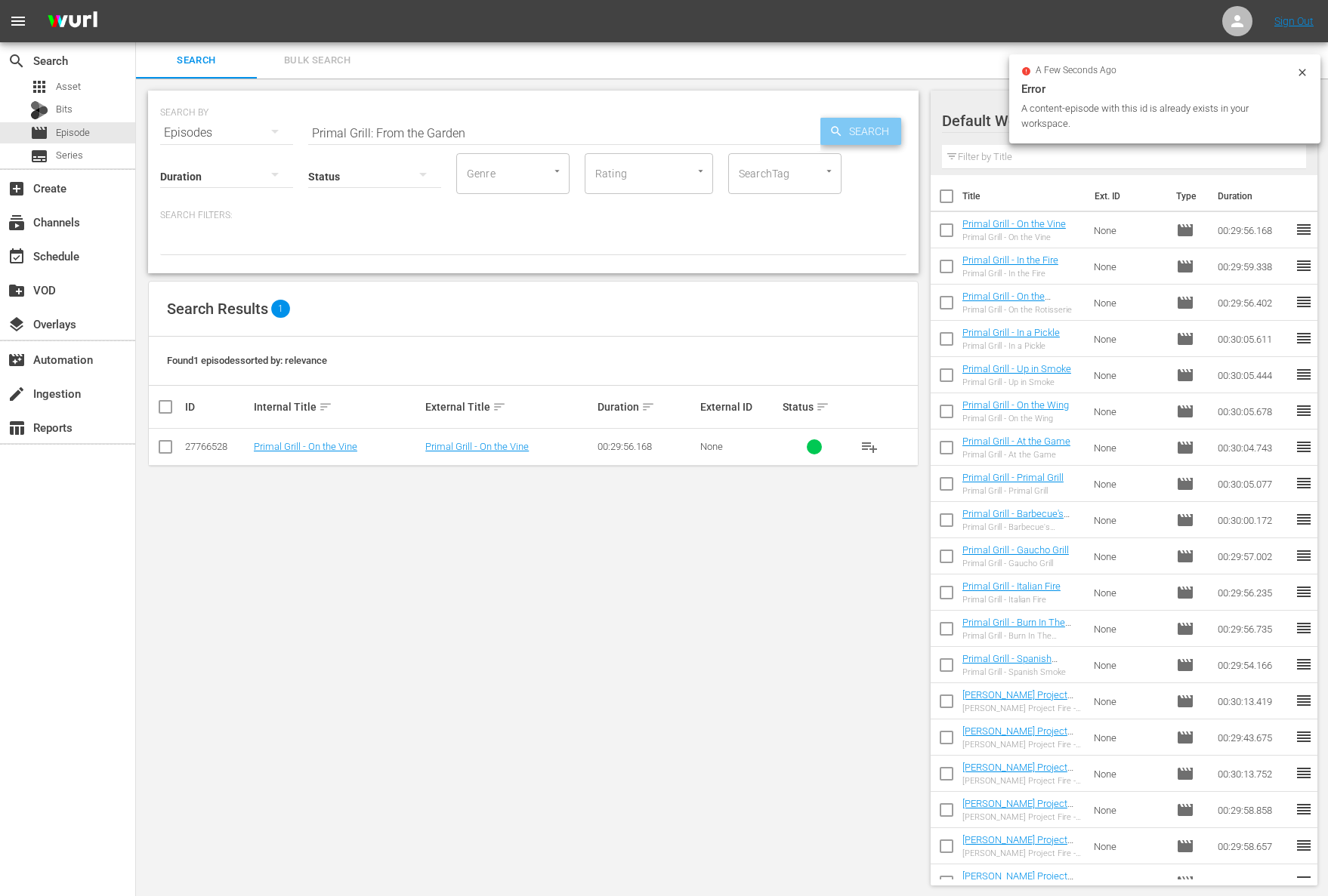
click at [899, 136] on span "Search" at bounding box center [872, 131] width 59 height 27
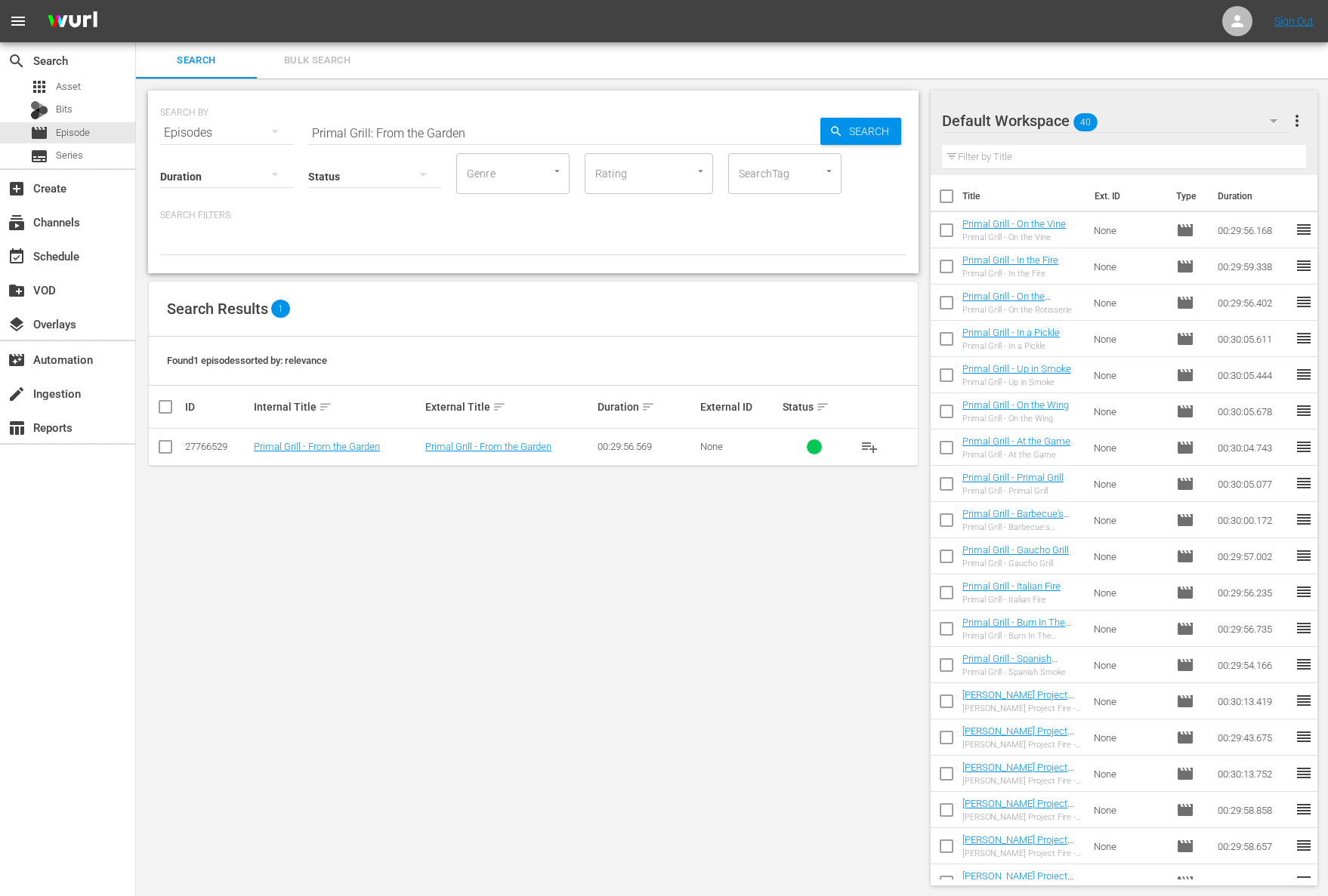
click at [871, 448] on span "playlist_add" at bounding box center [870, 447] width 18 height 18
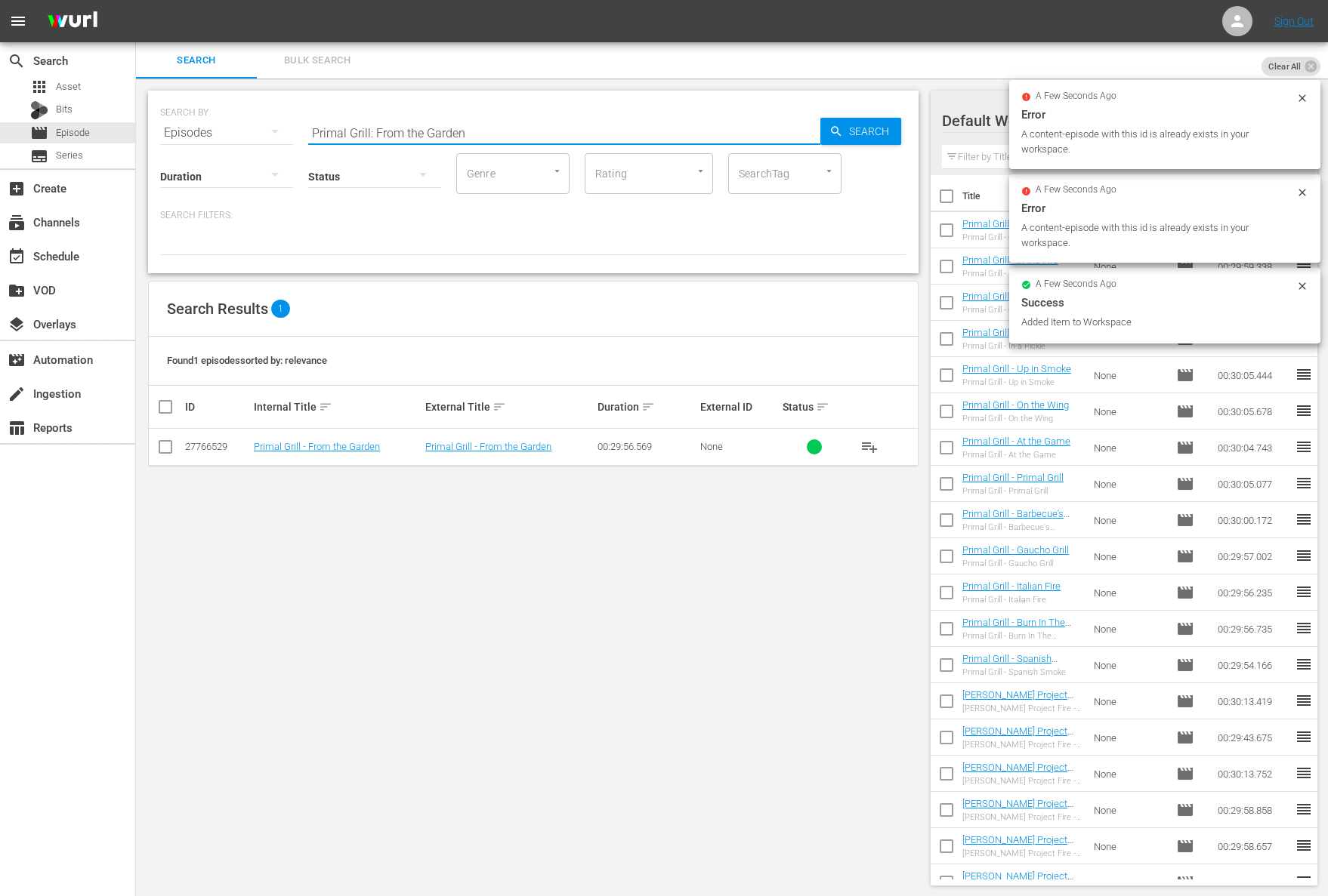
click at [370, 133] on input "Primal Grill: From the Garden" at bounding box center [564, 133] width 512 height 36
paste input "On the Range"
click at [843, 137] on span "Search" at bounding box center [872, 131] width 59 height 27
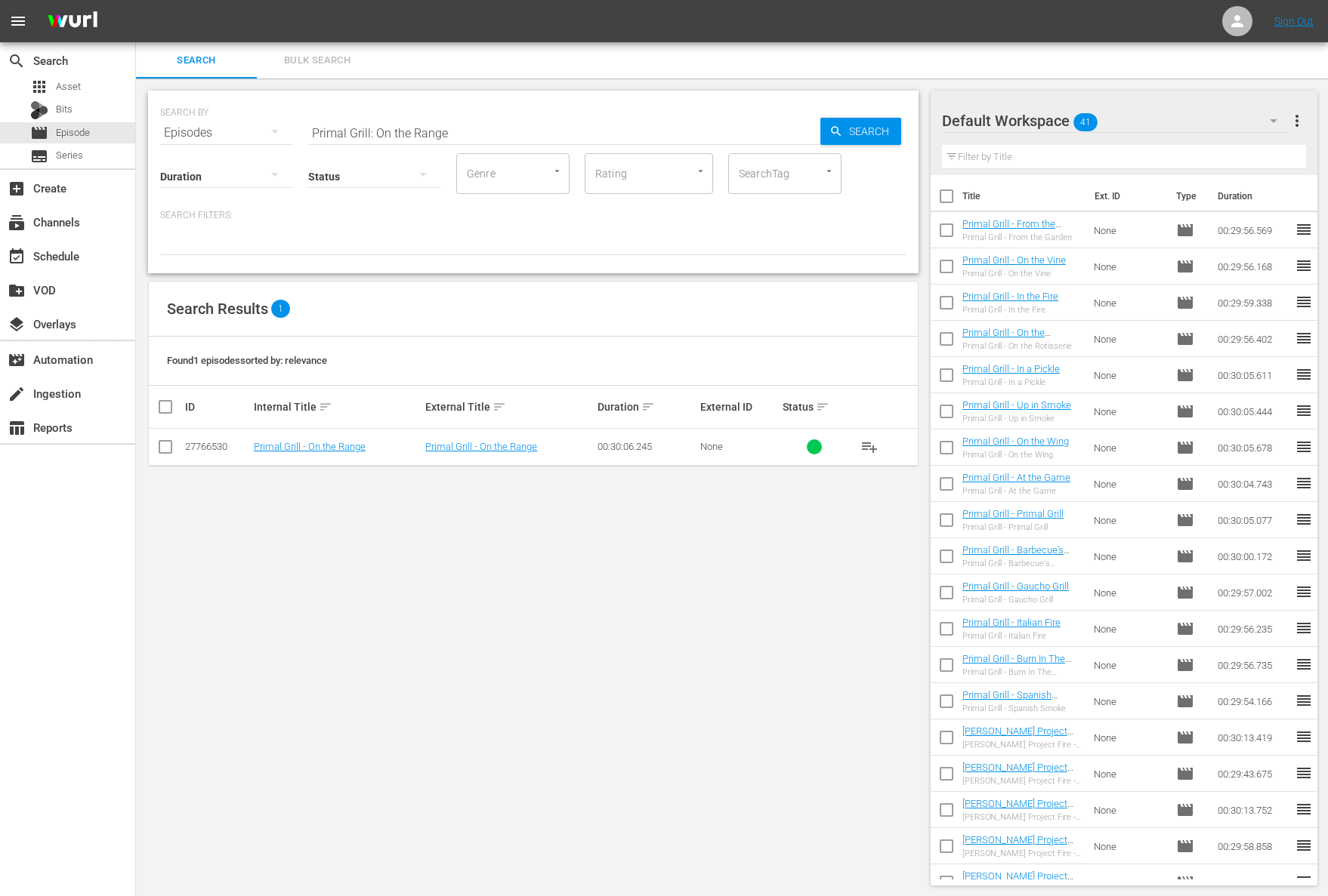
click at [869, 448] on span "playlist_add" at bounding box center [870, 447] width 18 height 18
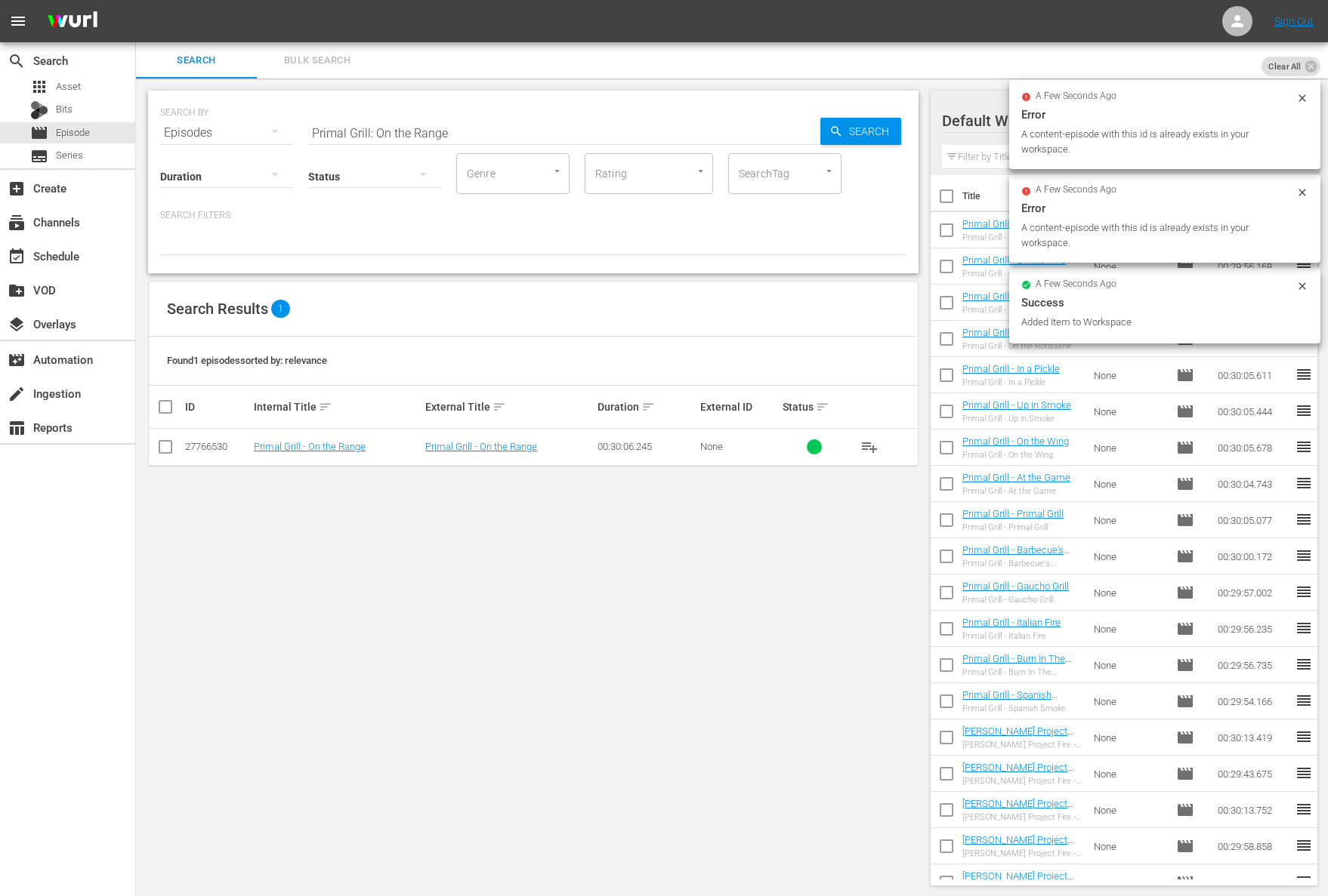
click at [452, 122] on input "Primal Grill: On the Range" at bounding box center [564, 133] width 512 height 36
paste input "By the Sea"
click at [803, 129] on input "Primal Grill: By the Sea" at bounding box center [564, 133] width 512 height 36
click at [855, 131] on span "Search" at bounding box center [872, 131] width 59 height 27
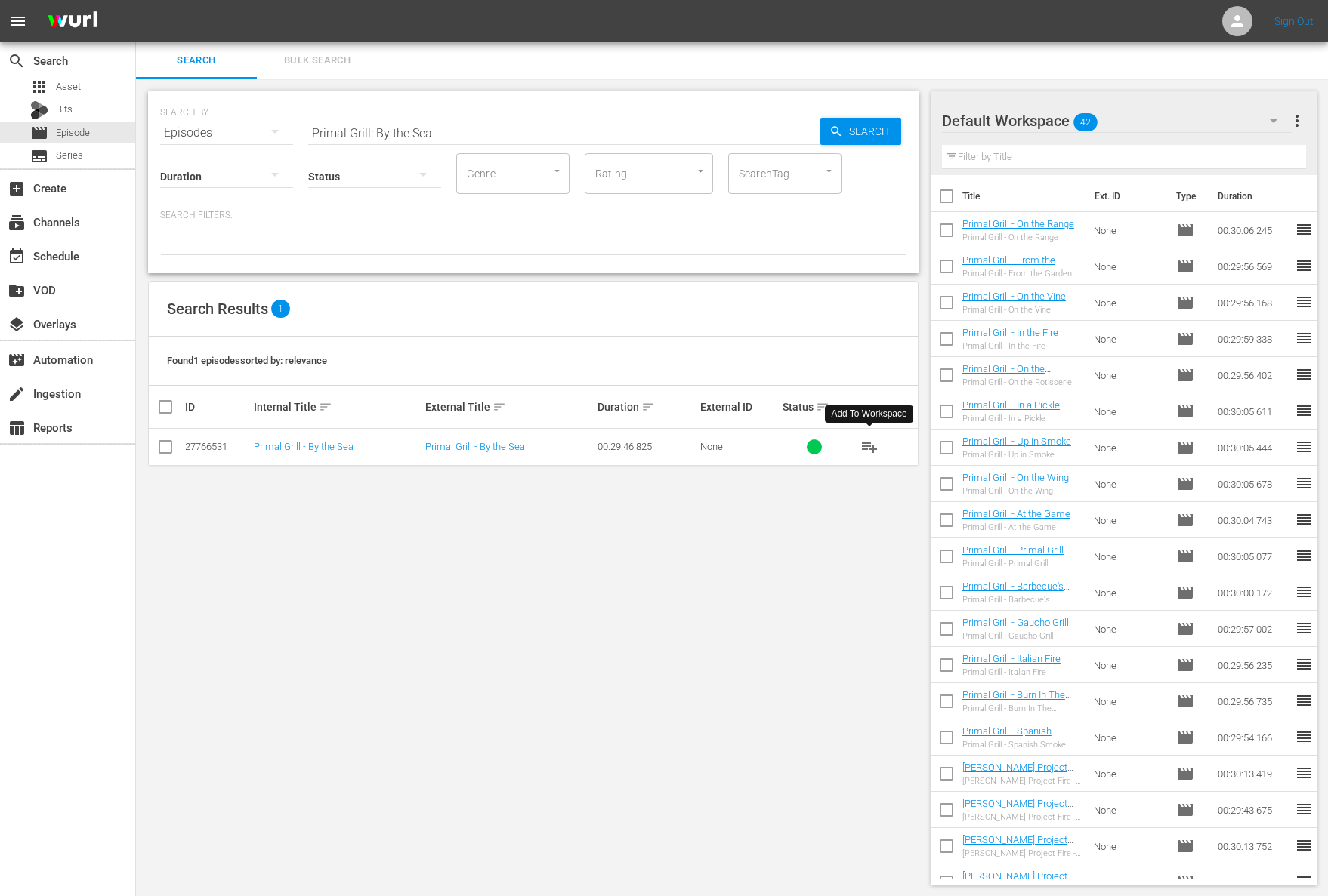
click at [873, 449] on span "playlist_add" at bounding box center [870, 447] width 18 height 18
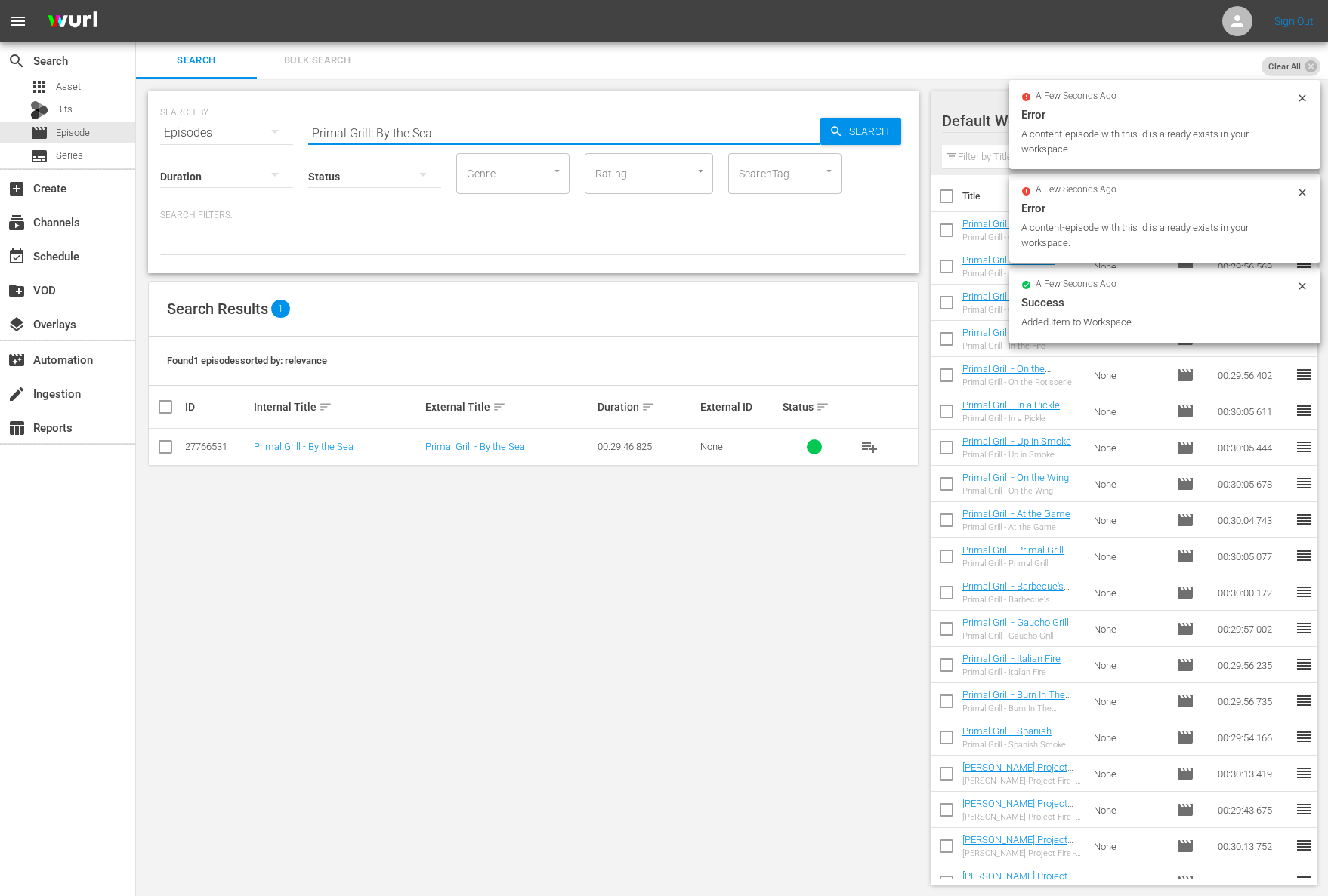
click at [418, 116] on input "Primal Grill: By the Sea" at bounding box center [564, 133] width 512 height 36
paste input "In the Wild"
click at [875, 133] on span "Search" at bounding box center [872, 131] width 59 height 27
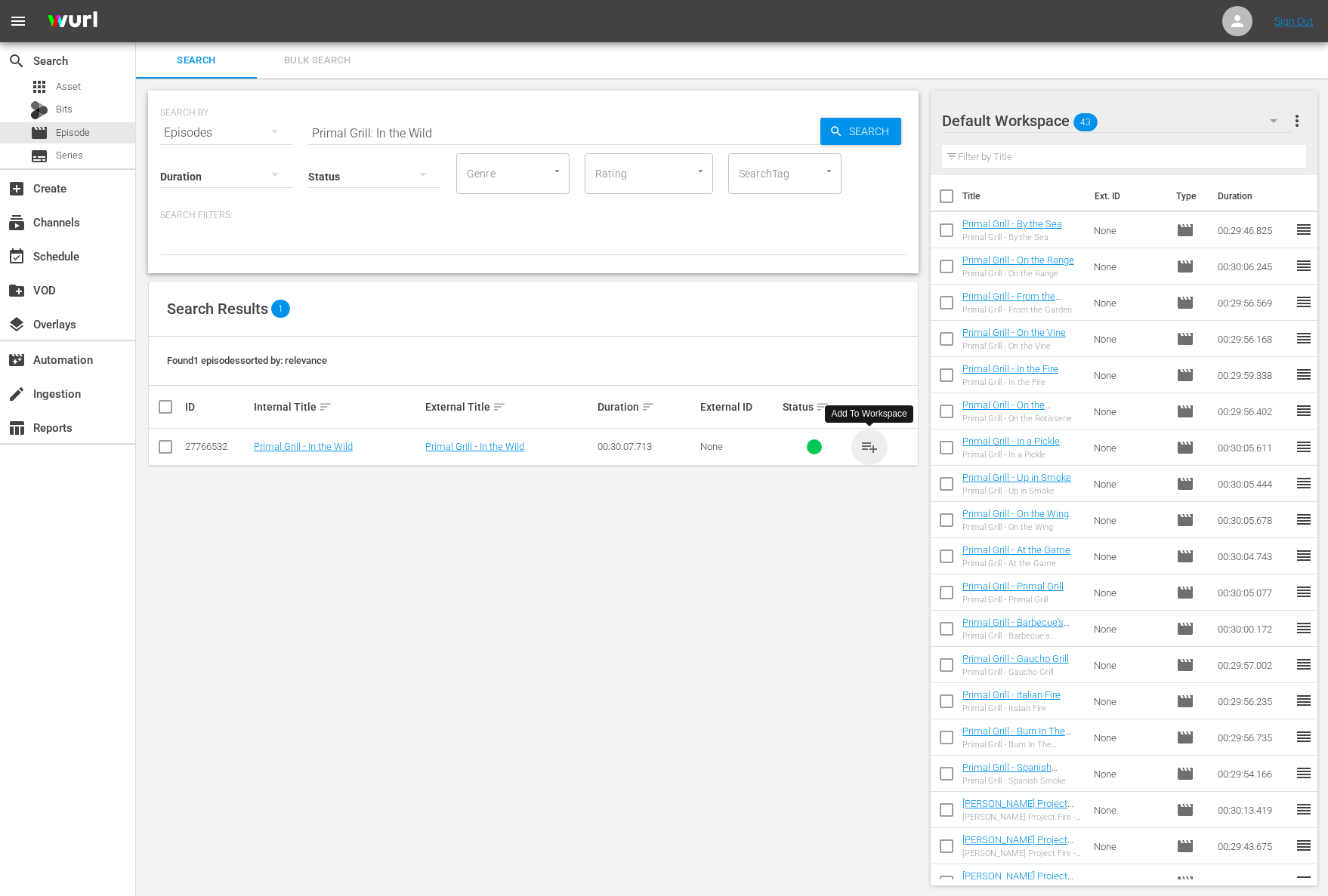
click at [864, 440] on span "playlist_add" at bounding box center [870, 447] width 18 height 18
click at [870, 444] on span "playlist_add" at bounding box center [870, 447] width 18 height 18
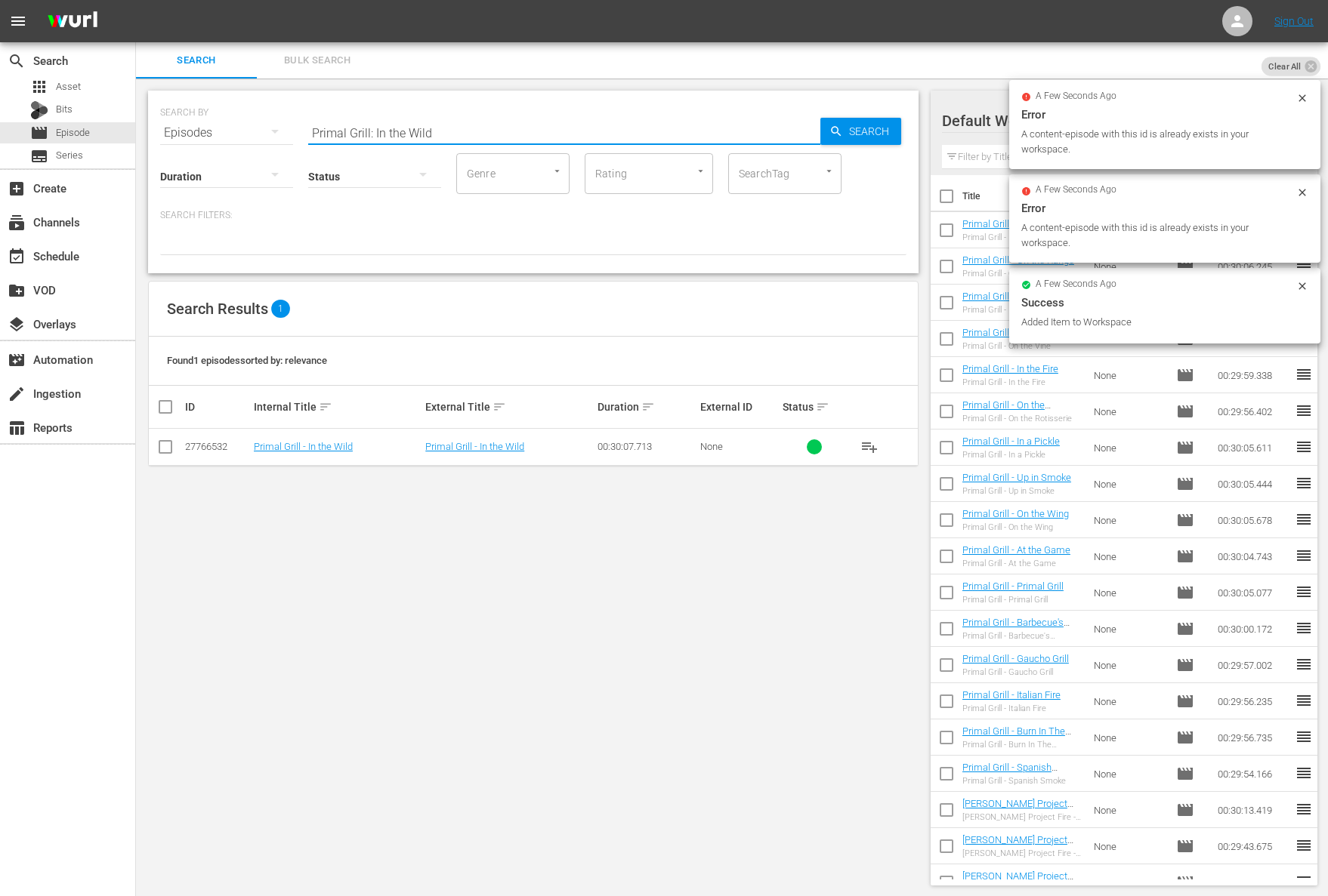
click at [429, 136] on input "Primal Grill: In the Wild" at bounding box center [564, 133] width 512 height 36
paste input "Primal Grill: In a Hurry"
paste input "text"
drag, startPoint x: 807, startPoint y: 136, endPoint x: 845, endPoint y: 137, distance: 38.0
click at [807, 137] on input "Primal Grill: In a Hurry" at bounding box center [564, 133] width 512 height 36
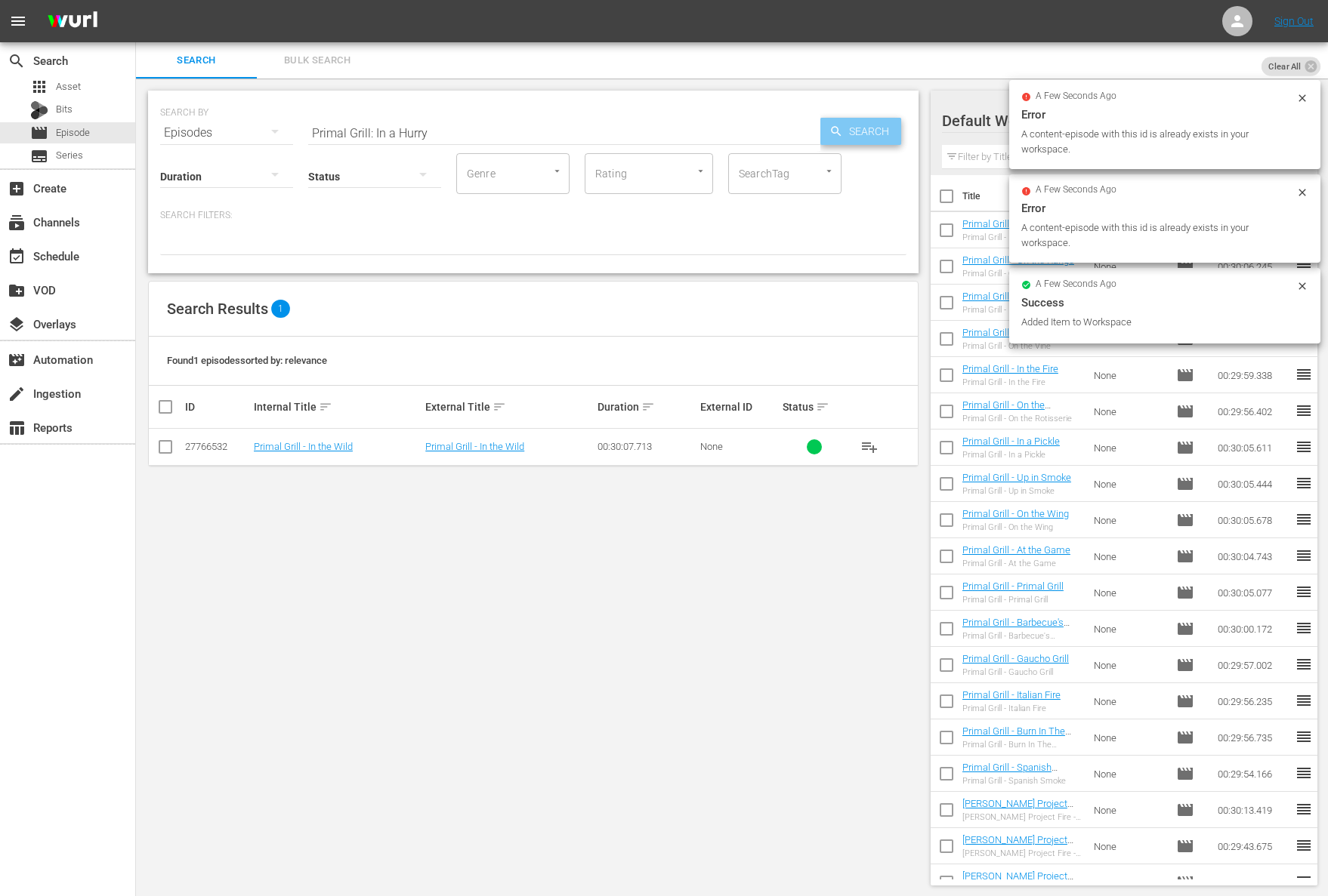
click at [845, 137] on span "Search" at bounding box center [872, 131] width 59 height 27
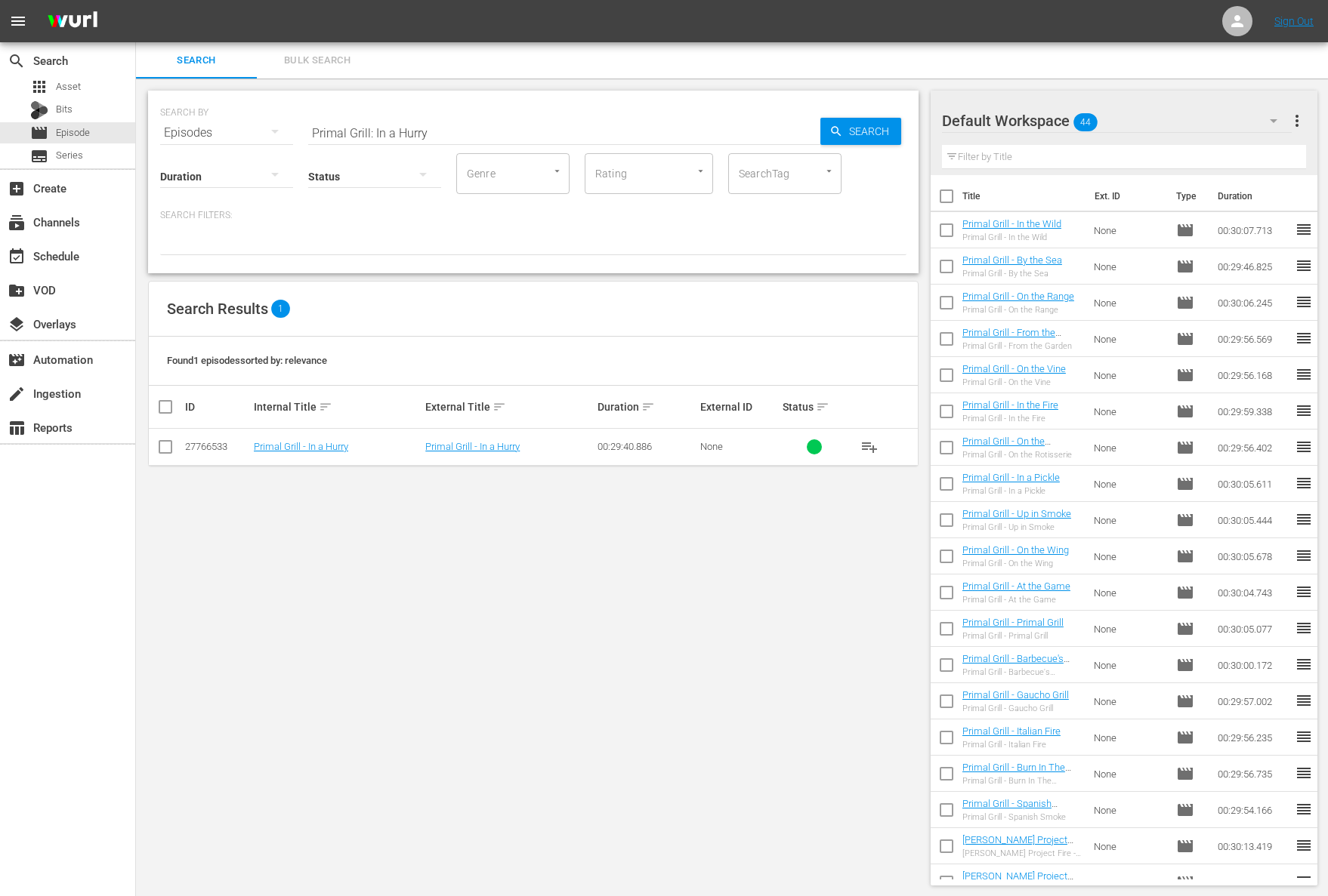
click at [862, 446] on span "playlist_add" at bounding box center [870, 447] width 18 height 18
click at [868, 445] on span "playlist_add" at bounding box center [870, 447] width 18 height 18
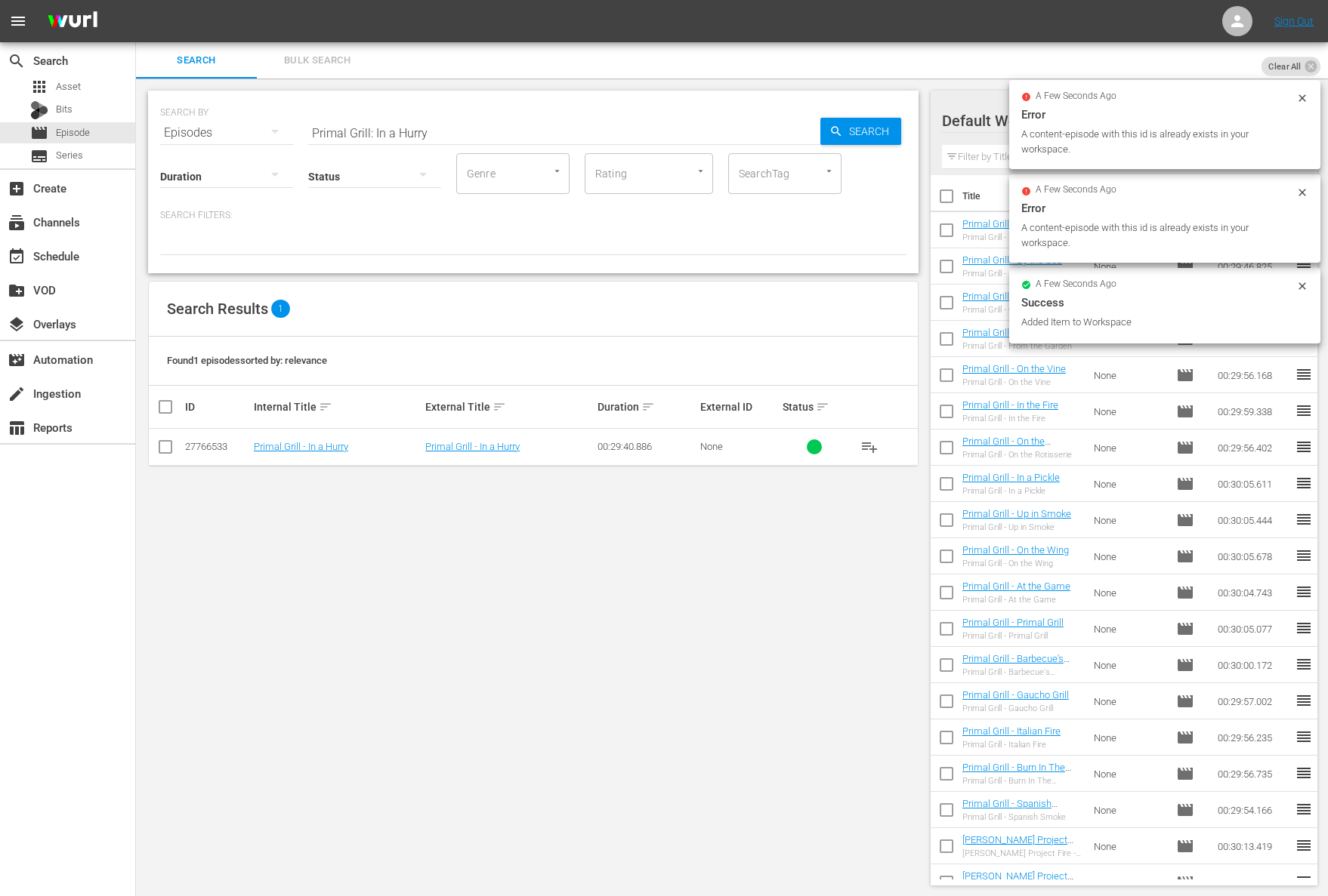
click at [429, 142] on div "Status" at bounding box center [374, 167] width 133 height 55
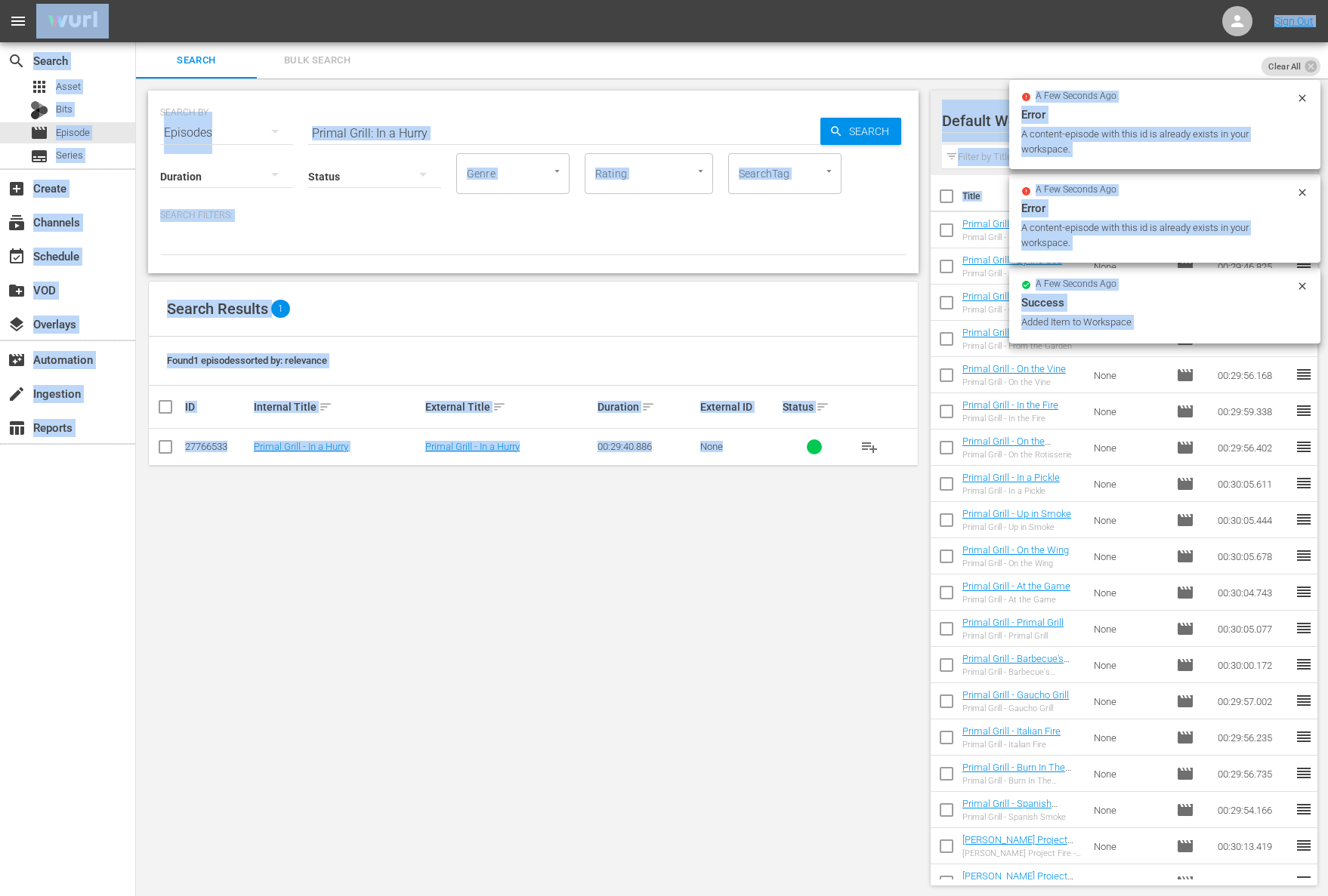
click at [446, 130] on input "Primal Grill: In a Hurry" at bounding box center [564, 133] width 512 height 36
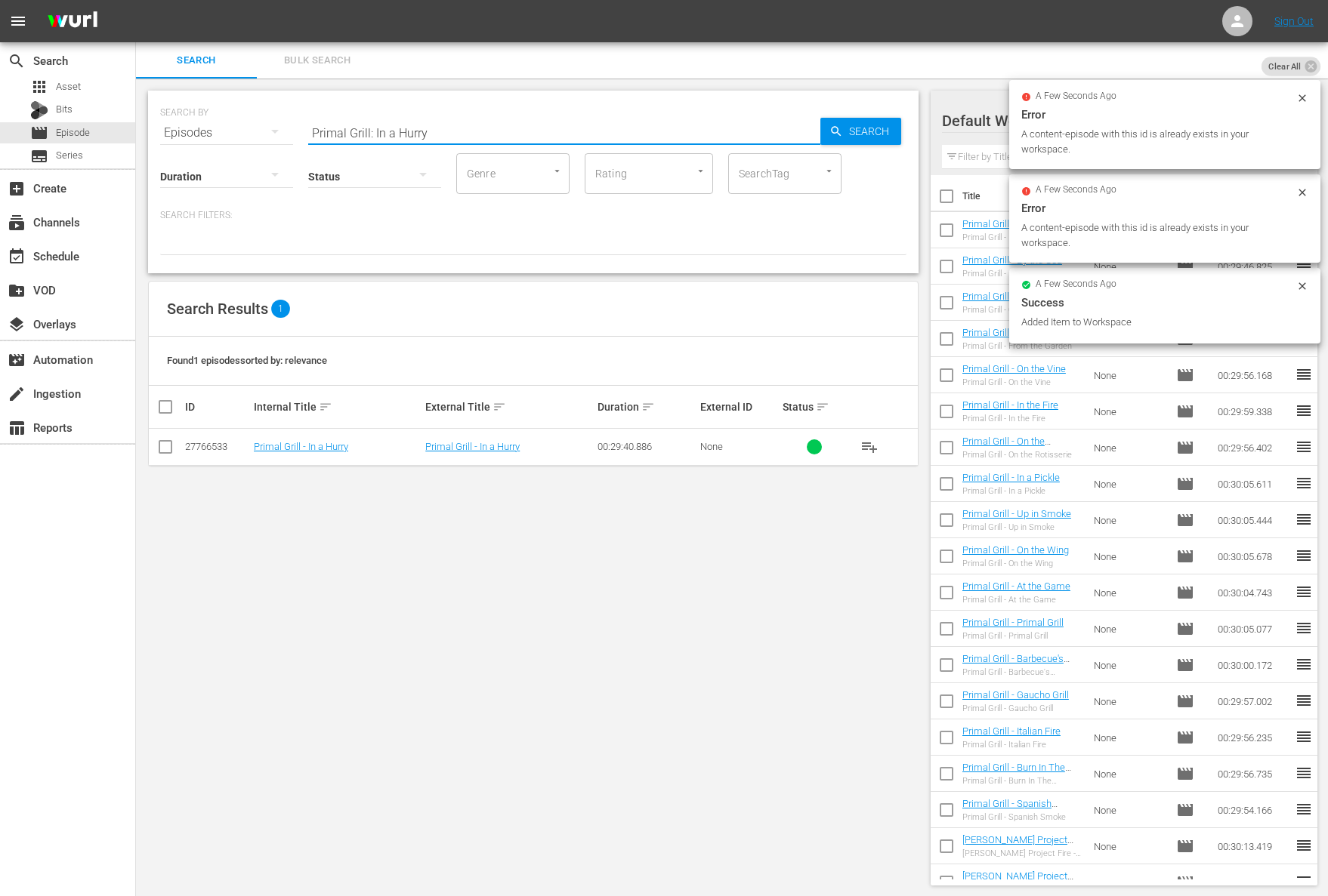
paste input "On the Bone"
click at [882, 128] on span "Search" at bounding box center [872, 131] width 59 height 27
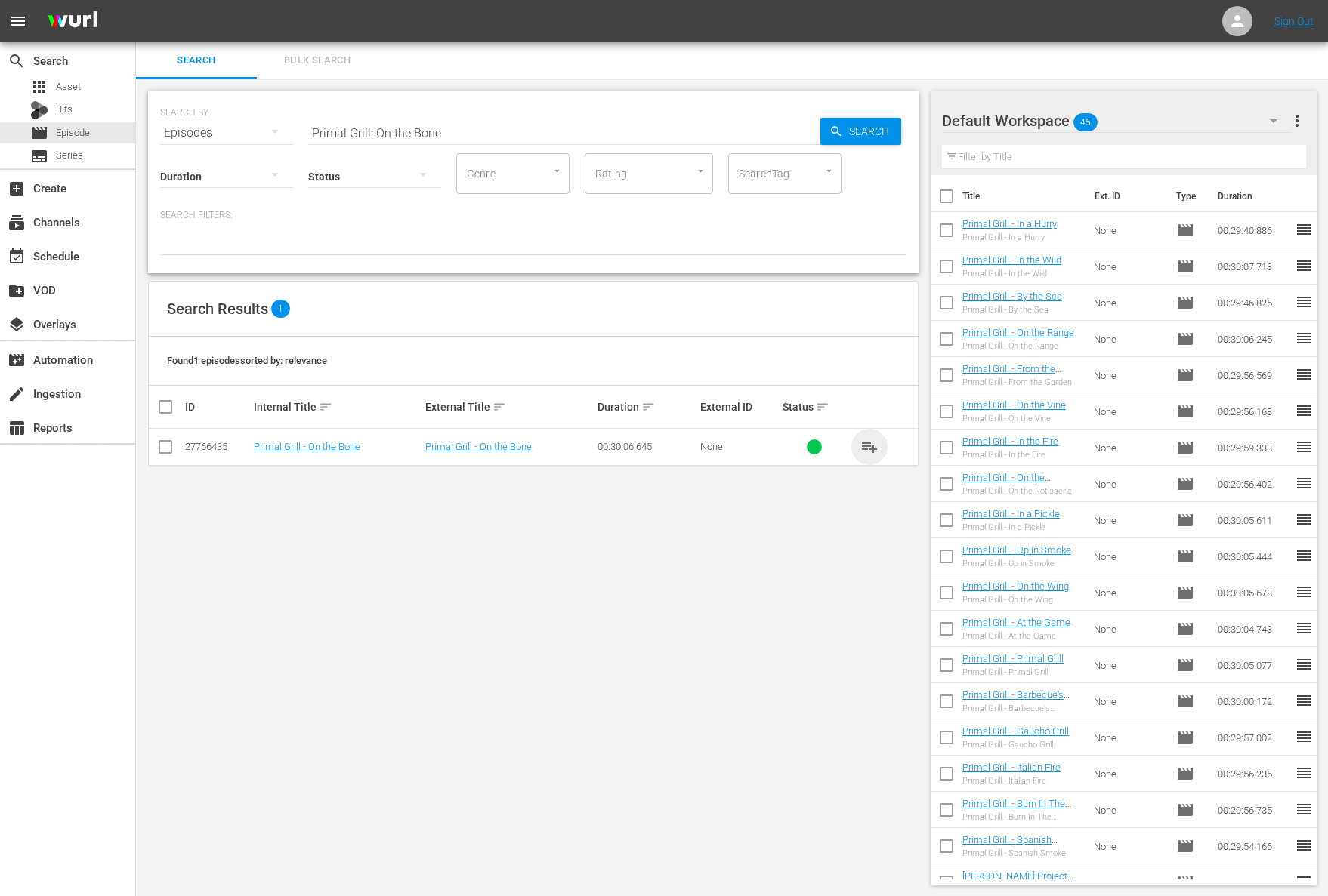
click at [870, 442] on span "playlist_add" at bounding box center [870, 447] width 18 height 18
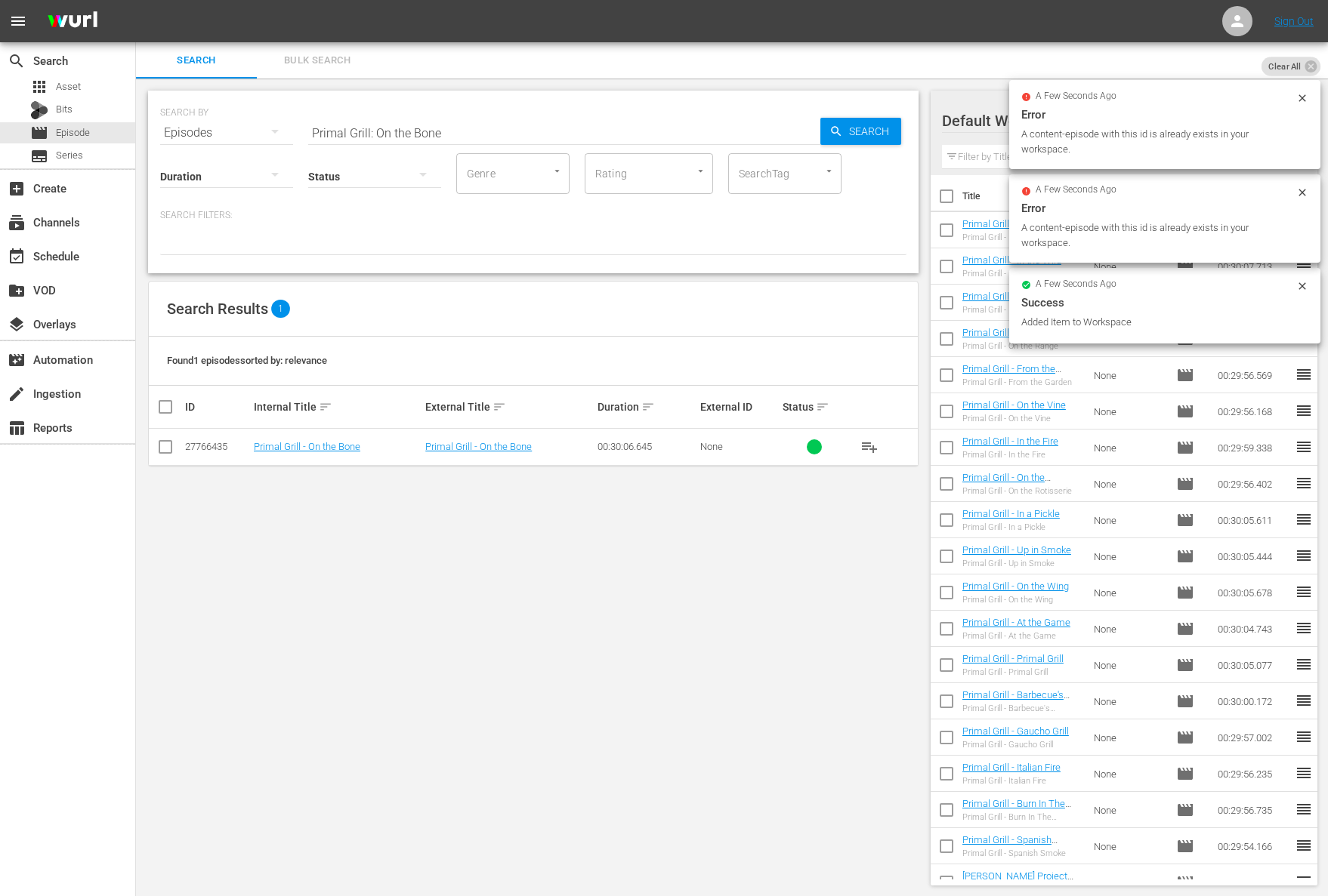
click at [496, 122] on input "Primal Grill: On the Bone" at bounding box center [564, 133] width 512 height 36
paste input "Jacques Pépin Cooking at Home - Warming Fall Flavors"
click at [808, 128] on input "Jacques Pépin Cooking at Home - Warming Fall Flavors" at bounding box center [564, 133] width 512 height 36
click at [832, 128] on icon "button" at bounding box center [835, 131] width 10 height 10
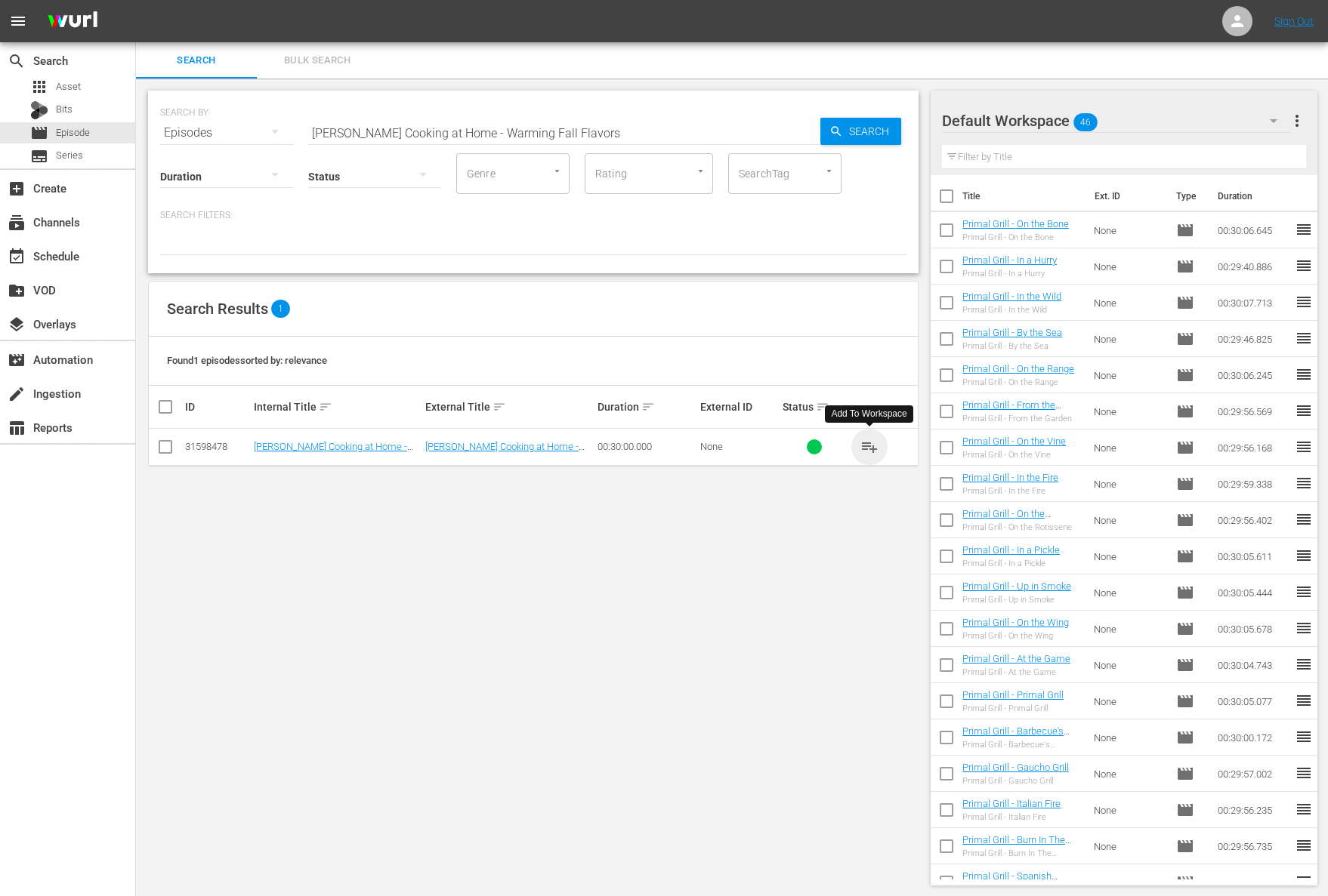
click at [873, 445] on span "playlist_add" at bounding box center [870, 447] width 18 height 18
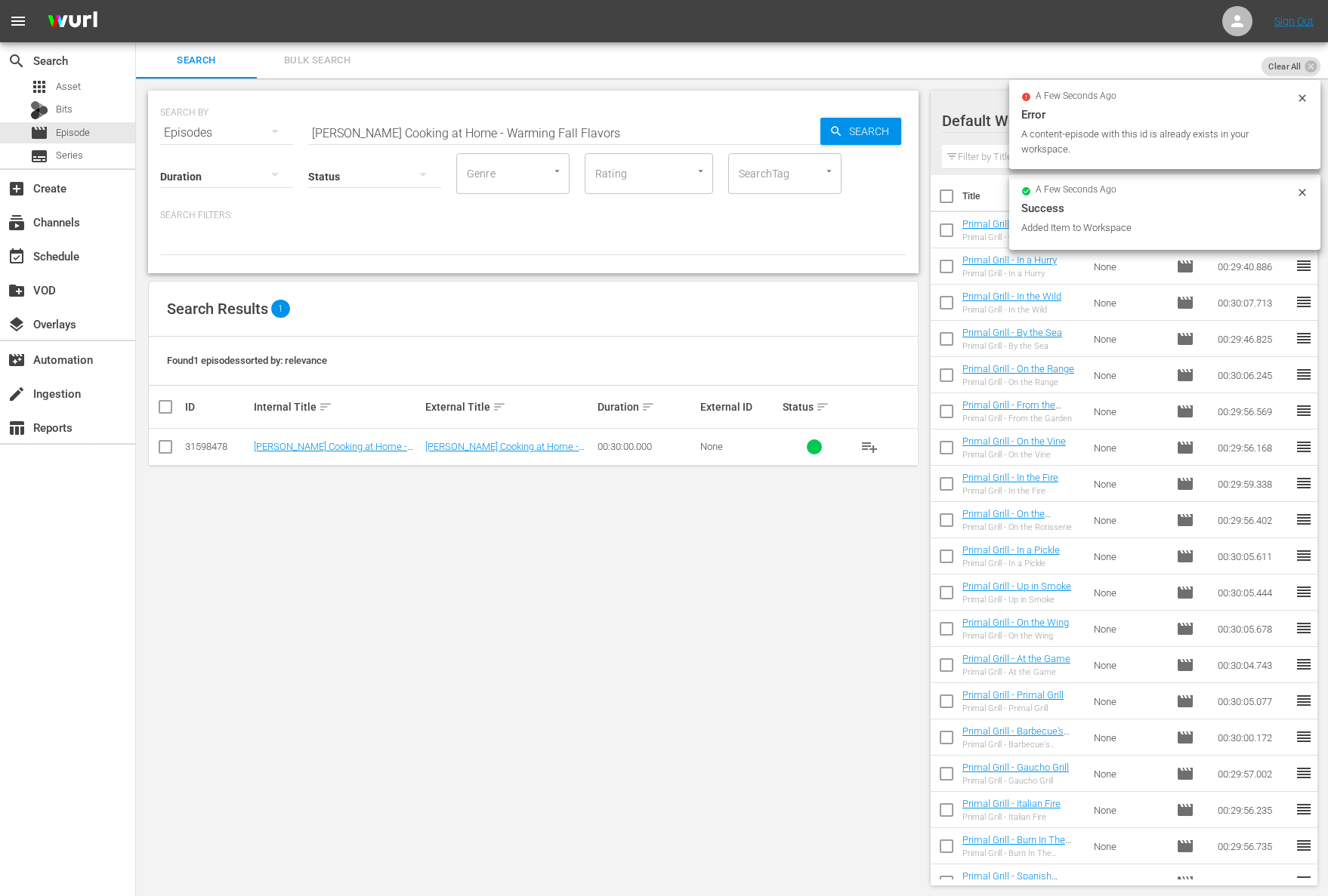
click at [455, 127] on input "Jacques Pépin Cooking at Home - Warming Fall Flavors" at bounding box center [564, 133] width 512 height 36
paste input "- Vegetables Every Way"
type input "Jacques Pépin Cooking at Home - Vegetables Every Way"
click at [840, 134] on icon "button" at bounding box center [836, 131] width 14 height 14
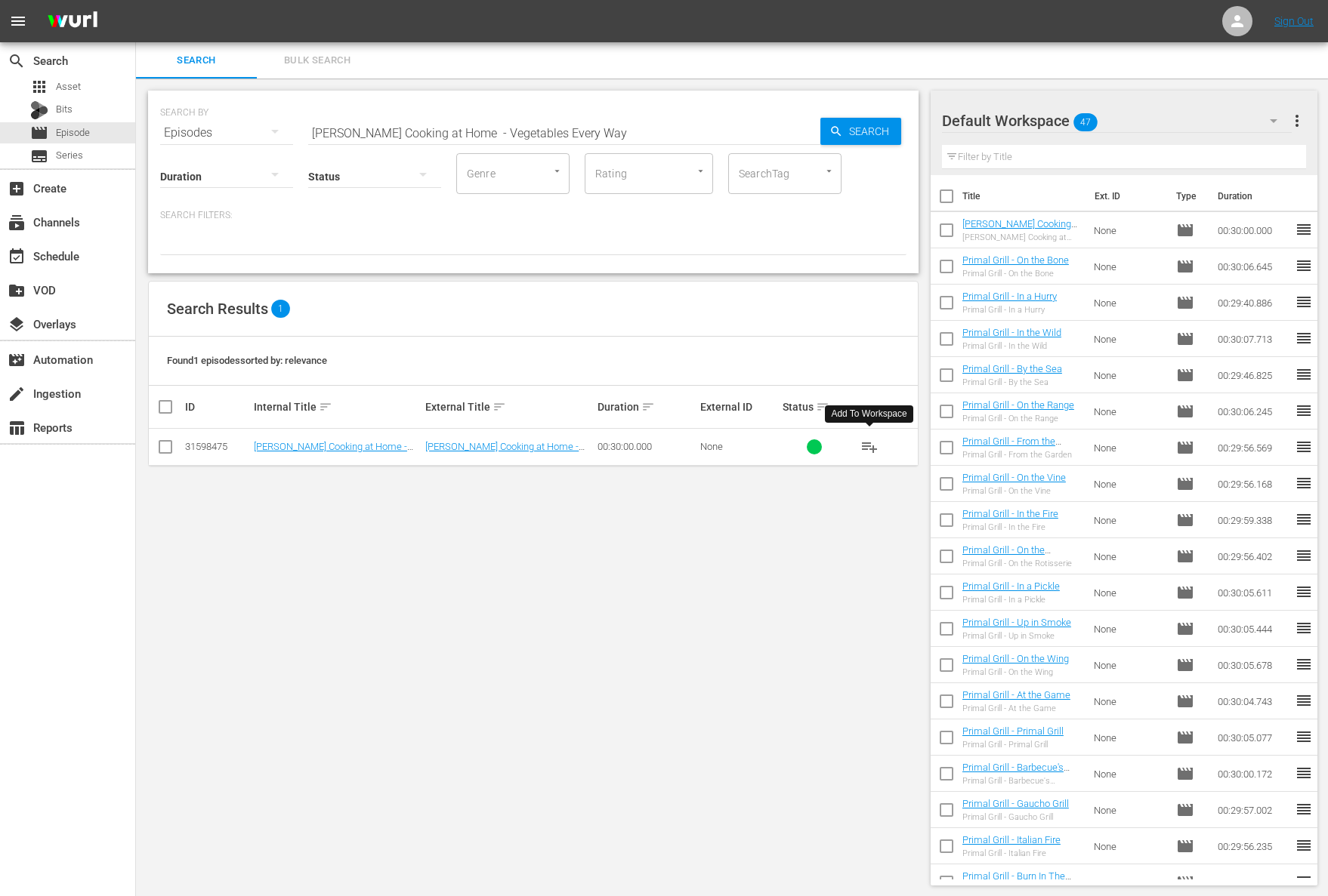
click at [870, 442] on span "playlist_add" at bounding box center [870, 447] width 18 height 18
click at [60, 272] on div "create_new_folder VOD" at bounding box center [68, 289] width 135 height 34
click at [65, 256] on div "event_available Schedule" at bounding box center [42, 254] width 84 height 14
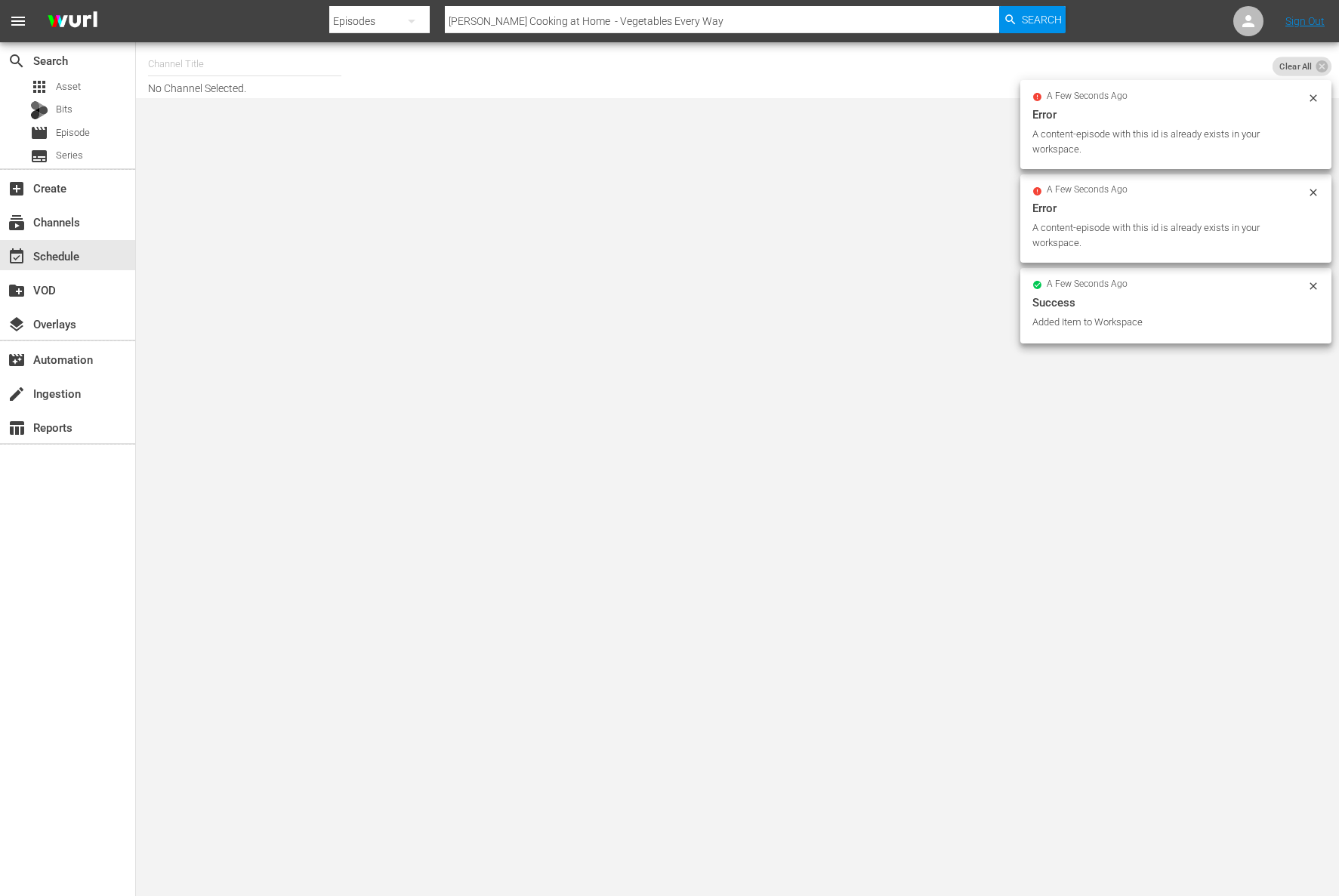
click at [222, 73] on input "text" at bounding box center [245, 65] width 193 height 36
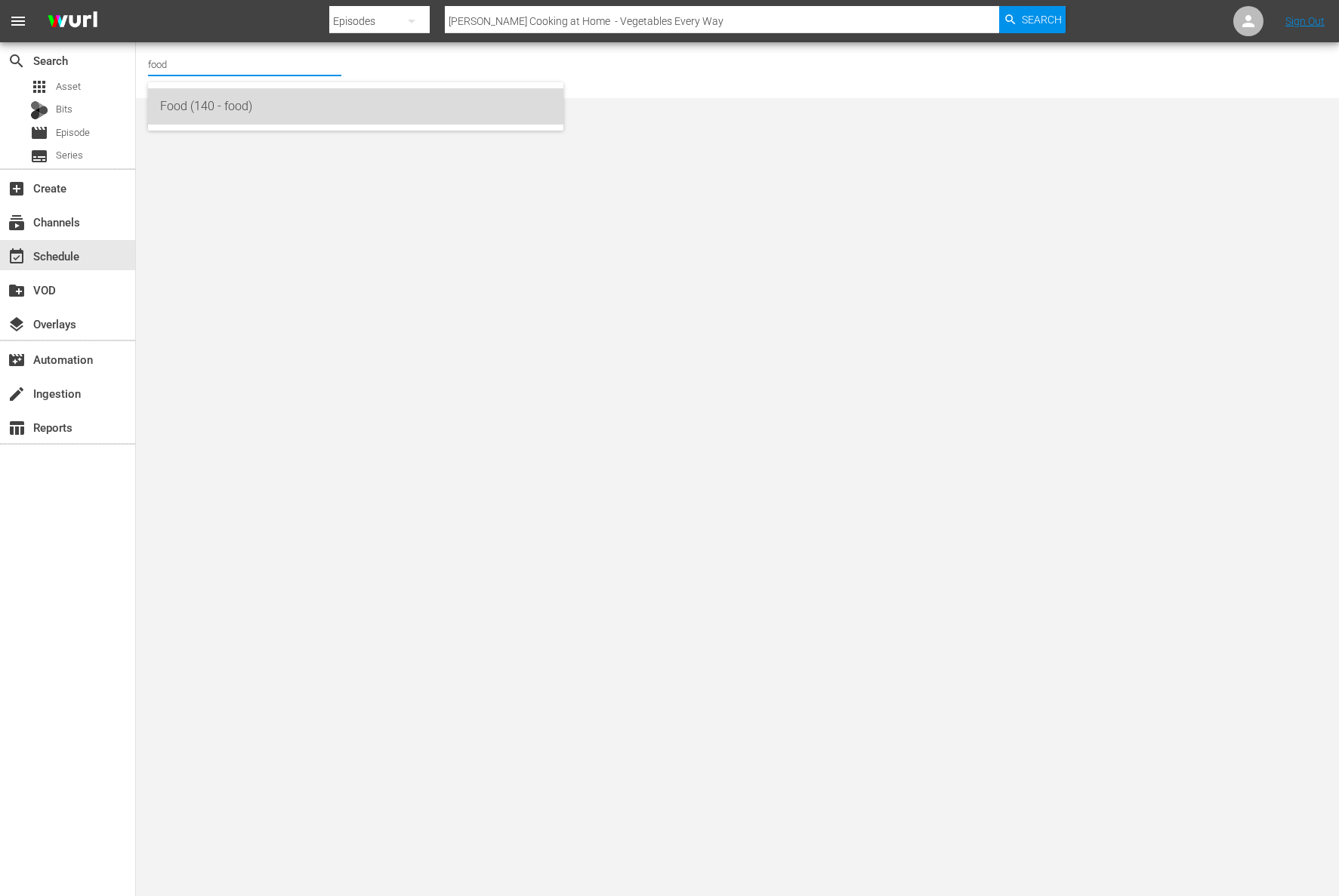
click at [207, 111] on div "Food (140 - food)" at bounding box center [356, 106] width 391 height 36
type input "Food (140 - food)"
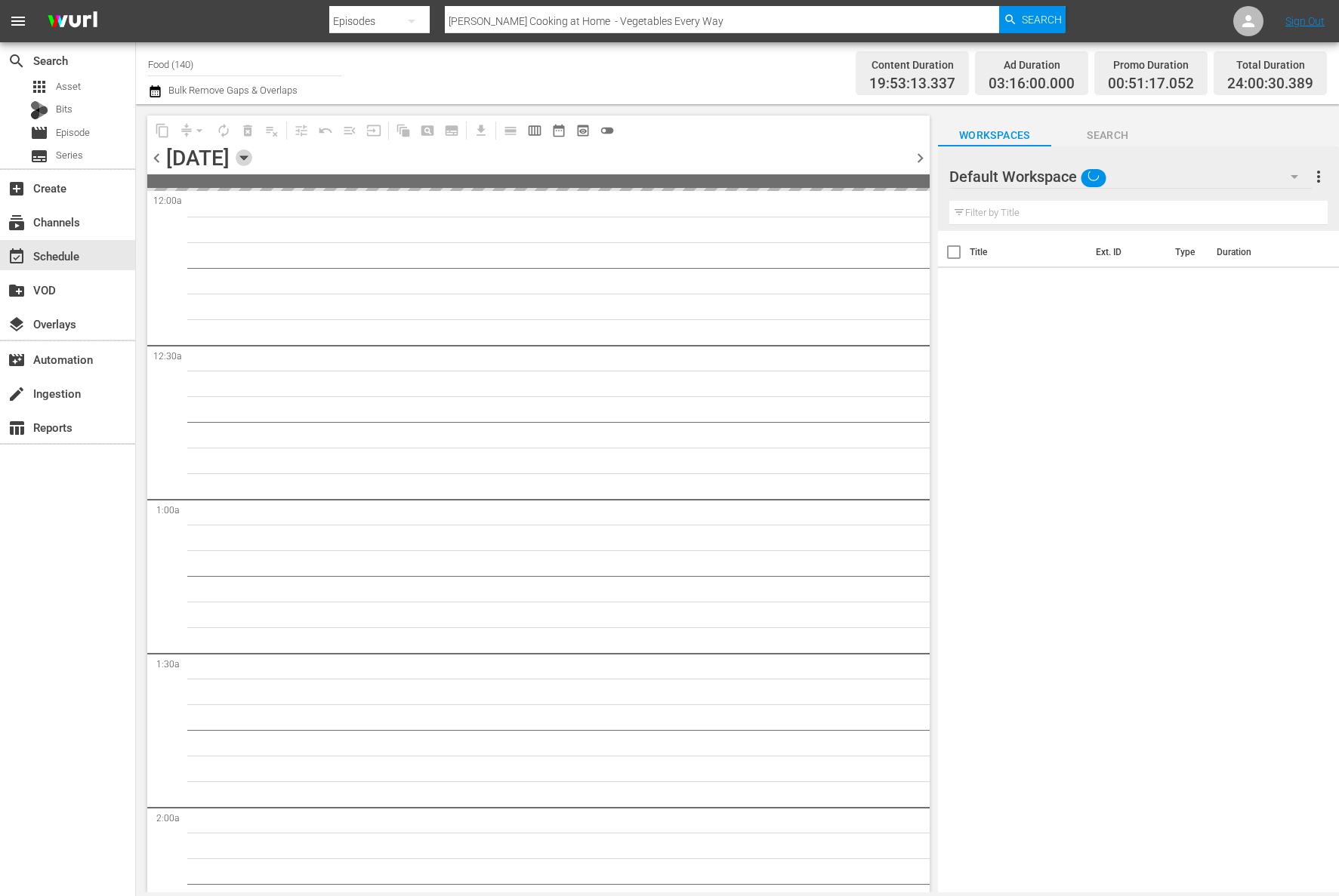
click at [252, 152] on icon "button" at bounding box center [244, 158] width 17 height 17
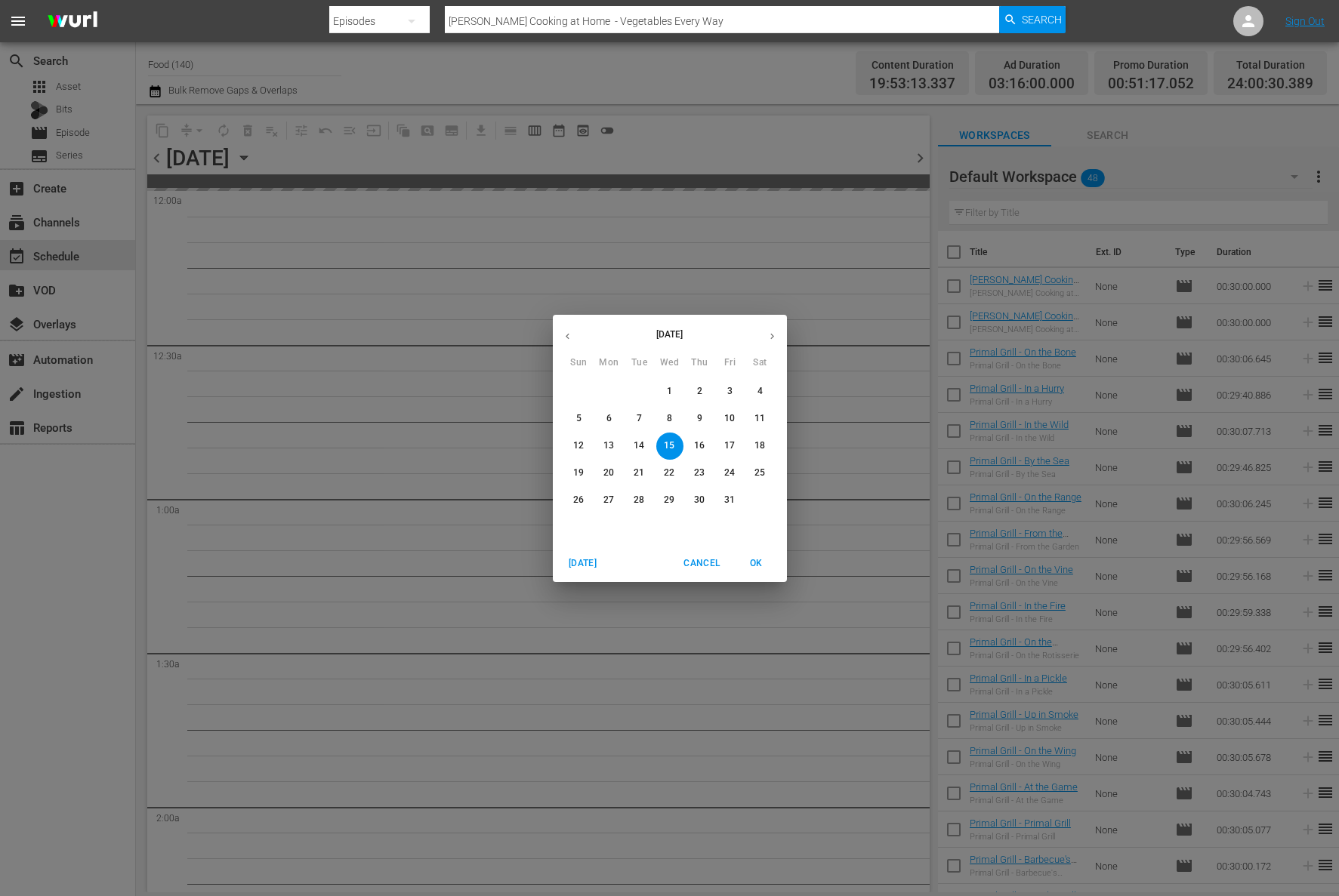
click at [755, 450] on p "18" at bounding box center [760, 445] width 11 height 13
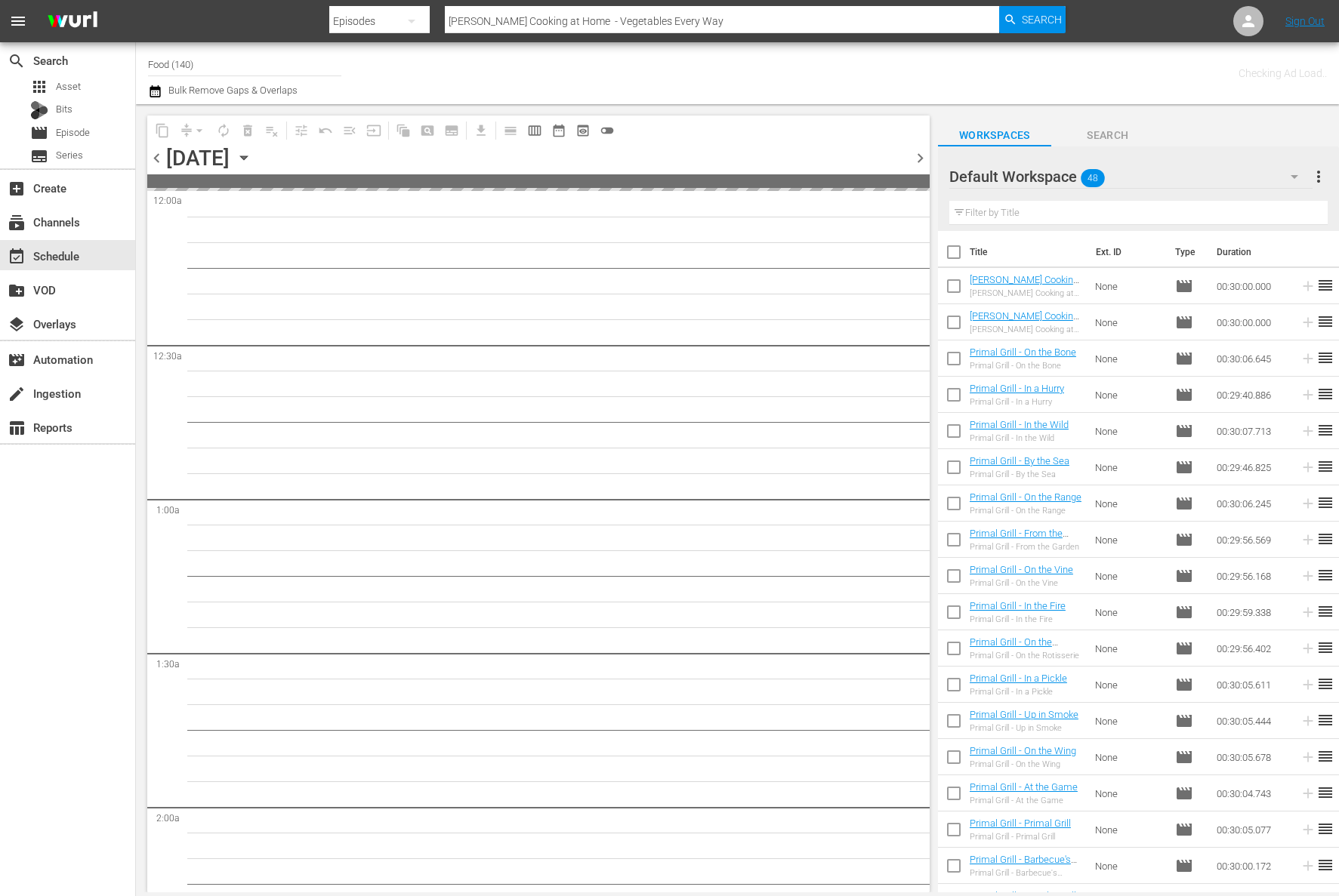
click at [967, 251] on input "checkbox" at bounding box center [954, 255] width 32 height 32
checkbox input "true"
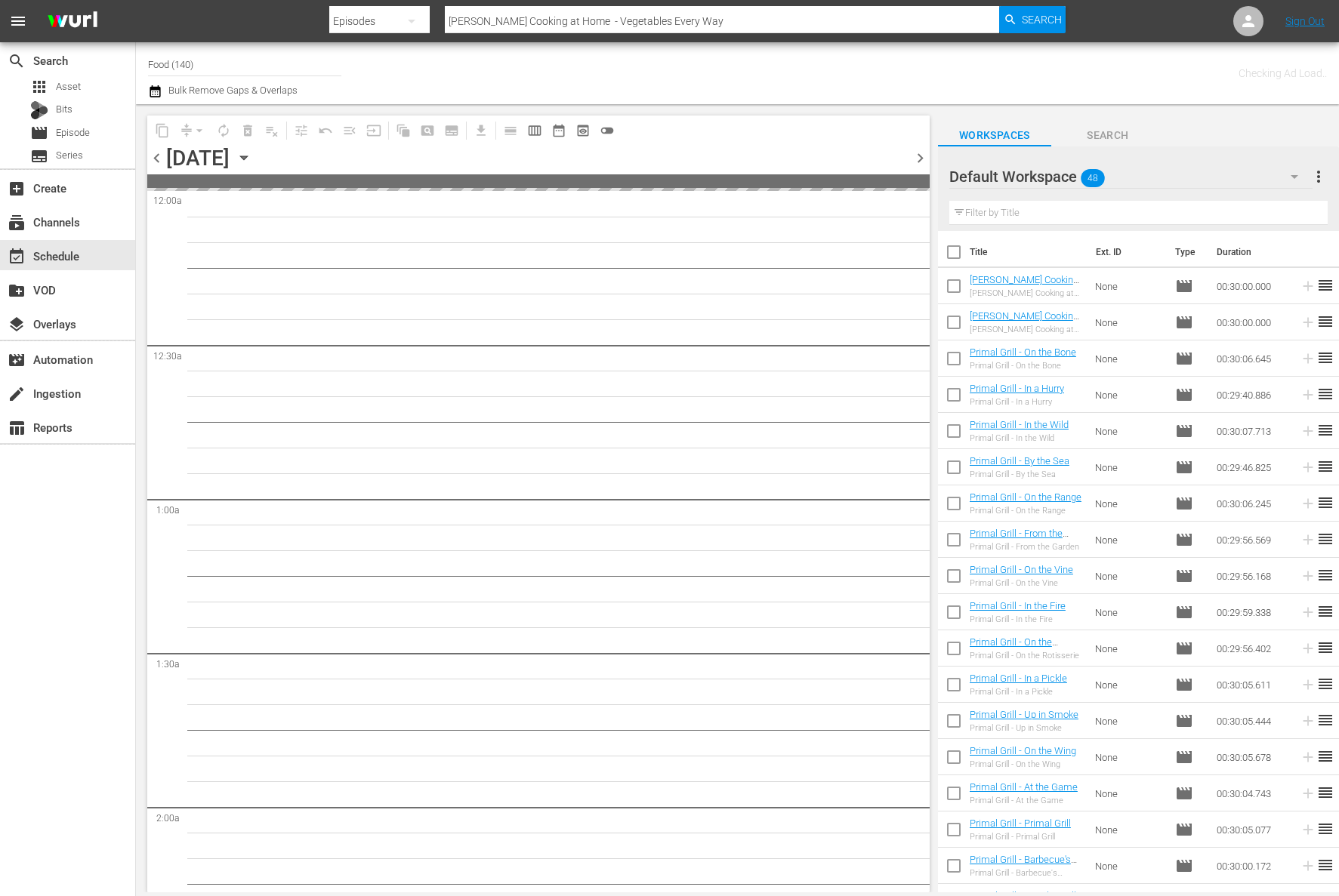
checkbox input "true"
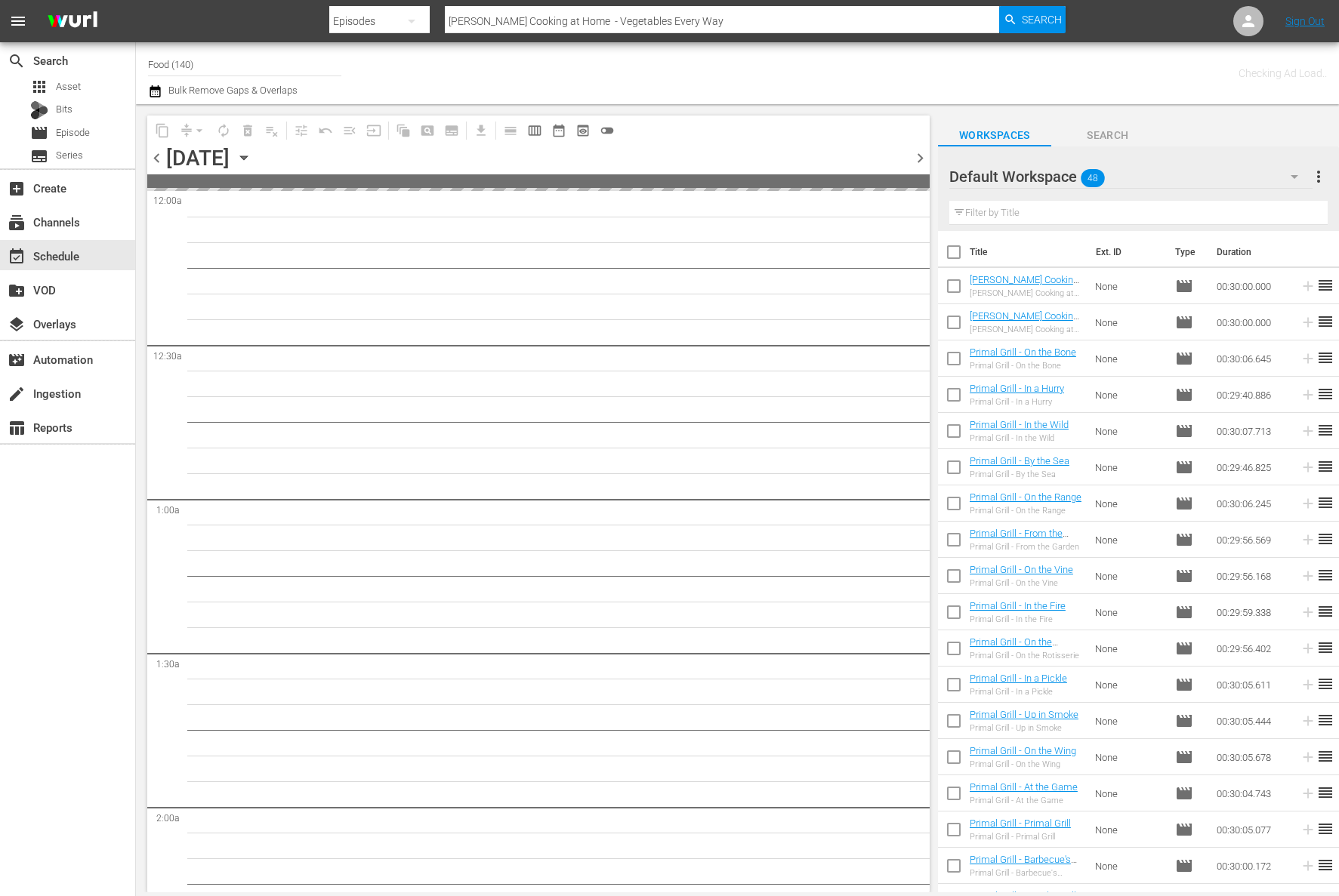
checkbox input "true"
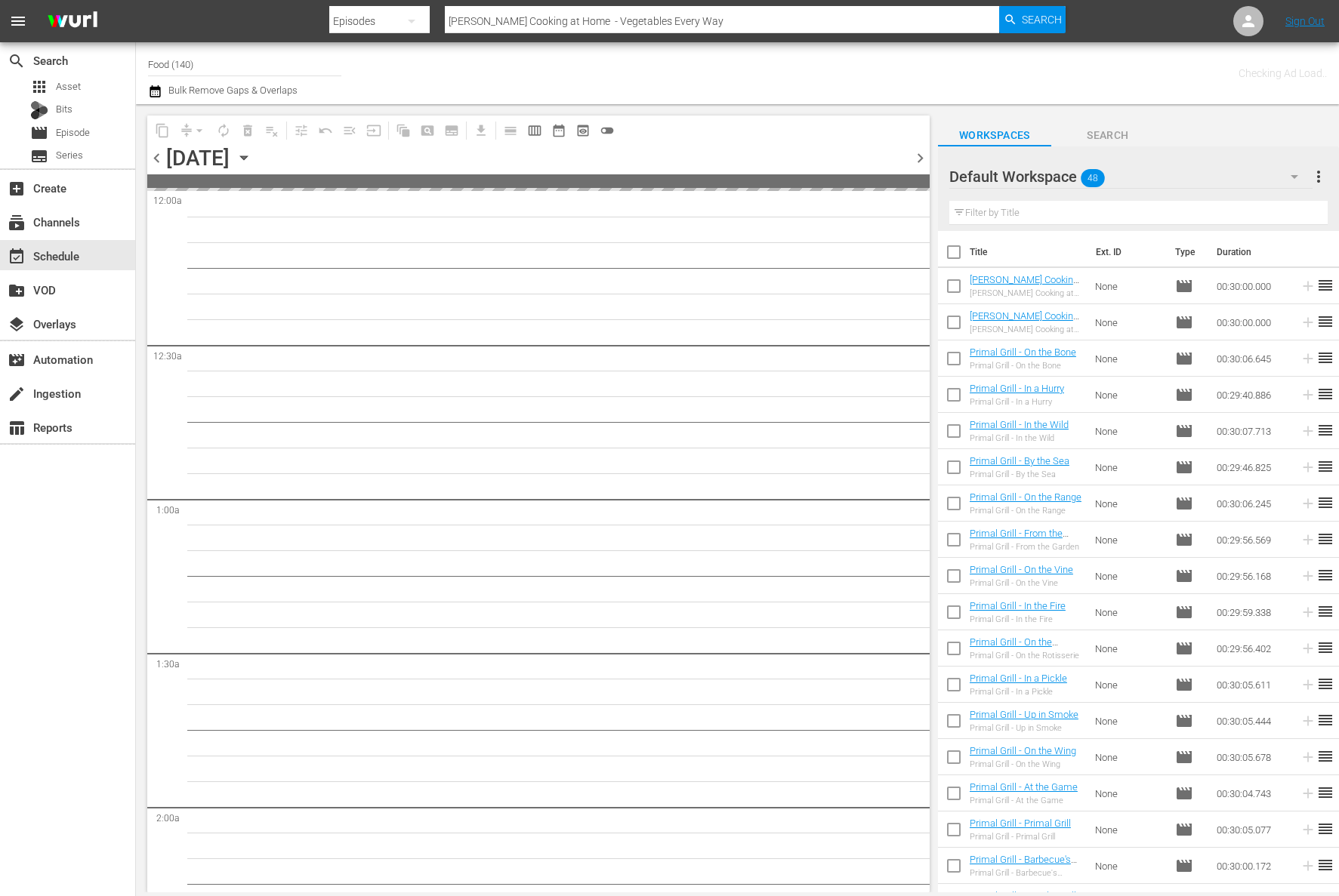
checkbox input "true"
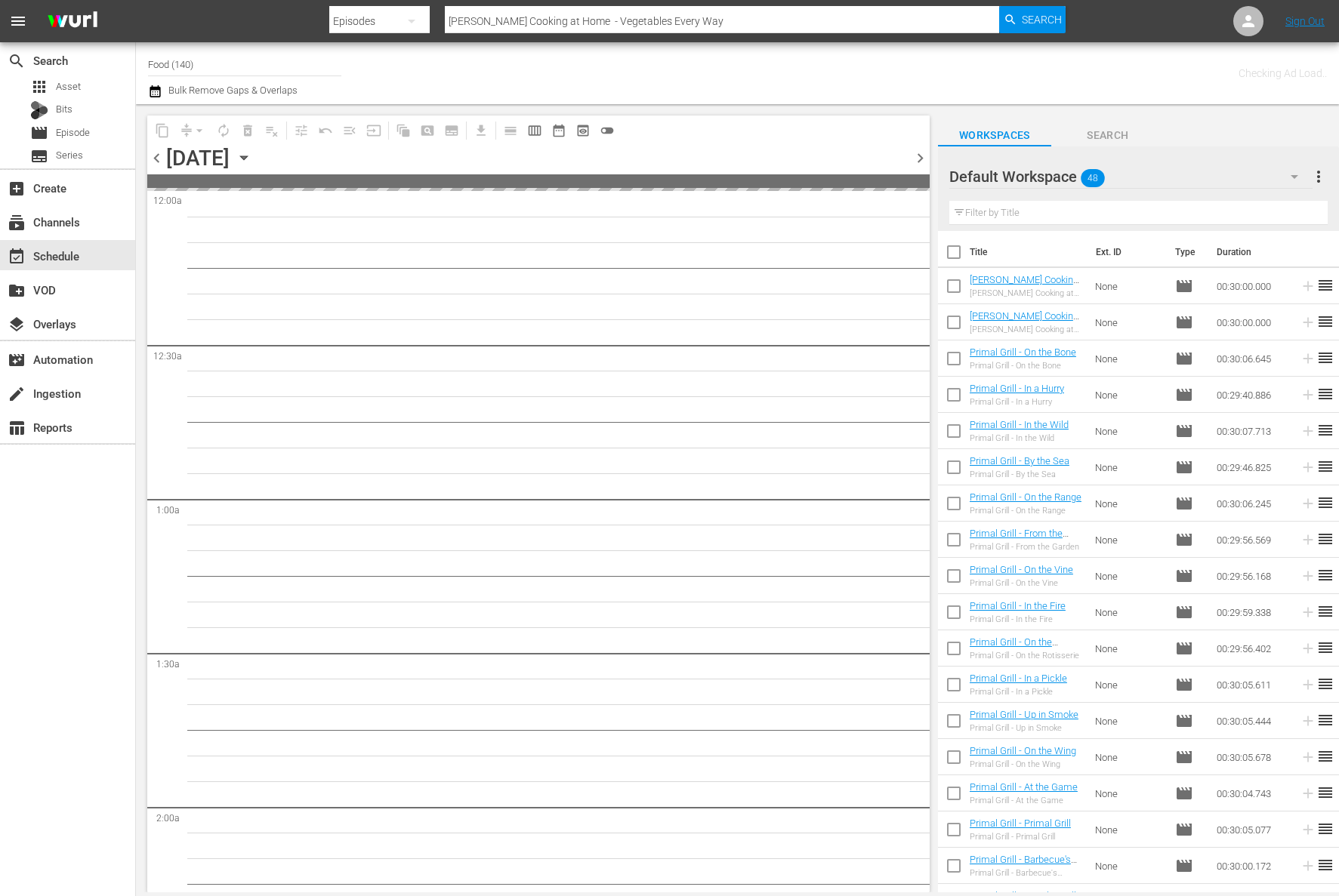
checkbox input "true"
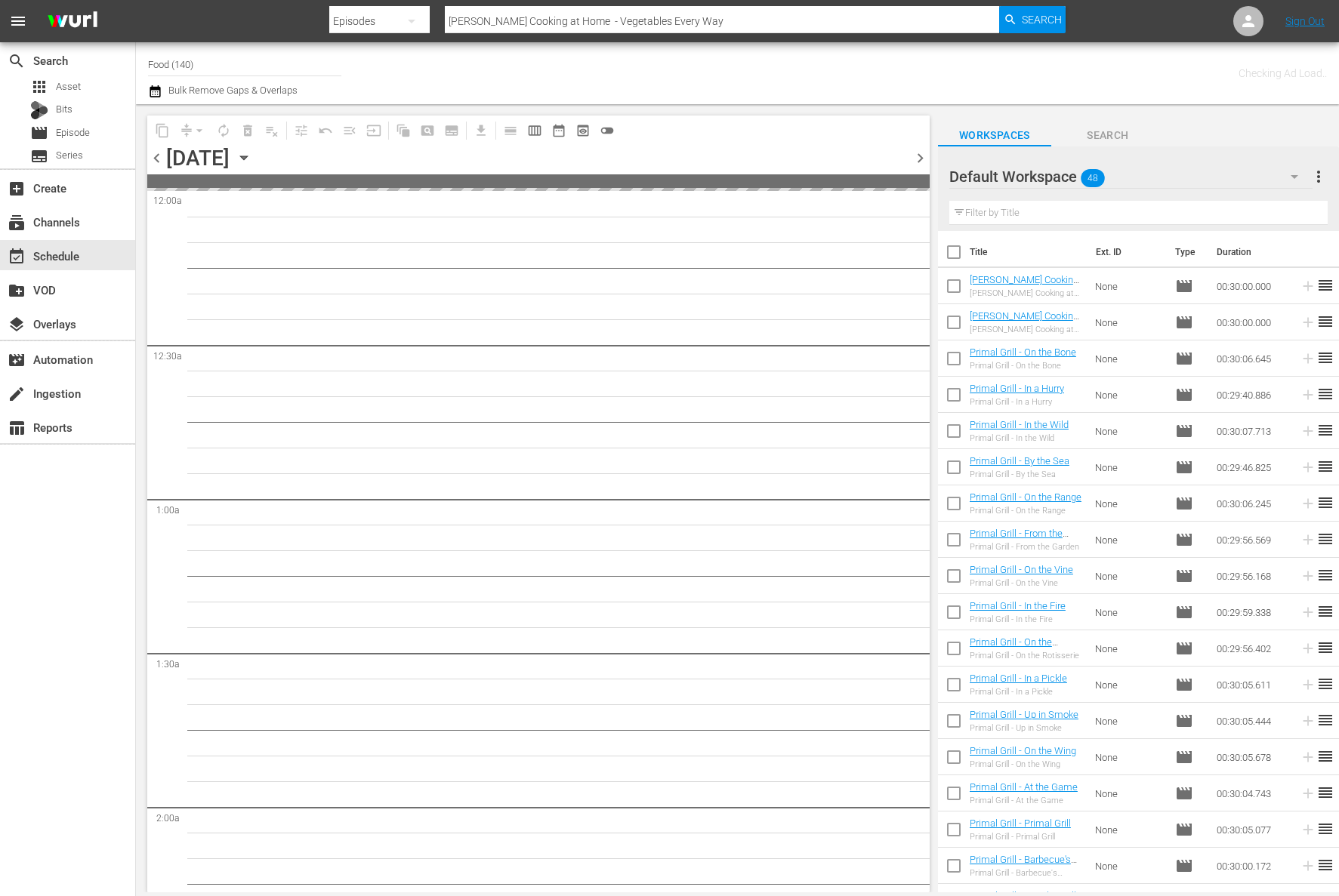
checkbox input "true"
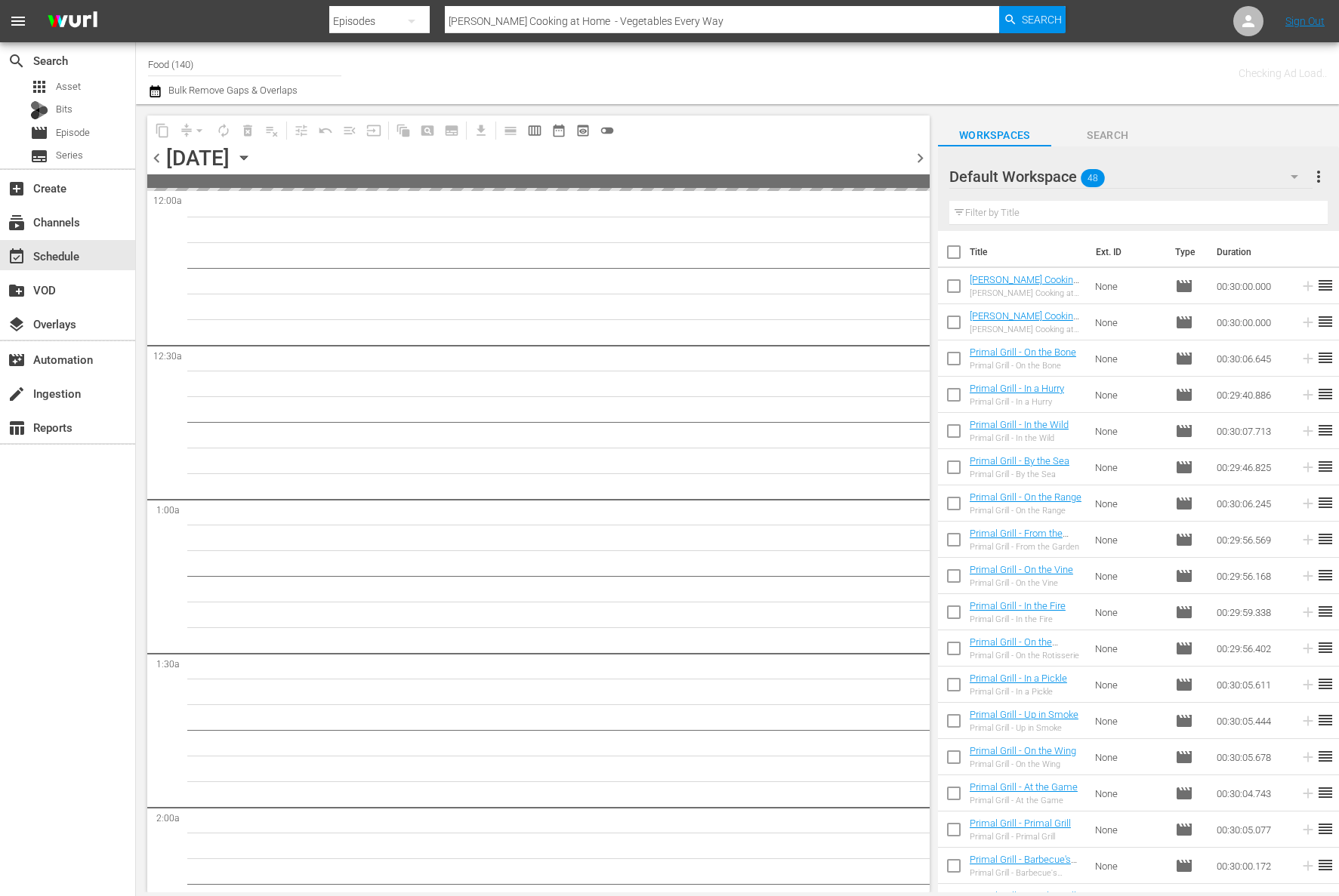
checkbox input "true"
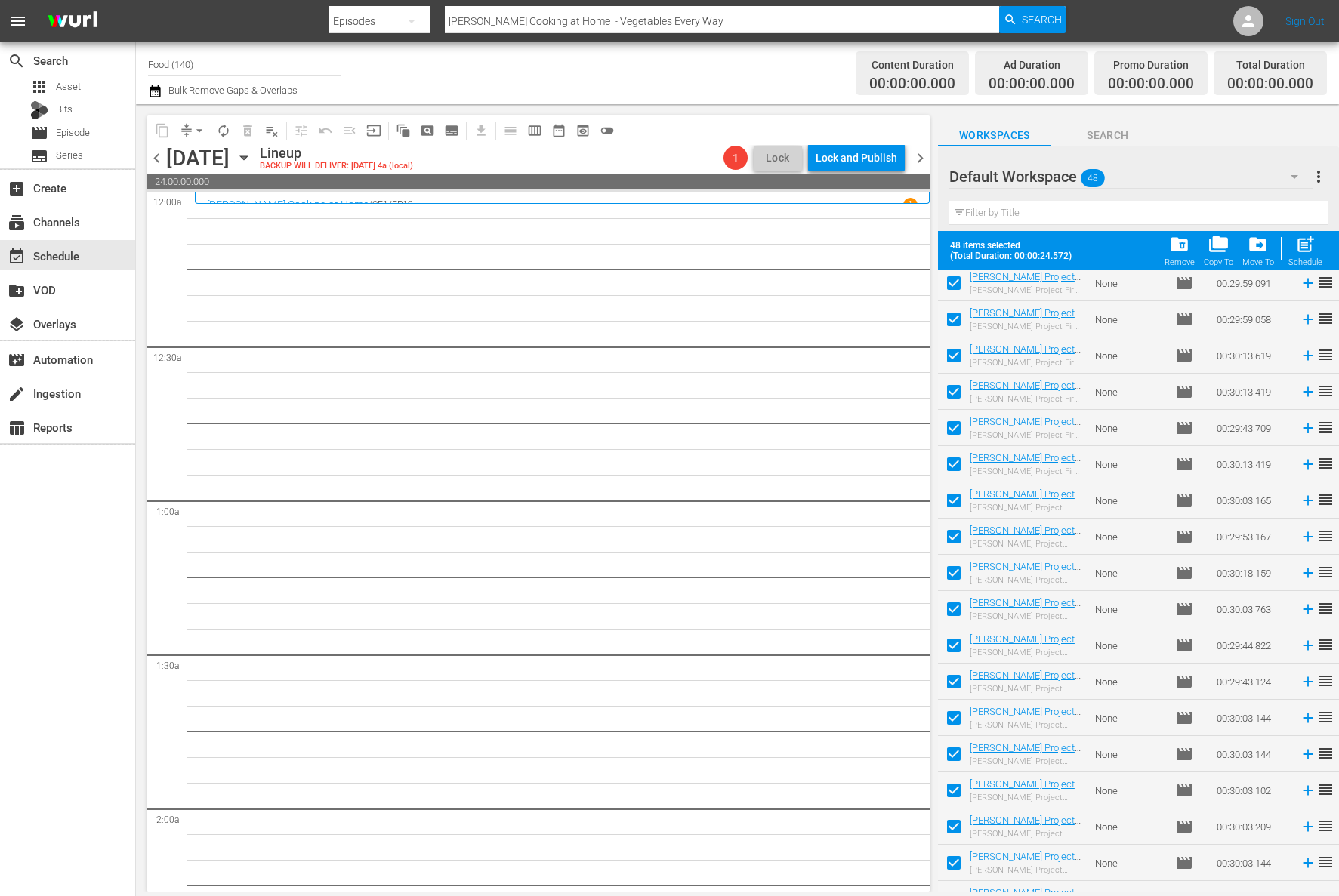
scroll to position [1152, 0]
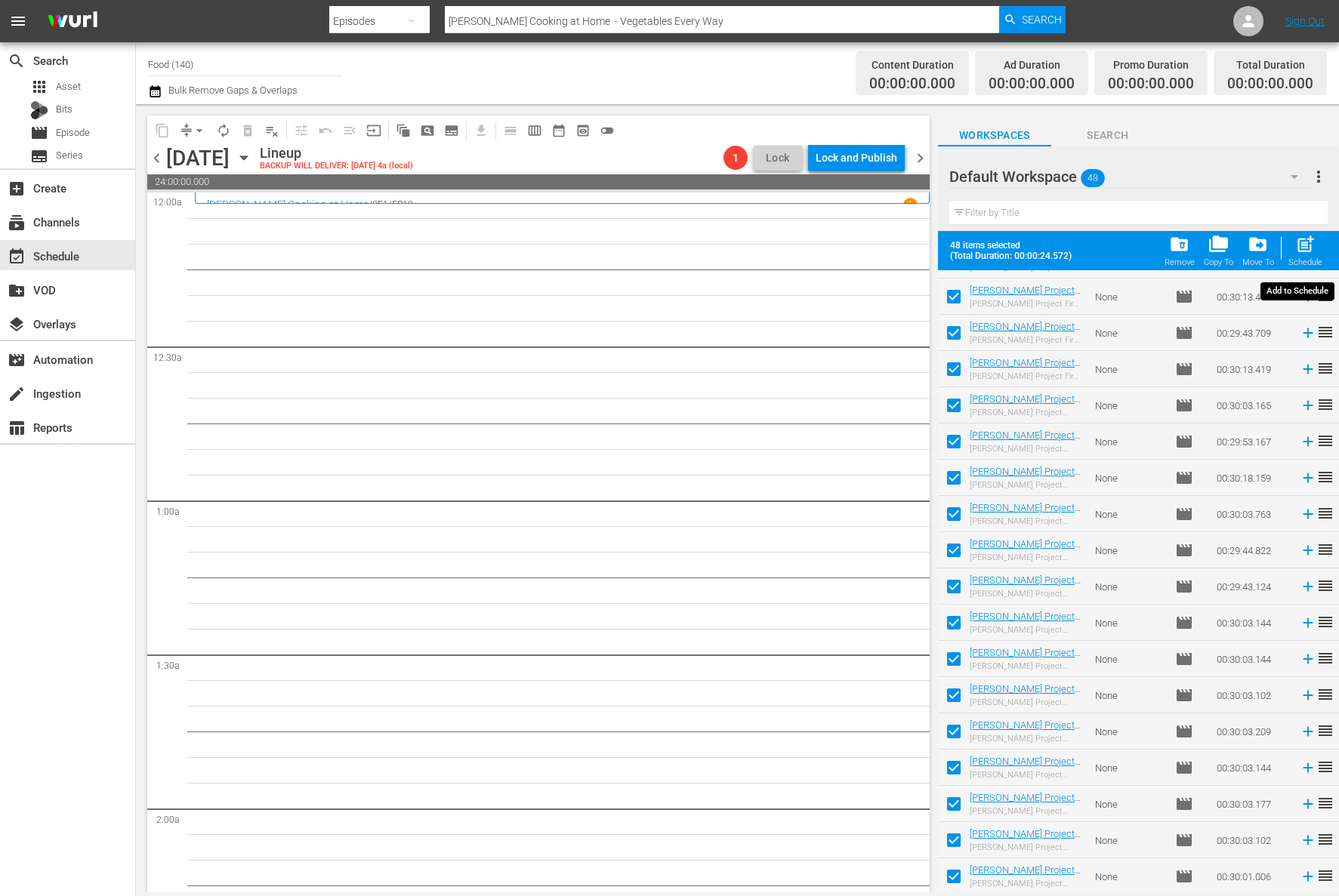
click at [1309, 248] on span "post_add" at bounding box center [1305, 244] width 21 height 21
checkbox input "false"
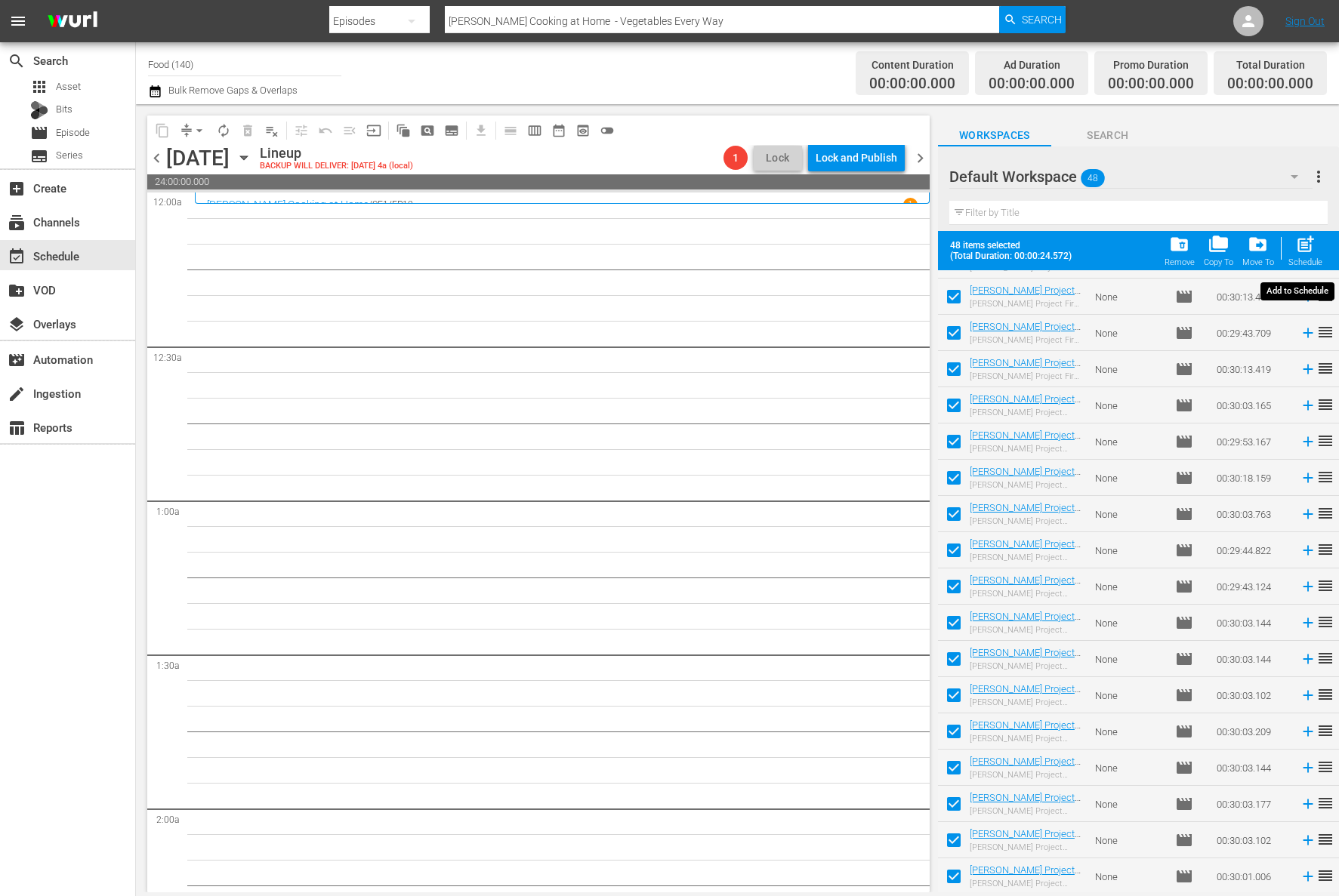
checkbox input "false"
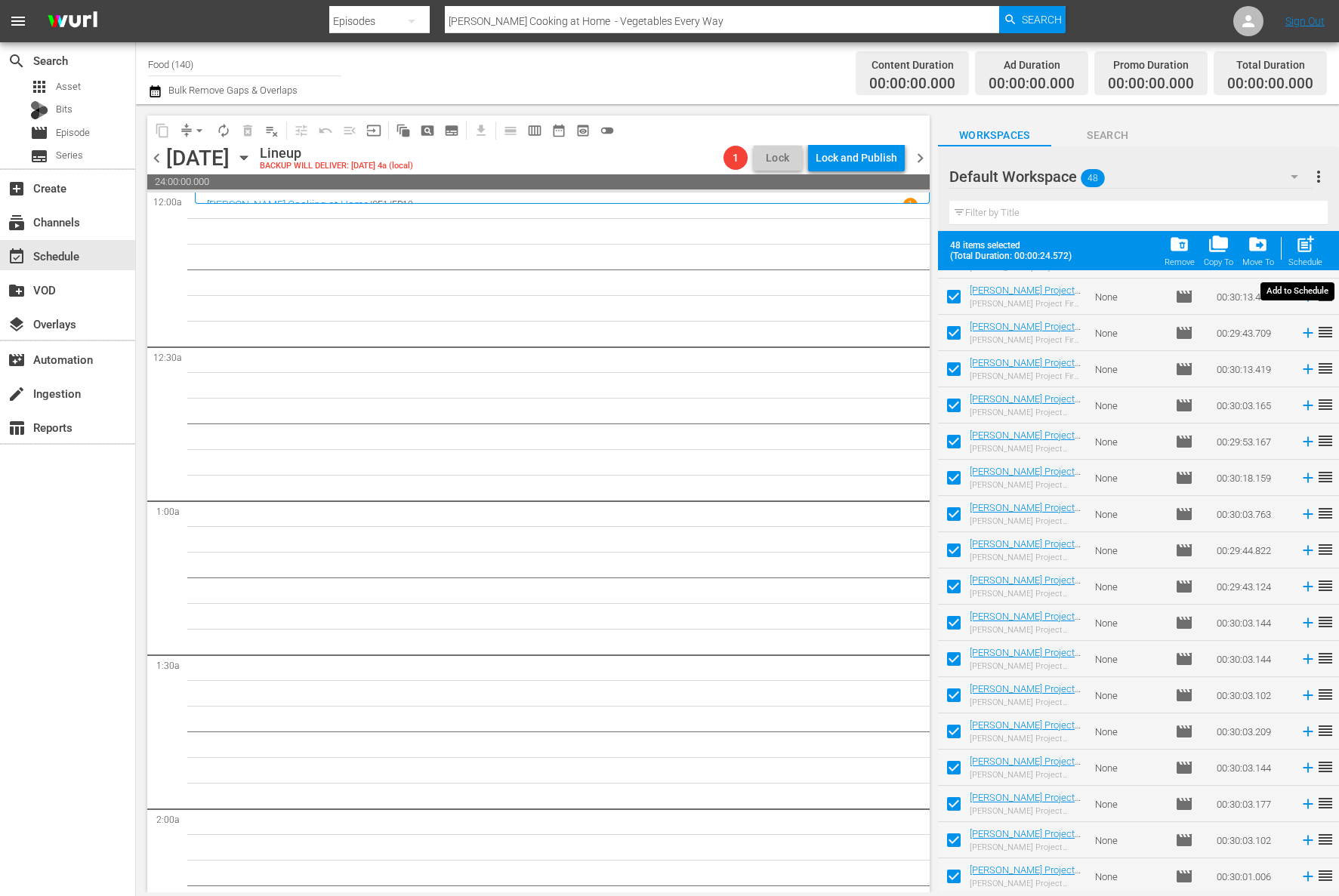
checkbox input "false"
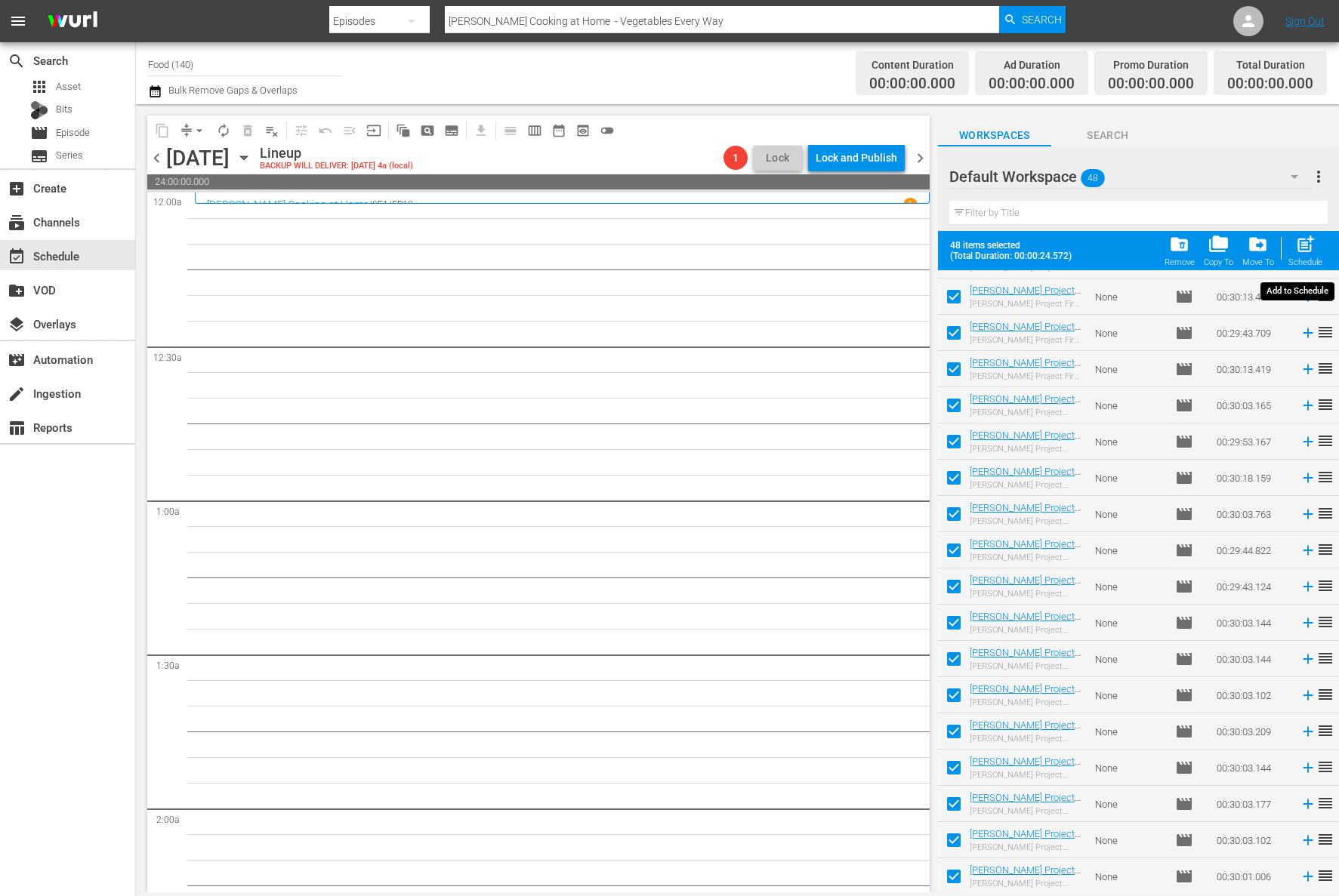
checkbox input "false"
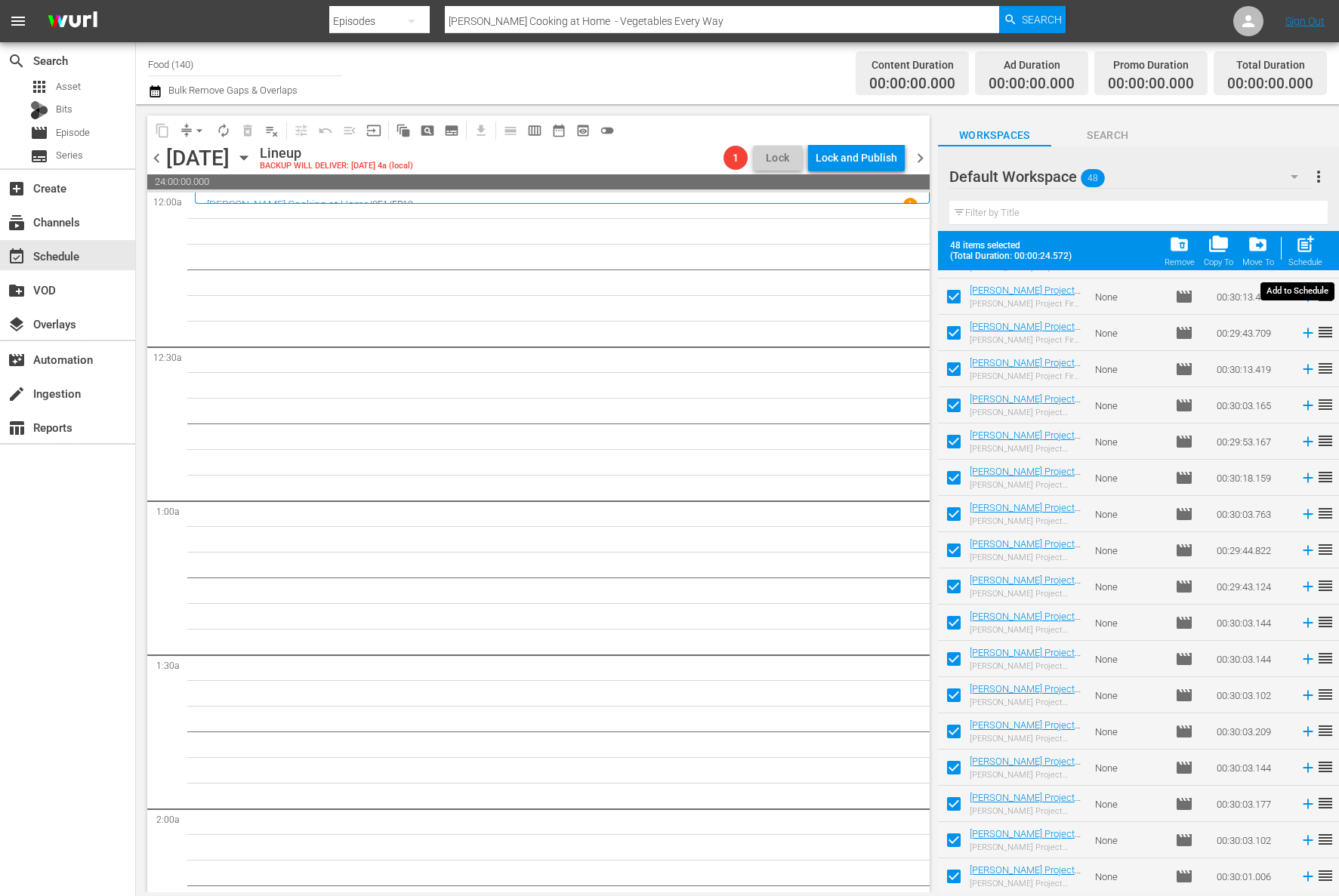
checkbox input "false"
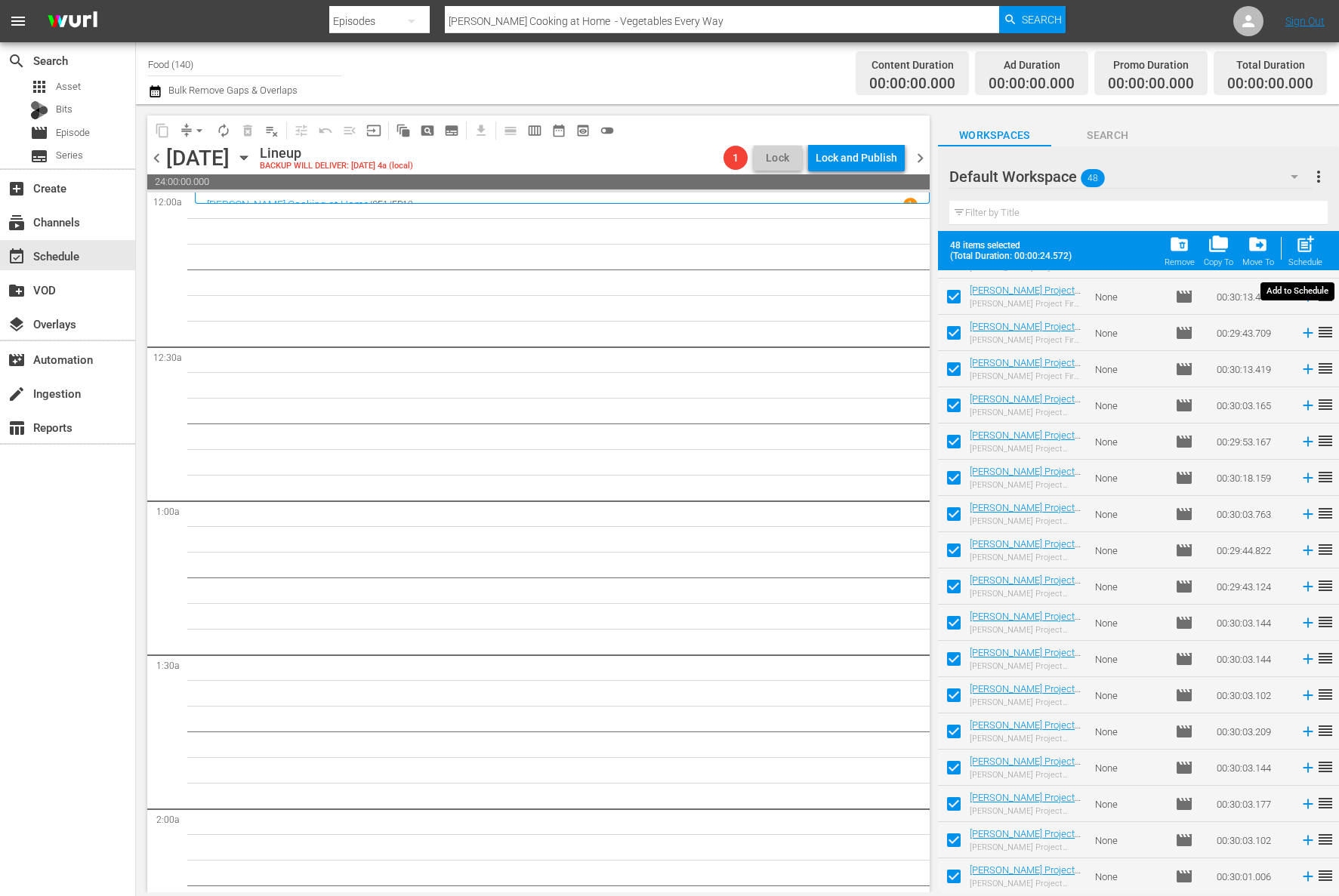
checkbox input "false"
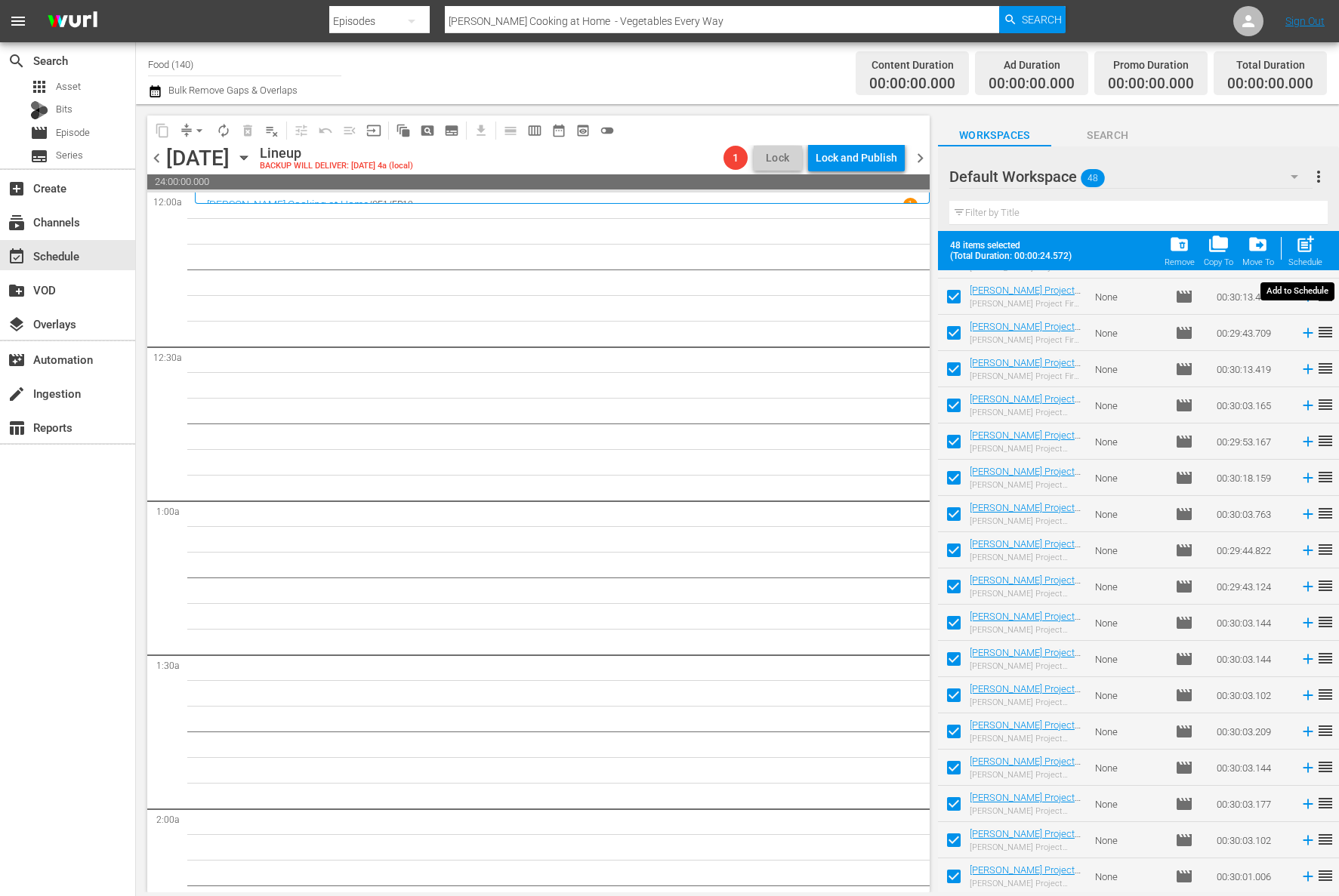
checkbox input "false"
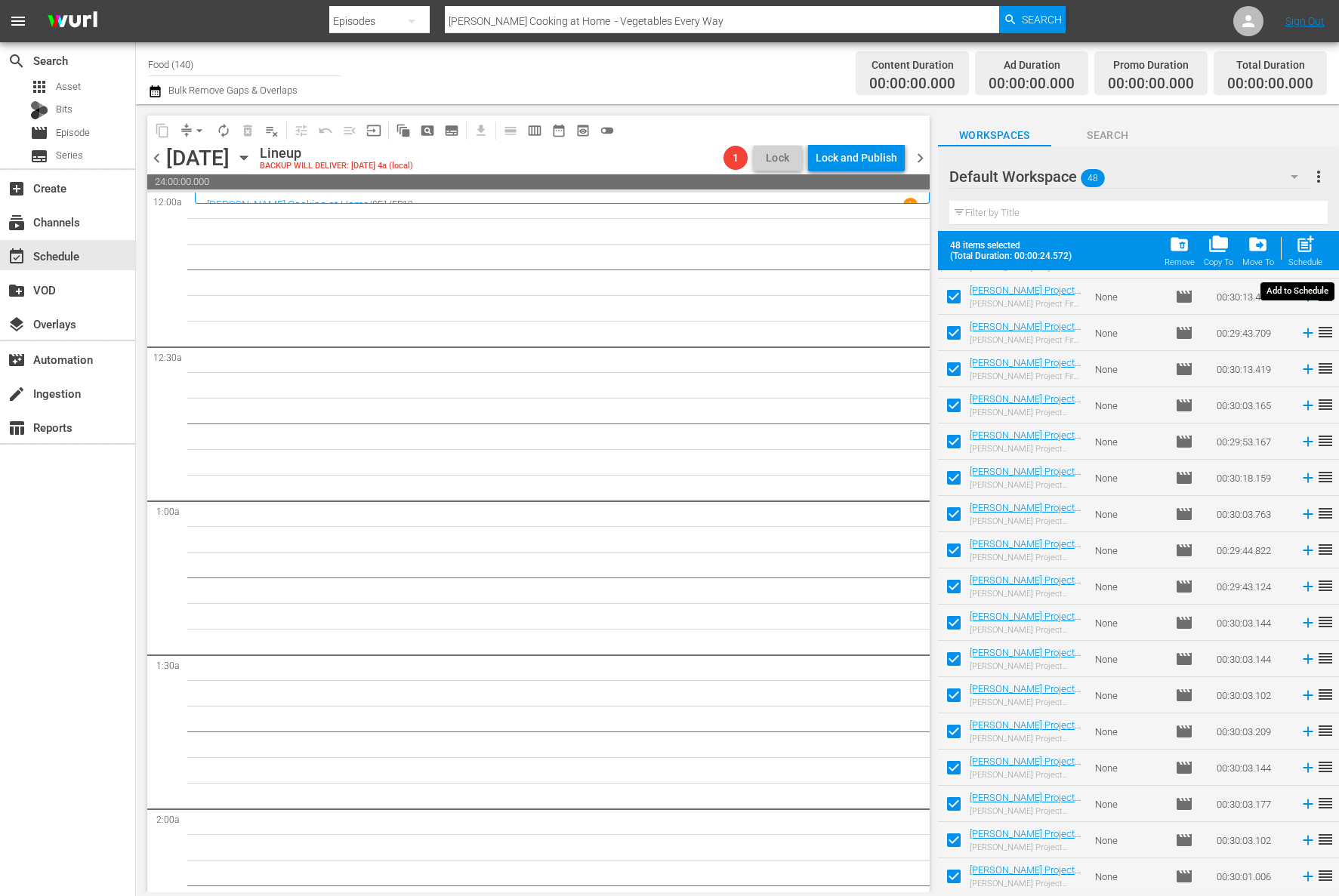
checkbox input "false"
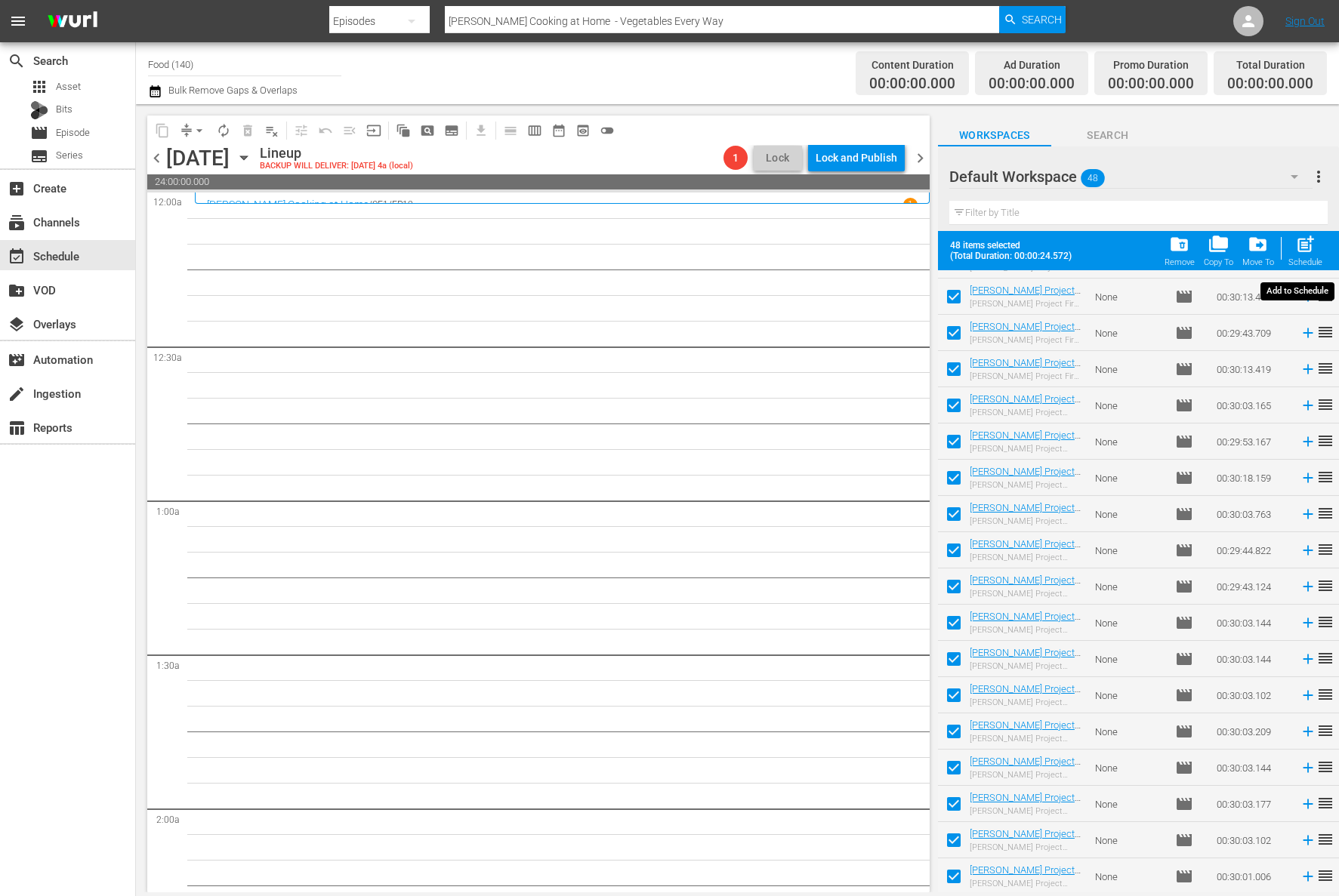
checkbox input "false"
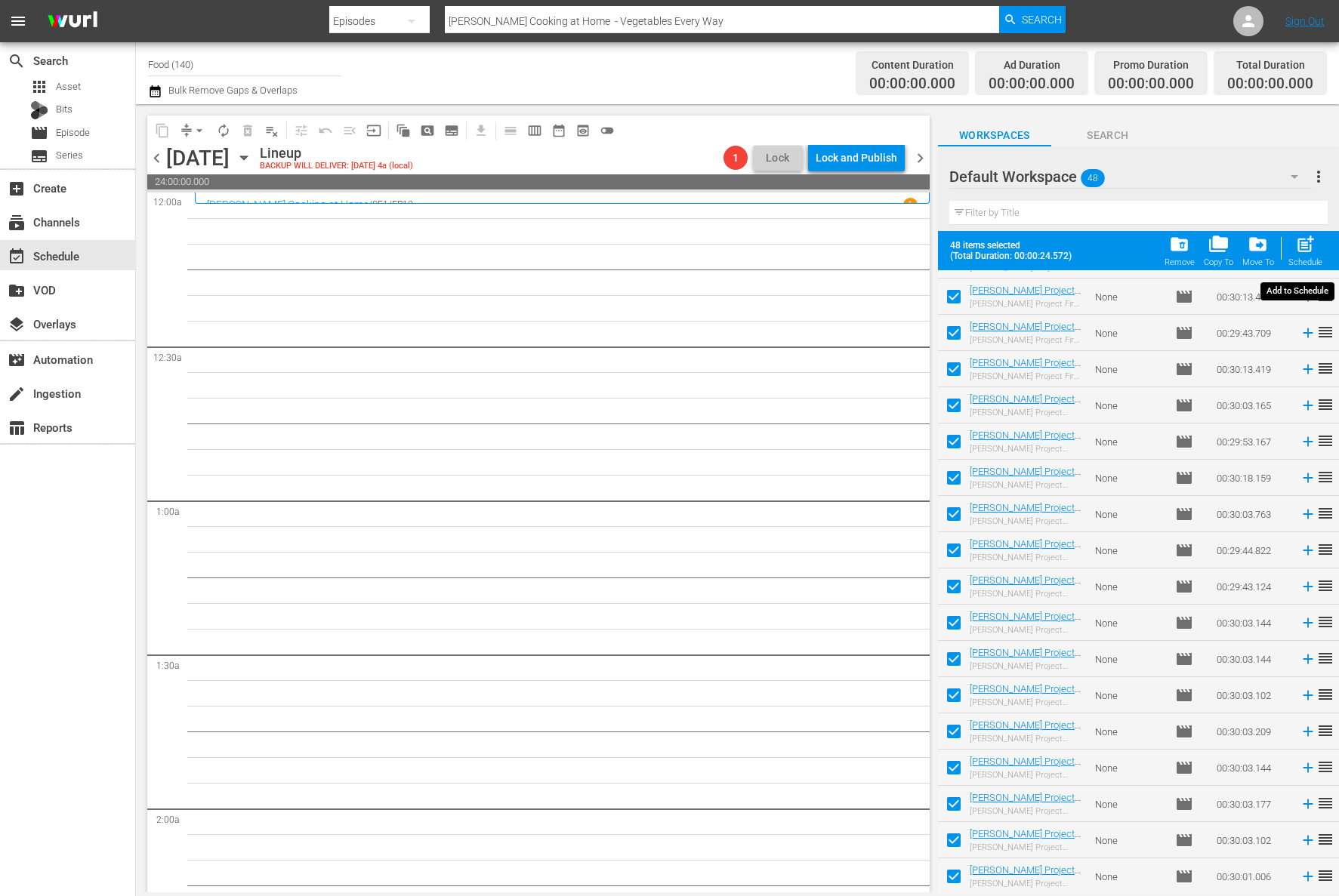
checkbox input "false"
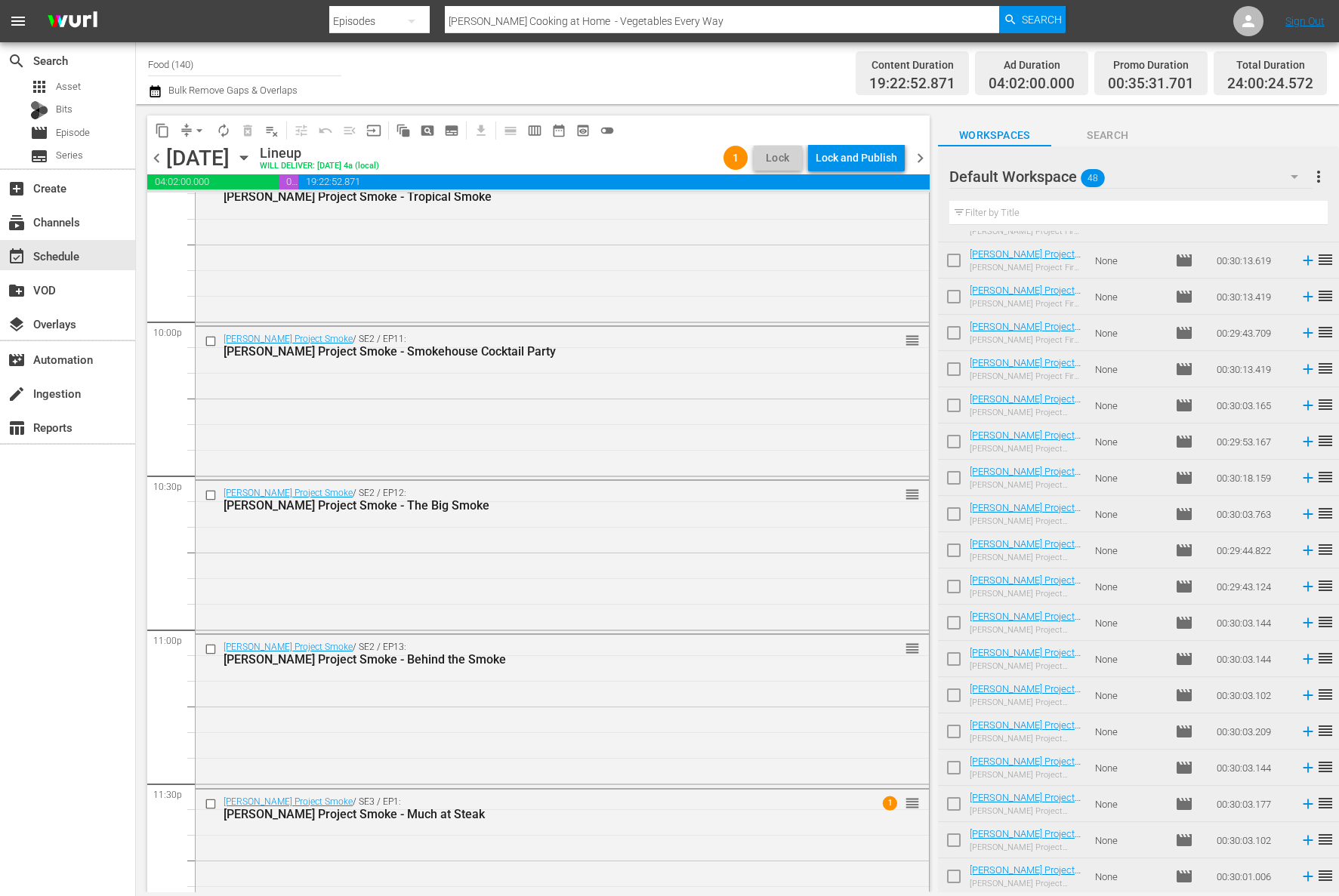
scroll to position [6699, 0]
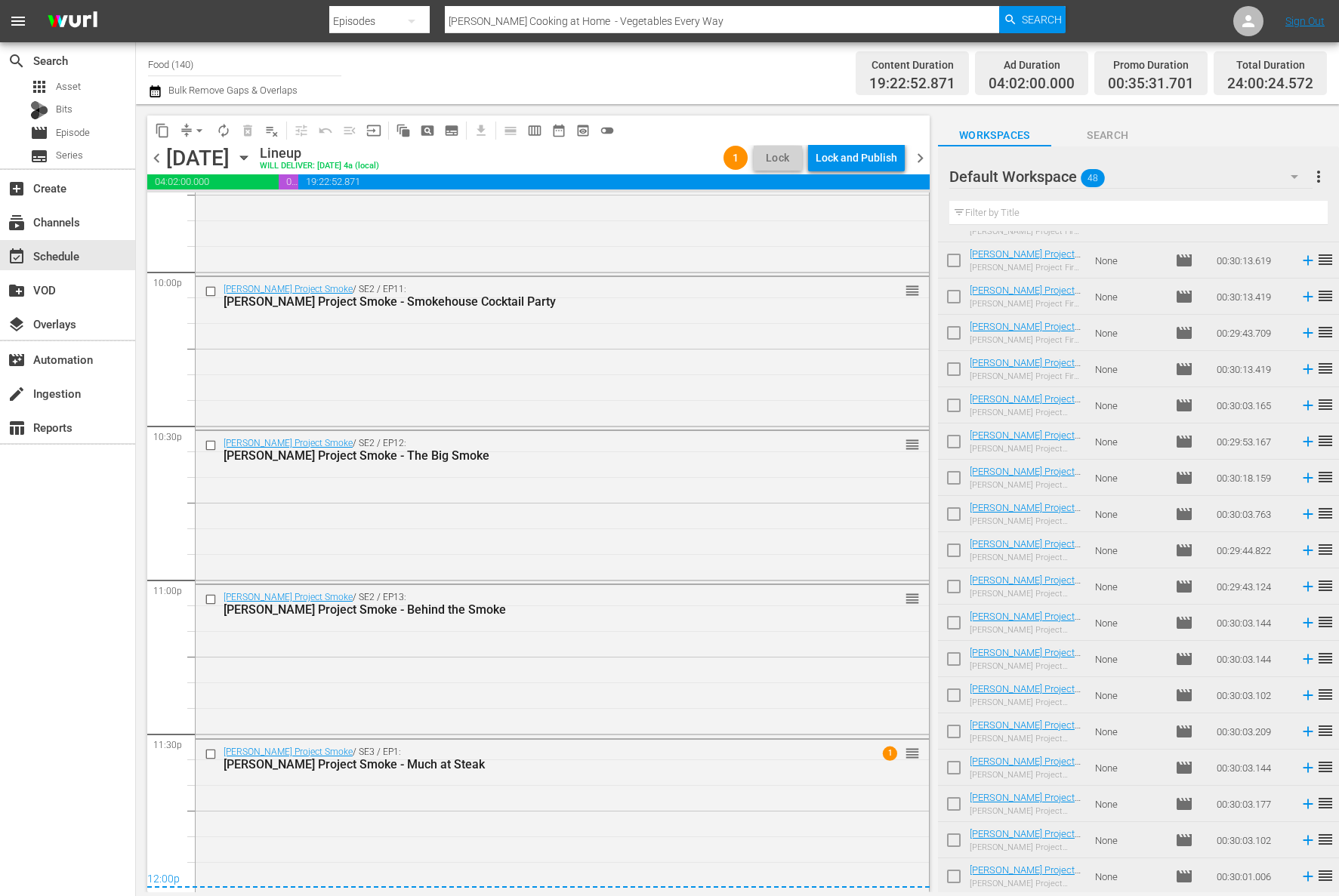
click at [202, 125] on span "arrow_drop_down" at bounding box center [199, 131] width 15 height 15
click at [215, 150] on li "Align to Midnight" at bounding box center [200, 161] width 159 height 25
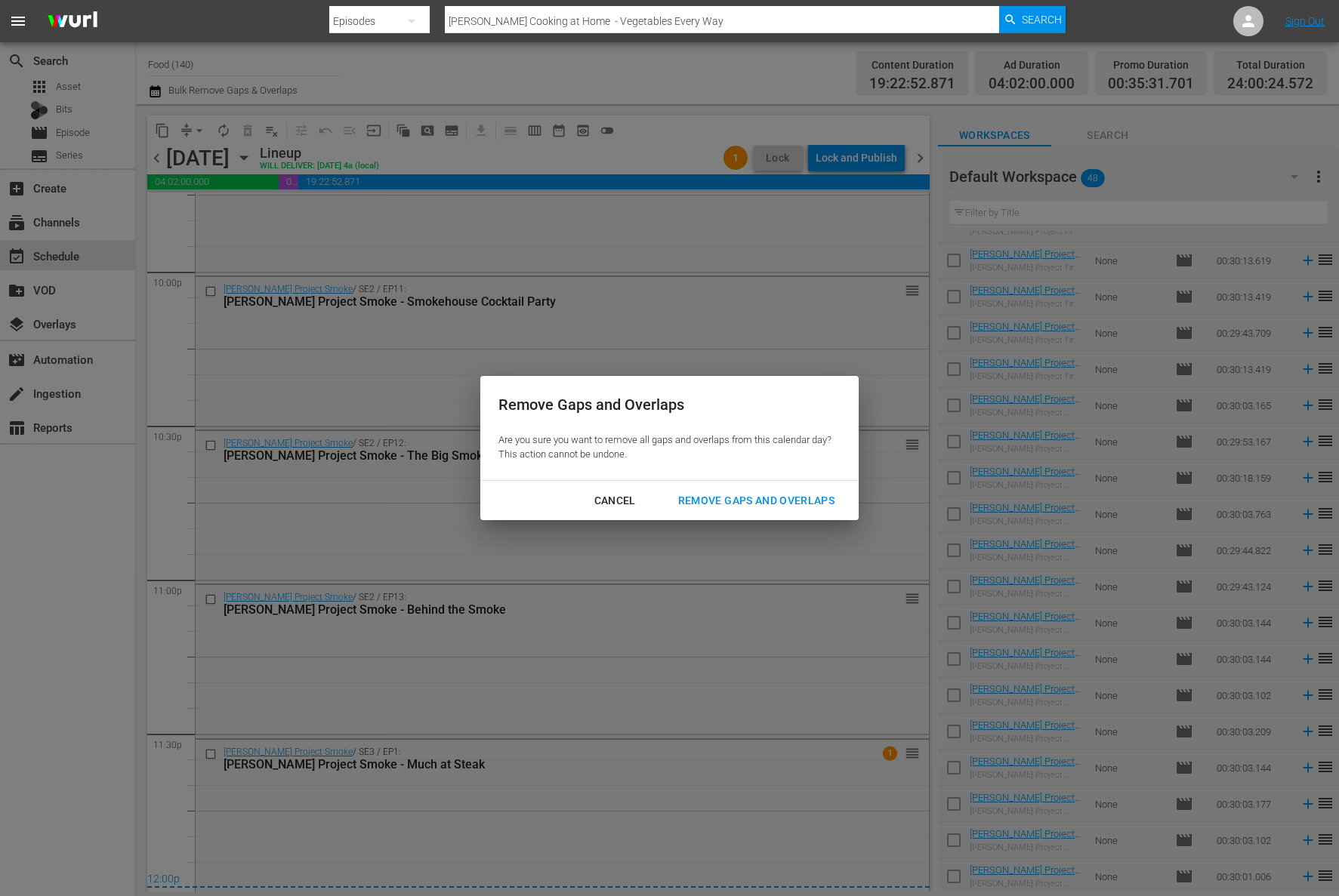
click at [821, 493] on div "Remove Gaps and Overlaps" at bounding box center [755, 501] width 180 height 19
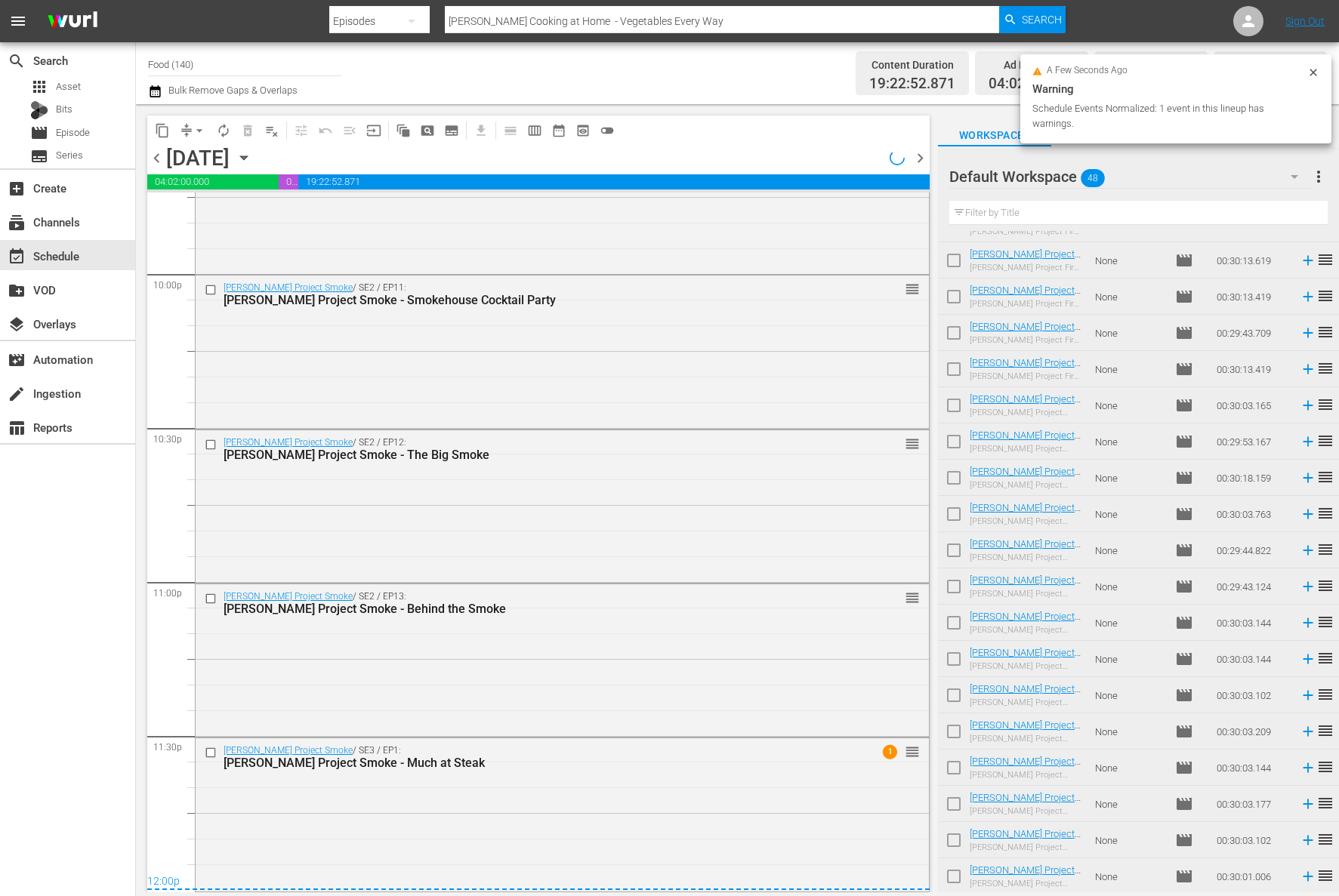
scroll to position [6696, 0]
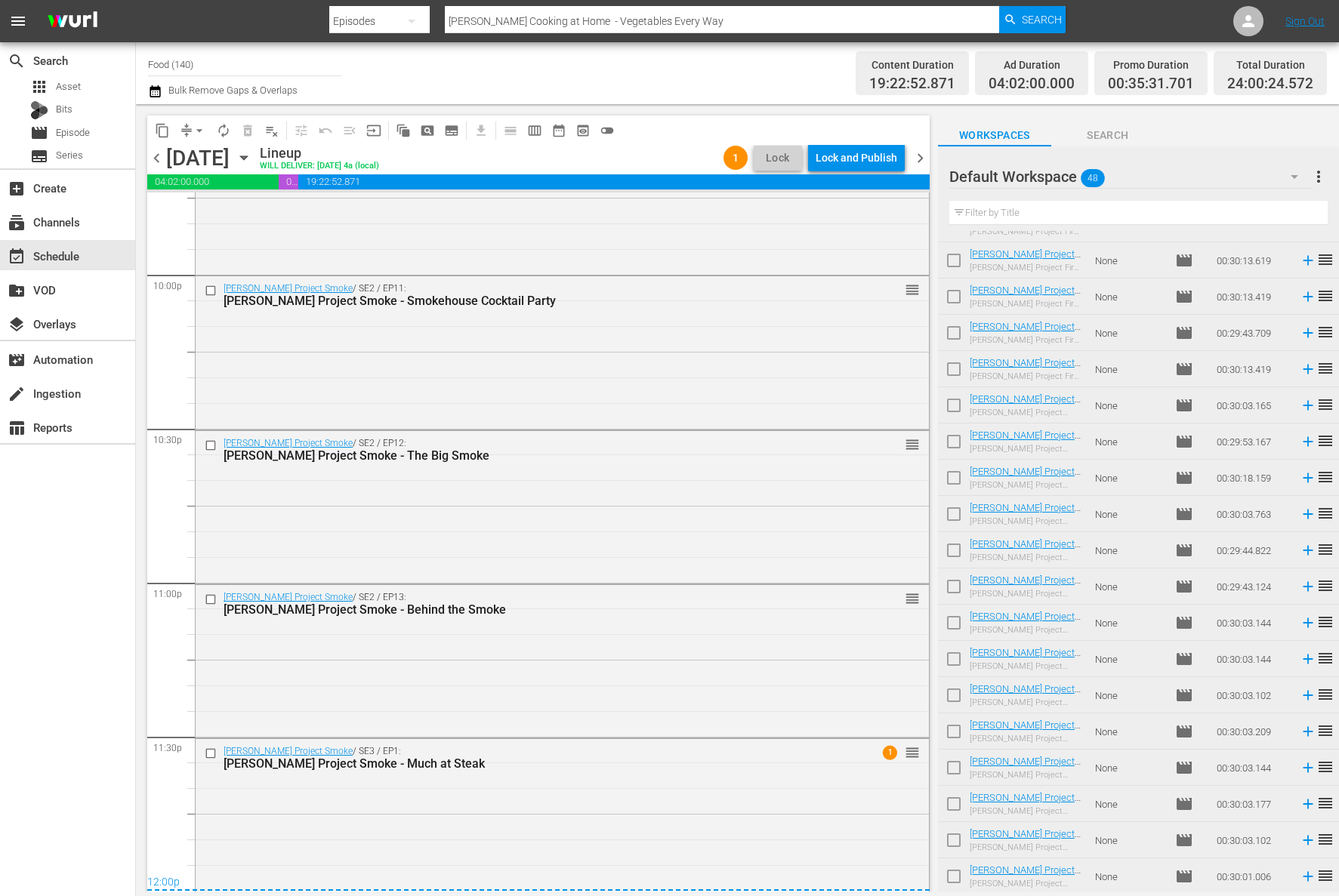
click at [867, 163] on div "Lock and Publish" at bounding box center [856, 158] width 81 height 27
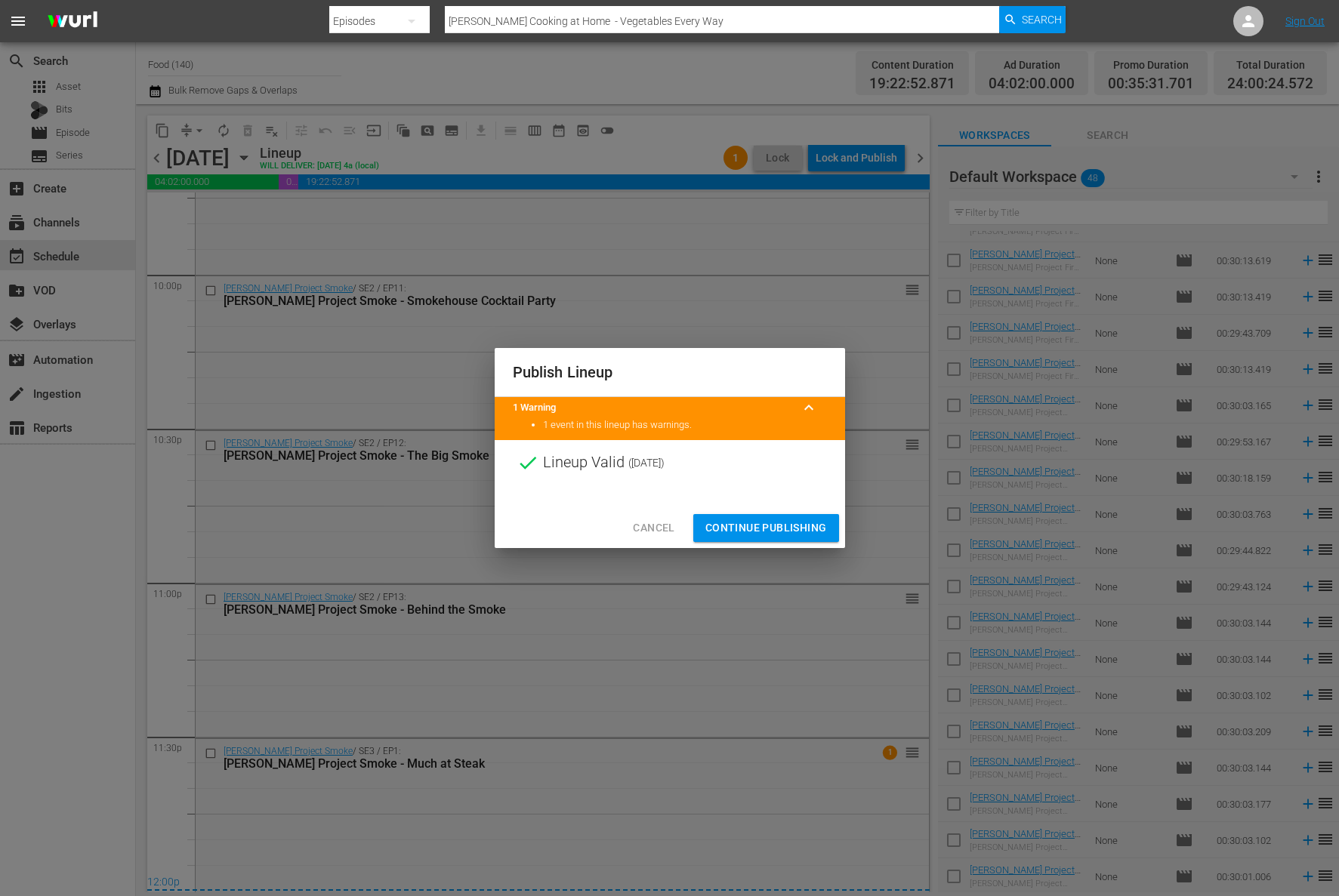
click at [867, 163] on div "Publish Lineup 1 Warning keyboard_arrow_up 1 event in this lineup has warnings.…" at bounding box center [670, 448] width 1339 height 896
click at [792, 515] on button "Continue Publishing" at bounding box center [766, 528] width 146 height 28
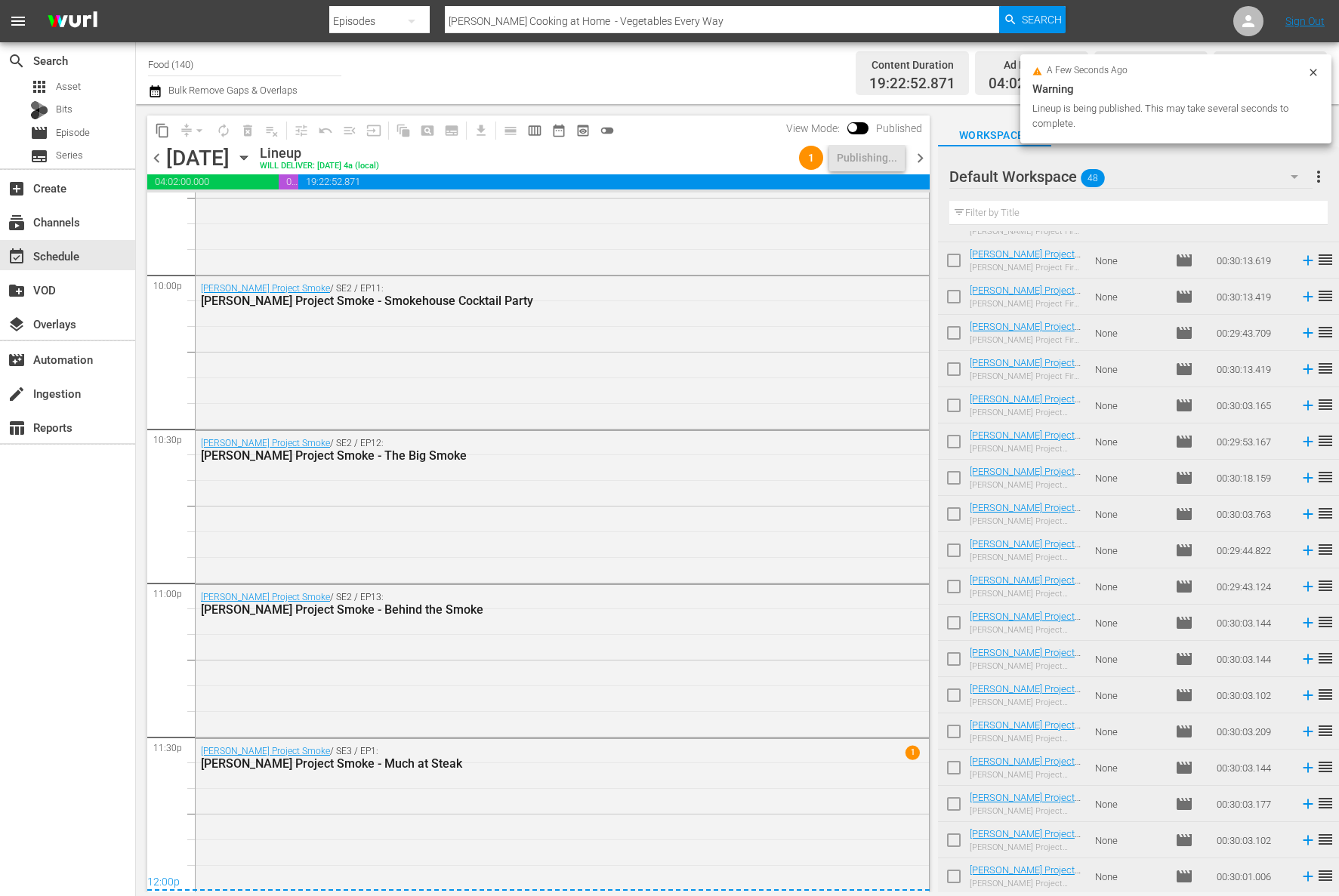
click at [1321, 177] on span "more_vert" at bounding box center [1318, 177] width 18 height 18
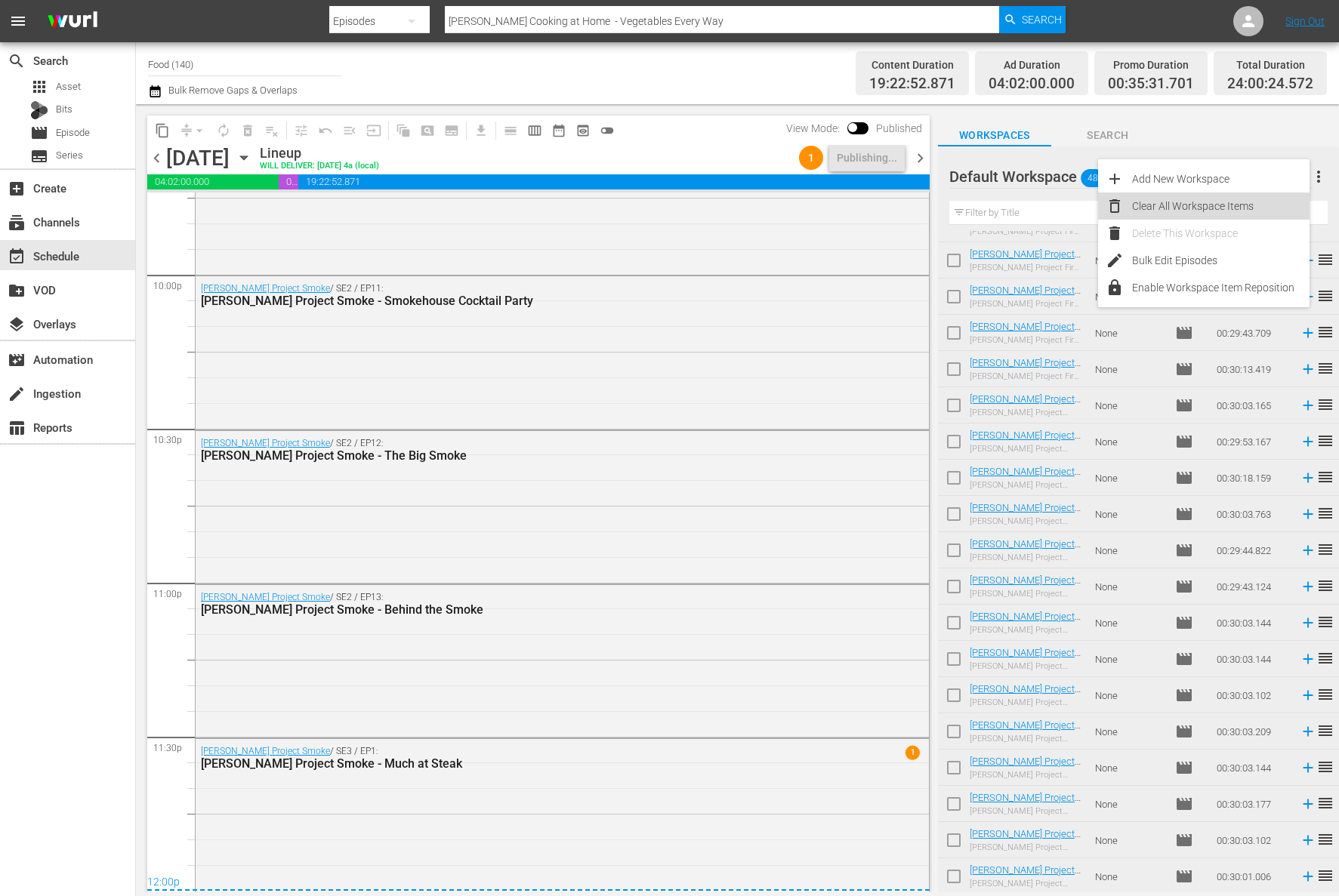
click at [1189, 203] on div "Clear All Workspace Items" at bounding box center [1220, 206] width 178 height 27
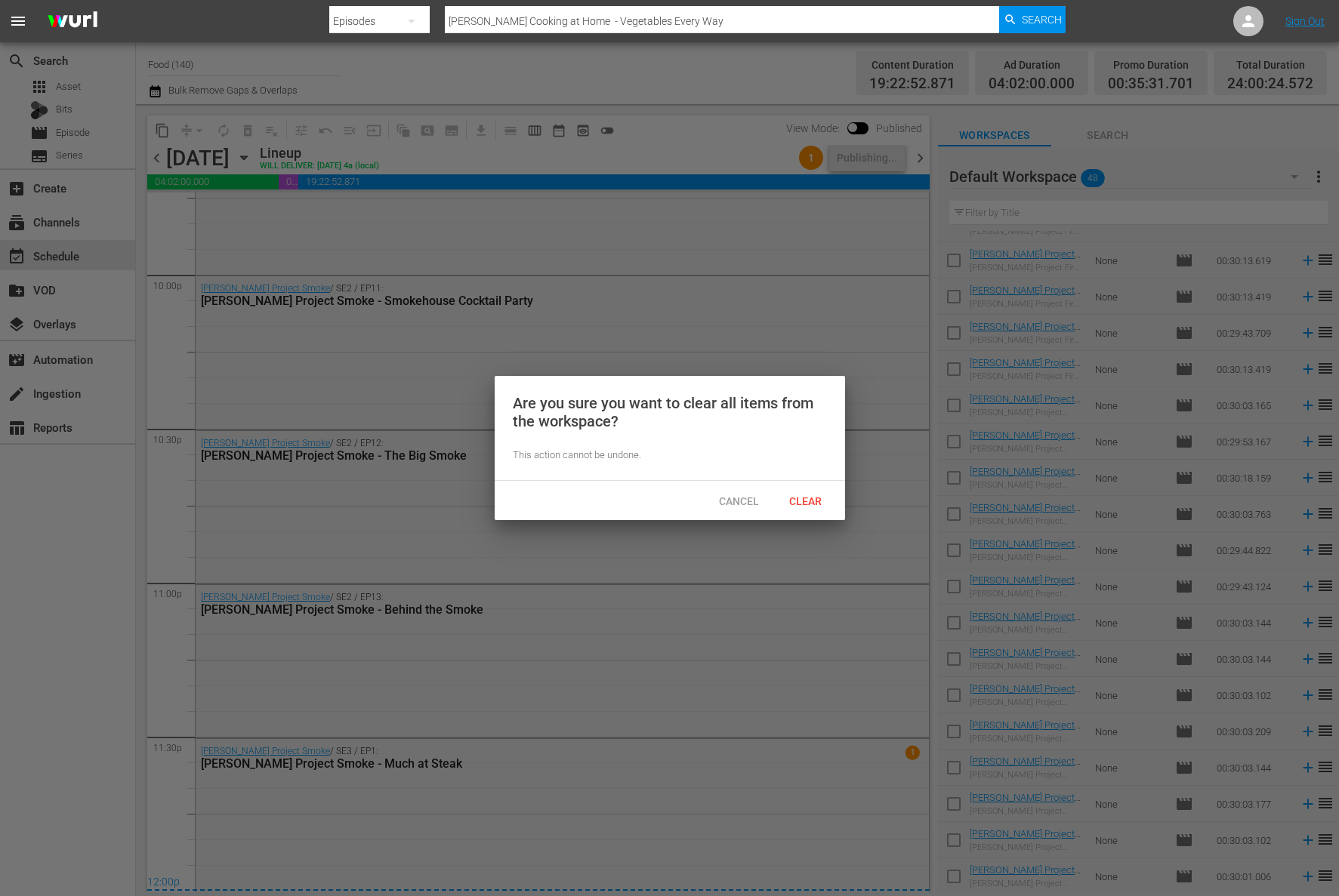
click at [814, 495] on span "Clear" at bounding box center [805, 502] width 57 height 12
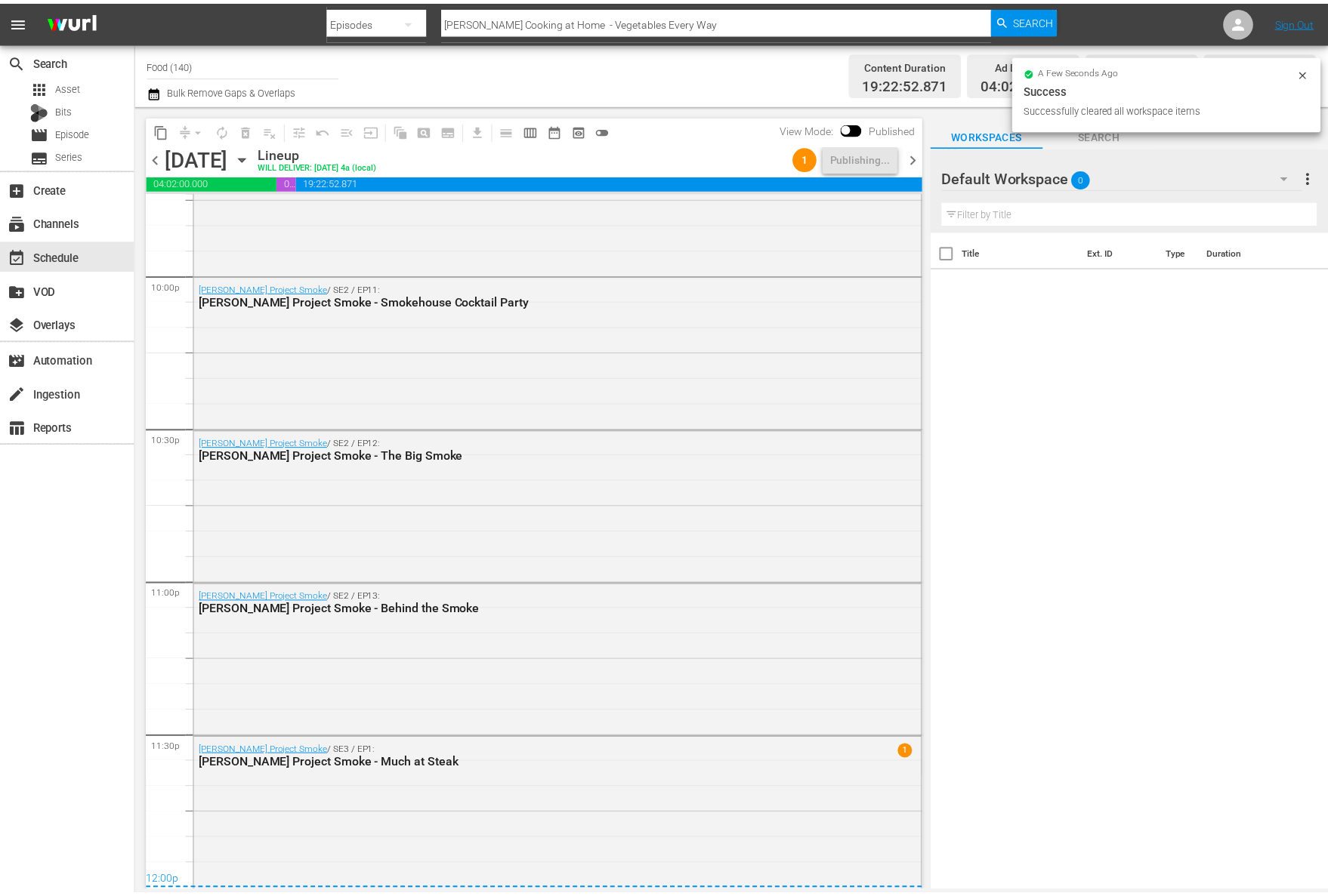
scroll to position [0, 0]
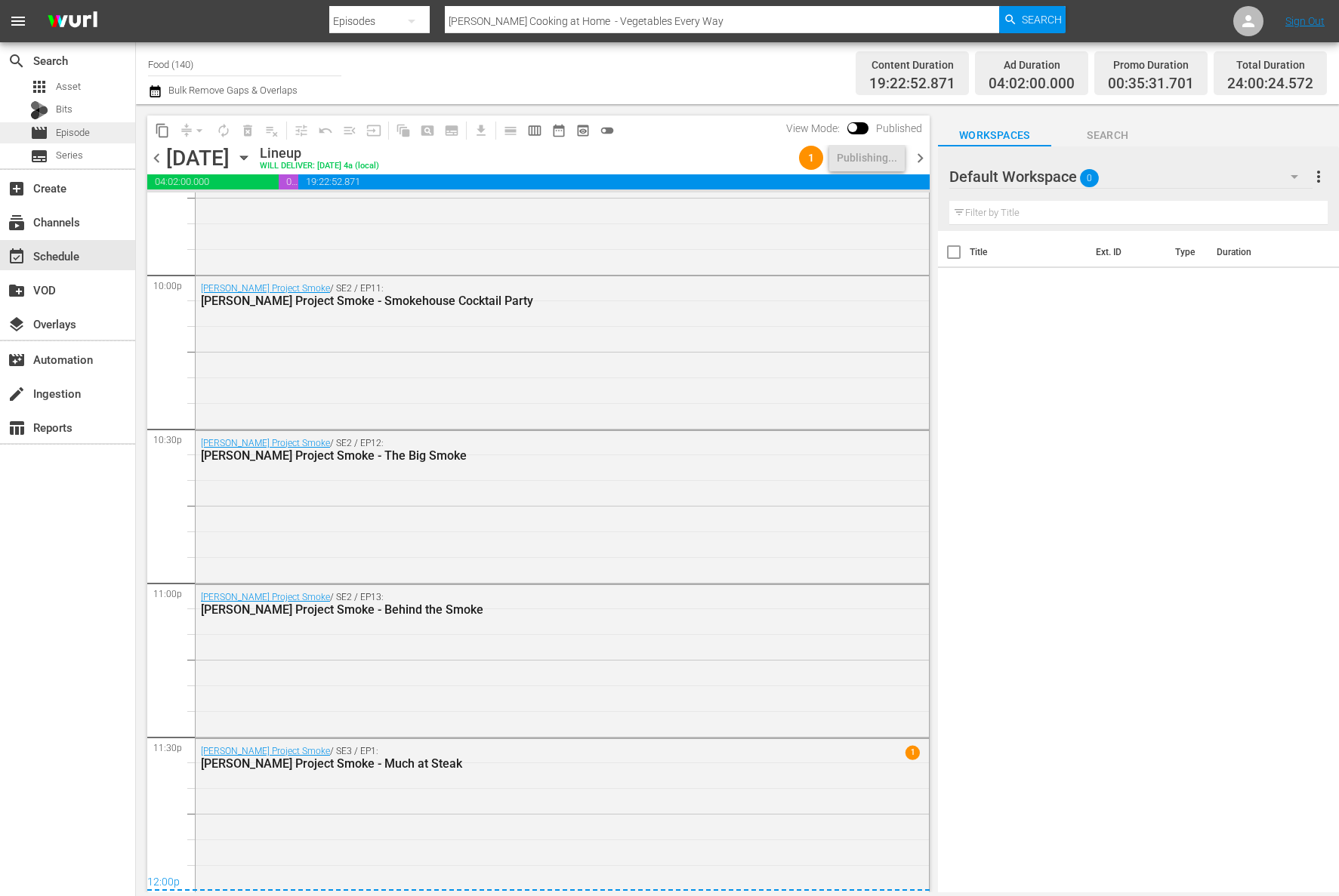
click at [91, 130] on div "movie Episode" at bounding box center [68, 133] width 135 height 21
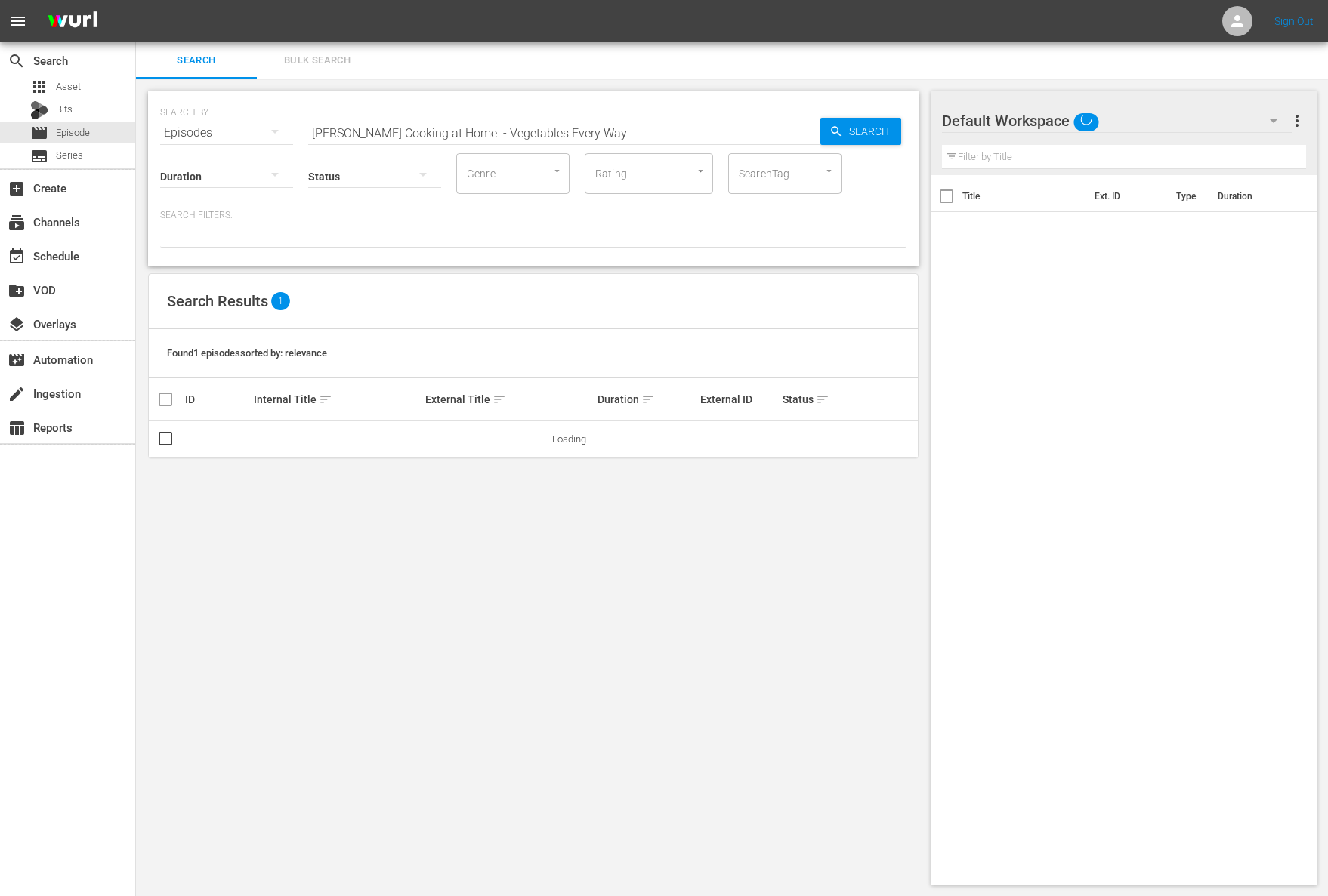
click at [333, 132] on input "Jacques Pépin Cooking at Home - Vegetables Every Way" at bounding box center [564, 133] width 512 height 36
